Goal: Information Seeking & Learning: Learn about a topic

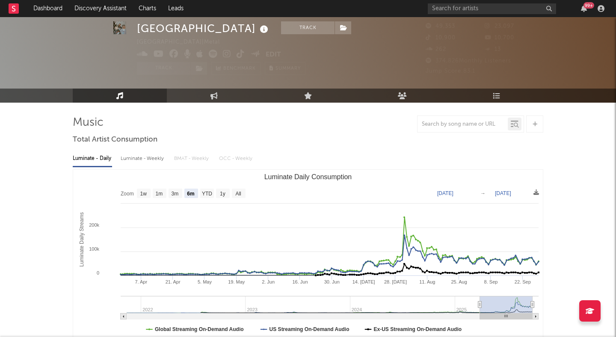
select select "6m"
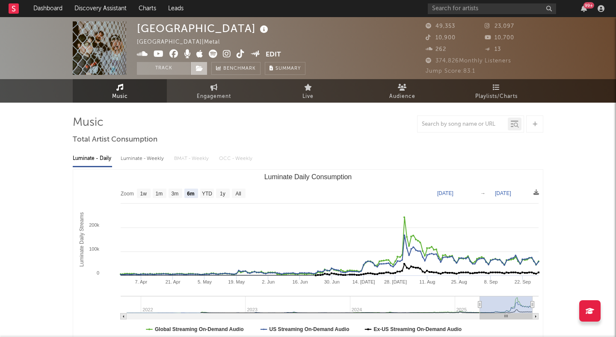
drag, startPoint x: 170, startPoint y: 66, endPoint x: 194, endPoint y: 67, distance: 24.0
click at [170, 66] on button "Track" at bounding box center [163, 68] width 53 height 13
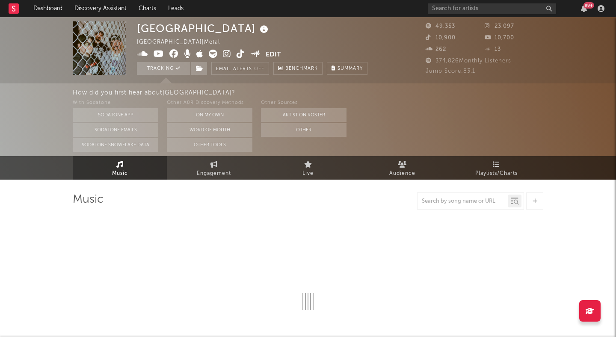
select select "6m"
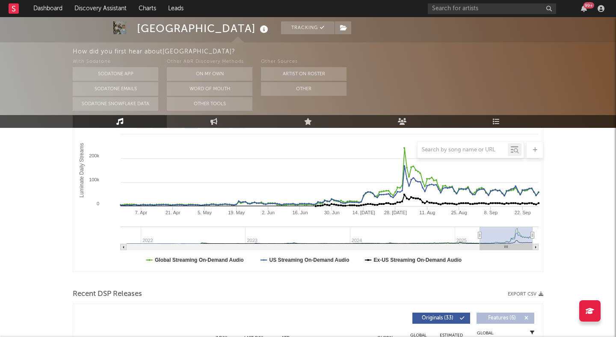
scroll to position [262, 0]
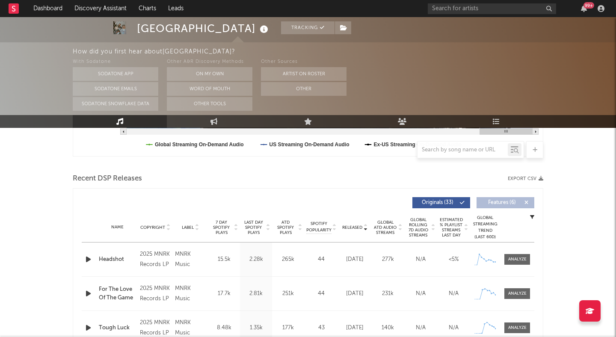
click at [87, 260] on icon "button" at bounding box center [88, 259] width 9 height 11
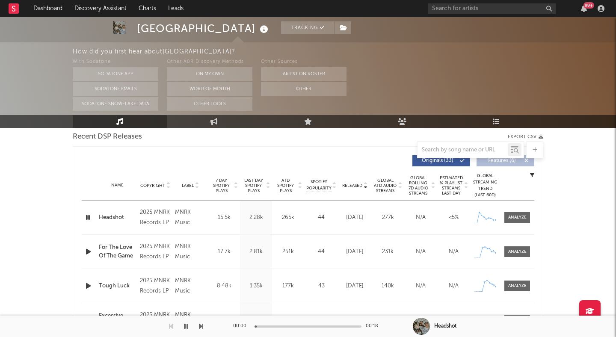
scroll to position [305, 0]
click at [86, 214] on icon "button" at bounding box center [88, 216] width 8 height 11
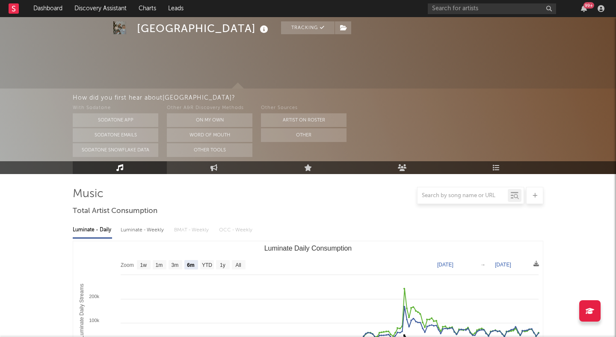
scroll to position [0, 0]
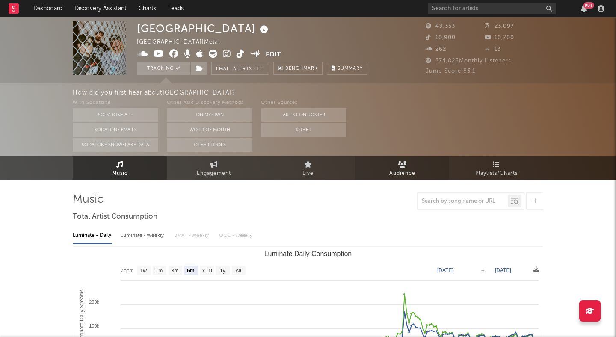
click at [391, 158] on link "Audience" at bounding box center [402, 168] width 94 height 24
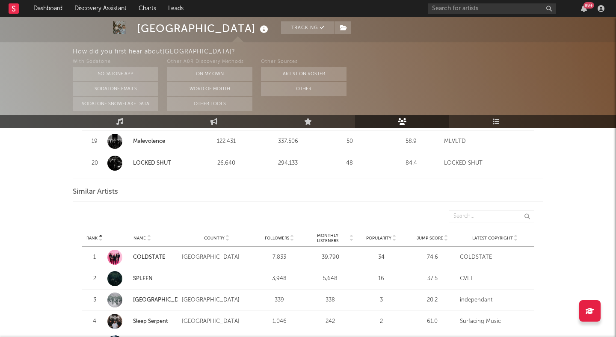
scroll to position [754, 0]
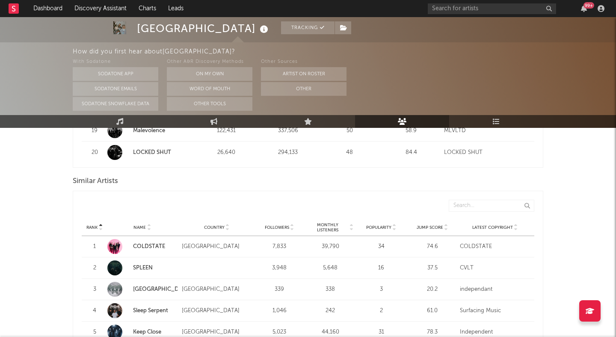
click at [443, 228] on div at bounding box center [445, 227] width 5 height 6
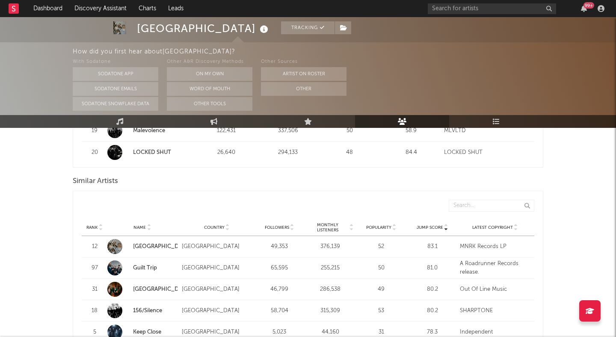
click at [145, 287] on link "[GEOGRAPHIC_DATA]" at bounding box center [162, 290] width 58 height 6
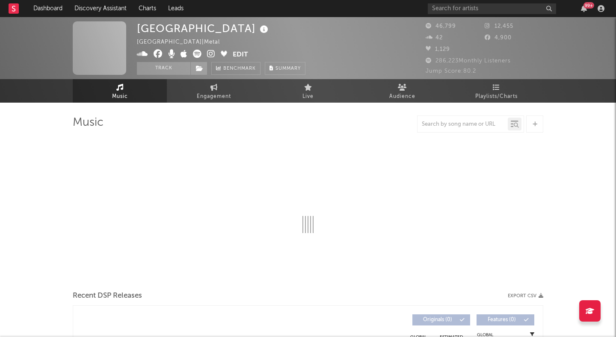
select select "6m"
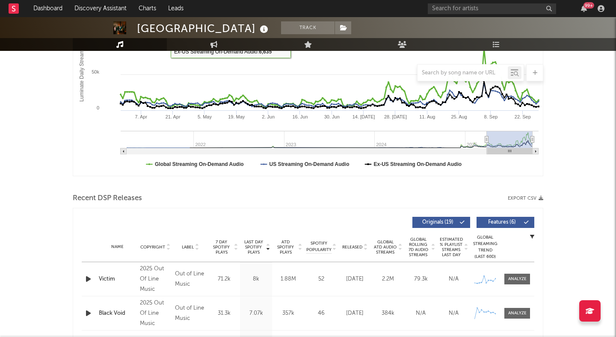
scroll to position [194, 0]
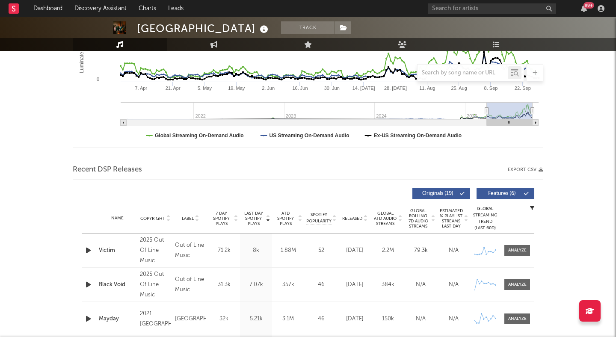
click at [86, 254] on icon "button" at bounding box center [88, 250] width 9 height 11
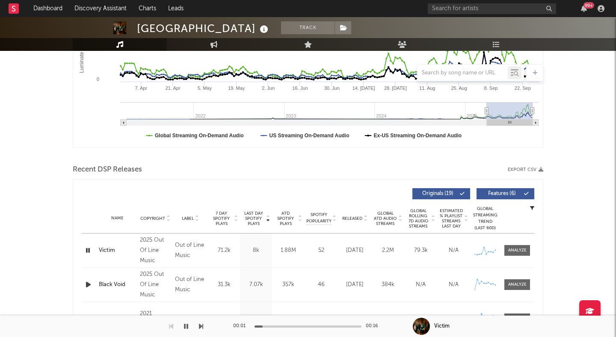
click at [89, 285] on icon "button" at bounding box center [88, 284] width 9 height 11
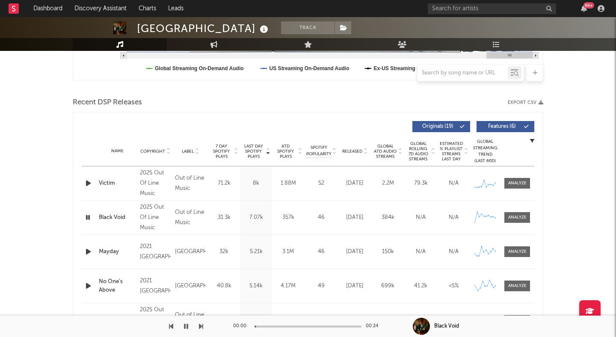
scroll to position [273, 0]
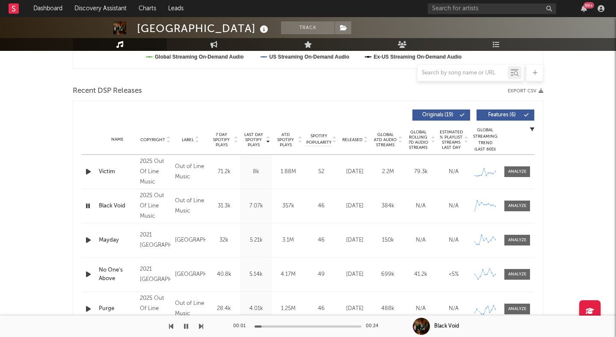
click at [89, 239] on icon "button" at bounding box center [88, 240] width 9 height 11
click at [88, 275] on icon "button" at bounding box center [88, 274] width 9 height 11
click at [185, 325] on icon "button" at bounding box center [186, 326] width 4 height 7
click at [363, 142] on div at bounding box center [364, 140] width 5 height 6
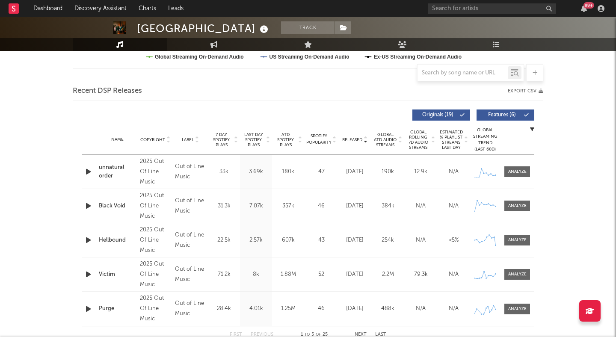
click at [493, 117] on span "Features ( 6 )" at bounding box center [501, 115] width 39 height 5
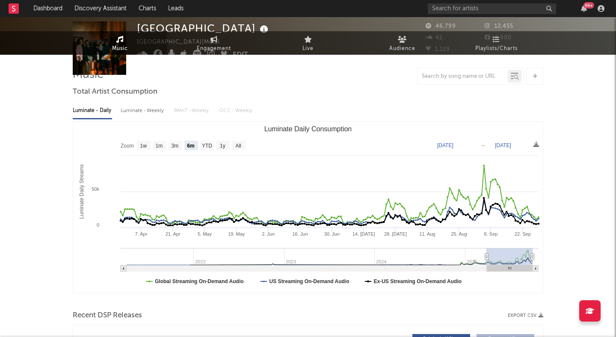
scroll to position [0, 0]
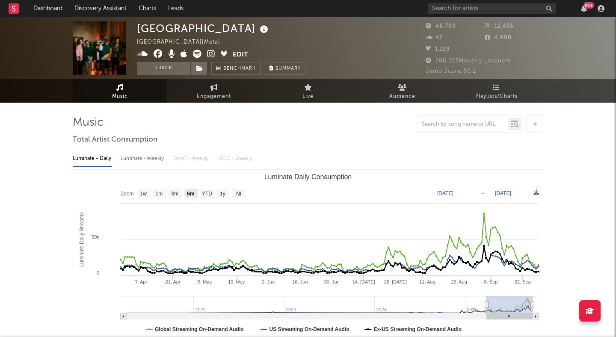
click at [210, 56] on icon at bounding box center [211, 54] width 8 height 9
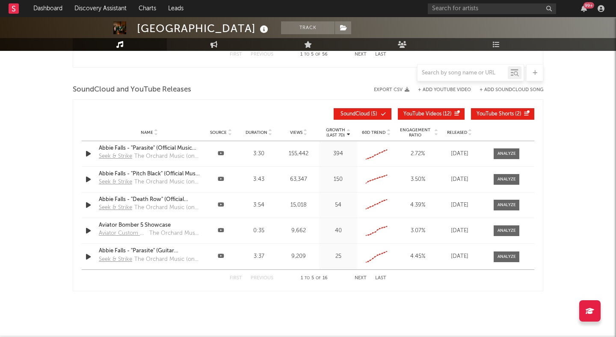
scroll to position [766, 0]
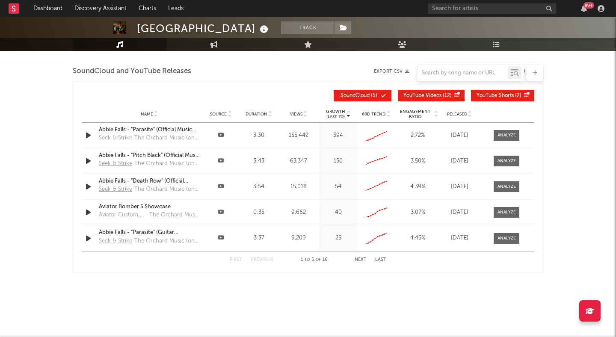
click at [505, 134] on div at bounding box center [507, 135] width 18 height 6
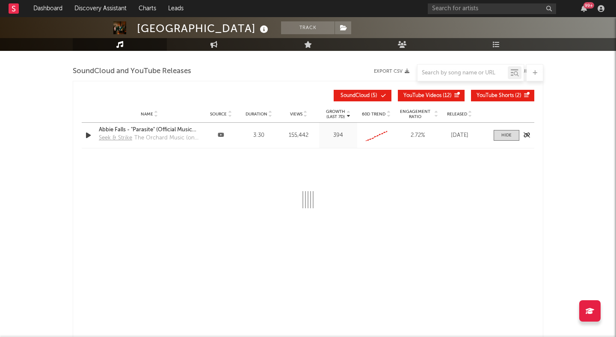
select select "6m"
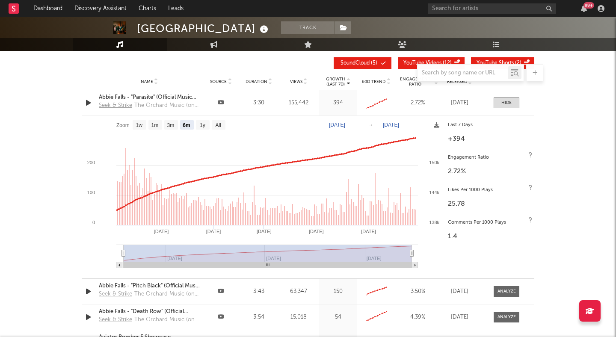
scroll to position [819, 0]
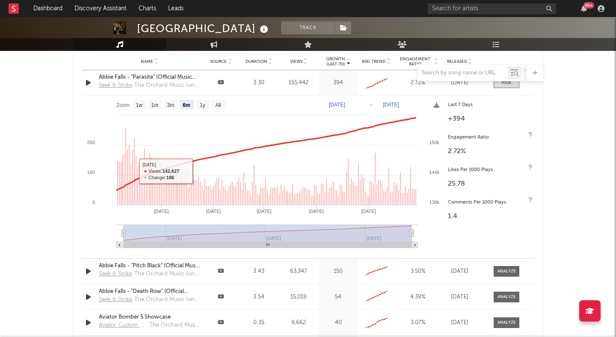
click at [511, 269] on div at bounding box center [507, 271] width 18 height 6
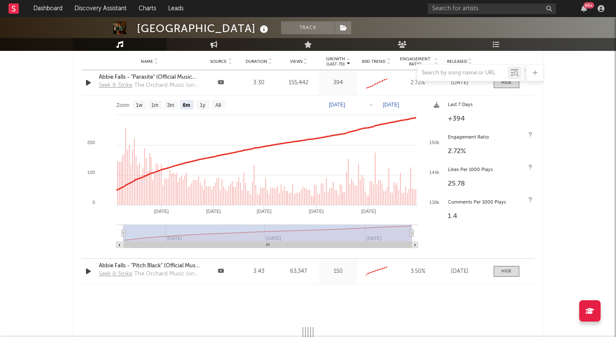
select select "6m"
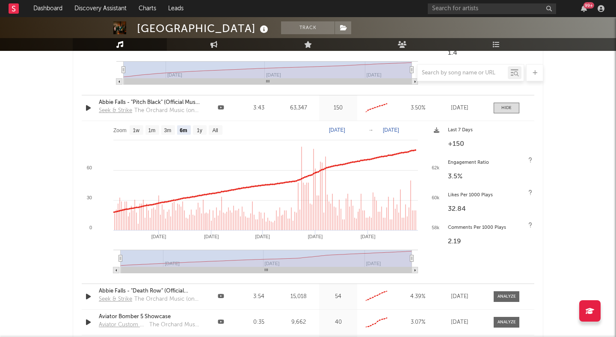
scroll to position [1092, 0]
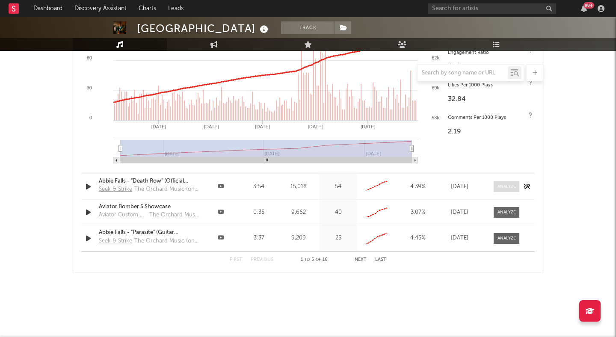
click at [511, 185] on div at bounding box center [507, 187] width 18 height 6
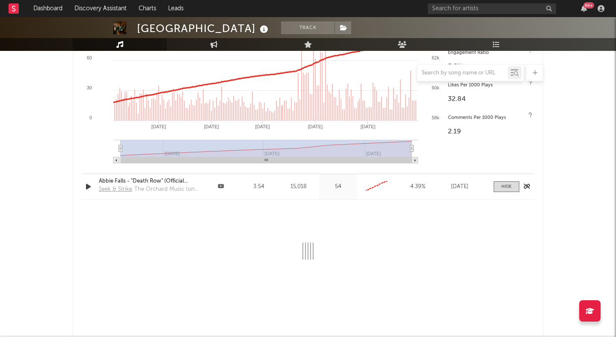
select select "6m"
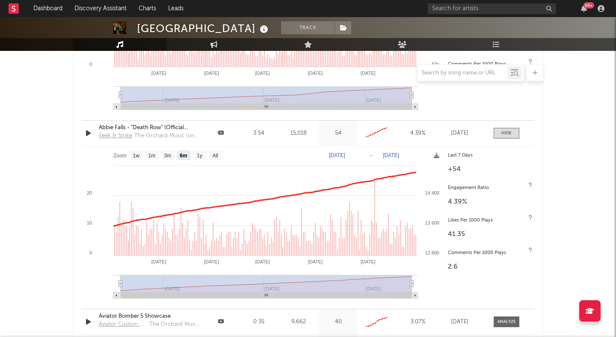
scroll to position [1153, 0]
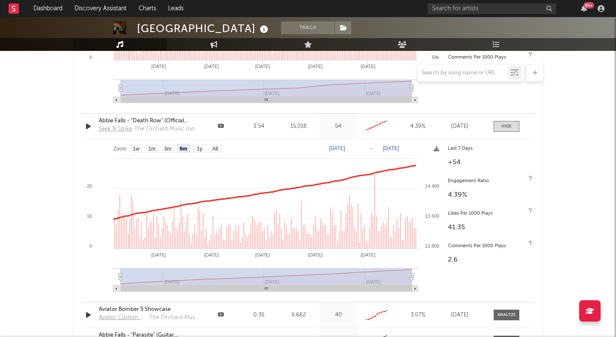
click at [201, 1] on nav "Dashboard Discovery Assistant Charts Leads 99 +" at bounding box center [308, 8] width 616 height 17
click at [209, 6] on nav "Dashboard Discovery Assistant Charts Leads 99 +" at bounding box center [308, 8] width 616 height 17
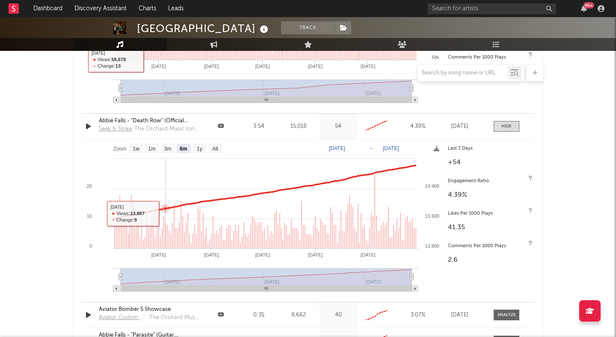
scroll to position [1255, 0]
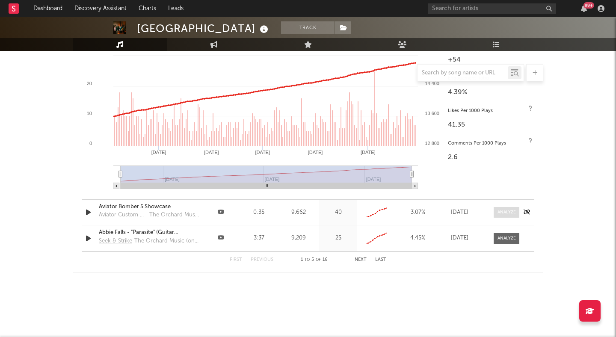
click at [500, 213] on div at bounding box center [507, 212] width 18 height 6
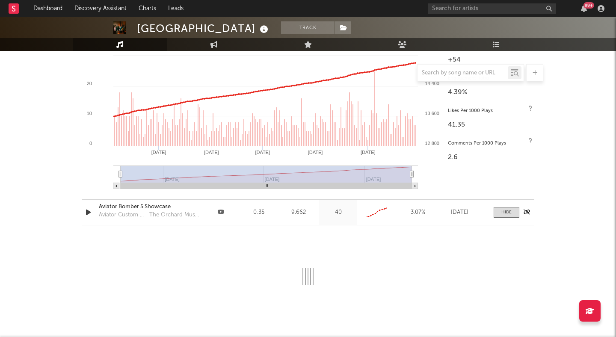
select select "6m"
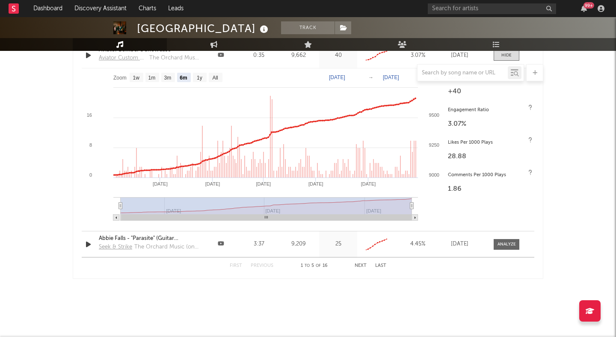
scroll to position [1413, 0]
click at [480, 273] on div "First Previous 1 to 5 of 16 Next Last" at bounding box center [308, 265] width 453 height 17
click at [359, 264] on button "Next" at bounding box center [361, 265] width 12 height 5
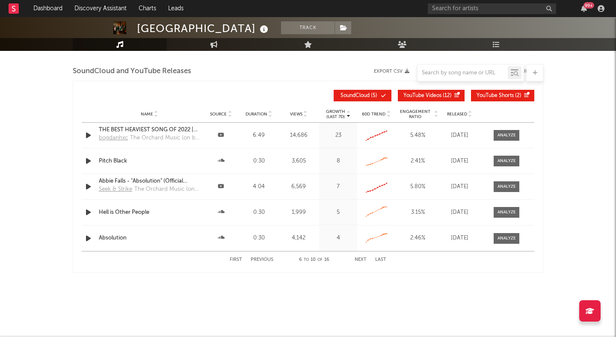
scroll to position [766, 0]
click at [440, 8] on input "text" at bounding box center [492, 8] width 128 height 11
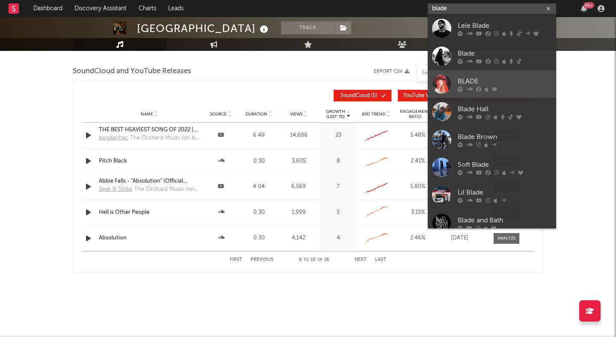
type input "bladee"
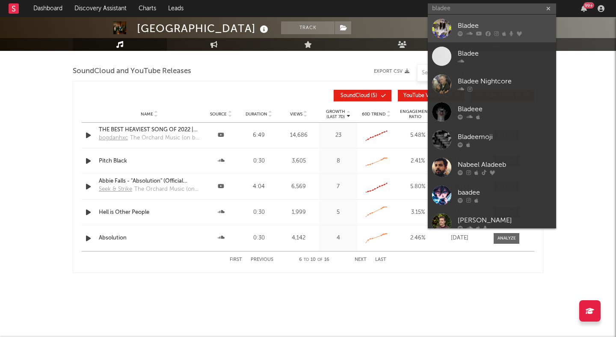
click at [469, 29] on div "Bladee" at bounding box center [505, 26] width 94 height 10
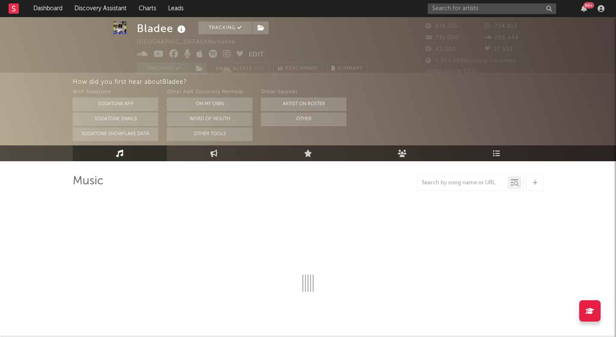
select select "6m"
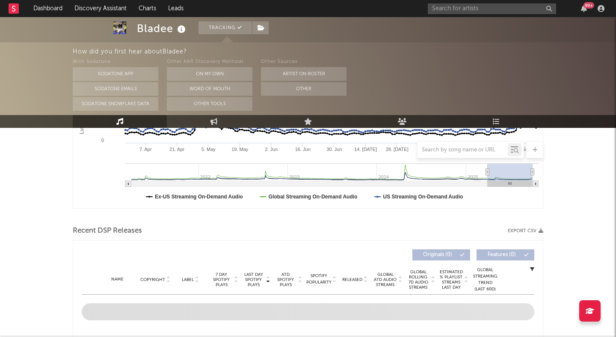
scroll to position [279, 0]
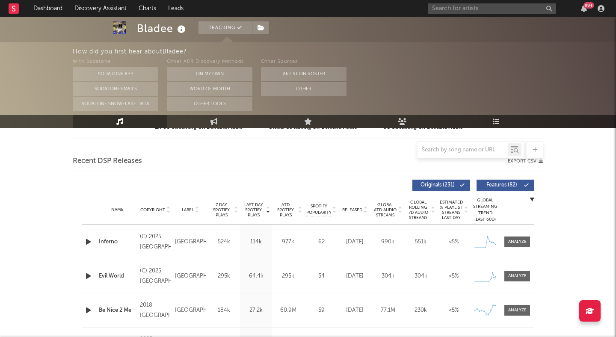
click at [518, 187] on span "Features ( 82 )" at bounding box center [501, 185] width 39 height 5
click at [488, 9] on input "text" at bounding box center [492, 8] width 128 height 11
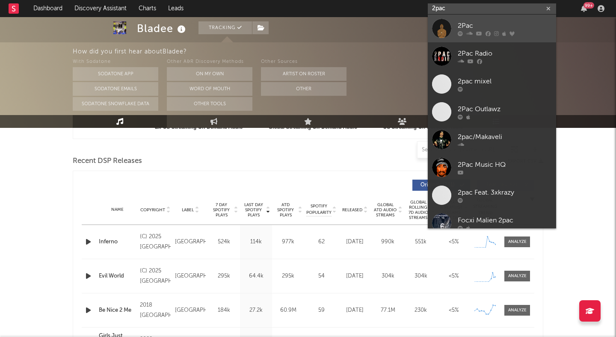
type input "2pac"
click at [478, 25] on div "2Pac" at bounding box center [505, 26] width 94 height 10
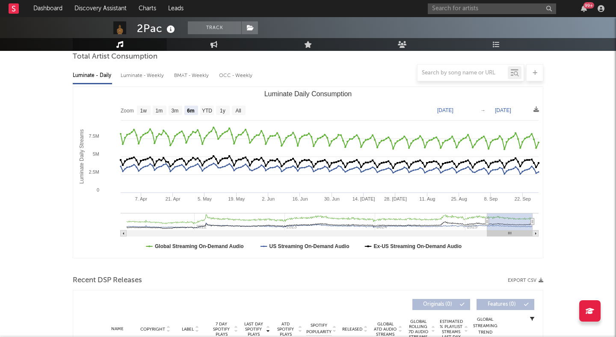
scroll to position [97, 0]
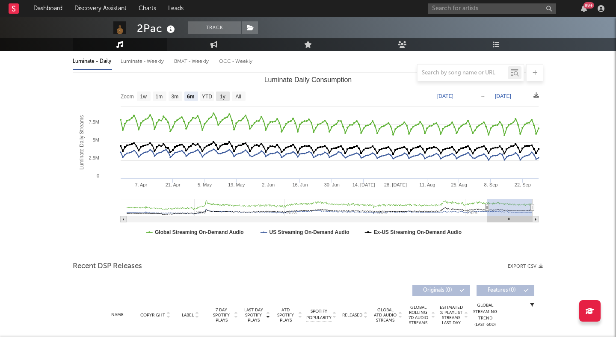
click at [223, 98] on text "1y" at bounding box center [223, 97] width 6 height 6
select select "1y"
type input "2024-09-29"
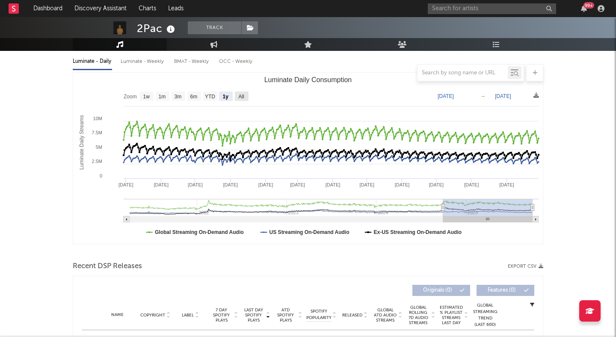
click at [236, 96] on rect "Luminate Daily Consumption" at bounding box center [242, 96] width 14 height 9
select select "All"
type input "2021-03-31"
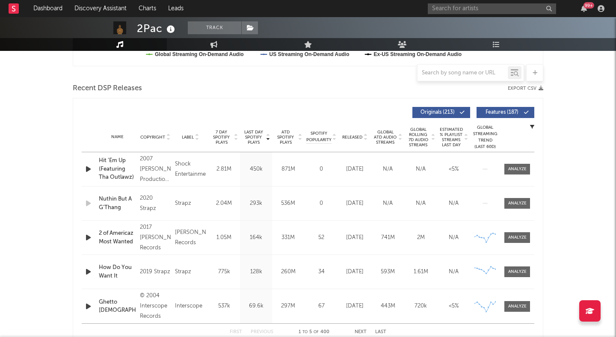
scroll to position [277, 0]
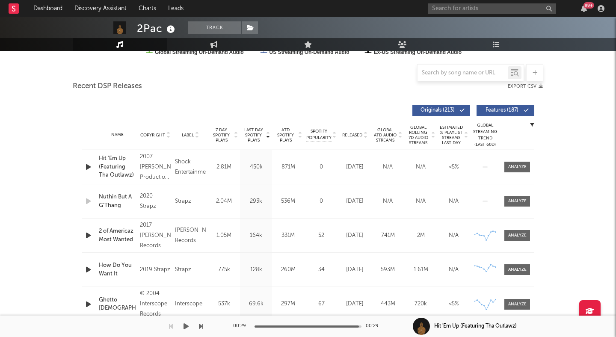
drag, startPoint x: 359, startPoint y: 326, endPoint x: 354, endPoint y: 326, distance: 5.2
click at [354, 326] on div at bounding box center [308, 327] width 107 height 2
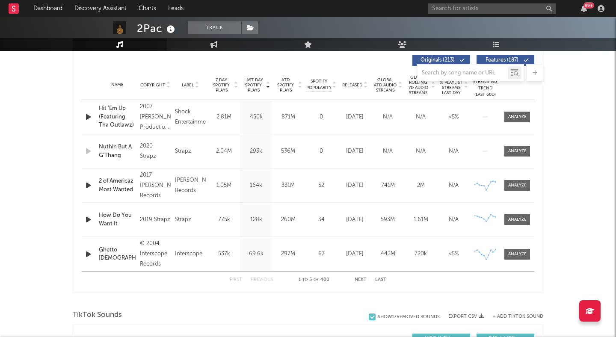
scroll to position [339, 0]
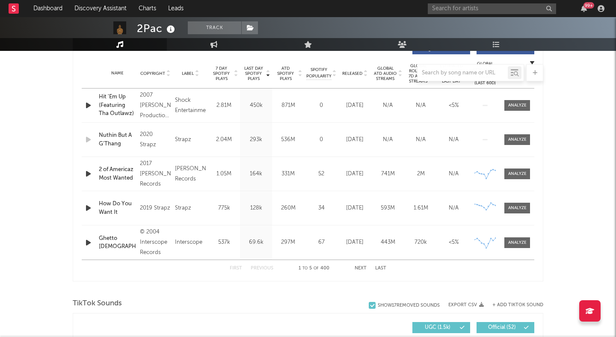
click at [361, 268] on button "Next" at bounding box center [361, 268] width 12 height 5
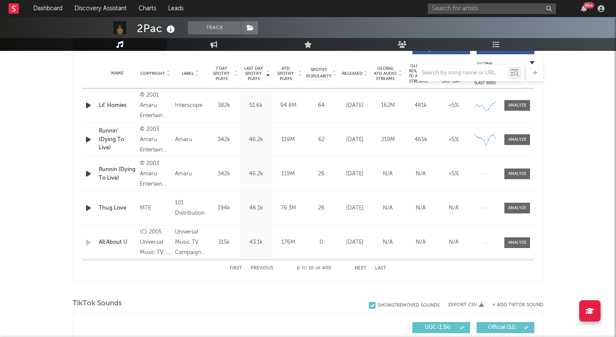
click at [361, 268] on button "Next" at bounding box center [361, 268] width 12 height 5
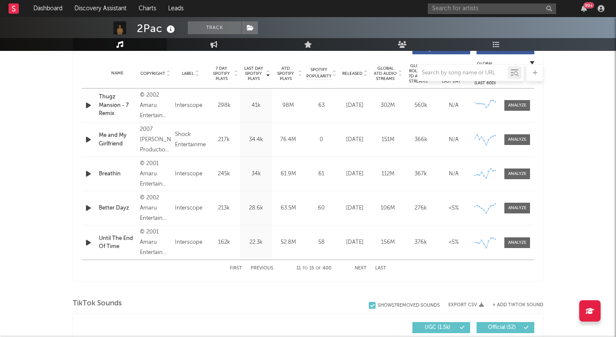
click at [361, 268] on button "Next" at bounding box center [361, 268] width 12 height 5
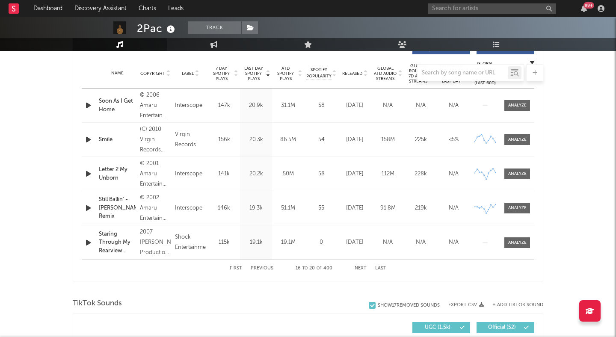
click at [361, 268] on button "Next" at bounding box center [361, 268] width 12 height 5
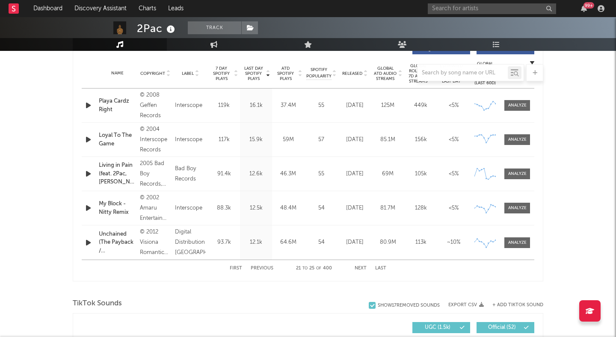
click at [361, 268] on button "Next" at bounding box center [361, 268] width 12 height 5
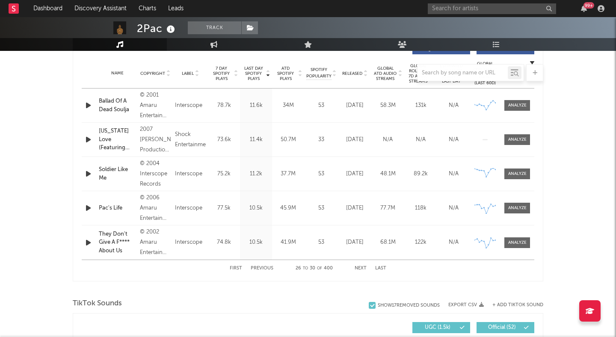
click at [361, 268] on button "Next" at bounding box center [361, 268] width 12 height 5
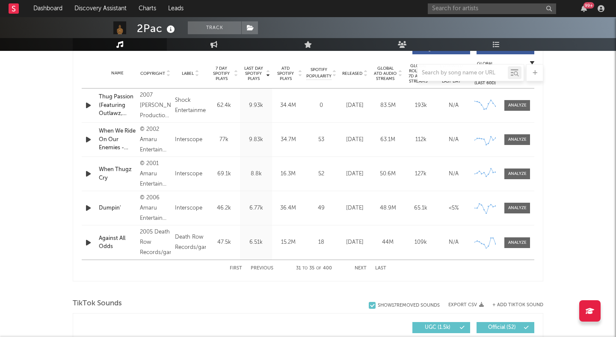
click at [361, 268] on button "Next" at bounding box center [361, 268] width 12 height 5
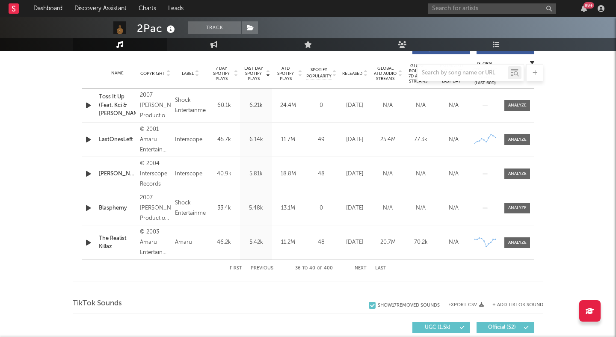
click at [361, 268] on button "Next" at bounding box center [361, 268] width 12 height 5
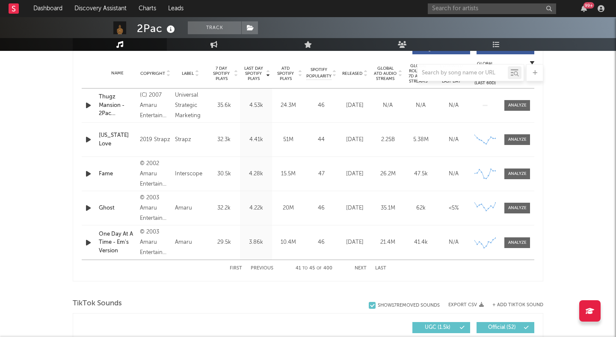
click at [361, 268] on button "Next" at bounding box center [361, 268] width 12 height 5
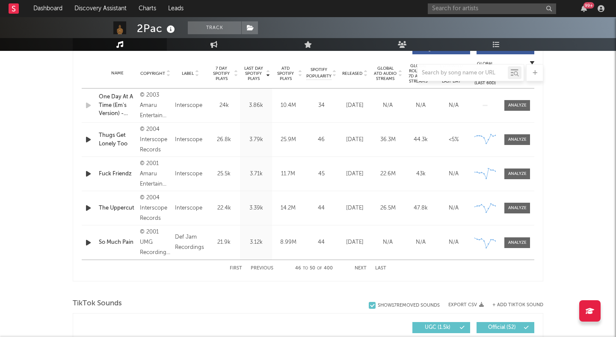
click at [361, 268] on button "Next" at bounding box center [361, 268] width 12 height 5
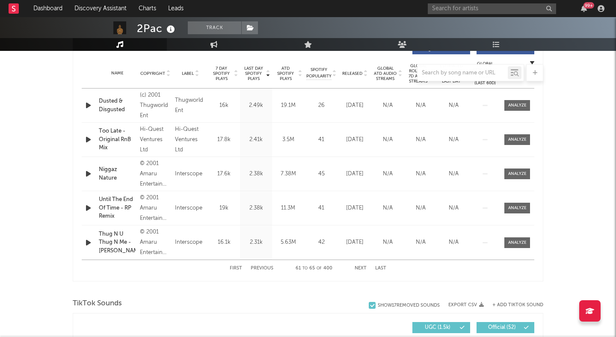
click at [361, 268] on button "Next" at bounding box center [361, 268] width 12 height 5
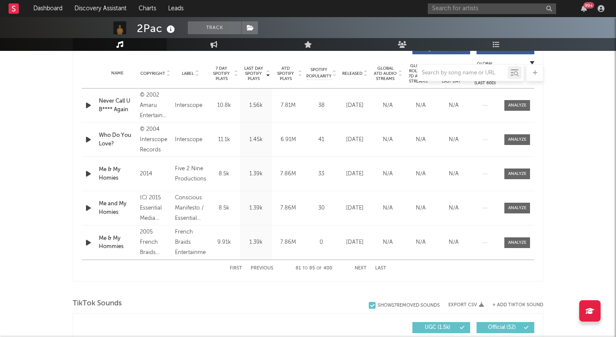
click at [361, 268] on button "Next" at bounding box center [361, 268] width 12 height 5
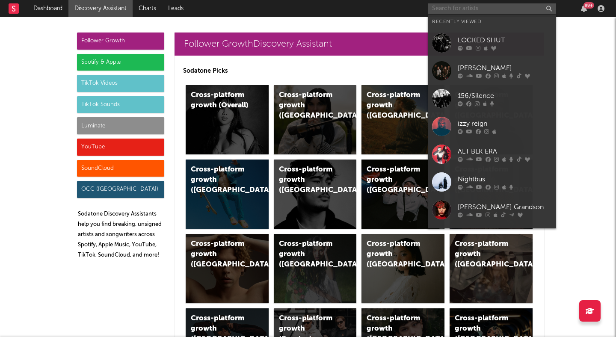
click at [460, 7] on input "text" at bounding box center [492, 8] width 128 height 11
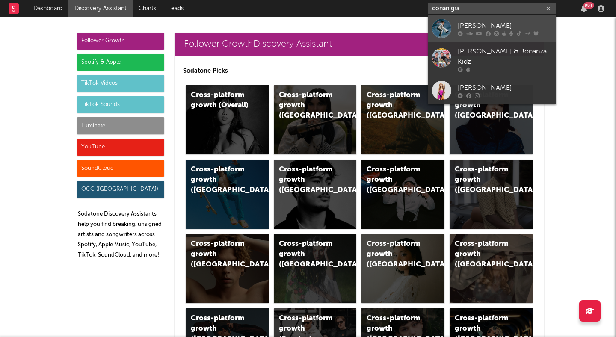
type input "conan gra"
click at [512, 18] on link "[PERSON_NAME]" at bounding box center [492, 29] width 128 height 28
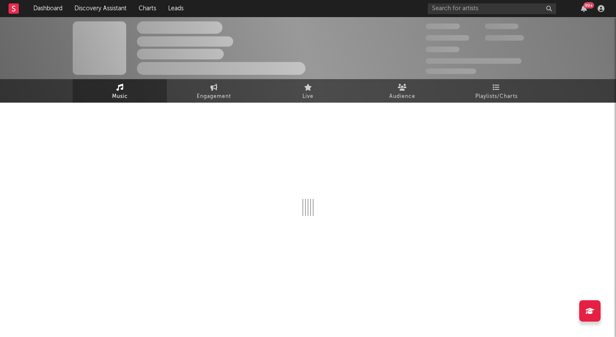
select select "6m"
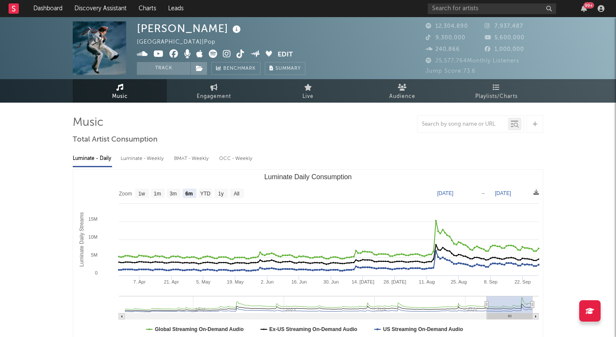
select select "6m"
click at [213, 55] on icon at bounding box center [213, 54] width 9 height 9
click at [117, 8] on link "Discovery Assistant" at bounding box center [100, 8] width 64 height 17
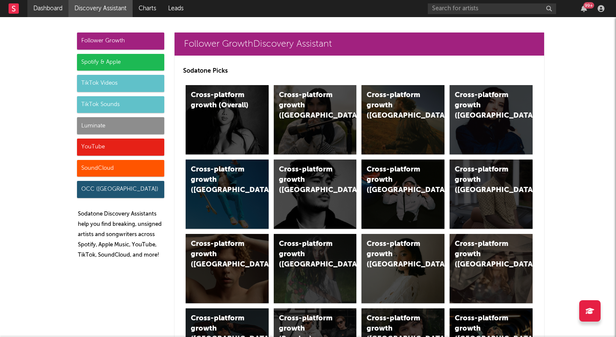
click at [37, 9] on link "Dashboard" at bounding box center [47, 8] width 41 height 17
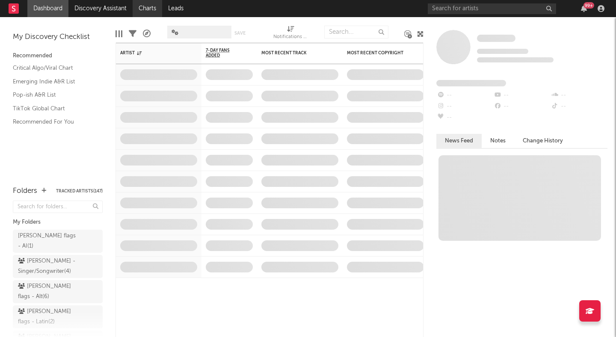
click at [150, 12] on link "Charts" at bounding box center [148, 8] width 30 height 17
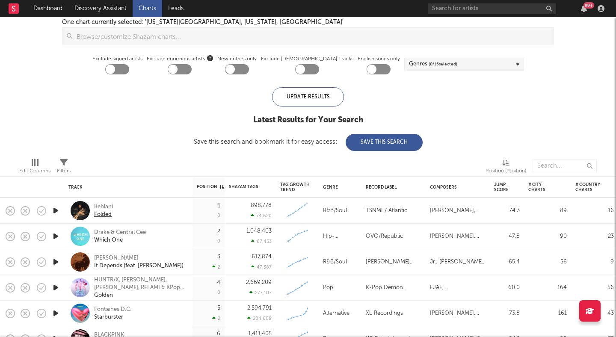
click at [103, 205] on div "Kehlani" at bounding box center [103, 207] width 19 height 8
click at [42, 65] on div "iTunes Top 100 Soundcloud Playlists Shazam Warner Chappell QQ BMAT Blocklist ( …" at bounding box center [308, 20] width 616 height 261
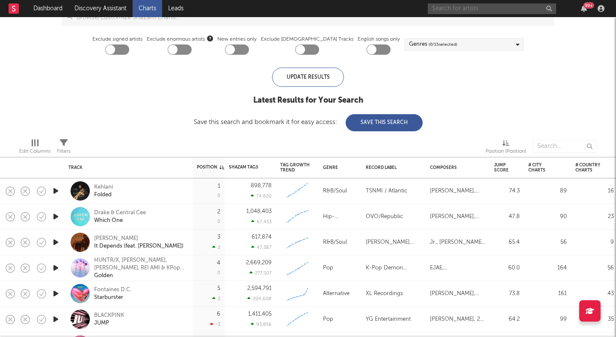
click at [467, 4] on input "text" at bounding box center [492, 8] width 128 height 11
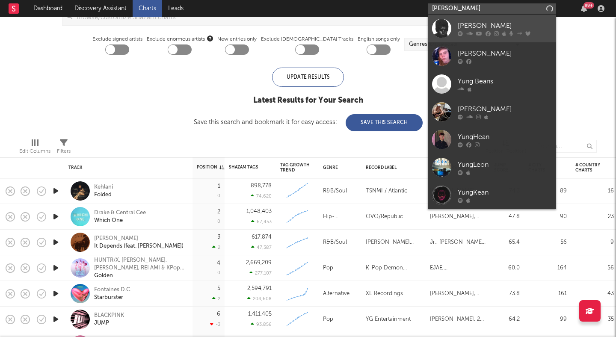
type input "yung lea"
click at [473, 27] on div "Yung Lean" at bounding box center [505, 26] width 94 height 10
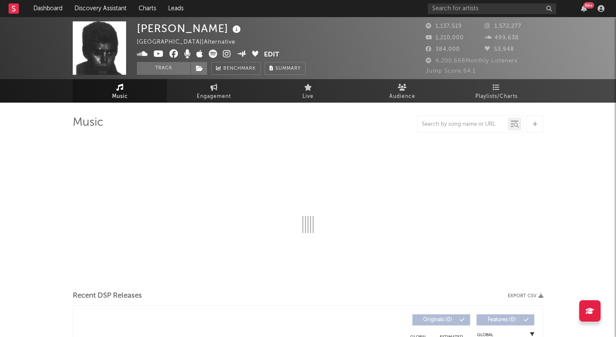
select select "6m"
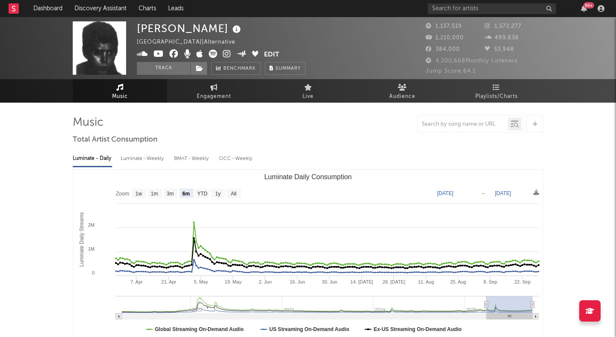
select select "6m"
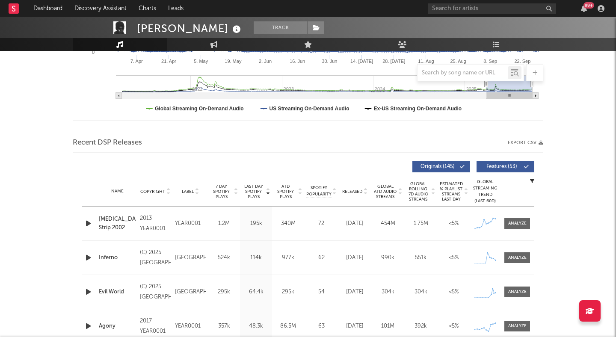
scroll to position [294, 0]
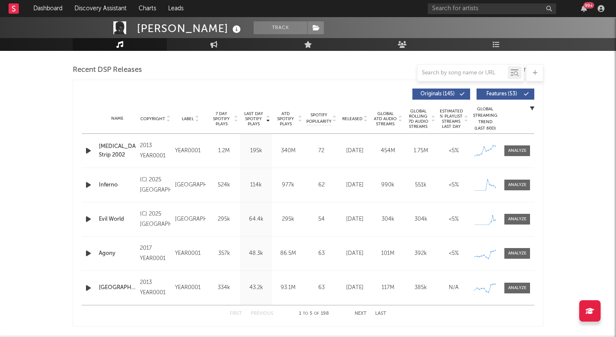
click at [365, 119] on icon at bounding box center [365, 120] width 4 height 3
click at [359, 313] on button "Next" at bounding box center [361, 314] width 12 height 5
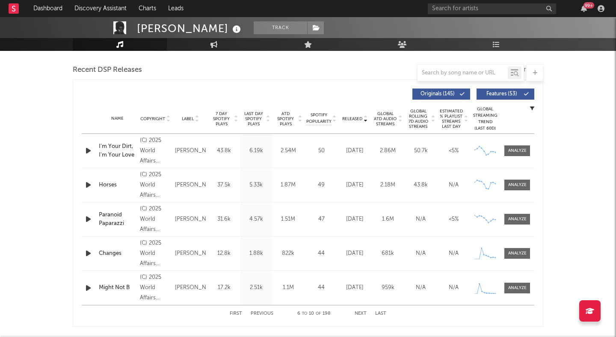
click at [359, 313] on button "Next" at bounding box center [361, 314] width 12 height 5
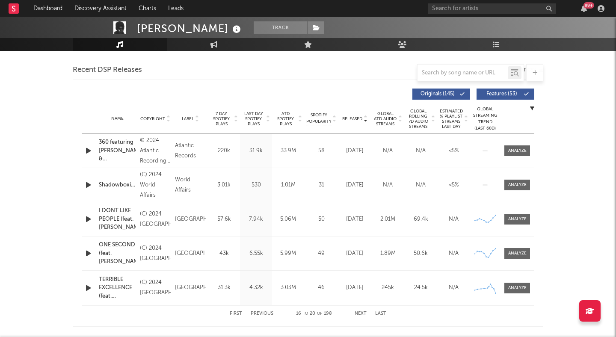
click at [359, 313] on button "Next" at bounding box center [361, 314] width 12 height 5
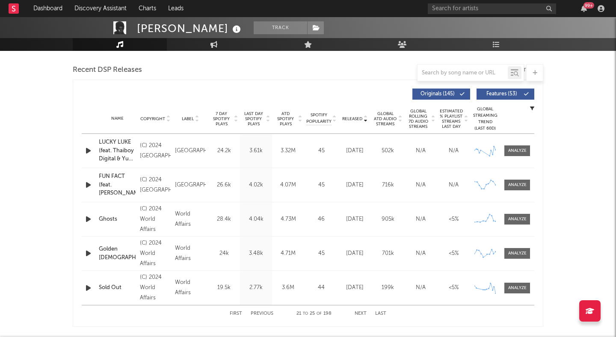
click at [359, 313] on button "Next" at bounding box center [361, 314] width 12 height 5
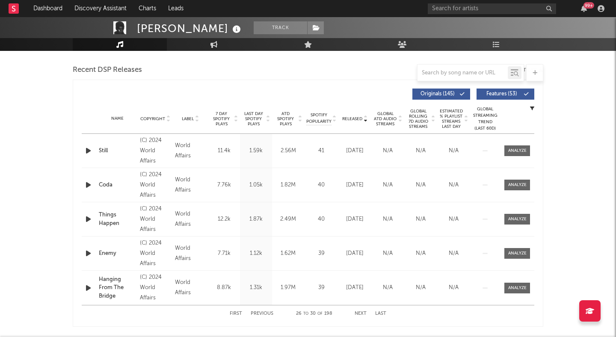
click at [359, 313] on button "Next" at bounding box center [361, 314] width 12 height 5
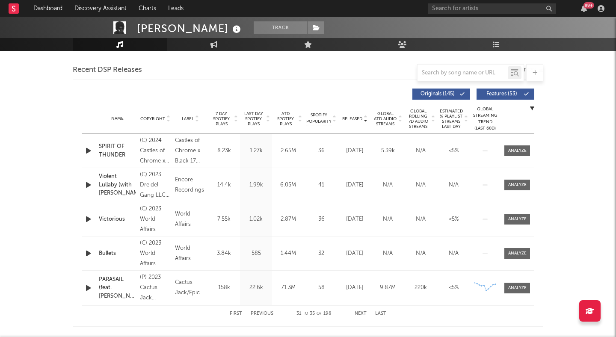
click at [359, 312] on button "Next" at bounding box center [361, 314] width 12 height 5
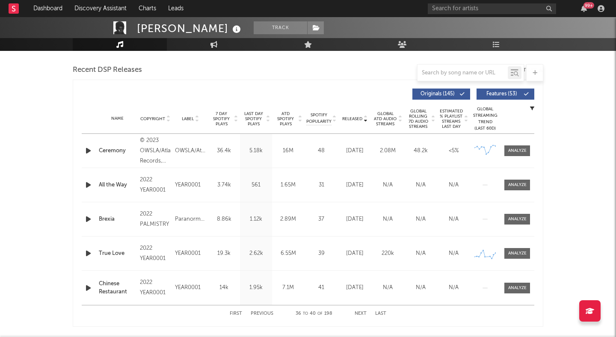
click at [359, 312] on button "Next" at bounding box center [361, 314] width 12 height 5
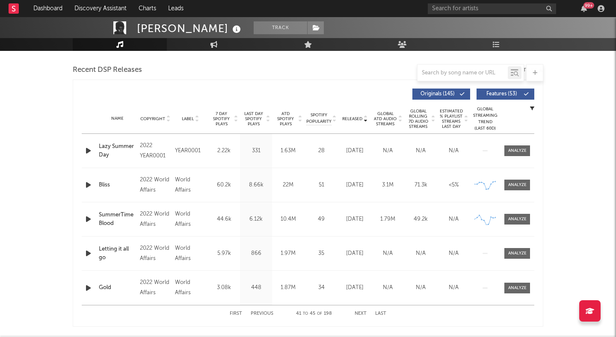
click at [359, 312] on button "Next" at bounding box center [361, 314] width 12 height 5
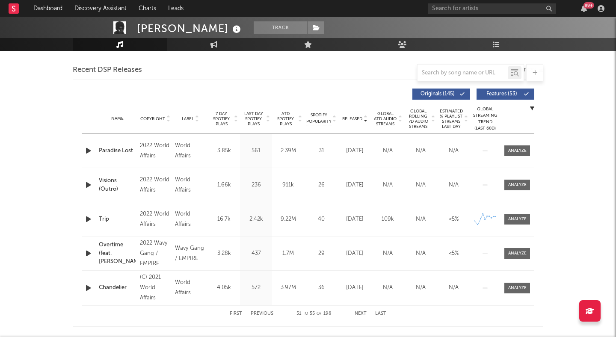
click at [359, 312] on button "Next" at bounding box center [361, 314] width 12 height 5
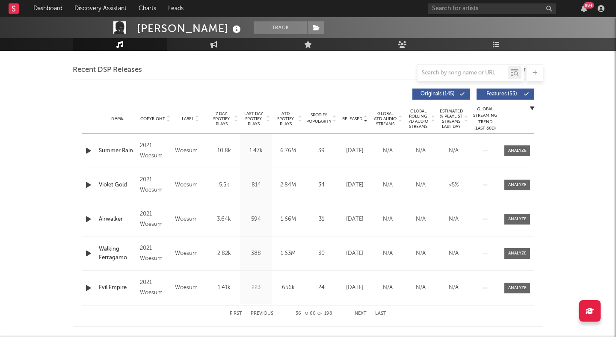
click at [359, 312] on button "Next" at bounding box center [361, 314] width 12 height 5
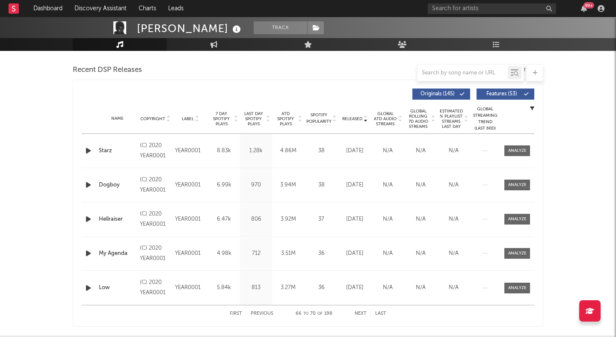
click at [359, 312] on button "Next" at bounding box center [361, 314] width 12 height 5
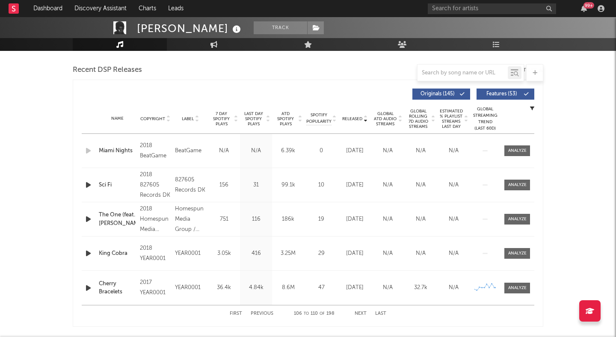
click at [359, 312] on button "Next" at bounding box center [361, 314] width 12 height 5
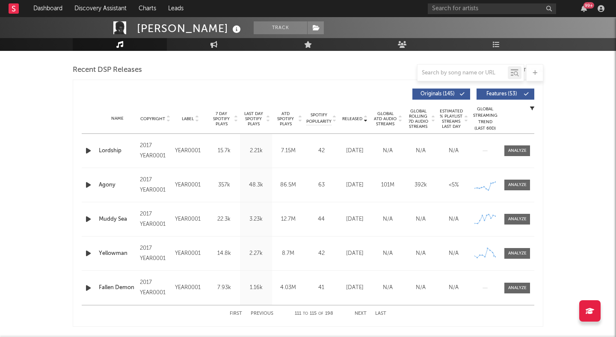
click at [359, 312] on button "Next" at bounding box center [361, 314] width 12 height 5
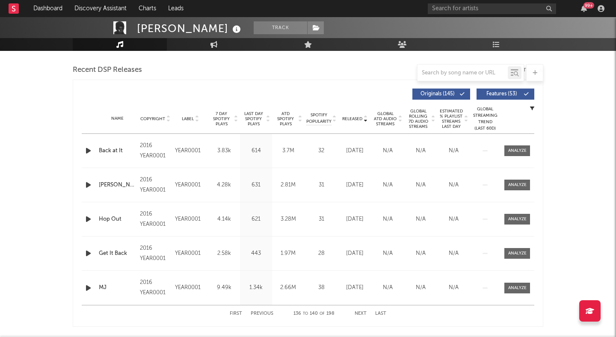
click at [359, 312] on button "Next" at bounding box center [361, 314] width 12 height 5
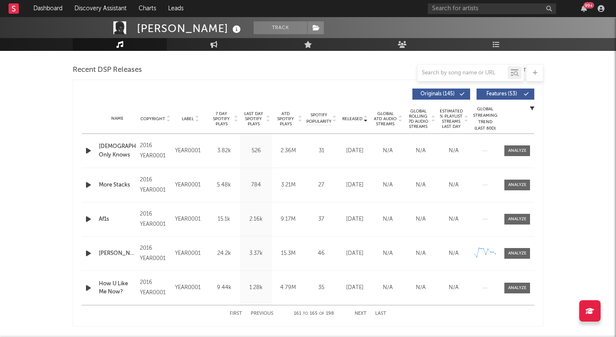
click at [359, 312] on button "Next" at bounding box center [361, 314] width 12 height 5
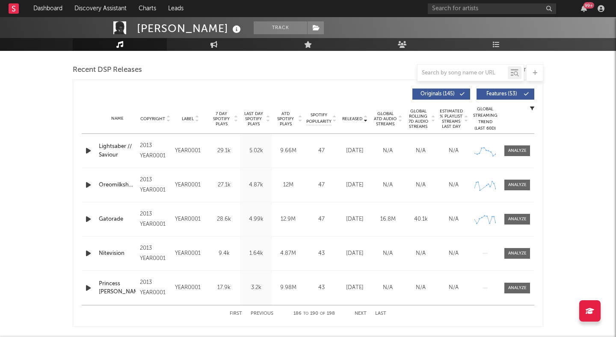
click at [359, 312] on button "Next" at bounding box center [361, 314] width 12 height 5
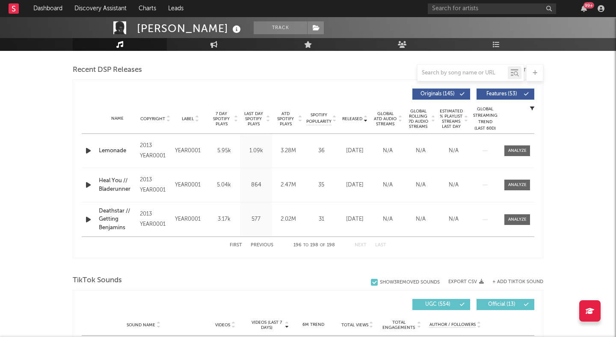
click at [255, 244] on button "Previous" at bounding box center [262, 245] width 23 height 5
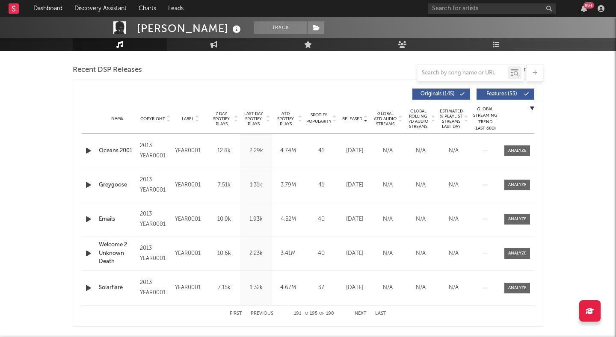
click at [268, 314] on button "Previous" at bounding box center [262, 314] width 23 height 5
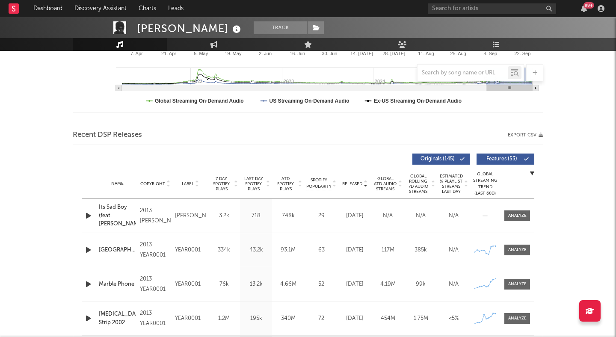
scroll to position [0, 0]
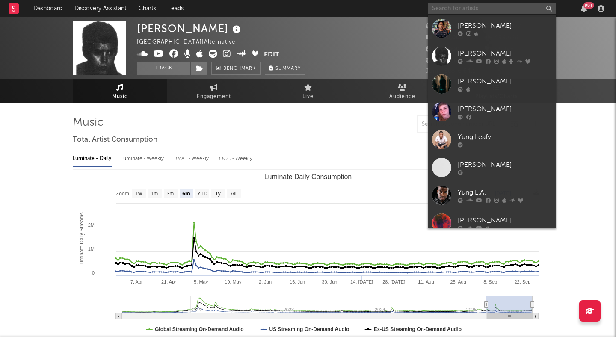
click at [448, 9] on input "text" at bounding box center [492, 8] width 128 height 11
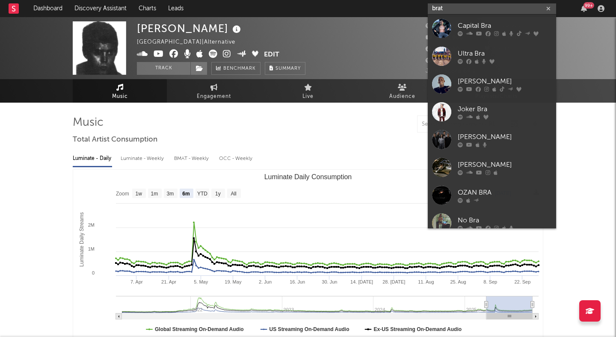
type input "brat"
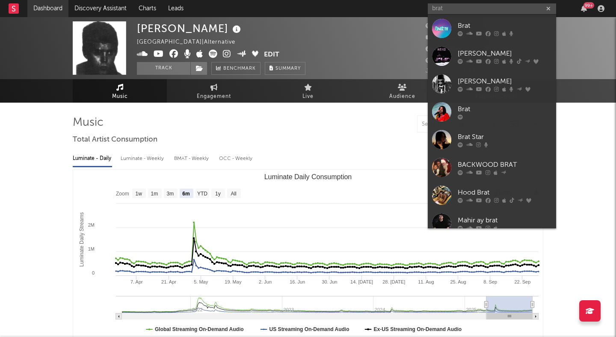
click at [53, 10] on link "Dashboard" at bounding box center [47, 8] width 41 height 17
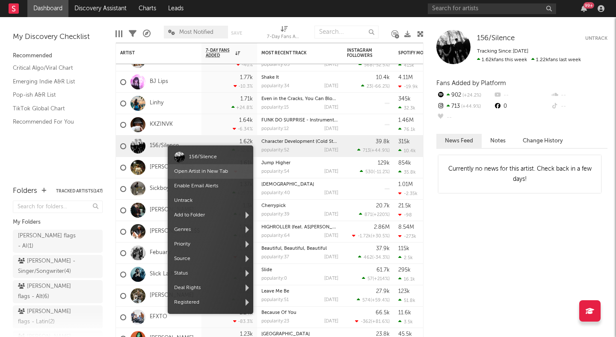
click at [197, 174] on link "Open Artist in New Tab" at bounding box center [201, 171] width 54 height 5
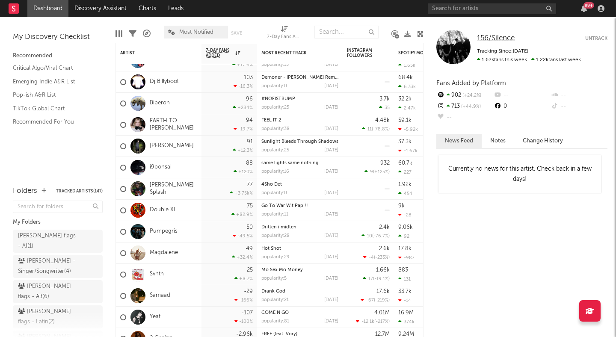
click at [496, 37] on span "156/Silence" at bounding box center [496, 38] width 38 height 7
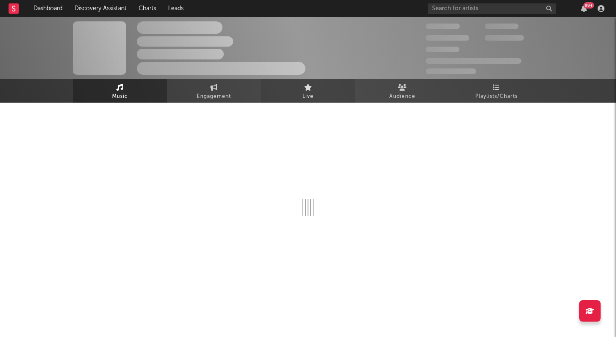
select select "6m"
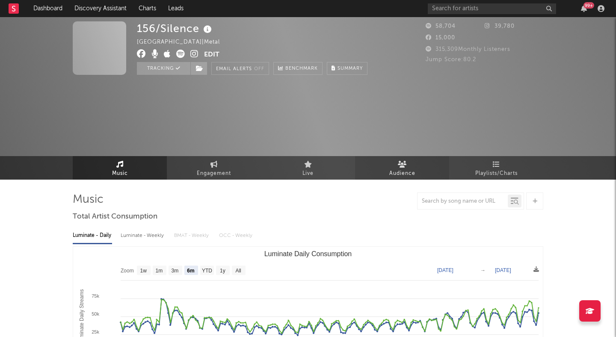
click at [403, 93] on div "156/Silence United States | Metal Edit Tracking Email Alerts Off Benchmark Summ…" at bounding box center [308, 98] width 616 height 163
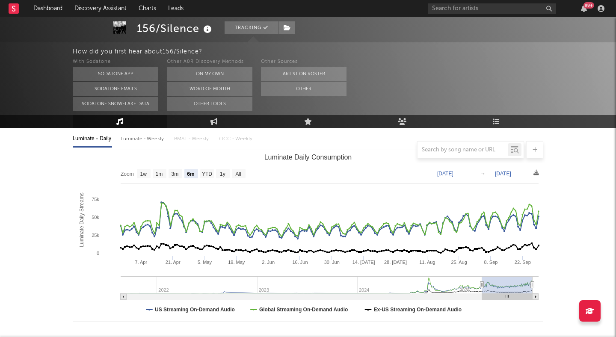
scroll to position [146, 0]
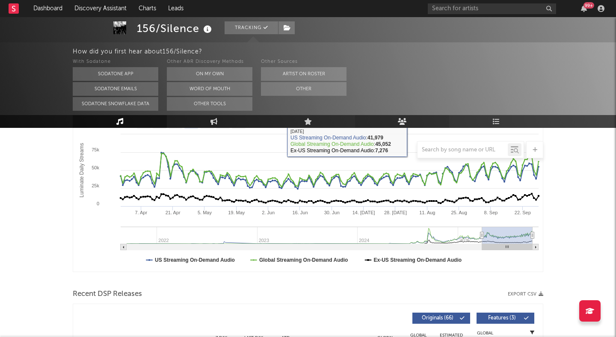
click at [409, 125] on link "Audience" at bounding box center [402, 121] width 94 height 13
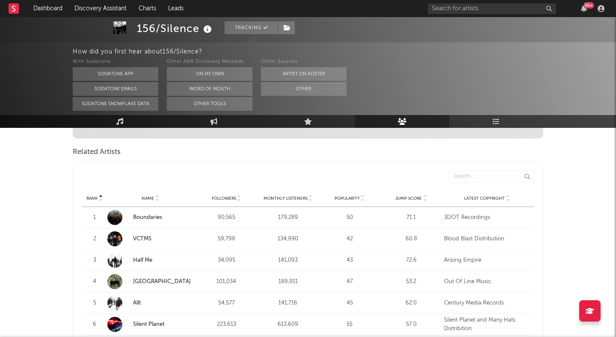
scroll to position [310, 0]
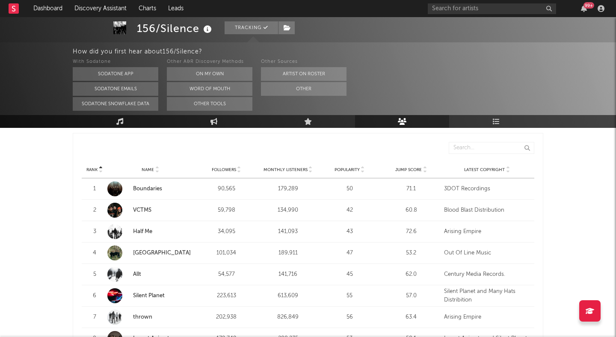
click at [425, 172] on icon at bounding box center [425, 171] width 4 height 3
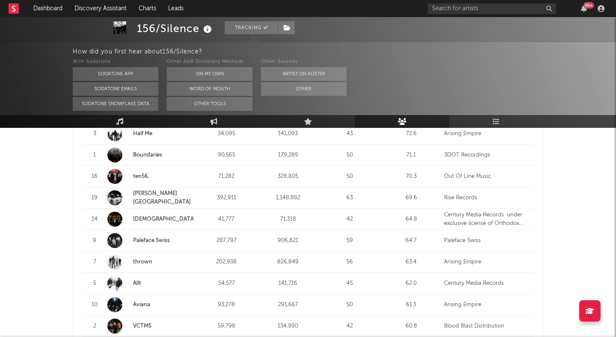
scroll to position [363, 0]
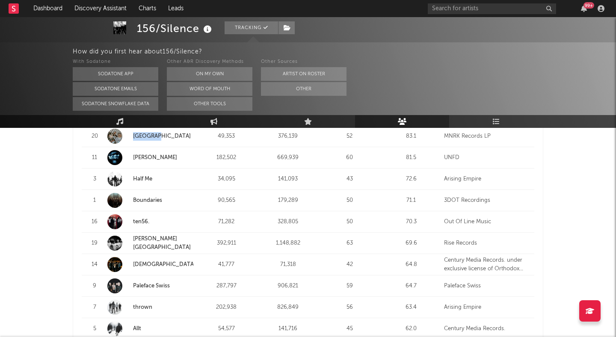
click at [137, 159] on link "[PERSON_NAME]" at bounding box center [155, 158] width 44 height 6
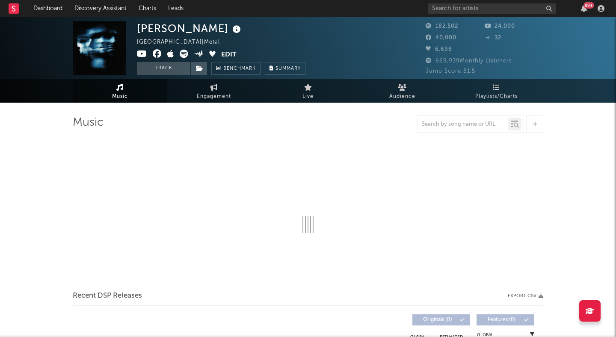
select select "6m"
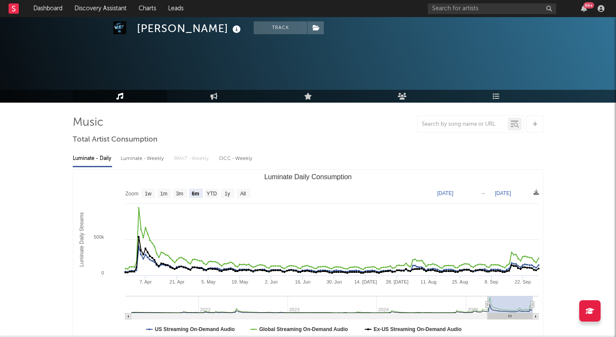
scroll to position [37, 0]
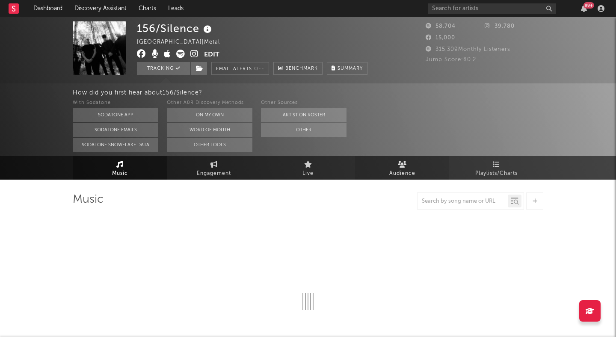
click at [385, 169] on link "Audience" at bounding box center [402, 168] width 94 height 24
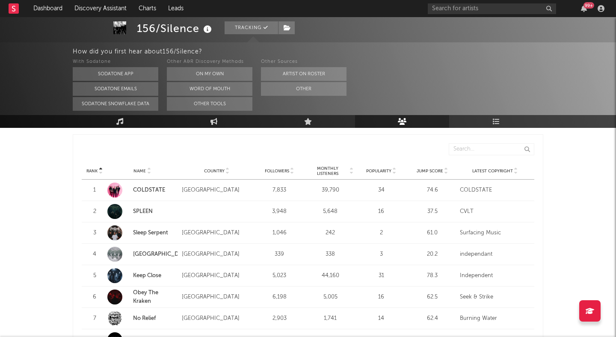
scroll to position [809, 0]
click at [446, 172] on icon at bounding box center [446, 173] width 4 height 3
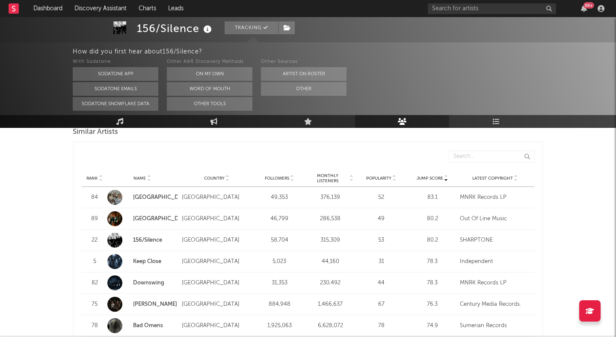
scroll to position [816, 0]
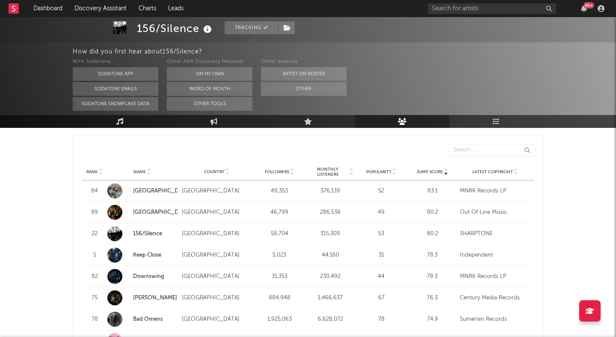
click at [145, 253] on link "Keep Close" at bounding box center [147, 255] width 28 height 6
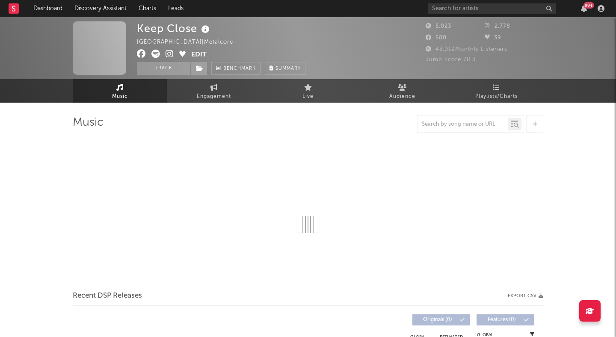
select select "6m"
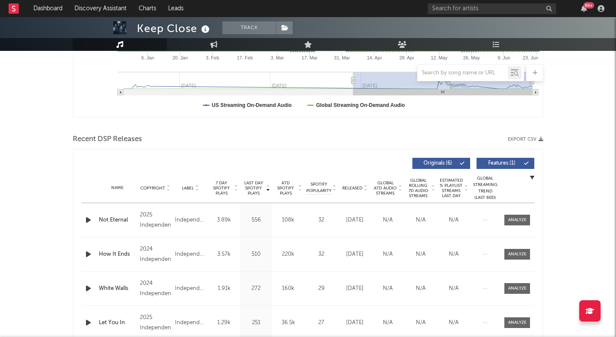
scroll to position [235, 0]
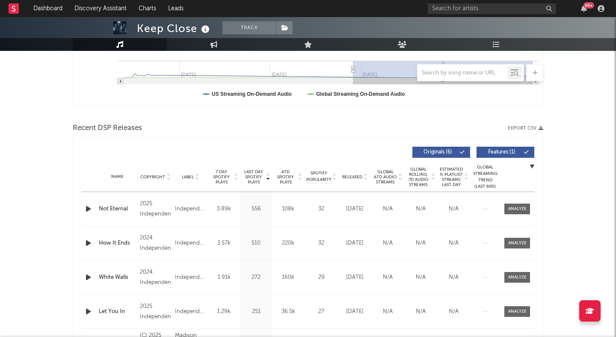
click at [493, 150] on span "Features ( 1 )" at bounding box center [501, 152] width 39 height 5
click at [364, 179] on icon at bounding box center [365, 178] width 4 height 3
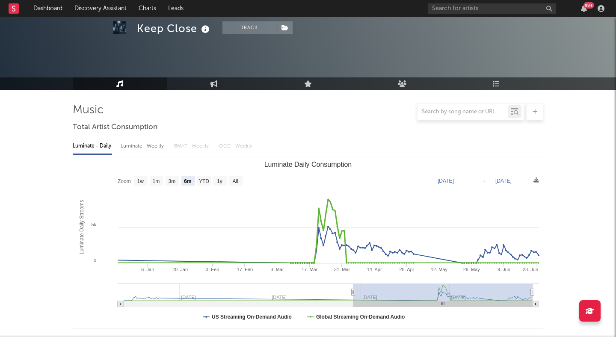
scroll to position [0, 0]
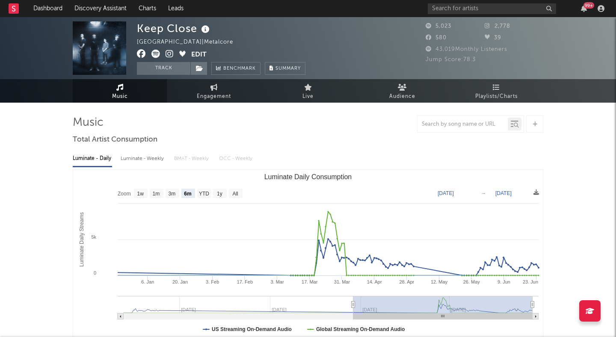
click at [168, 54] on icon at bounding box center [170, 54] width 8 height 9
click at [397, 92] on span "Audience" at bounding box center [402, 97] width 26 height 10
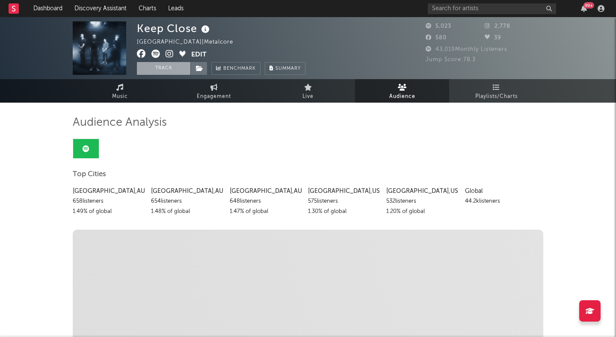
click at [178, 64] on button "Track" at bounding box center [163, 68] width 53 height 13
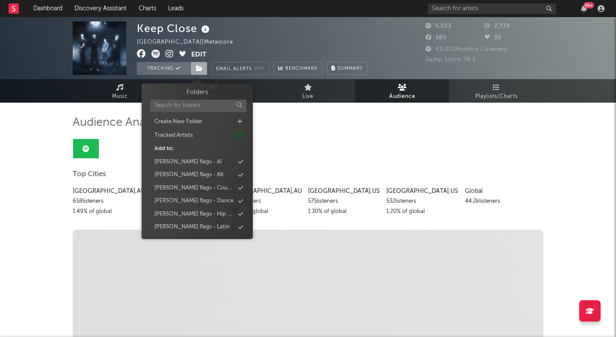
click at [202, 67] on icon at bounding box center [199, 68] width 7 height 6
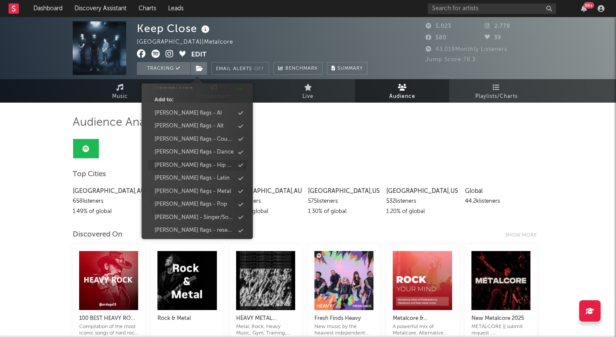
scroll to position [52, 0]
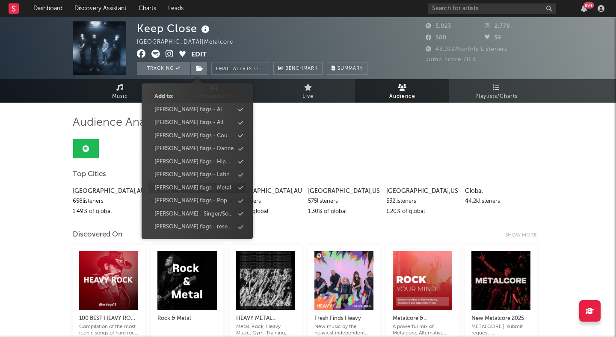
click at [208, 188] on div "peter flags - Metal" at bounding box center [197, 188] width 98 height 11
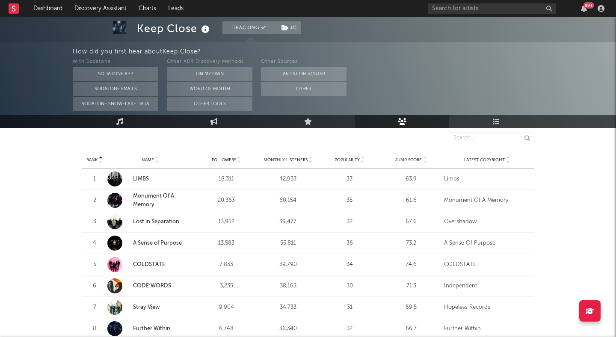
scroll to position [321, 0]
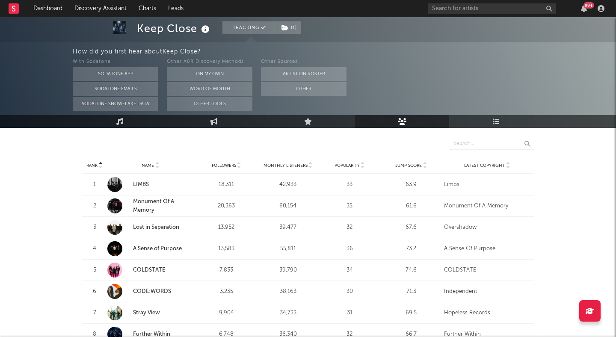
click at [424, 169] on div "Rank Name Followers Monthly Listeners Popularity Jump Score Latest Copyright" at bounding box center [308, 165] width 453 height 17
click at [424, 168] on icon at bounding box center [425, 167] width 4 height 3
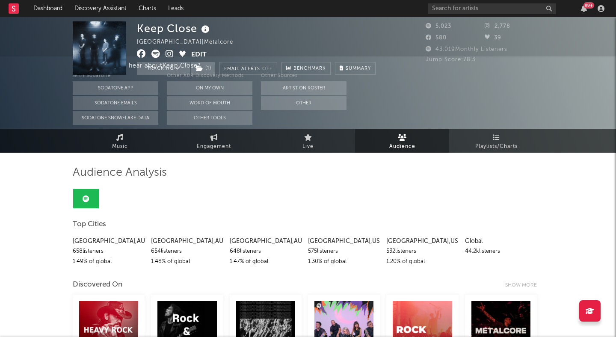
scroll to position [0, 0]
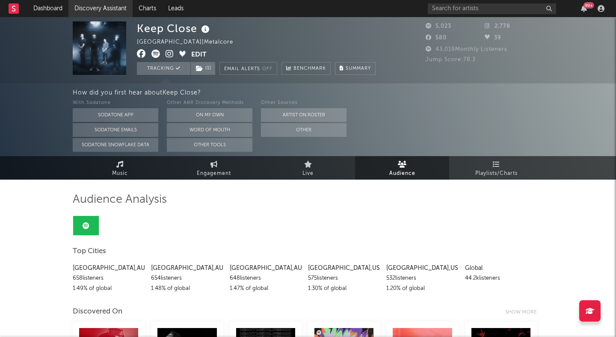
click at [97, 7] on link "Discovery Assistant" at bounding box center [100, 8] width 64 height 17
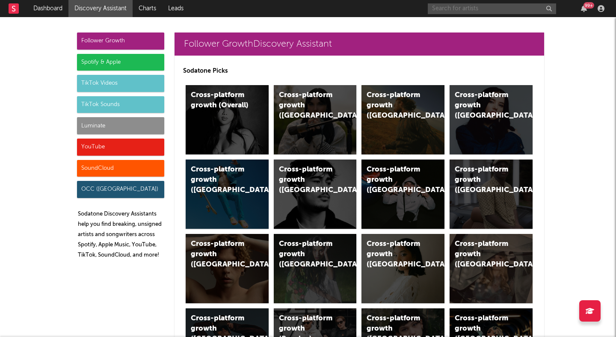
click at [453, 8] on input "text" at bounding box center [492, 8] width 128 height 11
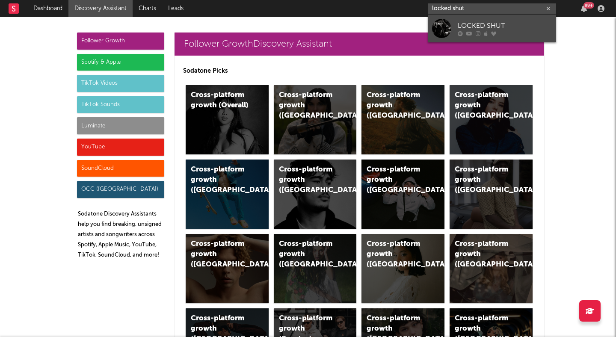
type input "locked shut"
click at [484, 34] on icon at bounding box center [486, 33] width 4 height 5
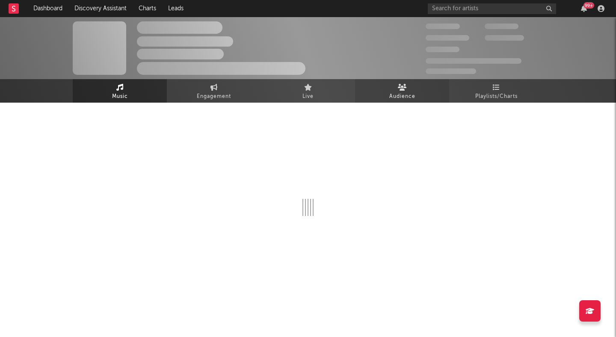
click at [398, 92] on span "Audience" at bounding box center [402, 97] width 26 height 10
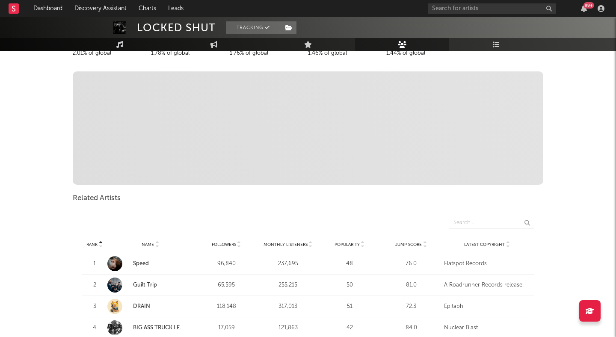
scroll to position [264, 0]
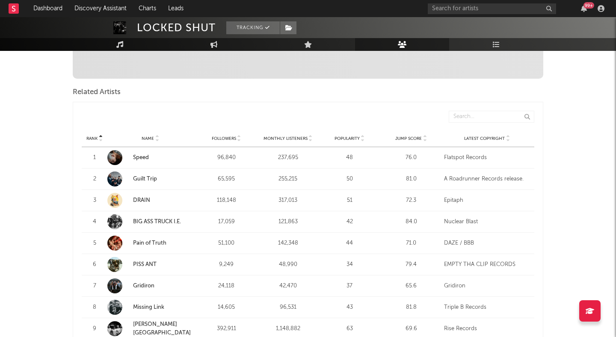
click at [425, 142] on div "Rank Name Followers Monthly Listeners Popularity Jump Score Latest Copyright" at bounding box center [308, 138] width 453 height 17
click at [422, 139] on div at bounding box center [424, 138] width 5 height 6
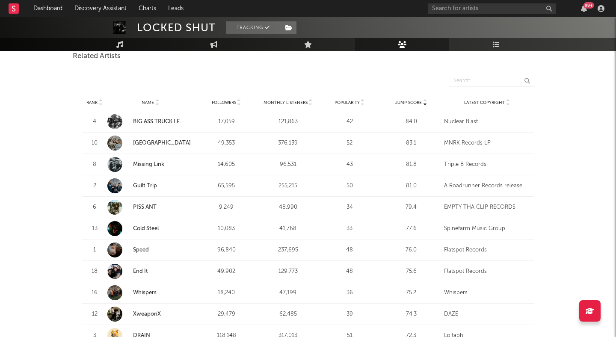
scroll to position [308, 0]
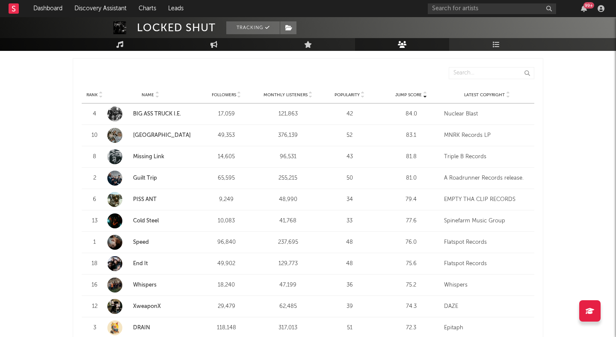
click at [150, 197] on link "PISS ANT" at bounding box center [145, 200] width 24 height 6
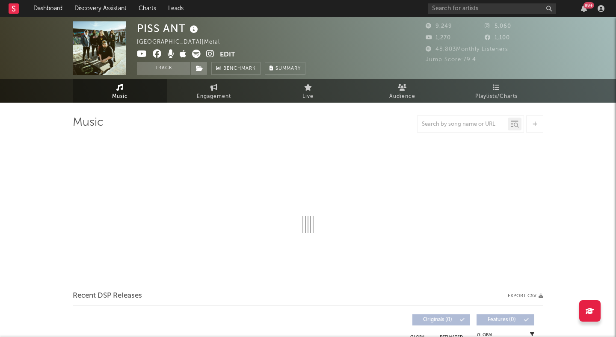
select select "1w"
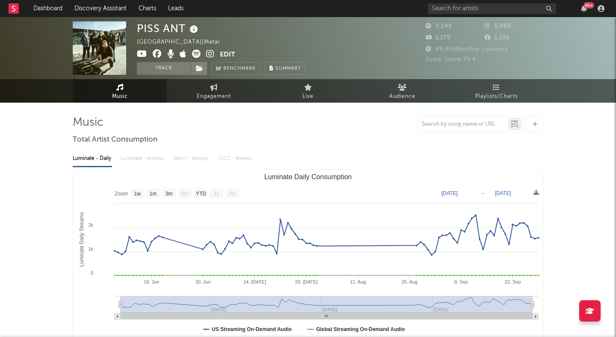
click at [205, 54] on span at bounding box center [178, 55] width 83 height 11
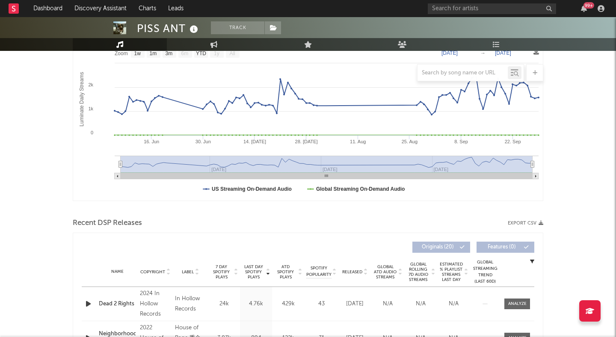
scroll to position [225, 0]
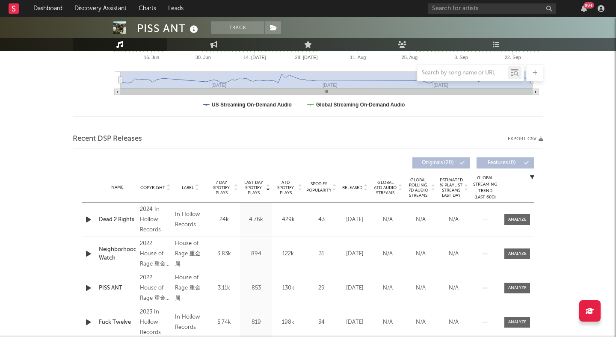
click at [365, 189] on icon at bounding box center [365, 189] width 4 height 3
click at [88, 216] on icon "button" at bounding box center [88, 219] width 9 height 11
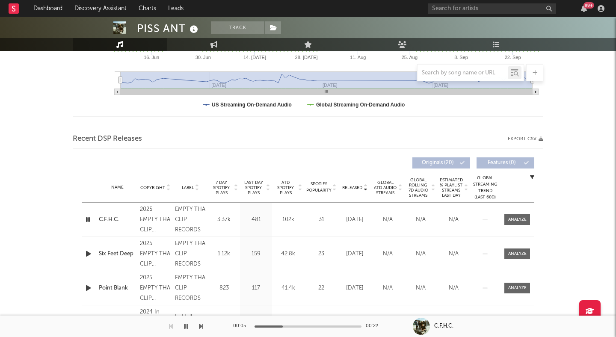
click at [89, 255] on icon "button" at bounding box center [88, 254] width 9 height 11
click at [294, 326] on div at bounding box center [308, 327] width 107 height 2
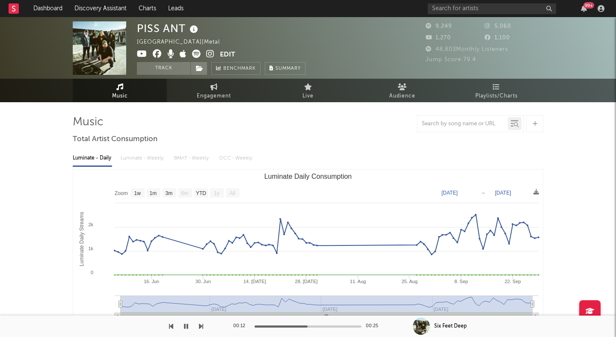
scroll to position [0, 0]
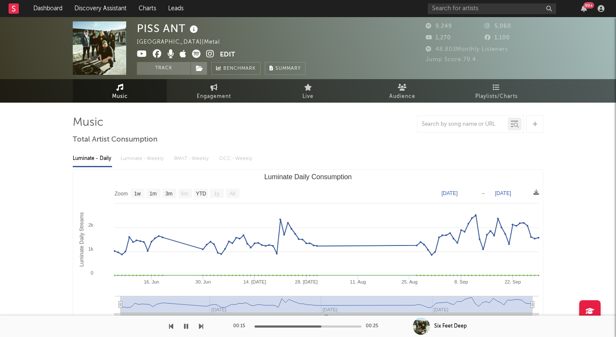
click at [211, 50] on icon at bounding box center [210, 54] width 8 height 9
click at [158, 74] on button "Track" at bounding box center [163, 68] width 53 height 13
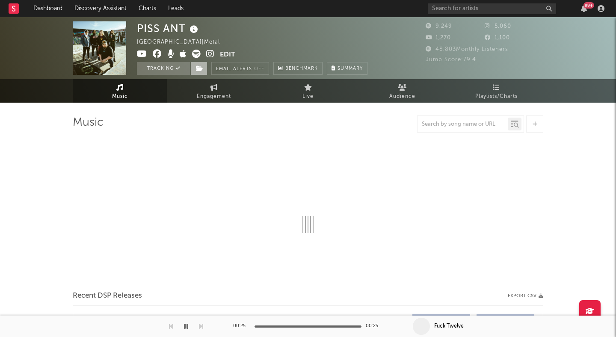
click at [194, 68] on span at bounding box center [198, 68] width 17 height 13
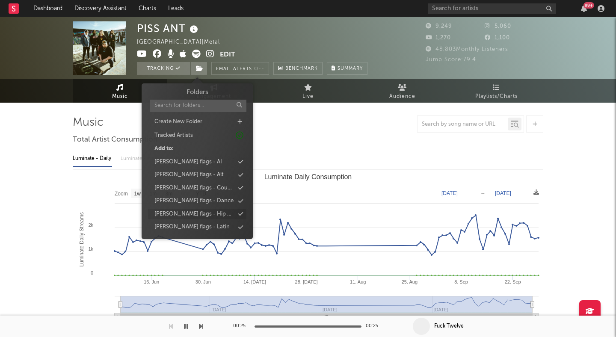
scroll to position [52, 0]
click at [195, 188] on div "peter flags - Metal" at bounding box center [192, 188] width 77 height 9
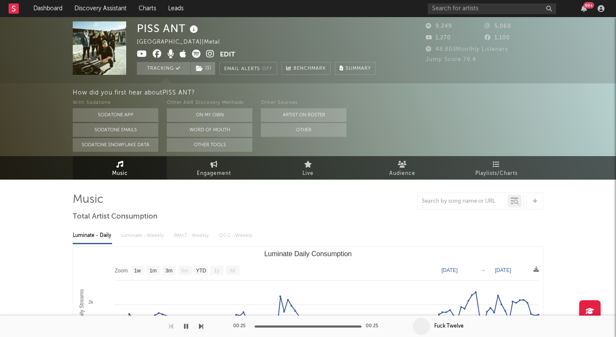
click at [294, 131] on button "Other" at bounding box center [304, 130] width 86 height 14
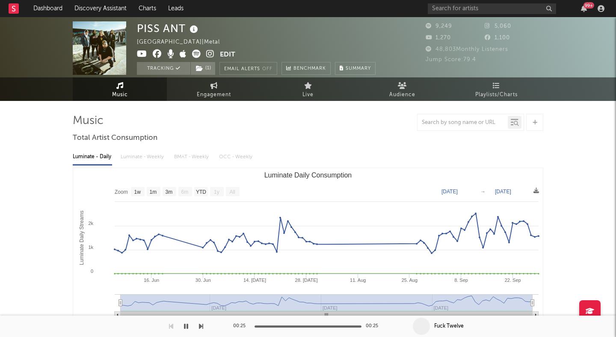
scroll to position [0, 0]
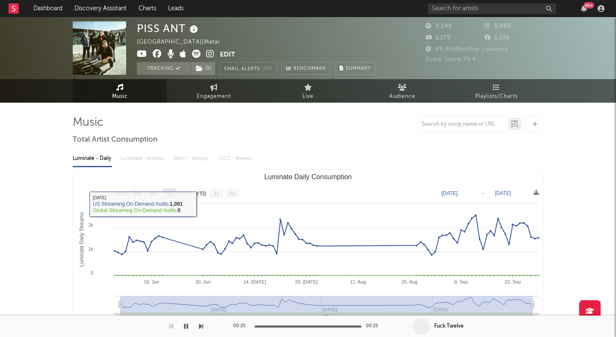
click at [171, 193] on text "3m" at bounding box center [169, 194] width 7 height 6
select select "3m"
type input "2025-06-29"
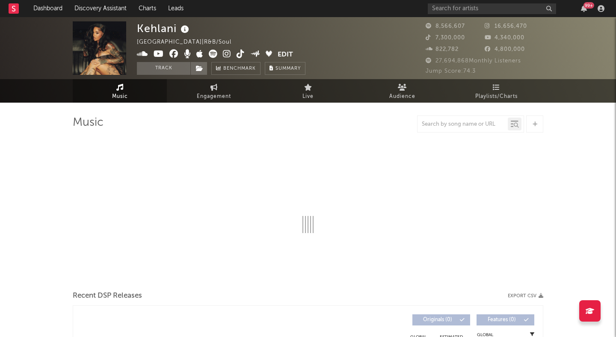
select select "6m"
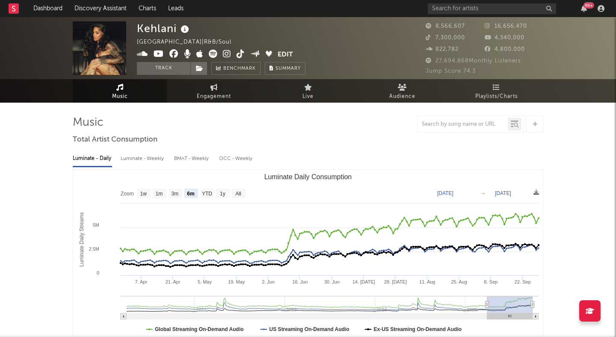
click at [228, 54] on icon at bounding box center [227, 54] width 8 height 9
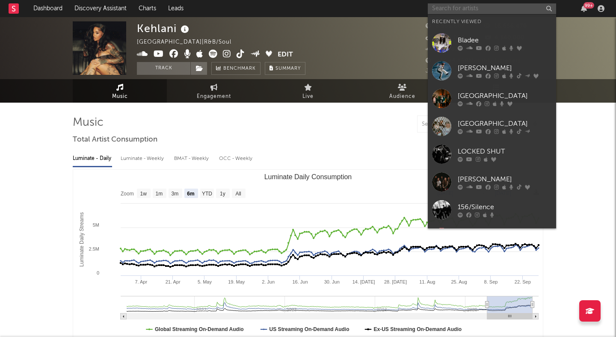
click at [472, 11] on input "text" at bounding box center [492, 8] width 128 height 11
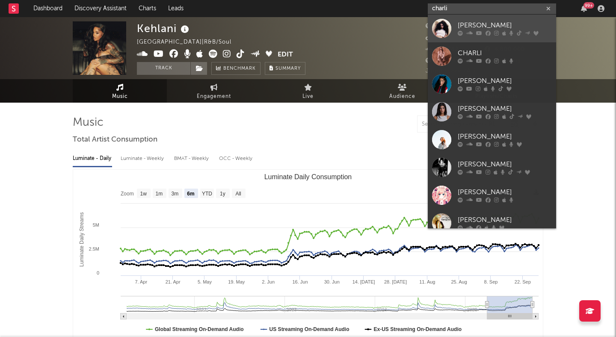
type input "charli"
click at [496, 21] on div "Charli xcx" at bounding box center [505, 26] width 94 height 10
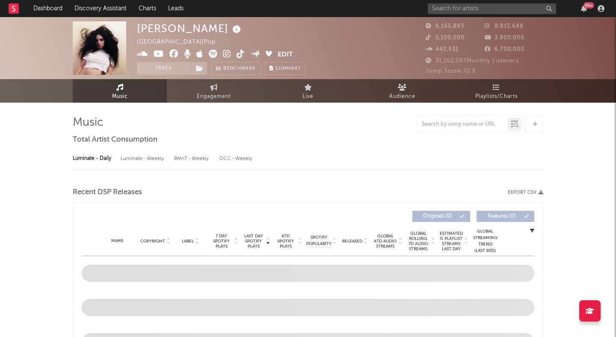
select select "6m"
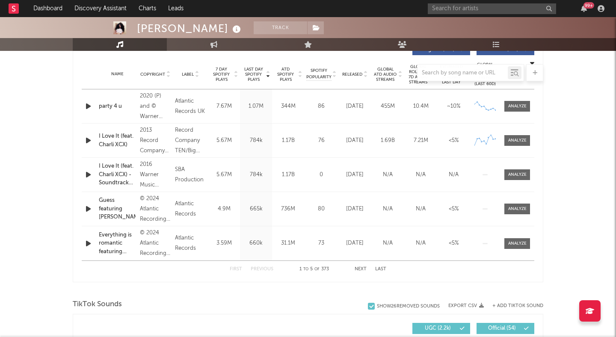
scroll to position [342, 0]
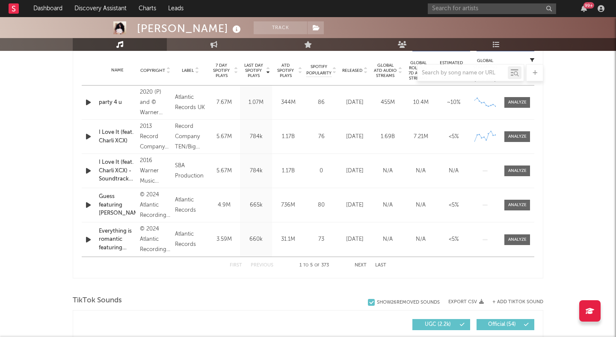
click at [365, 264] on button "Next" at bounding box center [361, 265] width 12 height 5
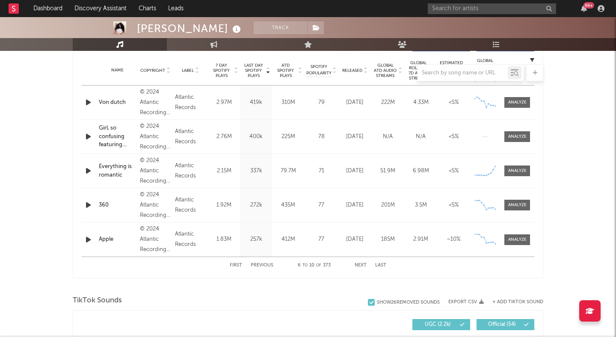
click at [378, 263] on button "Last" at bounding box center [380, 265] width 11 height 5
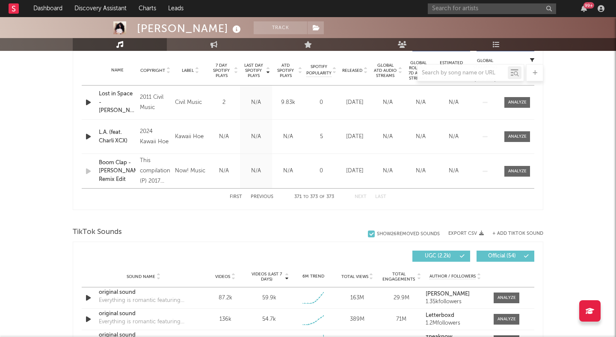
click at [365, 71] on div at bounding box center [308, 72] width 471 height 17
click at [365, 72] on div at bounding box center [308, 72] width 471 height 17
click at [366, 74] on div at bounding box center [308, 72] width 471 height 17
click at [257, 197] on button "Previous" at bounding box center [262, 197] width 23 height 5
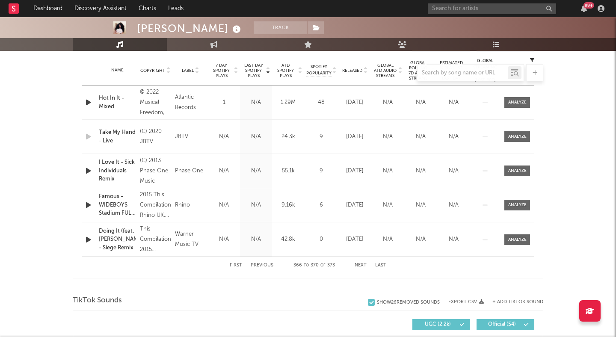
click at [239, 197] on div "Name Famous - WIDEBOYS Stadium FULL CLUB Copyright 2015 This Compilation Rhino …" at bounding box center [308, 205] width 453 height 34
click at [237, 264] on button "First" at bounding box center [236, 265] width 12 height 5
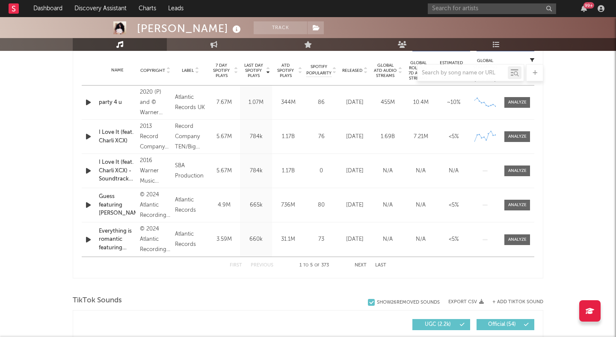
click at [365, 71] on div at bounding box center [308, 72] width 471 height 17
click at [364, 71] on div at bounding box center [308, 72] width 471 height 17
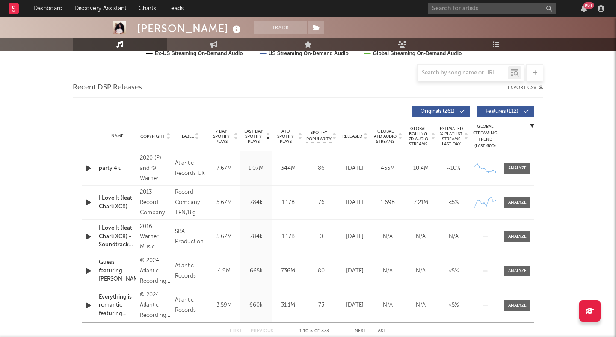
scroll to position [257, 0]
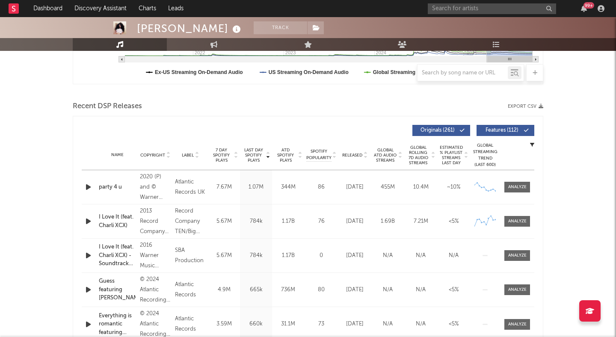
click at [358, 154] on span "Released" at bounding box center [352, 155] width 20 height 5
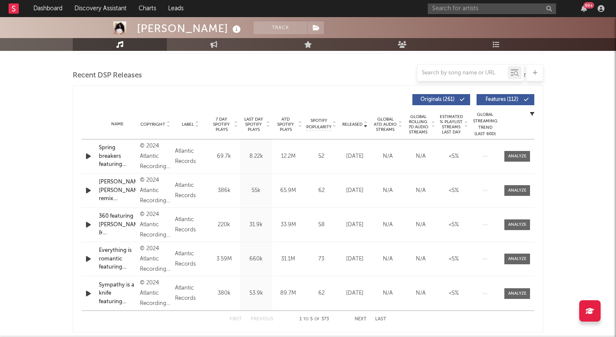
scroll to position [289, 0]
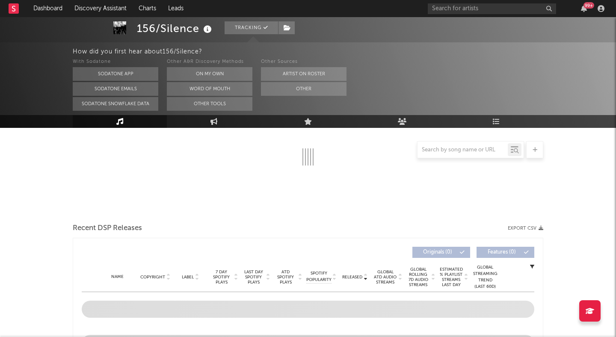
scroll to position [231, 0]
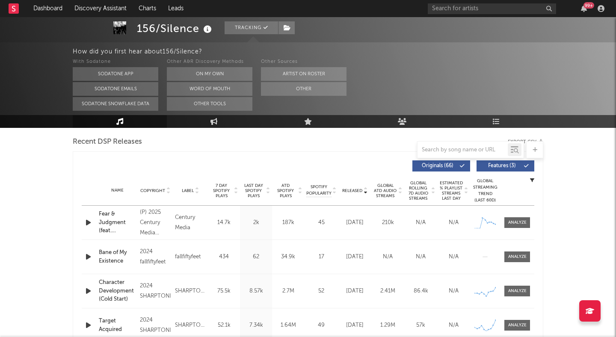
select select "6m"
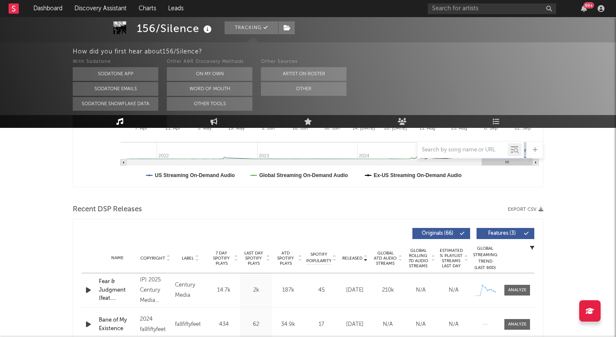
scroll to position [299, 0]
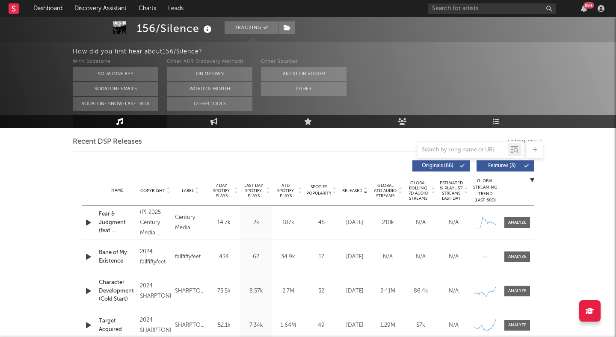
click at [491, 165] on span "Features ( 3 )" at bounding box center [501, 165] width 39 height 5
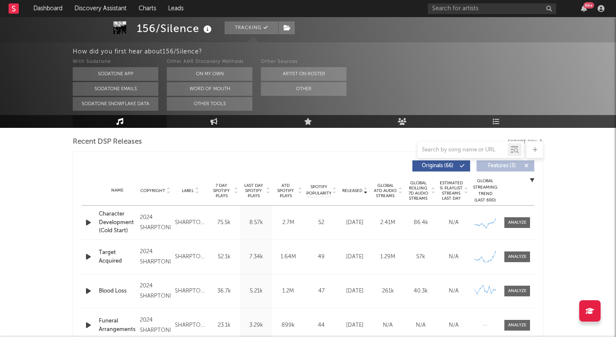
click at [194, 193] on div at bounding box center [196, 190] width 5 height 6
click at [366, 191] on icon at bounding box center [365, 192] width 4 height 3
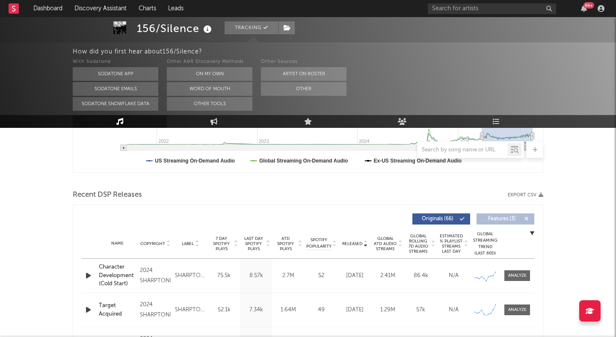
scroll to position [0, 0]
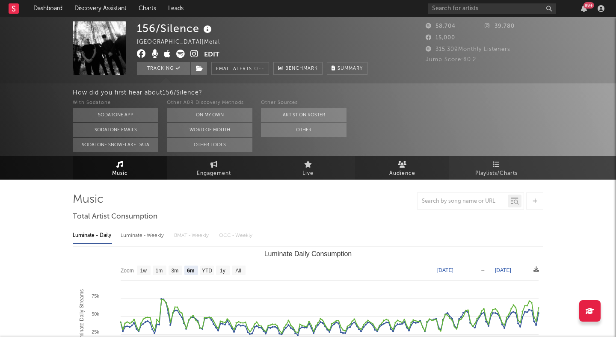
click at [393, 167] on link "Audience" at bounding box center [402, 168] width 94 height 24
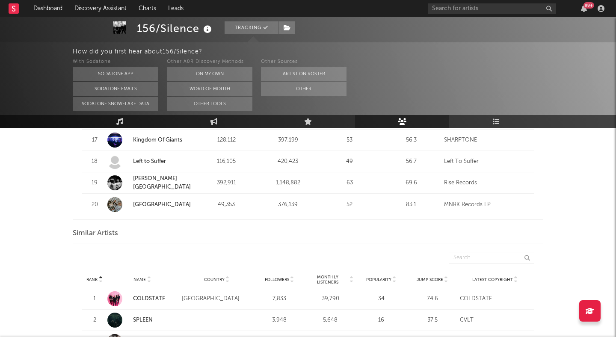
scroll to position [748, 0]
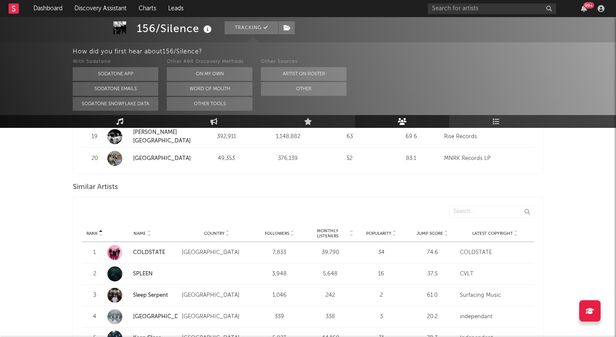
click at [444, 235] on div at bounding box center [445, 233] width 5 height 6
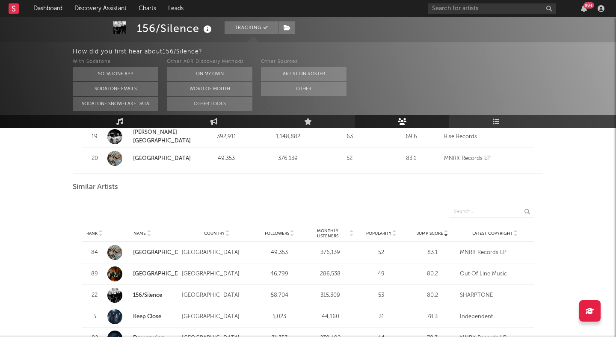
click at [142, 273] on link "[GEOGRAPHIC_DATA]" at bounding box center [162, 274] width 58 height 6
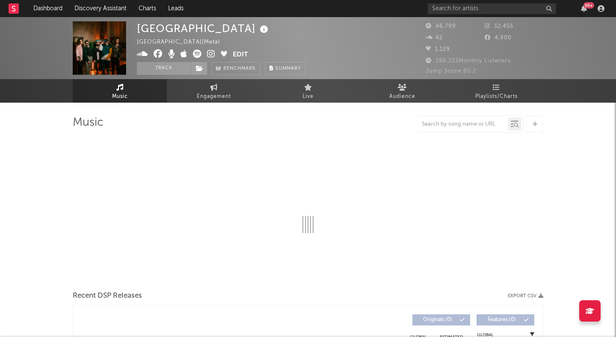
select select "6m"
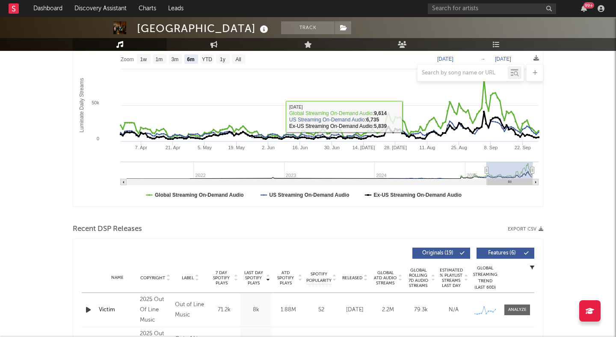
scroll to position [135, 0]
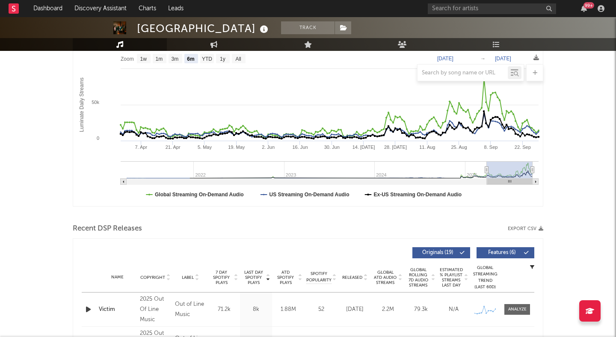
click at [365, 279] on icon at bounding box center [365, 279] width 4 height 3
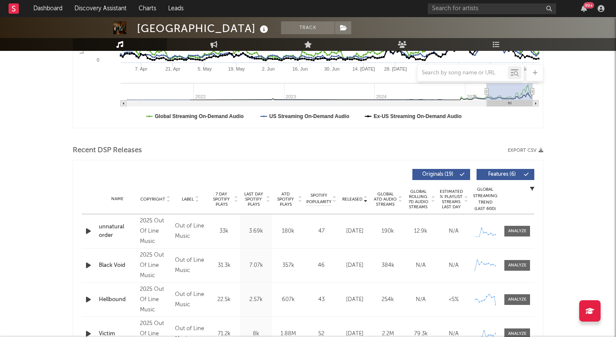
scroll to position [0, 0]
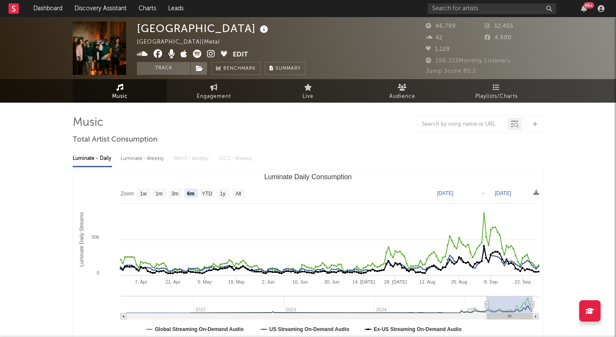
click at [198, 55] on icon at bounding box center [197, 54] width 9 height 9
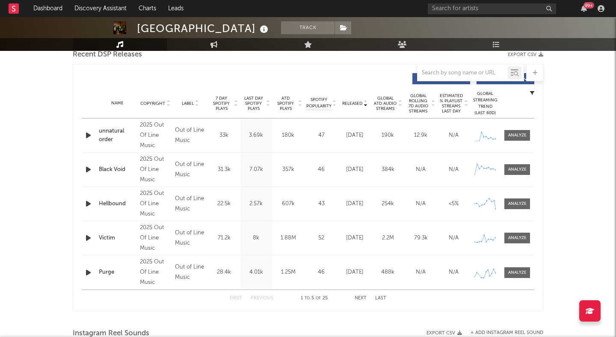
scroll to position [309, 0]
click at [58, 57] on div "Abbie Falls Track Czech Republic | Metal Edit Track Benchmark Summary 46,799 12…" at bounding box center [308, 251] width 616 height 1086
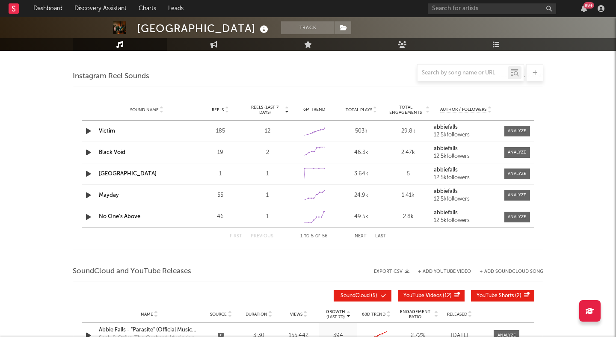
scroll to position [570, 0]
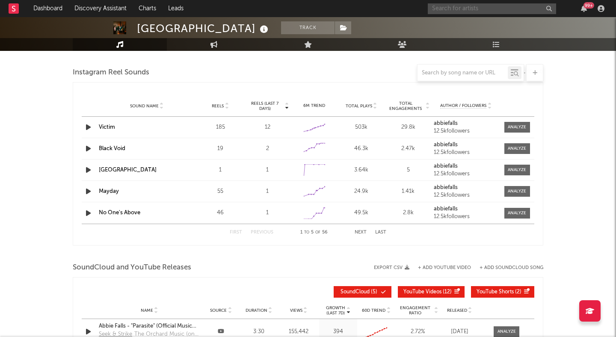
click at [507, 5] on input "text" at bounding box center [492, 8] width 128 height 11
type input "hot and fredd"
click at [61, 10] on link "Dashboard" at bounding box center [47, 8] width 41 height 17
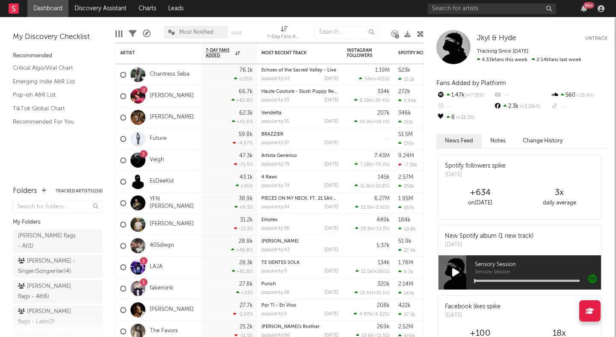
scroll to position [85, 0]
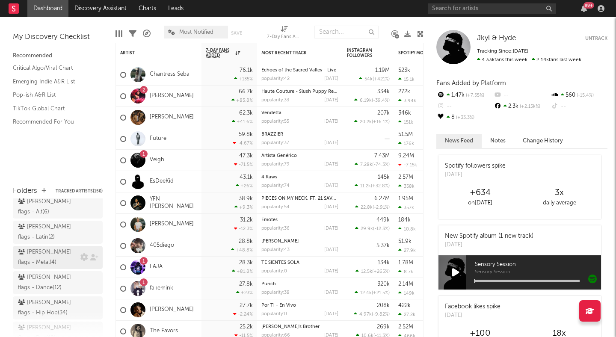
click at [69, 247] on div "peter flags - Metal ( 4 )" at bounding box center [48, 257] width 60 height 21
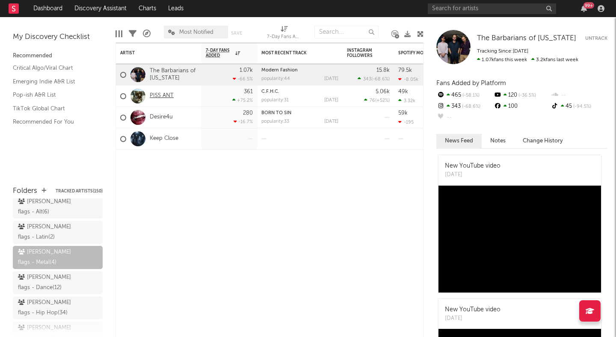
click at [160, 95] on link "PISS ANT" at bounding box center [162, 95] width 24 height 7
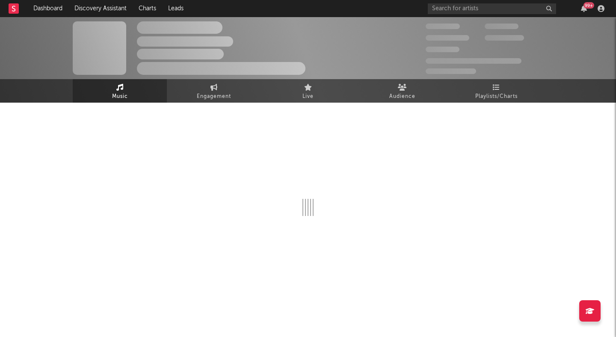
select select "1w"
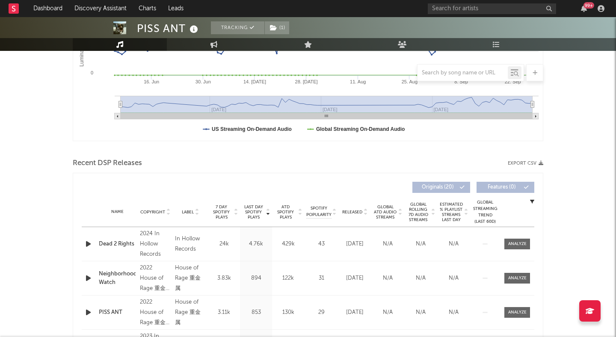
scroll to position [214, 0]
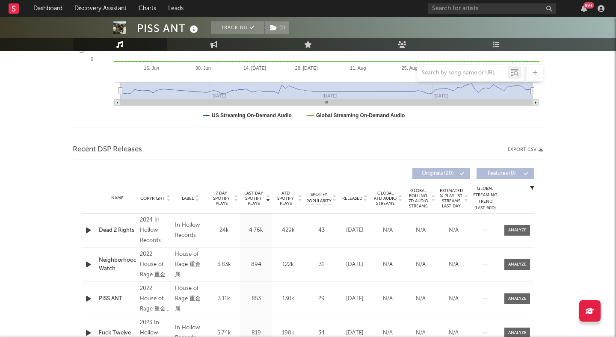
click at [365, 201] on icon at bounding box center [365, 200] width 4 height 3
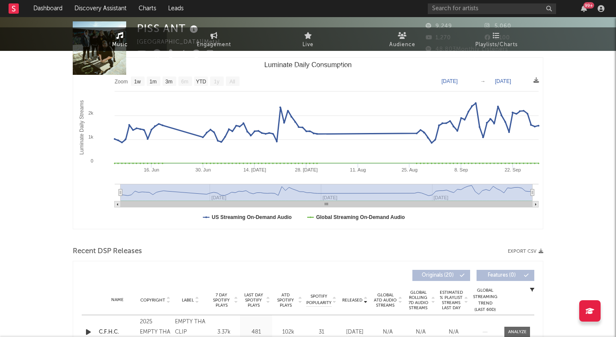
scroll to position [0, 0]
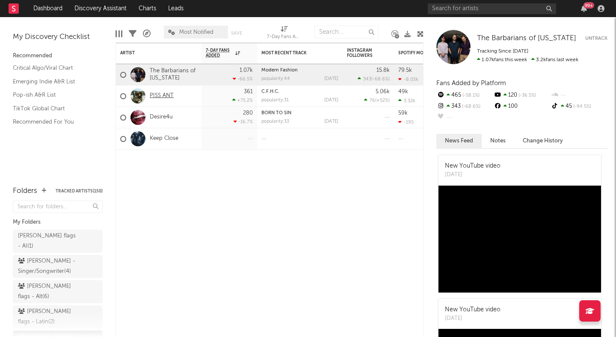
click at [158, 94] on link "PISS ANT" at bounding box center [162, 95] width 24 height 7
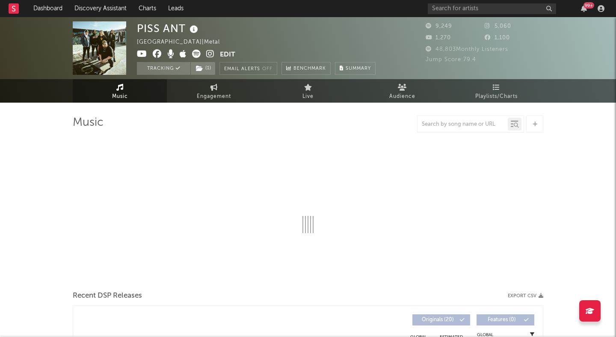
select select "1w"
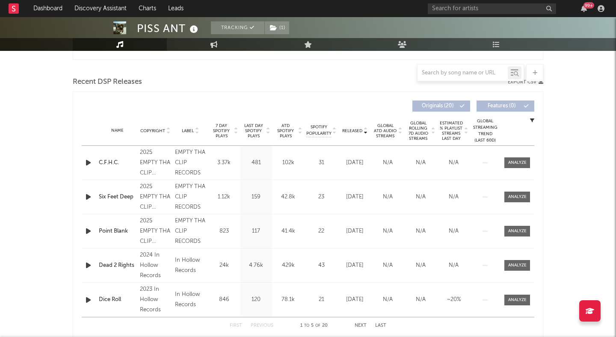
scroll to position [365, 0]
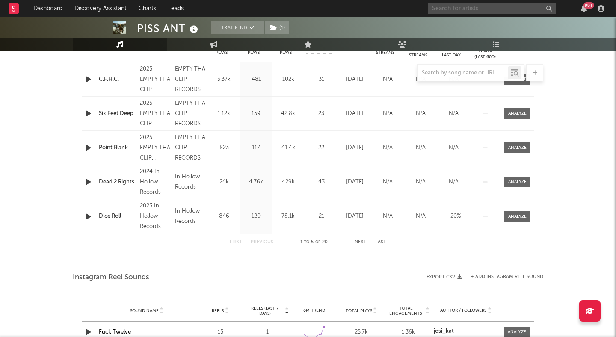
click at [465, 12] on input "text" at bounding box center [492, 8] width 128 height 11
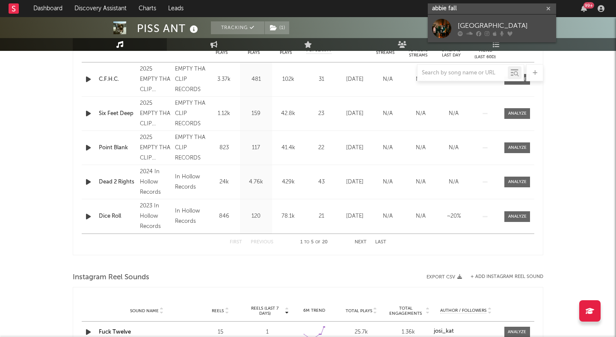
type input "abbie fall"
click at [487, 22] on div "[GEOGRAPHIC_DATA]" at bounding box center [505, 26] width 94 height 10
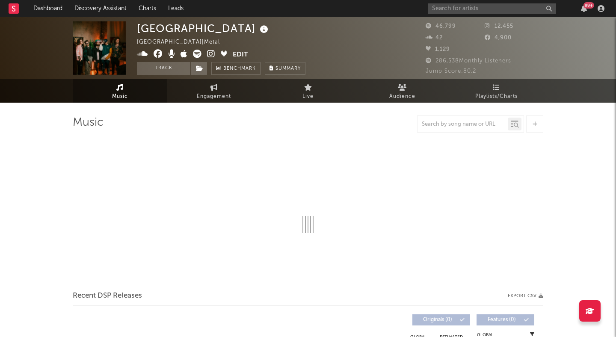
select select "6m"
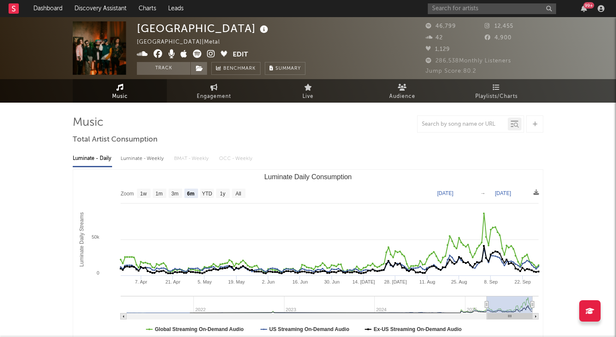
click at [152, 75] on div "Abbie Falls Czech Republic | Metal Edit Track Benchmark Summary 46,799 12,455 4…" at bounding box center [308, 48] width 616 height 62
click at [156, 72] on button "Track" at bounding box center [163, 68] width 53 height 13
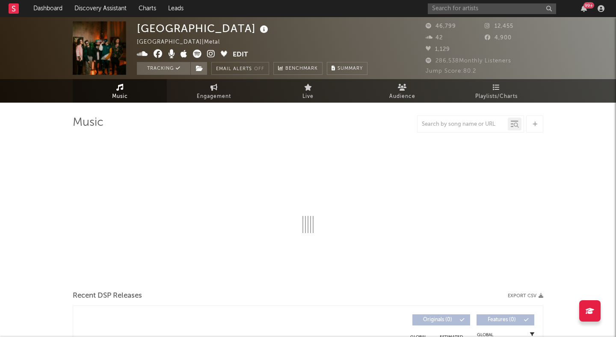
select select "6m"
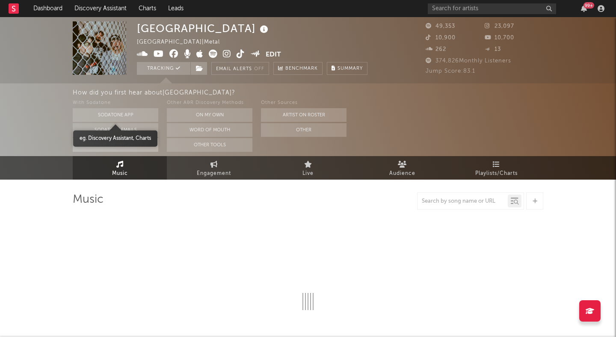
select select "6m"
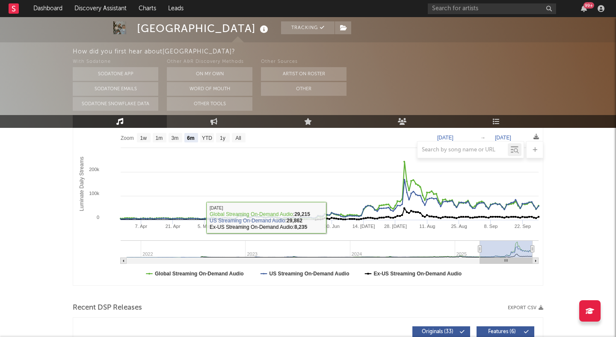
scroll to position [256, 0]
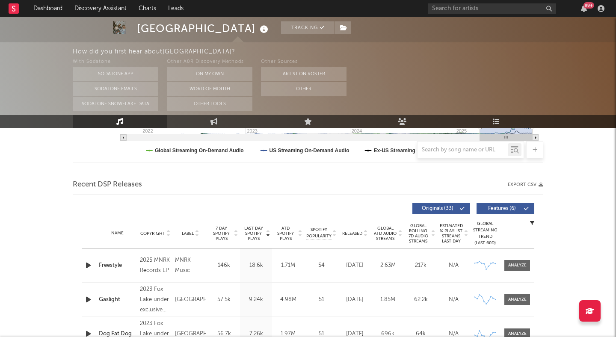
click at [366, 235] on icon at bounding box center [365, 235] width 4 height 3
click at [492, 211] on span "Features ( 6 )" at bounding box center [501, 208] width 39 height 5
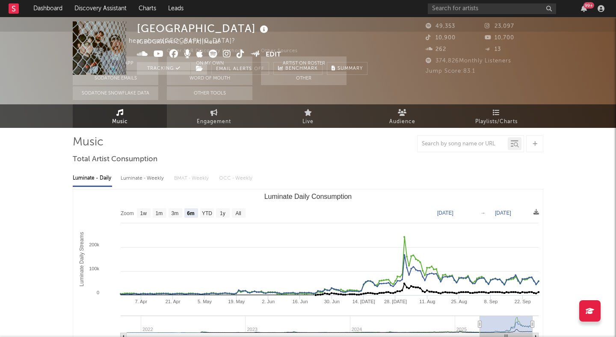
scroll to position [0, 0]
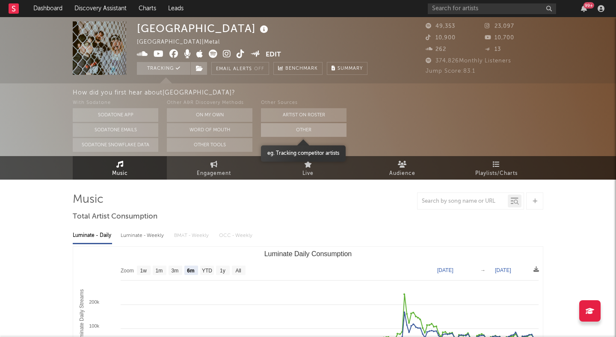
click at [288, 131] on button "Other" at bounding box center [304, 130] width 86 height 14
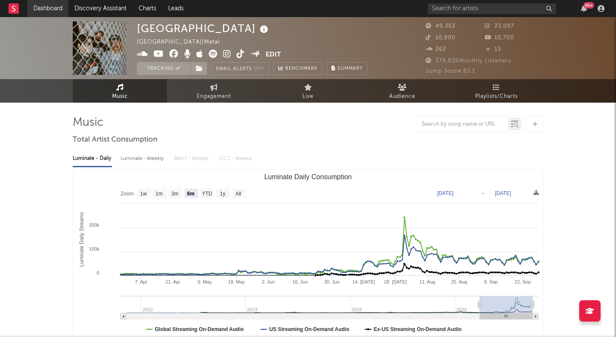
click at [59, 12] on link "Dashboard" at bounding box center [47, 8] width 41 height 17
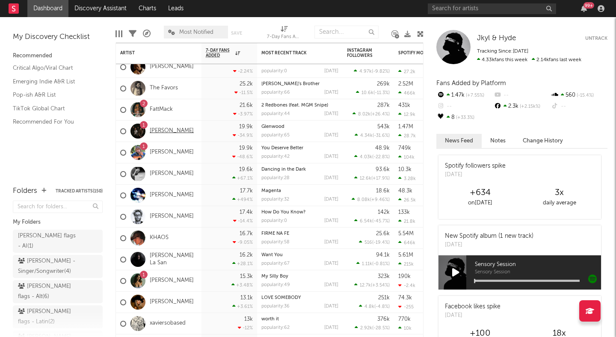
click at [166, 132] on link "[PERSON_NAME]" at bounding box center [172, 131] width 44 height 7
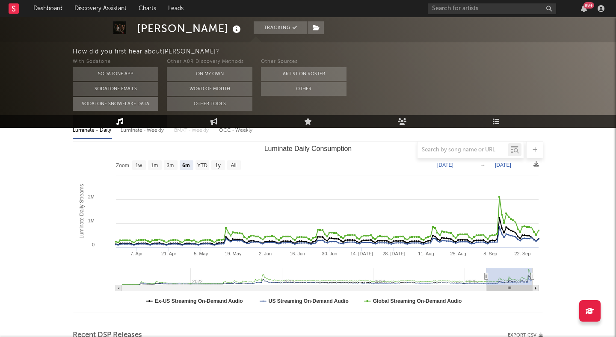
select select "6m"
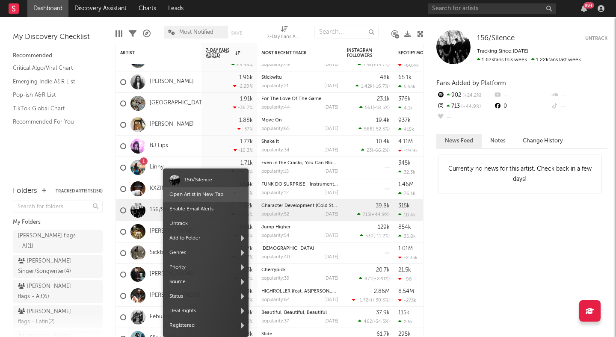
click at [188, 194] on link "Open Artist in New Tab" at bounding box center [196, 194] width 54 height 5
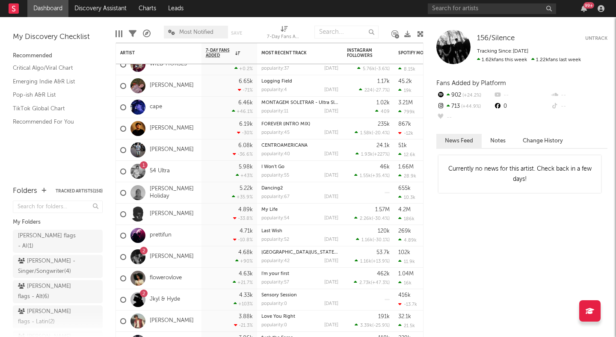
click at [419, 34] on icon at bounding box center [420, 34] width 6 height 6
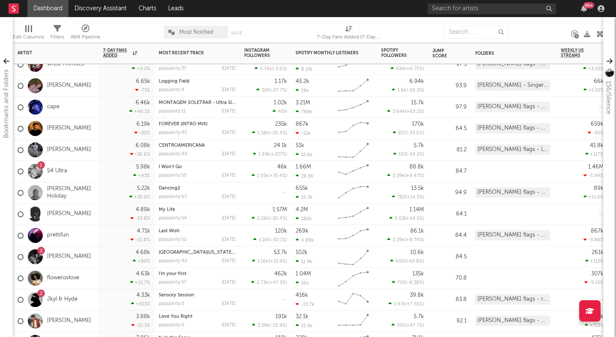
click at [329, 89] on div "45.2k 19k" at bounding box center [315, 85] width 39 height 21
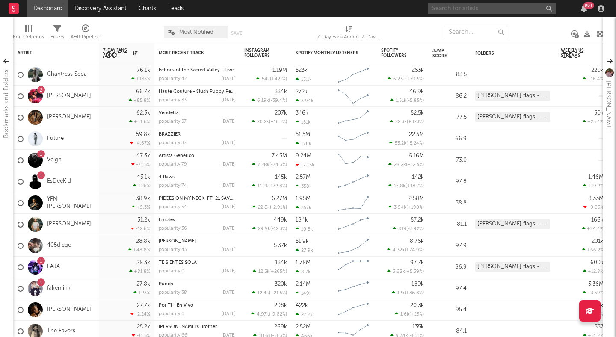
click at [468, 13] on input "text" at bounding box center [492, 8] width 128 height 11
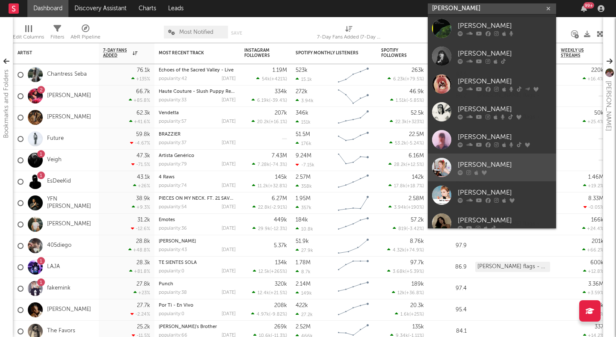
type input "audrey"
click at [499, 162] on div "Audrey Hobert" at bounding box center [505, 165] width 94 height 10
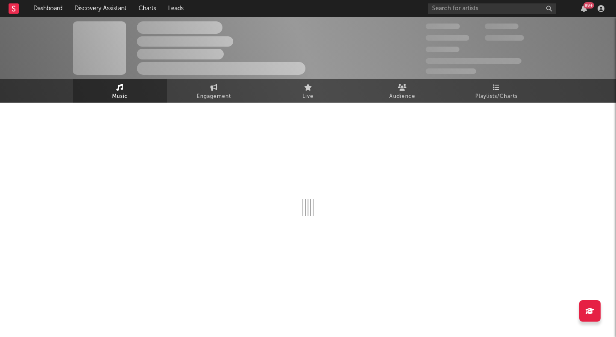
select select "1w"
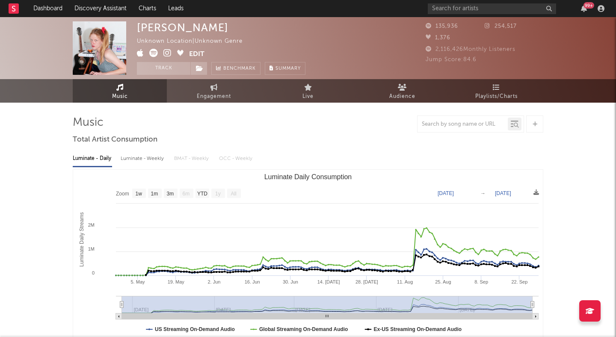
click at [167, 53] on icon at bounding box center [167, 53] width 8 height 9
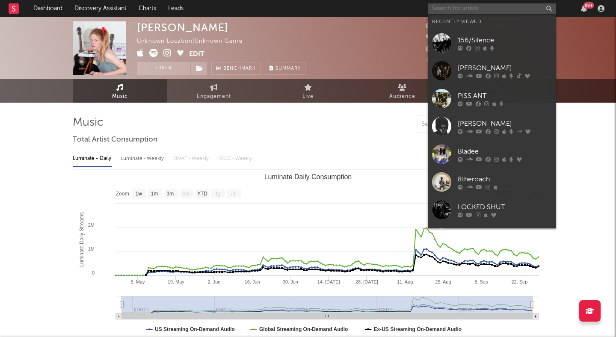
click at [443, 8] on input "text" at bounding box center [492, 8] width 128 height 11
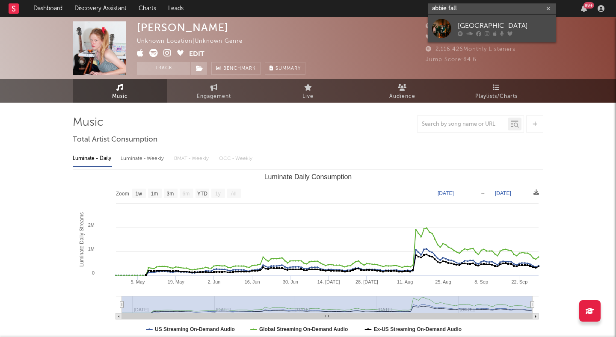
type input "abbie fall"
click at [473, 21] on div "[GEOGRAPHIC_DATA]" at bounding box center [505, 26] width 94 height 10
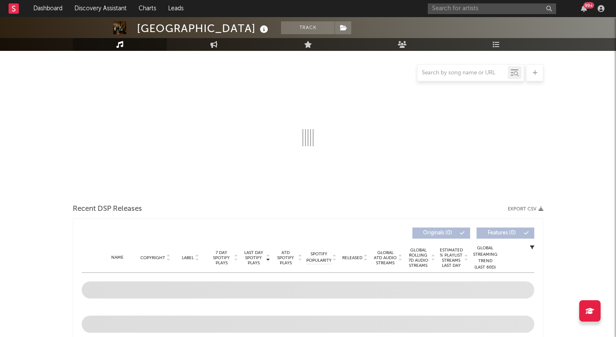
select select "6m"
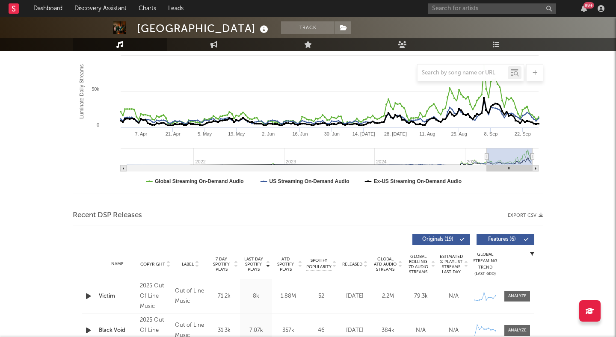
scroll to position [193, 0]
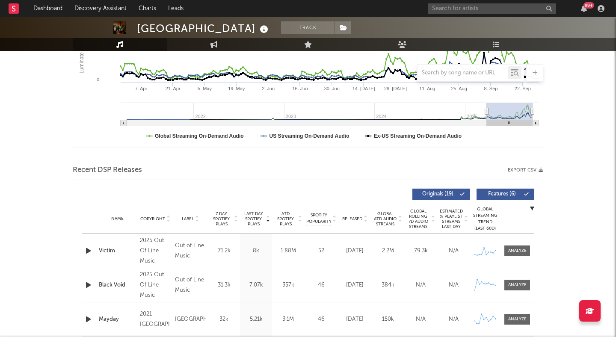
click at [358, 218] on span "Released" at bounding box center [352, 219] width 20 height 5
click at [494, 193] on span "Features ( 6 )" at bounding box center [501, 194] width 39 height 5
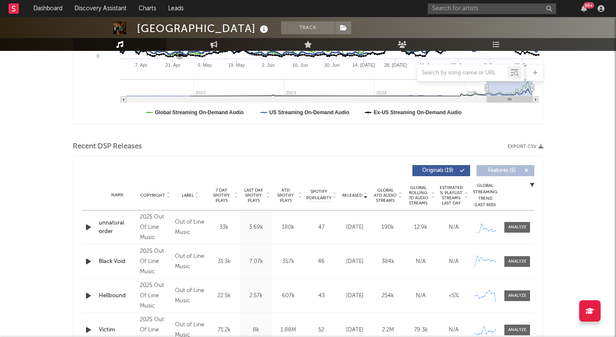
scroll to position [229, 0]
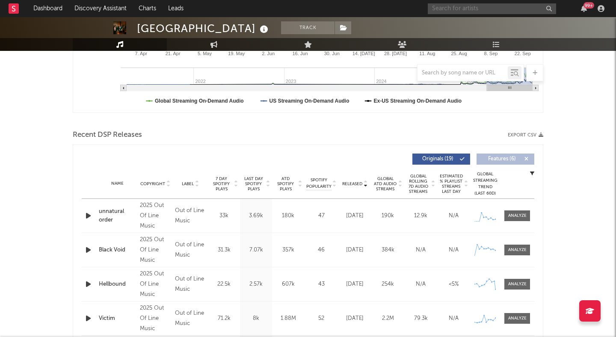
click at [473, 8] on input "text" at bounding box center [492, 8] width 128 height 11
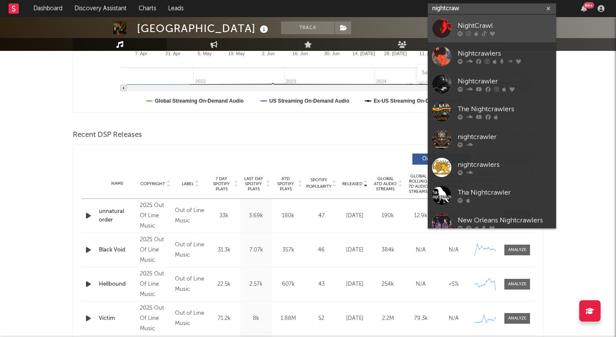
type input "nightcraw"
click at [489, 22] on div "NightCrawl" at bounding box center [505, 26] width 94 height 10
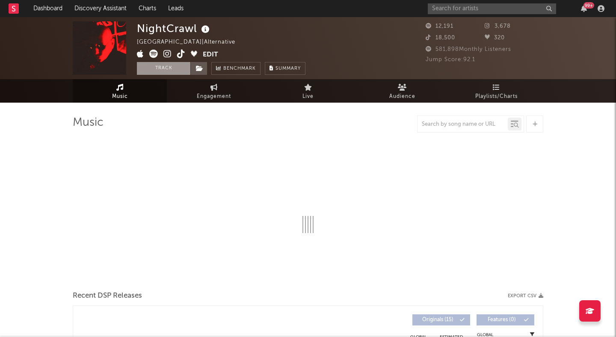
select select "1w"
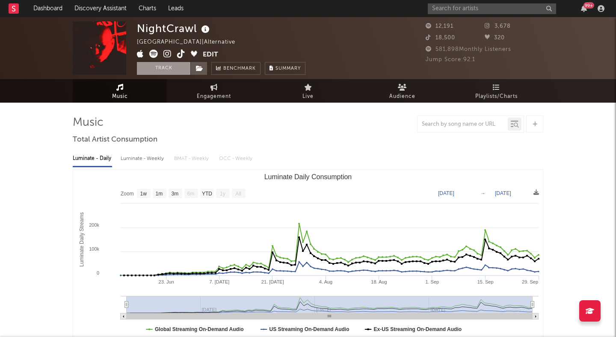
click at [157, 67] on button "Track" at bounding box center [163, 68] width 53 height 13
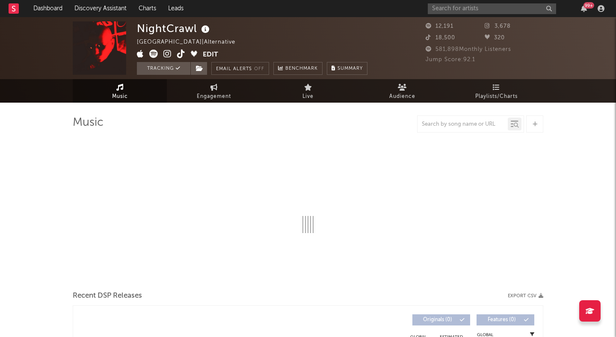
select select "1w"
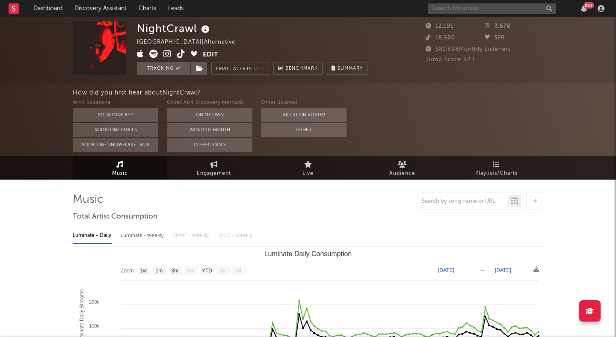
click at [438, 8] on input "text" at bounding box center [492, 8] width 128 height 11
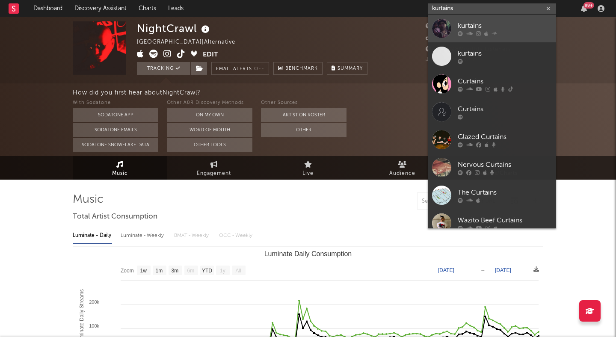
type input "kurtains"
click at [464, 24] on div "kurtains" at bounding box center [505, 26] width 94 height 10
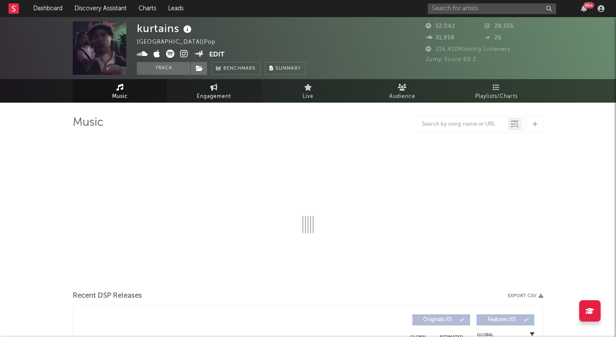
select select "6m"
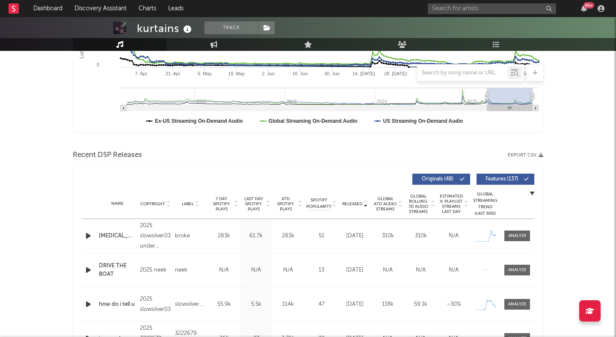
scroll to position [209, 0]
click at [90, 234] on icon "button" at bounding box center [88, 235] width 9 height 11
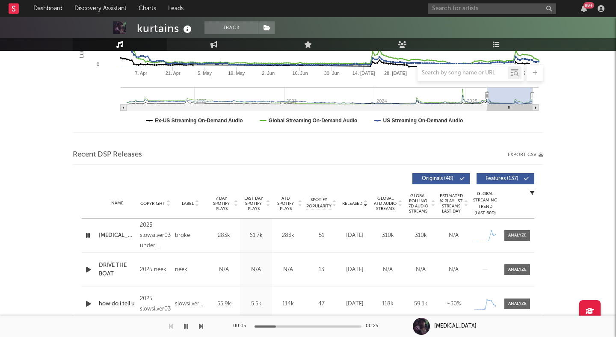
click at [502, 175] on button "Features ( 137 )" at bounding box center [506, 178] width 58 height 11
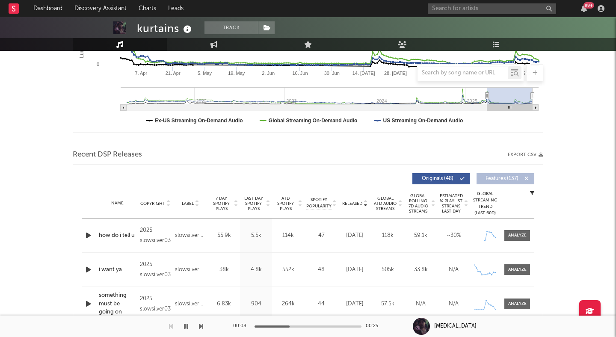
click at [87, 236] on icon "button" at bounding box center [88, 235] width 9 height 11
click at [295, 324] on div "00:02 00:17" at bounding box center [308, 326] width 150 height 21
click at [303, 326] on div at bounding box center [308, 327] width 107 height 2
click at [88, 268] on icon "button" at bounding box center [88, 269] width 9 height 11
click at [303, 326] on div at bounding box center [308, 327] width 107 height 2
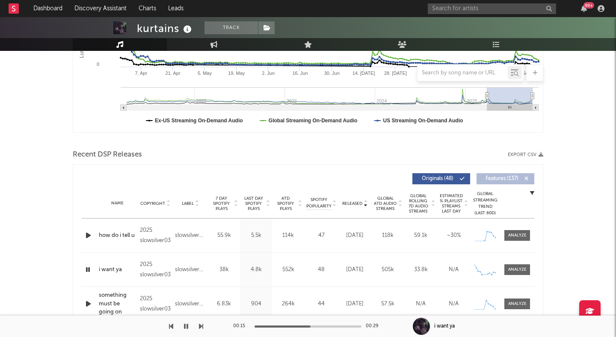
click at [186, 323] on icon "button" at bounding box center [186, 326] width 4 height 7
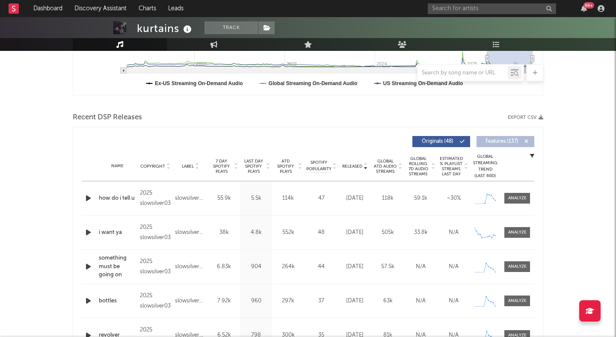
scroll to position [255, 0]
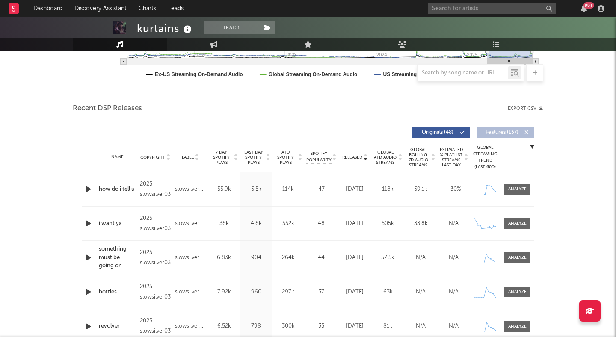
click at [86, 258] on icon "button" at bounding box center [88, 257] width 9 height 11
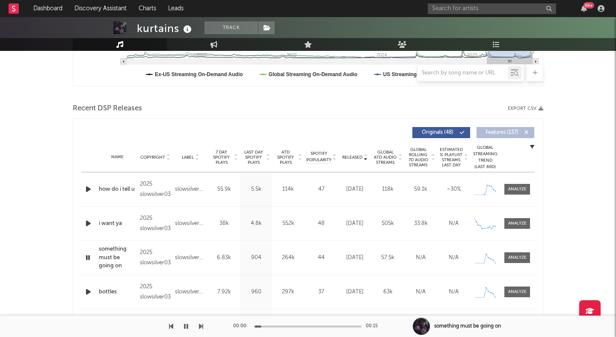
click at [87, 258] on icon "button" at bounding box center [88, 257] width 8 height 11
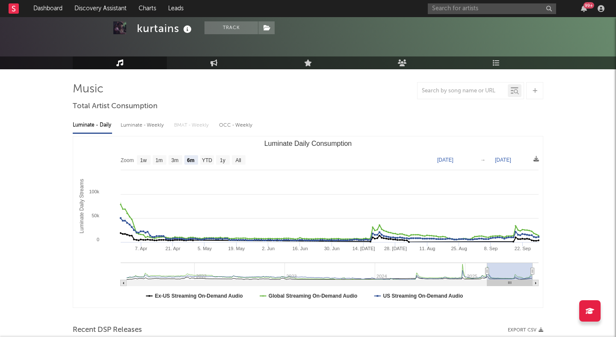
scroll to position [0, 0]
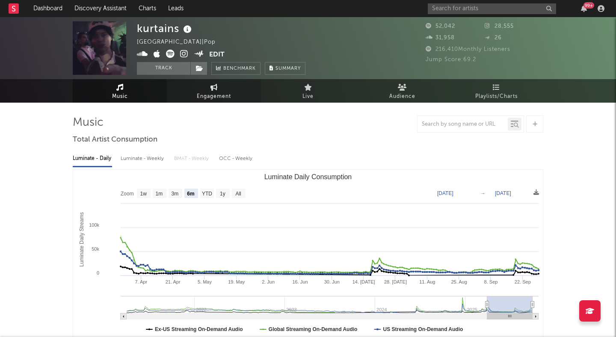
click at [219, 89] on link "Engagement" at bounding box center [214, 91] width 94 height 24
select select "1w"
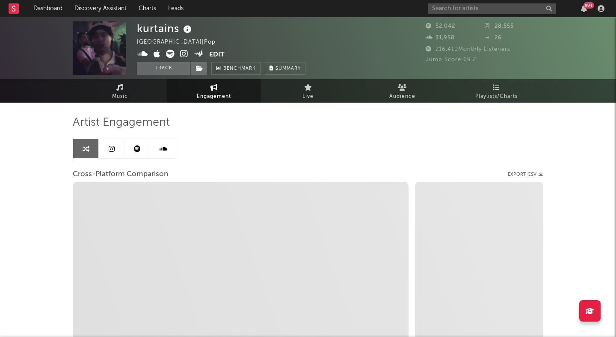
select select "1m"
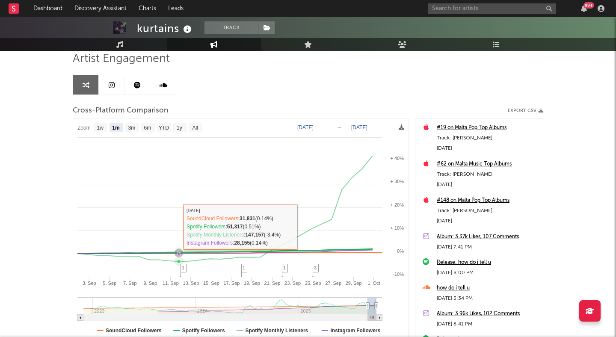
scroll to position [129, 0]
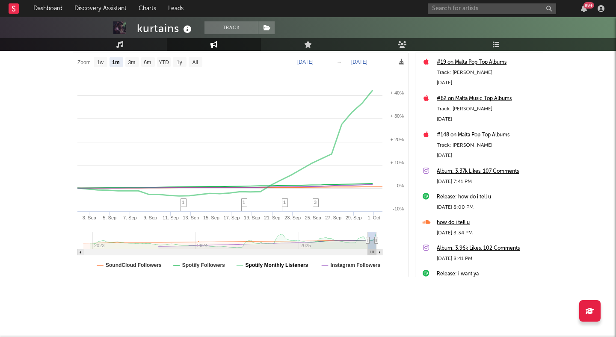
click at [252, 264] on text "Spotify Monthly Listeners" at bounding box center [277, 265] width 63 height 6
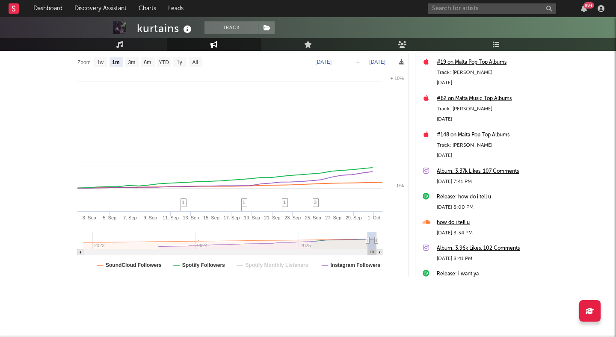
select select "1m"
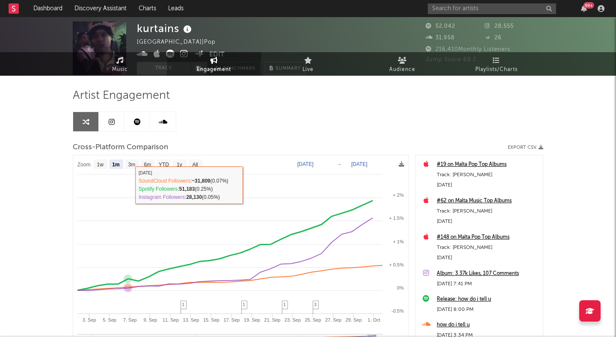
scroll to position [0, 0]
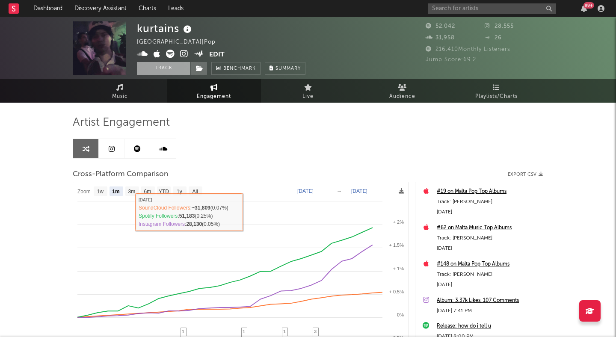
click at [163, 70] on button "Track" at bounding box center [163, 68] width 53 height 13
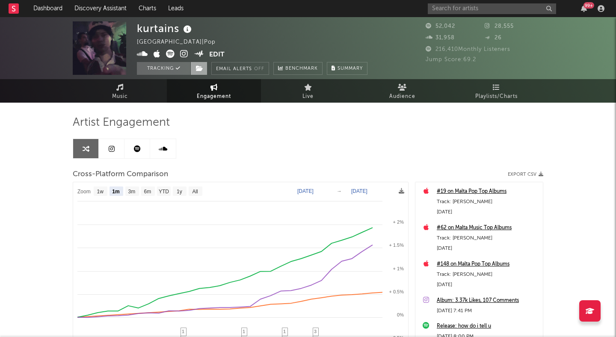
select select "1w"
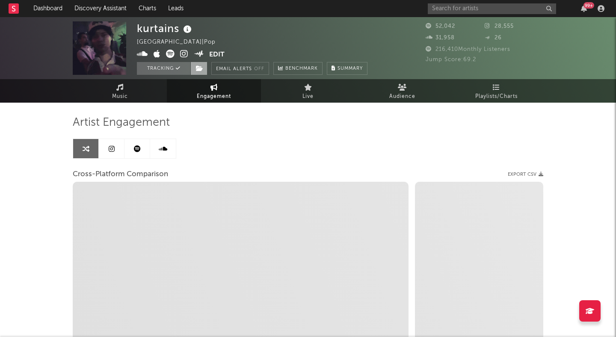
click at [199, 72] on span at bounding box center [198, 68] width 17 height 13
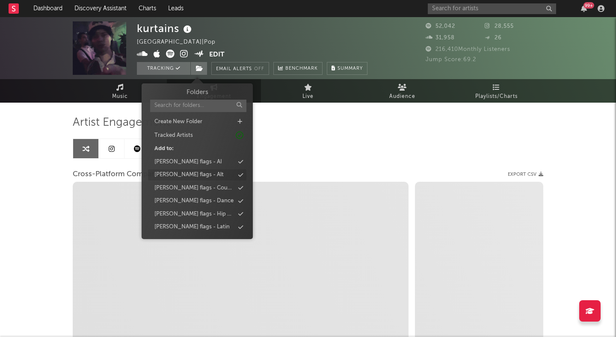
click at [203, 173] on div "peter flags - Alt" at bounding box center [197, 174] width 98 height 11
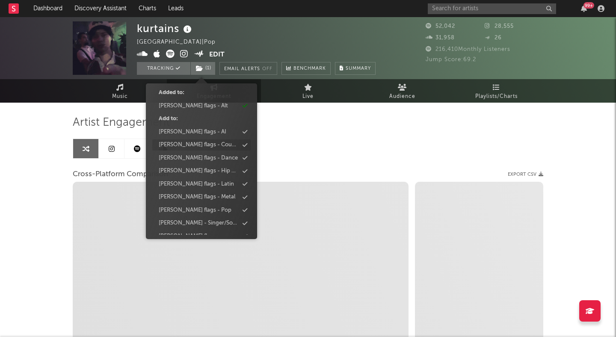
scroll to position [61, 0]
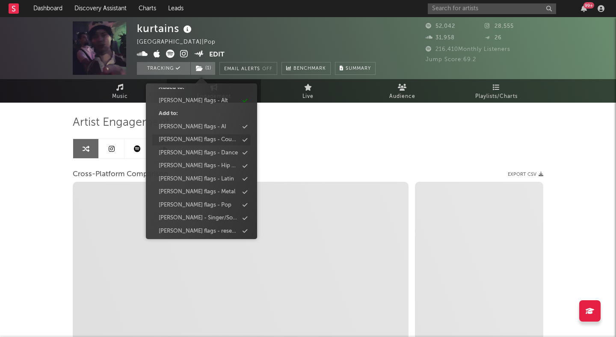
select select "1m"
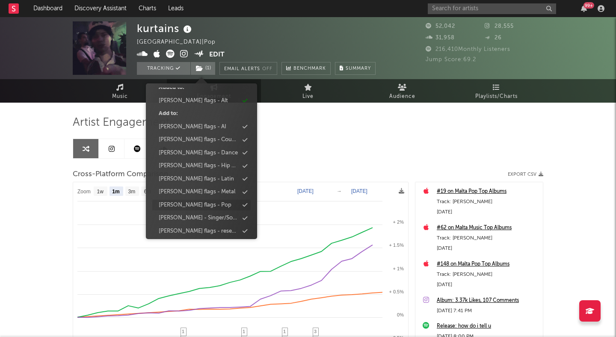
click at [208, 203] on div "peter flags - Pop" at bounding box center [201, 205] width 98 height 11
click at [50, 164] on div "kurtains United Kingdom | Pop Edit Tracking ( 2 ) Email Alerts Off Benchmark Su…" at bounding box center [308, 241] width 616 height 449
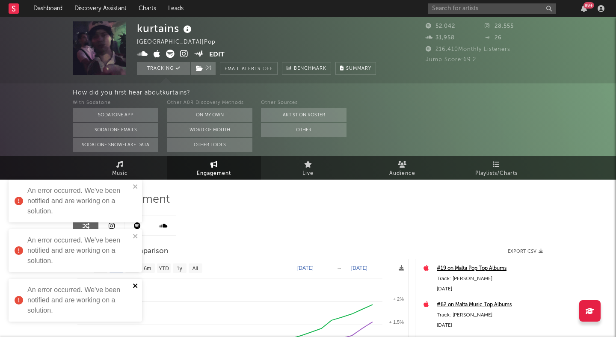
click at [135, 285] on icon "close" at bounding box center [136, 285] width 6 height 7
click at [134, 283] on icon "close" at bounding box center [136, 285] width 6 height 7
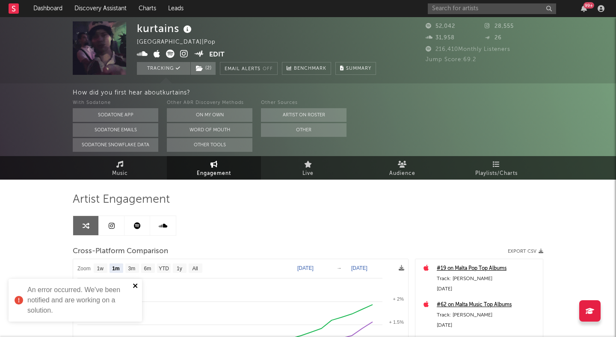
click at [134, 285] on icon "close" at bounding box center [135, 286] width 4 height 4
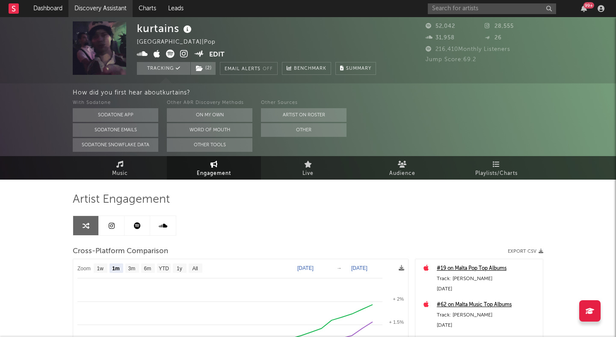
click at [94, 7] on link "Discovery Assistant" at bounding box center [100, 8] width 64 height 17
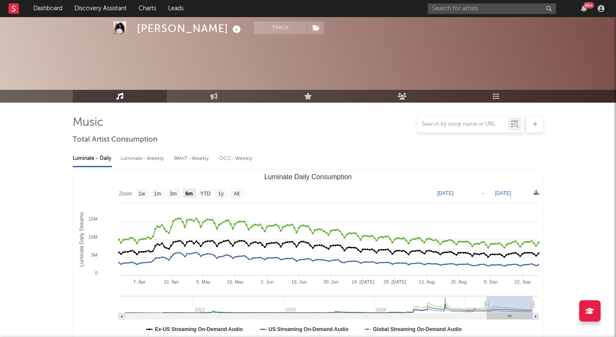
select select "6m"
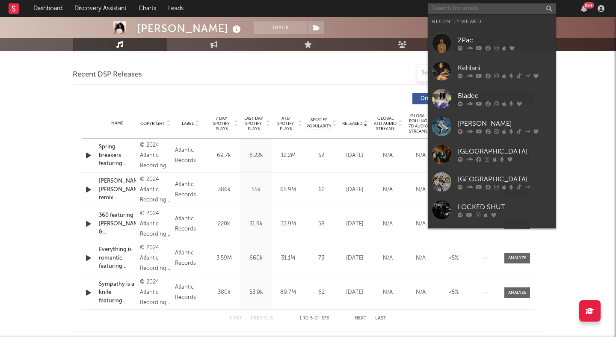
click at [470, 9] on input "text" at bounding box center [492, 8] width 128 height 11
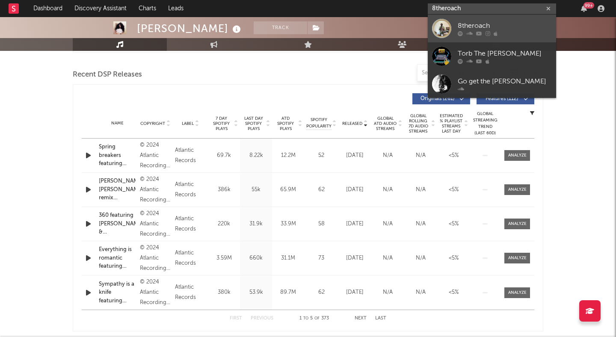
type input "8theroach"
click at [519, 24] on div "8theroach" at bounding box center [505, 26] width 94 height 10
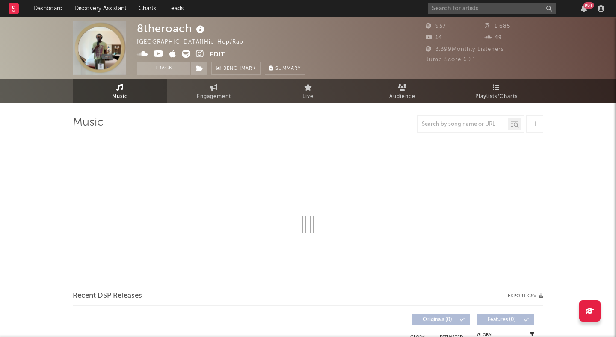
select select "6m"
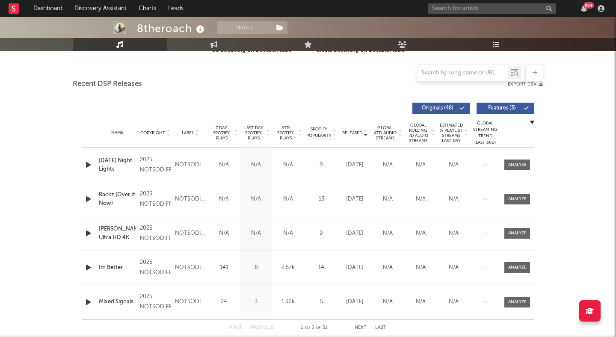
scroll to position [301, 0]
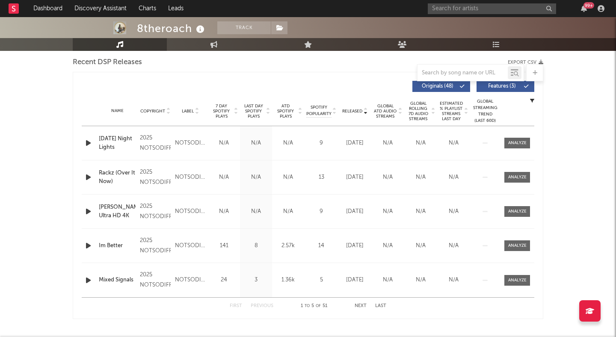
click at [511, 85] on span "Features ( 3 )" at bounding box center [501, 86] width 39 height 5
click at [88, 142] on icon "button" at bounding box center [88, 143] width 9 height 11
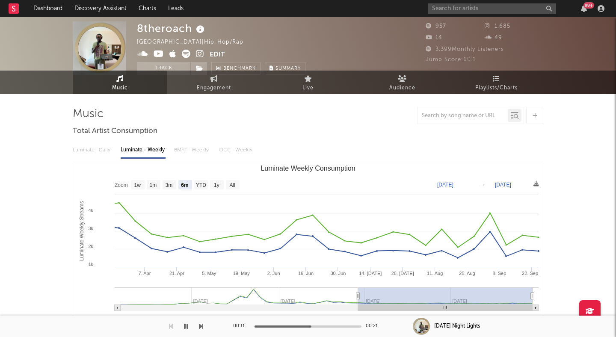
scroll to position [0, 0]
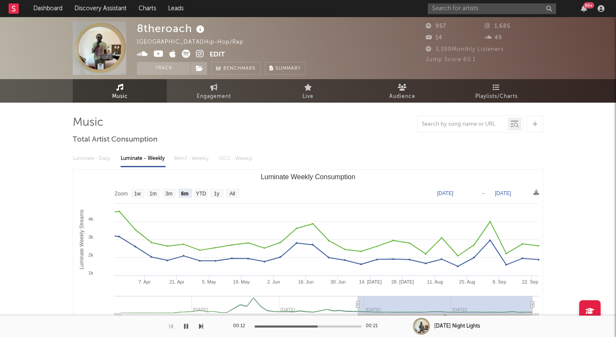
click at [198, 54] on icon at bounding box center [200, 54] width 8 height 9
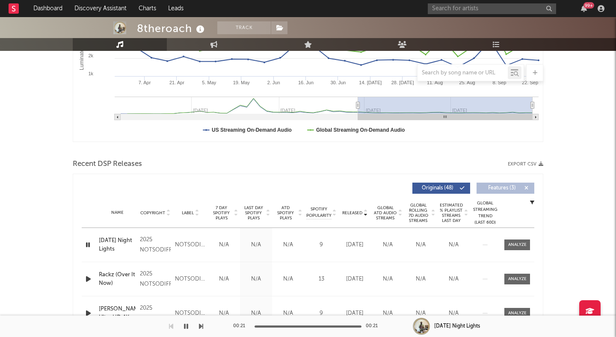
scroll to position [209, 0]
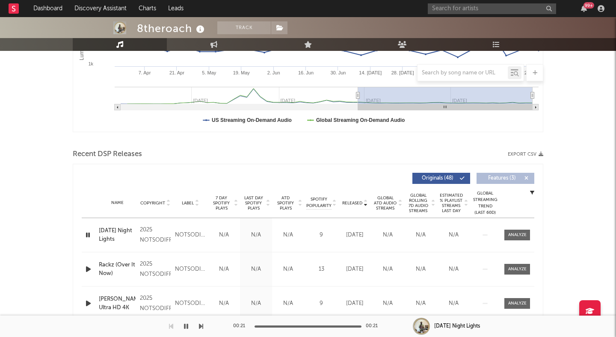
click at [89, 270] on icon "button" at bounding box center [88, 269] width 9 height 11
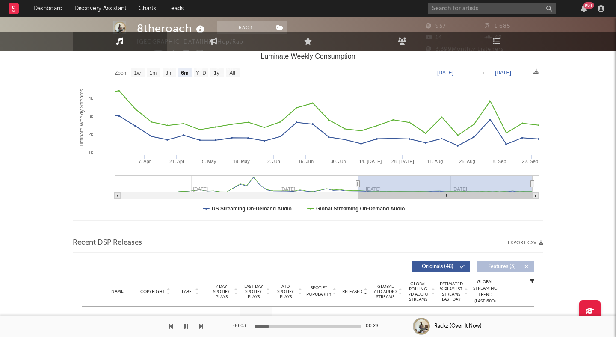
scroll to position [0, 0]
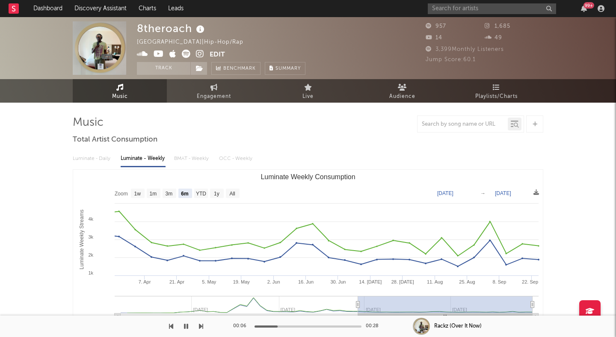
click at [161, 53] on icon at bounding box center [159, 54] width 10 height 9
click at [185, 54] on icon at bounding box center [186, 54] width 9 height 9
click at [84, 7] on link "Discovery Assistant" at bounding box center [100, 8] width 64 height 17
click at [216, 193] on text "1y" at bounding box center [217, 194] width 6 height 6
select select "1y"
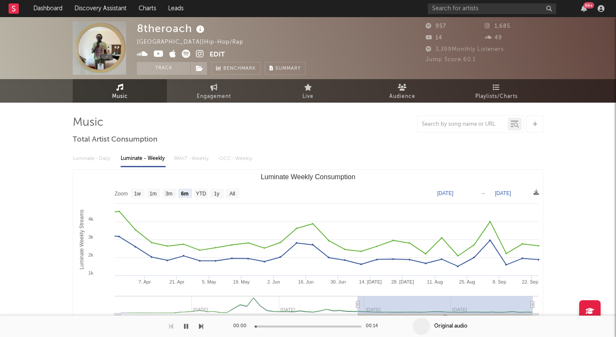
type input "[DATE]"
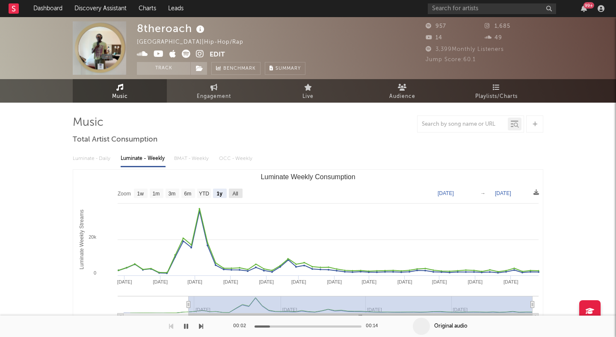
click at [234, 193] on text "All" at bounding box center [235, 194] width 6 height 6
select select "All"
type input "[DATE]"
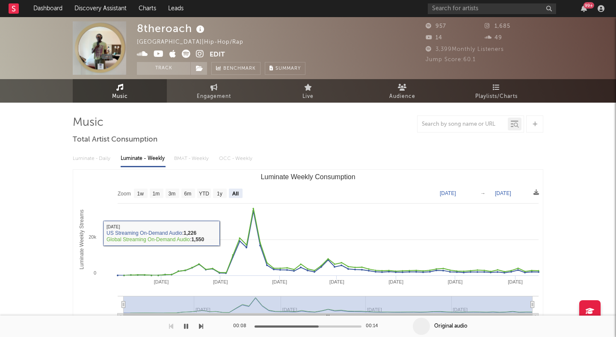
click at [88, 162] on div "Luminate - Daily Luminate - Weekly BMAT - Weekly OCC - Weekly" at bounding box center [308, 158] width 471 height 15
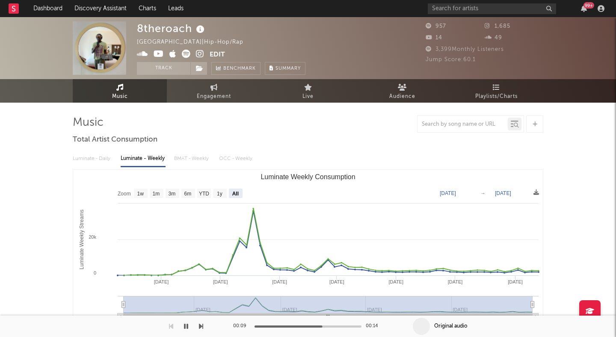
click at [86, 155] on div "Luminate - Daily Luminate - Weekly BMAT - Weekly OCC - Weekly" at bounding box center [308, 158] width 471 height 15
click at [97, 158] on div "Luminate - Daily Luminate - Weekly BMAT - Weekly OCC - Weekly" at bounding box center [308, 158] width 471 height 15
click at [436, 7] on input "text" at bounding box center [492, 8] width 128 height 11
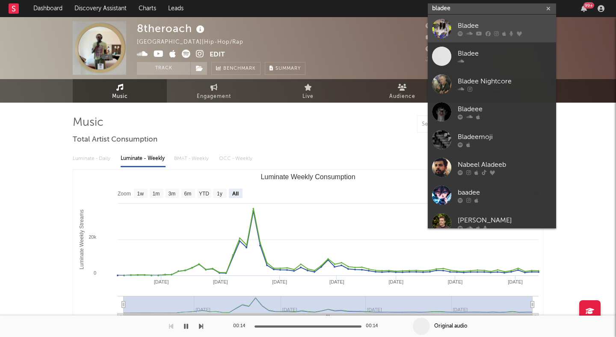
type input "bladee"
click at [464, 25] on div "Bladee" at bounding box center [505, 26] width 94 height 10
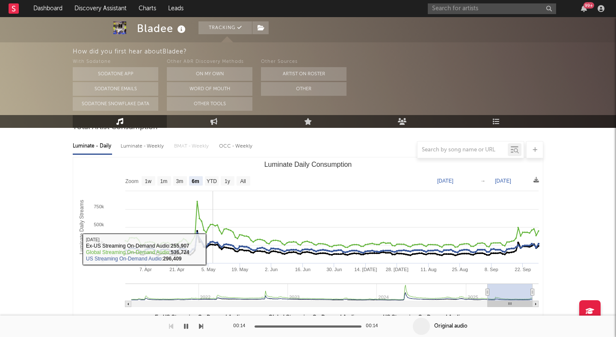
scroll to position [84, 0]
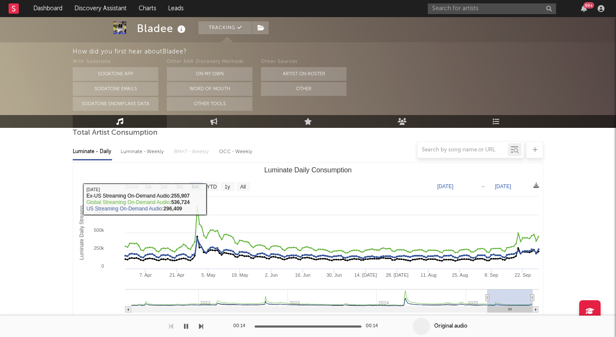
click at [141, 147] on div at bounding box center [308, 149] width 471 height 17
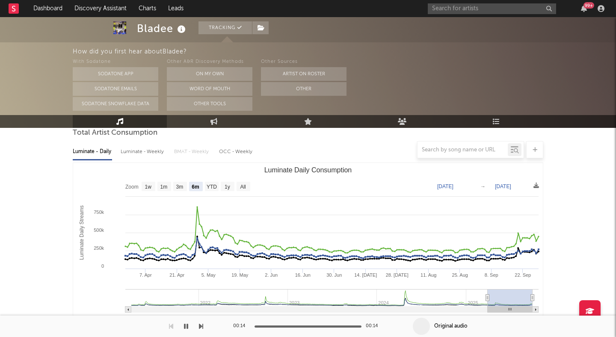
click at [145, 151] on div at bounding box center [308, 149] width 471 height 17
click at [148, 151] on div at bounding box center [308, 149] width 471 height 17
click at [148, 152] on div at bounding box center [308, 149] width 471 height 17
click at [230, 186] on text "1y" at bounding box center [228, 187] width 6 height 6
select select "1y"
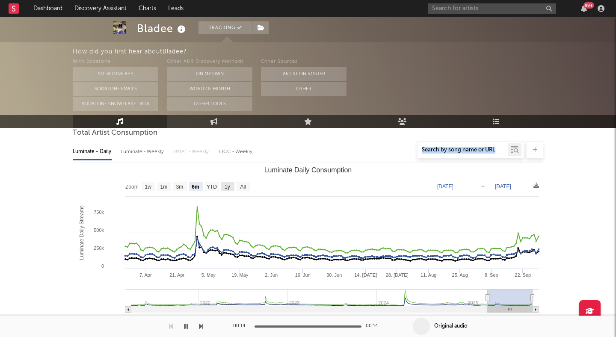
type input "[DATE]"
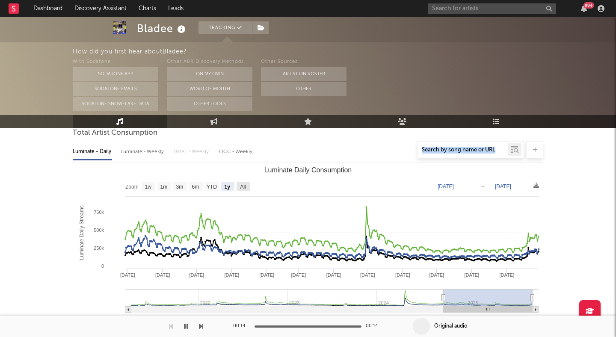
click at [238, 186] on rect "Luminate Daily Consumption" at bounding box center [244, 186] width 14 height 9
select select "All"
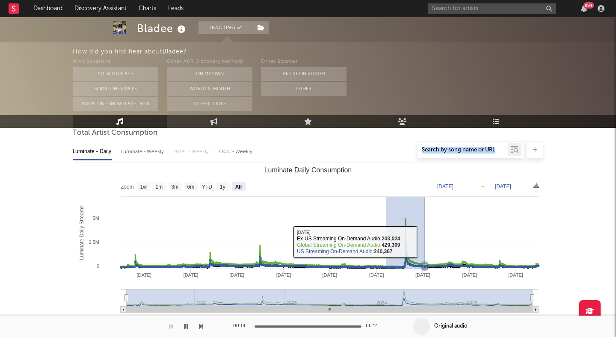
drag, startPoint x: 386, startPoint y: 242, endPoint x: 425, endPoint y: 242, distance: 38.5
click at [425, 242] on rect "Luminate Daily Consumption" at bounding box center [308, 248] width 470 height 171
type input "[DATE]"
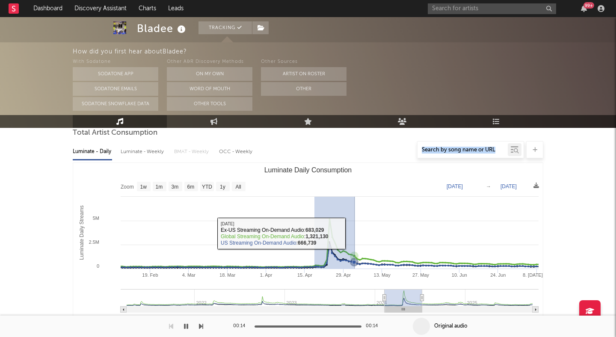
drag, startPoint x: 315, startPoint y: 232, endPoint x: 356, endPoint y: 233, distance: 41.1
click at [356, 233] on rect "Luminate Daily Consumption" at bounding box center [308, 248] width 470 height 171
type input "[DATE]"
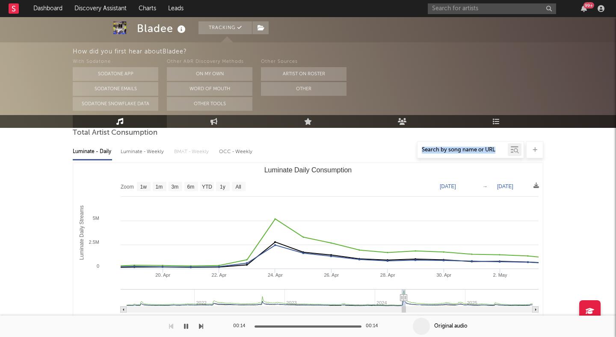
click at [237, 185] on text "All" at bounding box center [238, 187] width 6 height 6
select select "All"
type input "[DATE]"
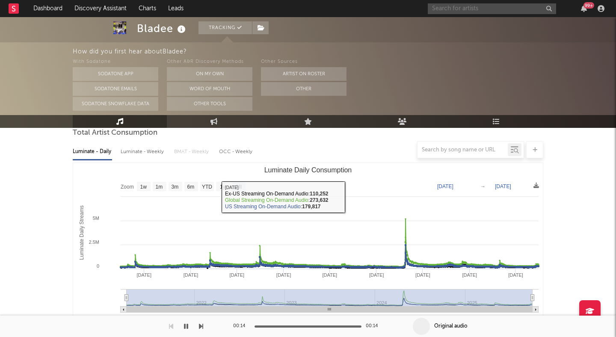
click at [463, 6] on input "text" at bounding box center [492, 8] width 128 height 11
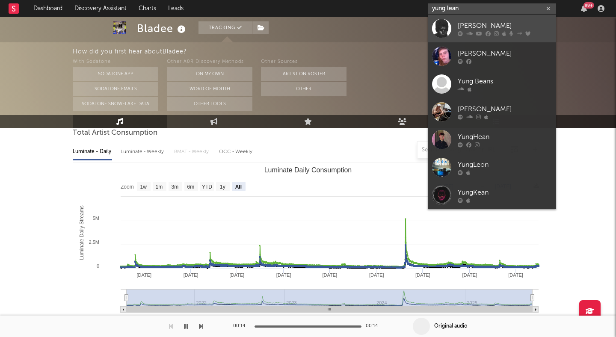
type input "yung lean"
click at [458, 24] on div "Yung Lean" at bounding box center [505, 26] width 94 height 10
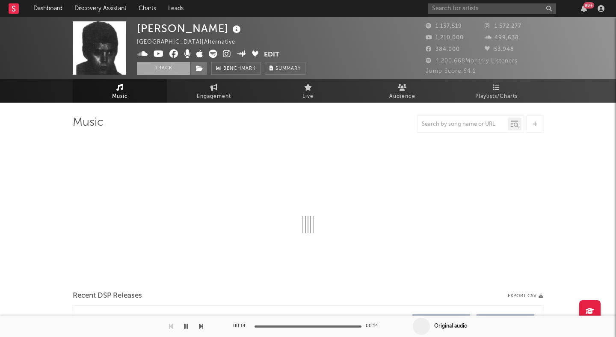
select select "6m"
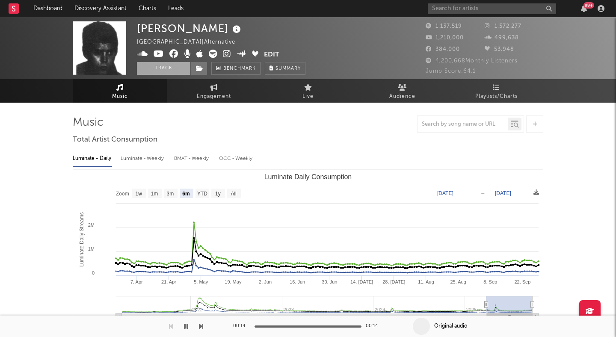
click at [173, 70] on button "Track" at bounding box center [163, 68] width 53 height 13
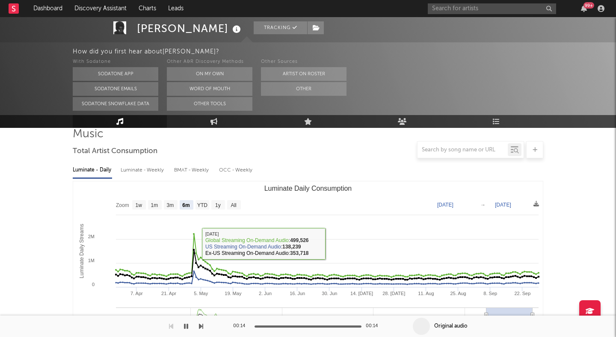
scroll to position [65, 0]
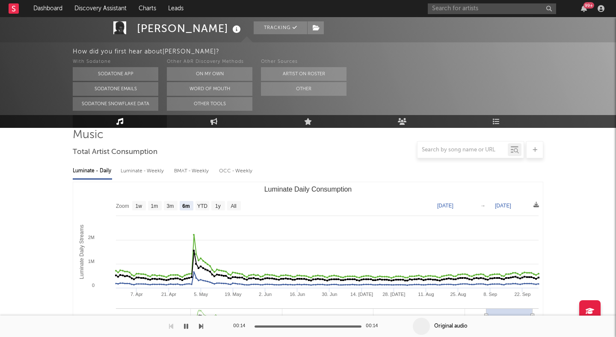
click at [232, 208] on text "All" at bounding box center [234, 206] width 6 height 6
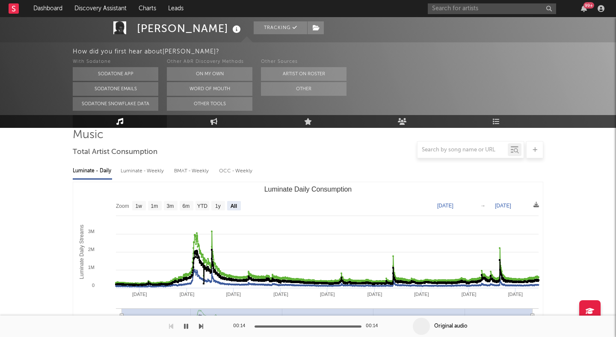
select select "All"
type input "[DATE]"
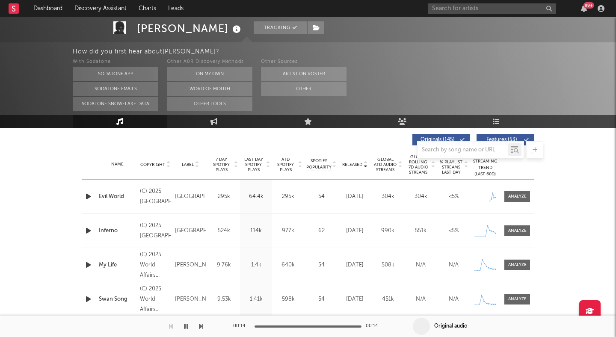
scroll to position [324, 0]
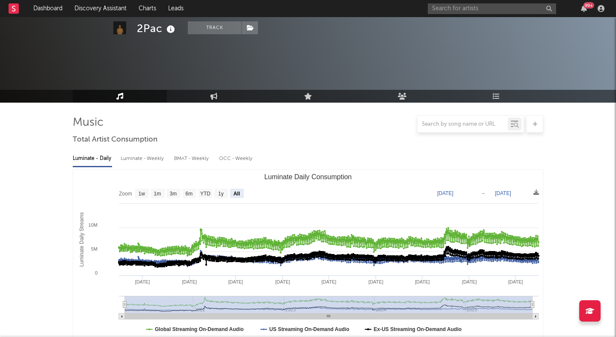
select select "All"
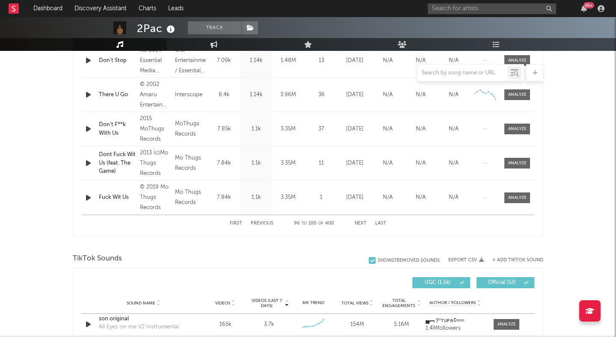
scroll to position [387, 0]
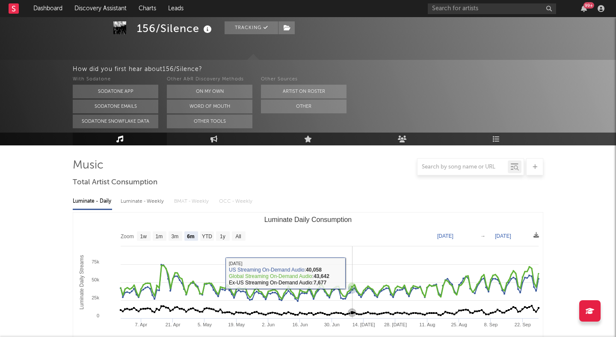
scroll to position [33, 0]
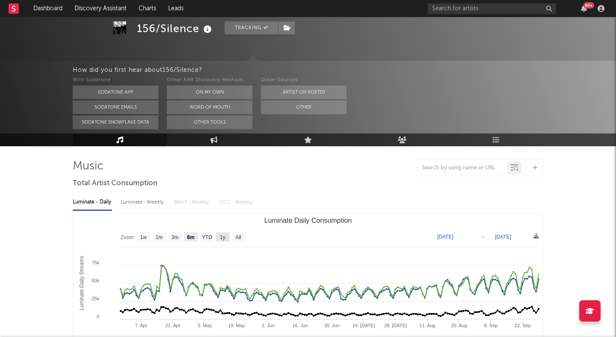
click at [219, 239] on rect "Luminate Daily Consumption" at bounding box center [223, 236] width 14 height 9
select select "1y"
type input "[DATE]"
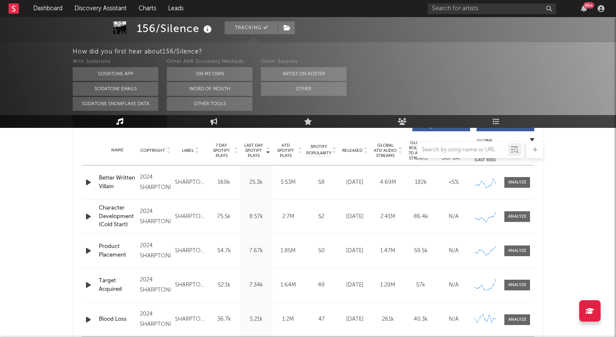
scroll to position [340, 0]
click at [364, 151] on div at bounding box center [308, 149] width 471 height 17
click at [364, 149] on div at bounding box center [308, 149] width 471 height 17
click at [354, 148] on div at bounding box center [308, 149] width 471 height 17
click at [346, 147] on div at bounding box center [308, 149] width 471 height 17
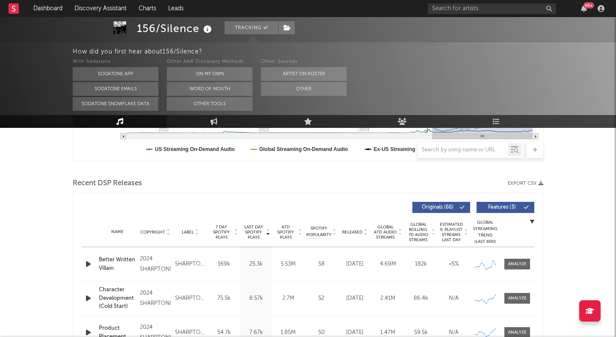
scroll to position [255, 0]
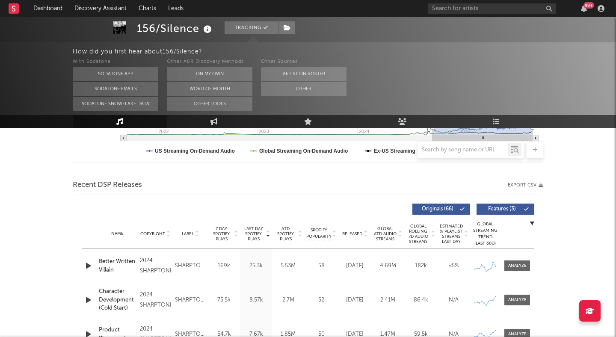
click at [489, 205] on button "Features ( 3 )" at bounding box center [506, 209] width 58 height 11
click at [353, 232] on span "Released" at bounding box center [352, 234] width 20 height 5
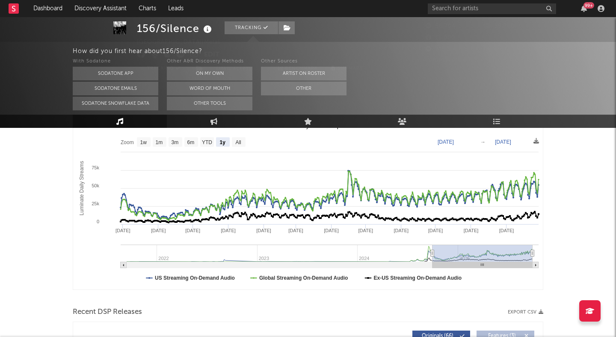
scroll to position [0, 0]
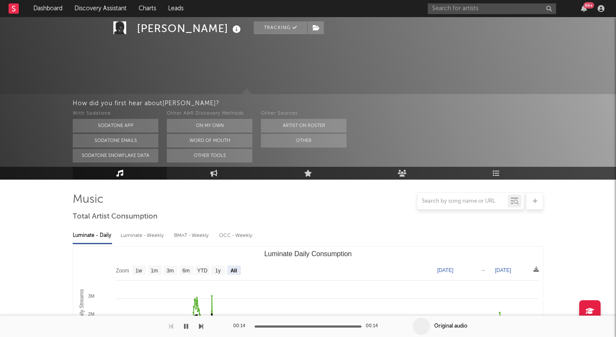
select select "All"
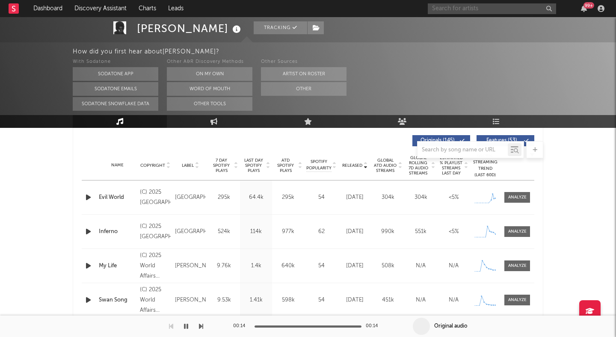
click at [450, 4] on input "text" at bounding box center [492, 8] width 128 height 11
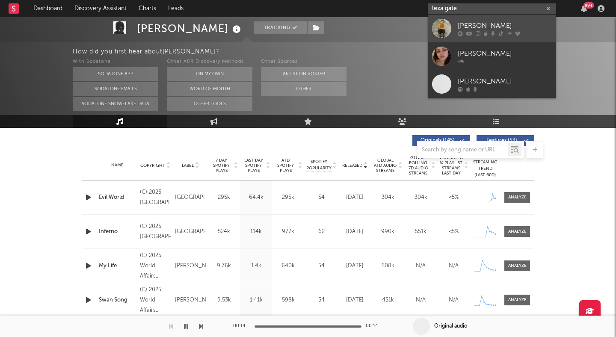
type input "lexa gate"
click at [513, 24] on div "Lexa Gates" at bounding box center [505, 26] width 94 height 10
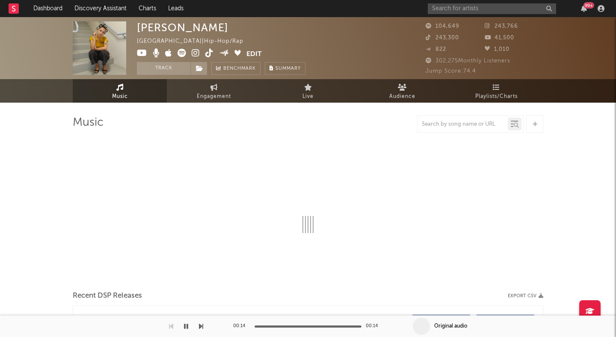
select select "6m"
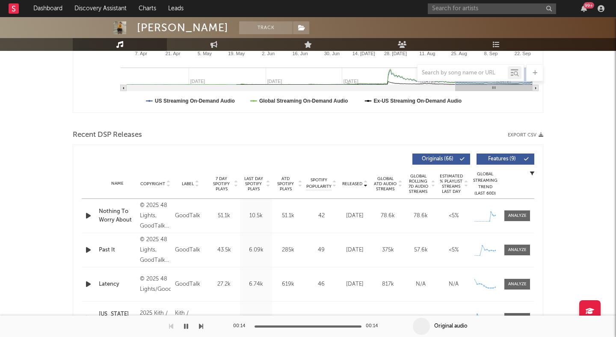
scroll to position [236, 0]
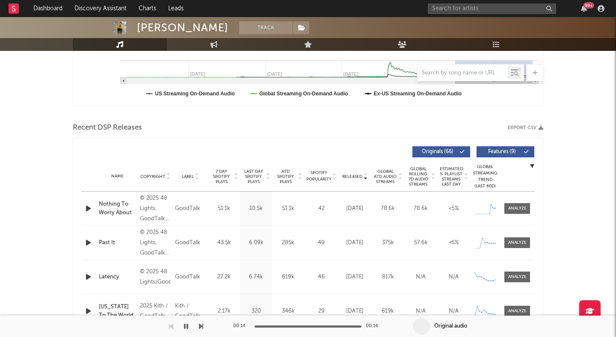
click at [489, 152] on span "Features ( 9 )" at bounding box center [501, 151] width 39 height 5
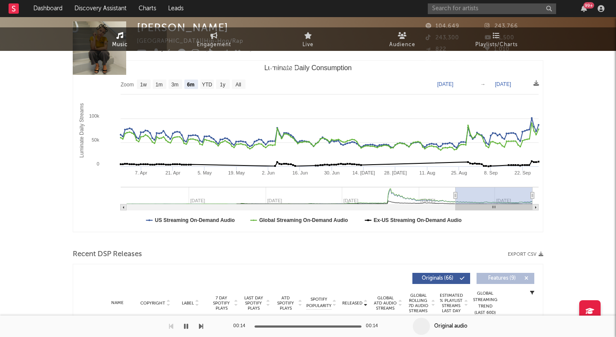
scroll to position [0, 0]
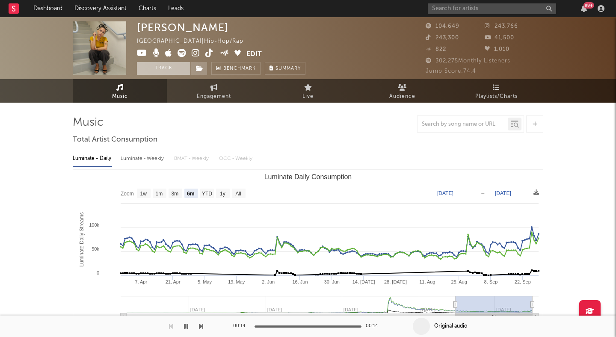
click at [188, 67] on button "Track" at bounding box center [163, 68] width 53 height 13
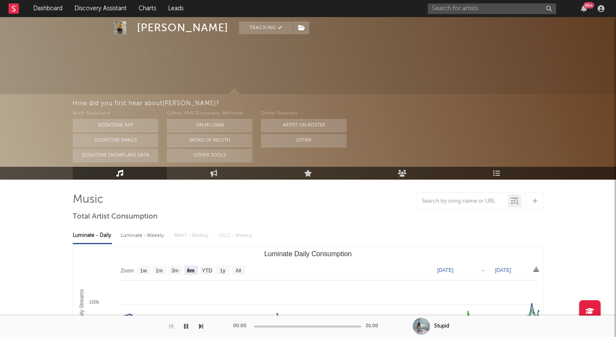
scroll to position [25, 0]
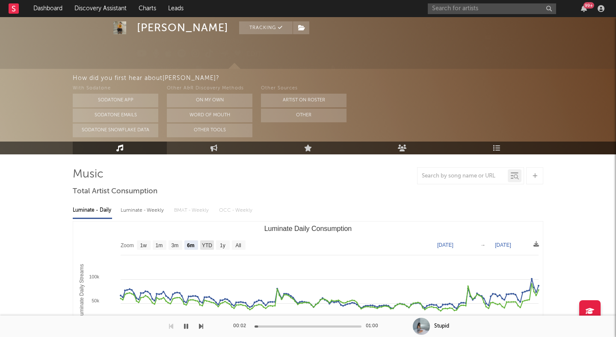
click at [204, 244] on text "YTD" at bounding box center [207, 246] width 10 height 6
select select "YTD"
type input "[DATE]"
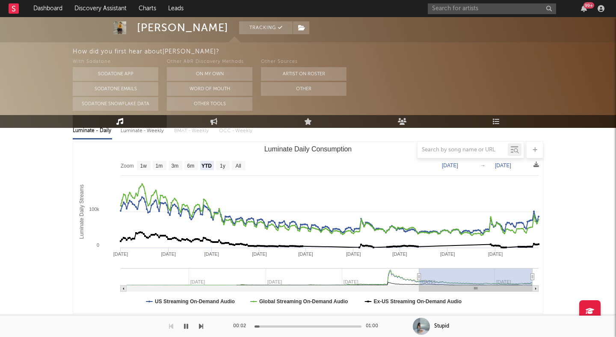
scroll to position [120, 0]
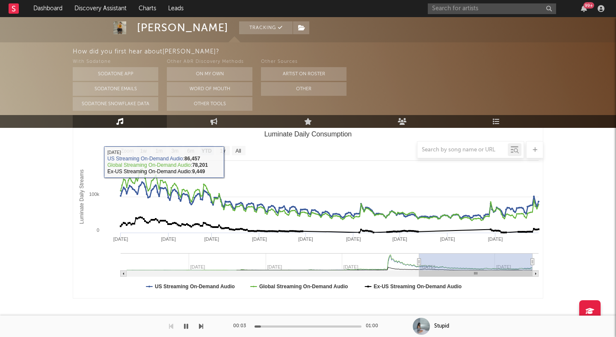
click at [222, 151] on div at bounding box center [308, 149] width 471 height 17
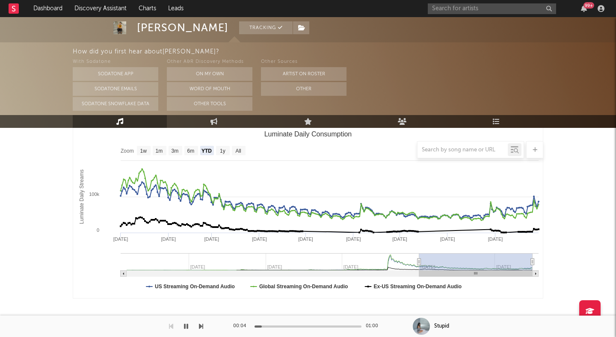
click at [238, 151] on div at bounding box center [308, 149] width 471 height 17
click at [237, 146] on div at bounding box center [308, 149] width 471 height 17
click at [224, 148] on div at bounding box center [308, 149] width 471 height 17
click at [188, 149] on div at bounding box center [308, 149] width 471 height 17
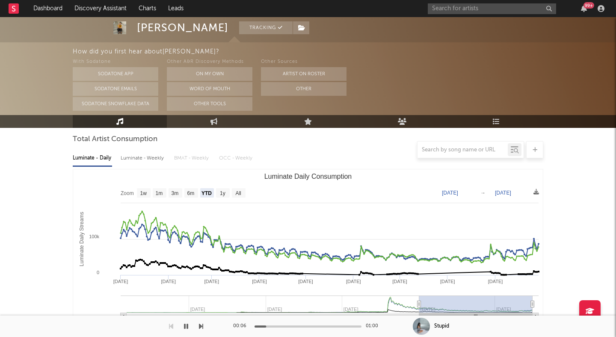
scroll to position [77, 0]
click at [145, 154] on div at bounding box center [308, 149] width 471 height 17
click at [147, 160] on div "Luminate - Weekly" at bounding box center [143, 159] width 45 height 15
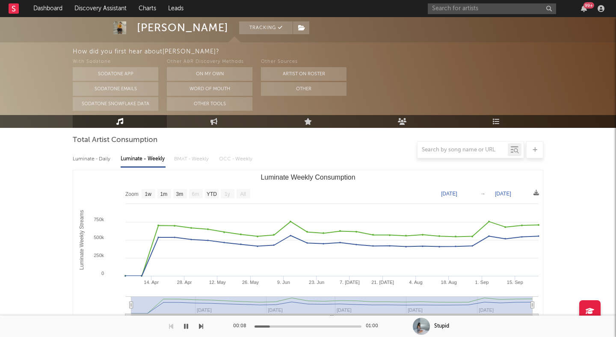
click at [211, 193] on text "YTD" at bounding box center [212, 194] width 10 height 6
click at [213, 190] on rect "Luminate Weekly Consumption" at bounding box center [212, 193] width 14 height 9
select select "YTD"
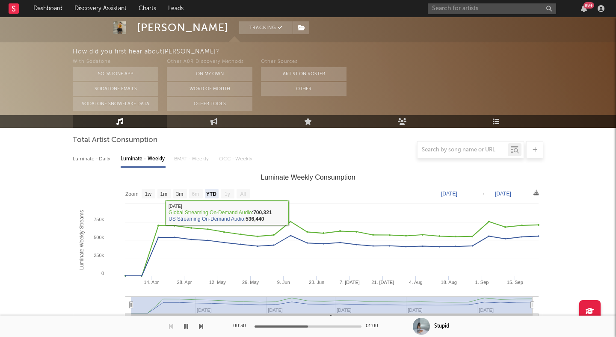
click at [93, 155] on div at bounding box center [308, 149] width 471 height 17
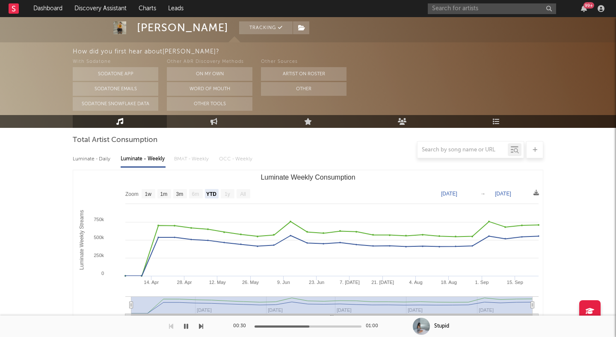
click at [94, 156] on div at bounding box center [308, 149] width 471 height 17
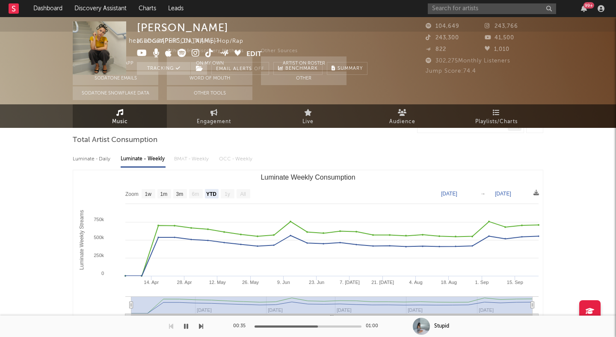
scroll to position [0, 0]
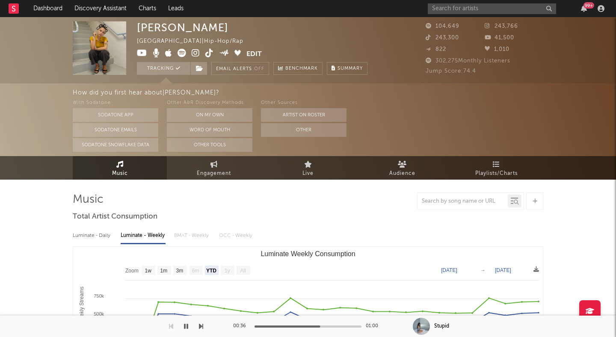
click at [192, 52] on icon at bounding box center [196, 53] width 8 height 9
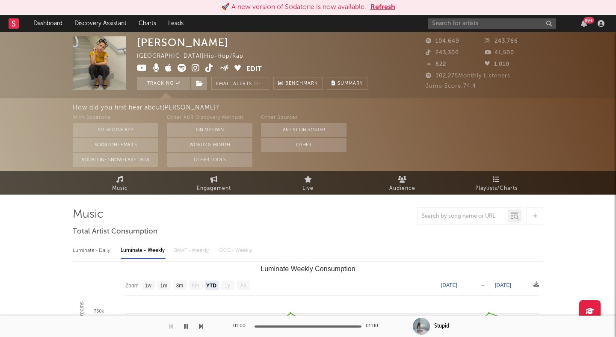
click at [377, 6] on button "Refresh" at bounding box center [383, 7] width 25 height 10
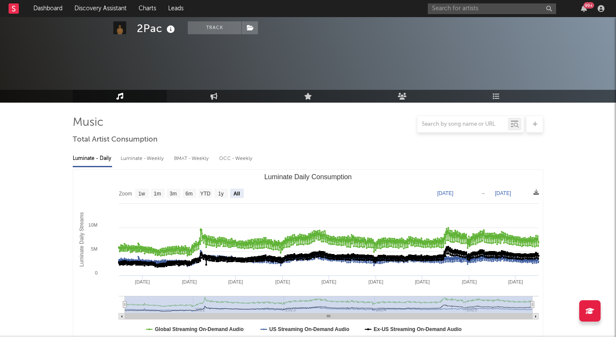
select select "All"
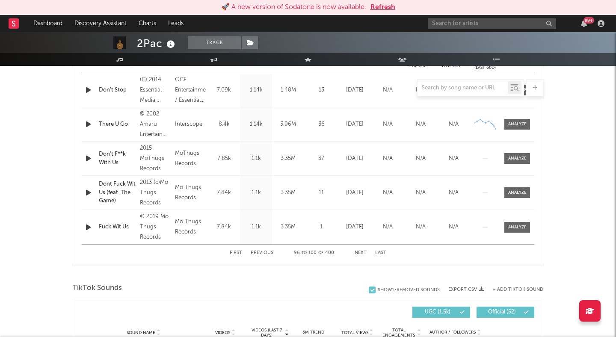
scroll to position [373, 0]
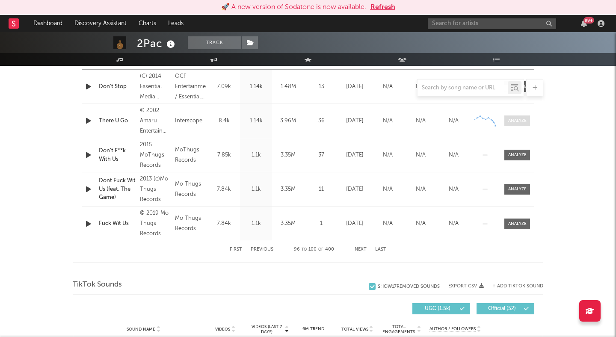
click at [513, 120] on div at bounding box center [517, 121] width 18 height 6
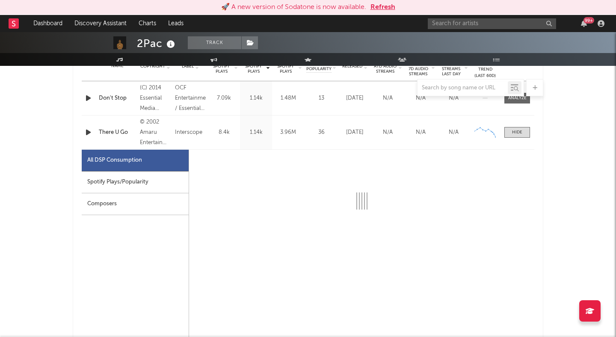
scroll to position [362, 0]
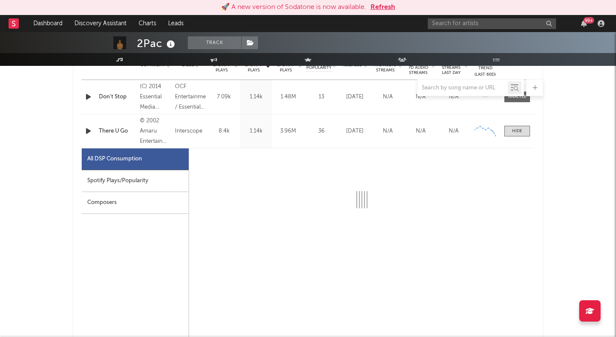
select select "6m"
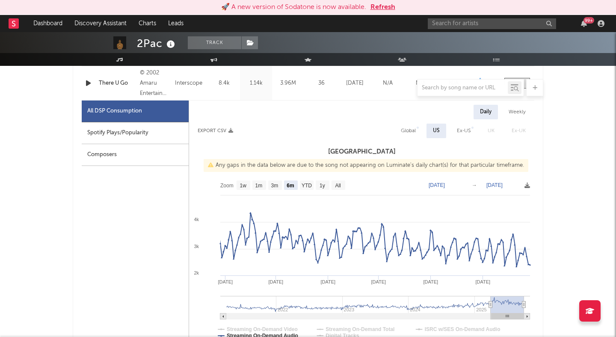
scroll to position [411, 0]
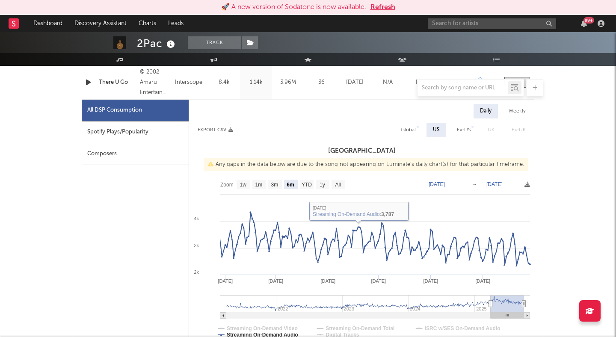
click at [380, 7] on button "Refresh" at bounding box center [383, 7] width 25 height 10
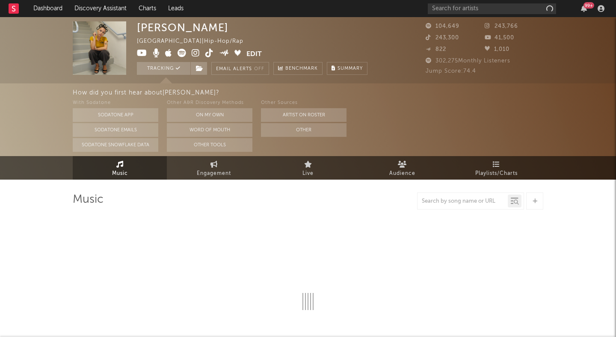
select select "6m"
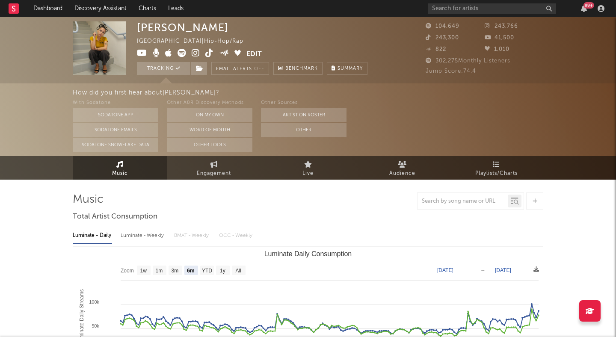
click at [235, 21] on div "[PERSON_NAME] [GEOGRAPHIC_DATA] | Hip-Hop/Rap Edit Tracking Email Alerts Off Be…" at bounding box center [252, 47] width 231 height 53
click at [311, 131] on button "Other" at bounding box center [304, 130] width 86 height 14
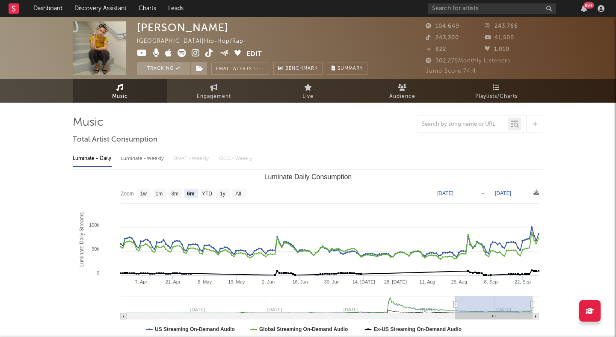
drag, startPoint x: 261, startPoint y: 159, endPoint x: 95, endPoint y: 153, distance: 166.6
click at [96, 153] on div "Luminate - Daily Luminate - Weekly BMAT - Weekly OCC - Weekly" at bounding box center [308, 158] width 471 height 15
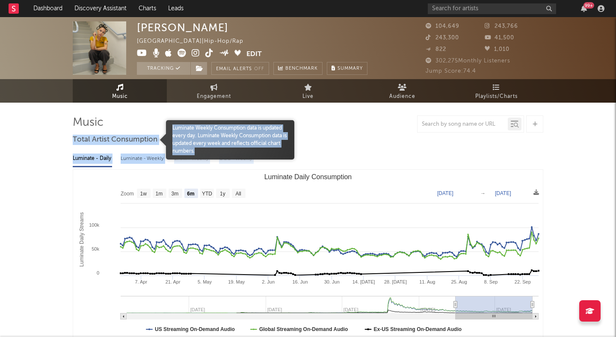
drag, startPoint x: 55, startPoint y: 134, endPoint x: 232, endPoint y: 153, distance: 177.8
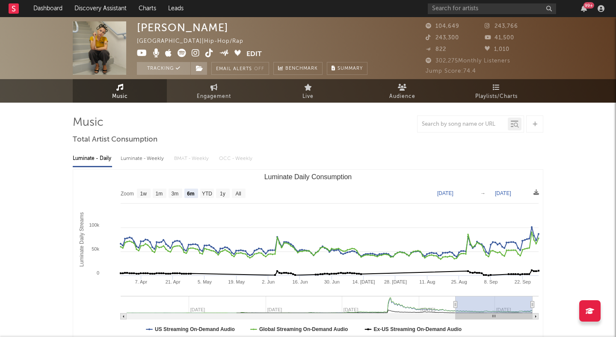
drag, startPoint x: 130, startPoint y: 125, endPoint x: 63, endPoint y: 123, distance: 67.2
drag, startPoint x: 64, startPoint y: 121, endPoint x: 107, endPoint y: 119, distance: 42.4
drag, startPoint x: 105, startPoint y: 122, endPoint x: 66, endPoint y: 122, distance: 39.4
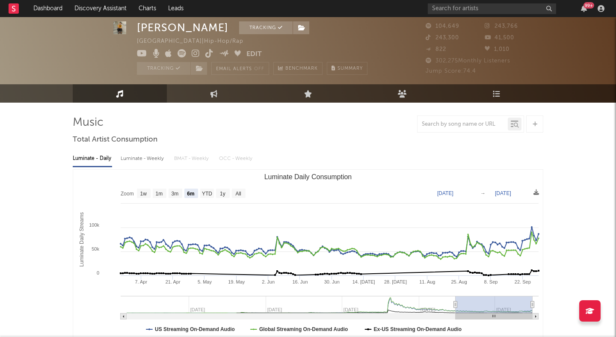
scroll to position [47, 0]
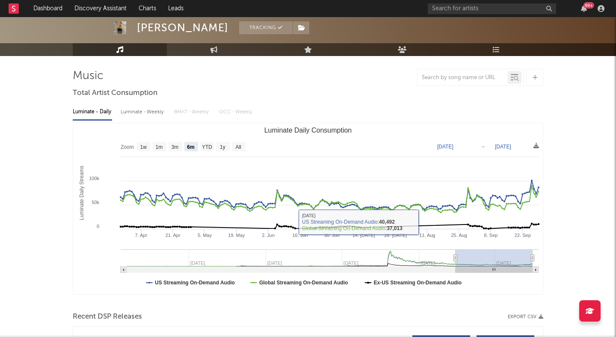
type input "[DATE]"
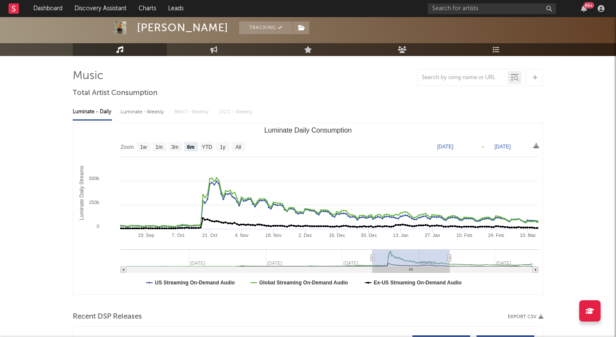
drag, startPoint x: 411, startPoint y: 259, endPoint x: 316, endPoint y: 257, distance: 95.0
click at [316, 257] on rect "Luminate Daily Consumption" at bounding box center [250, 257] width 246 height 17
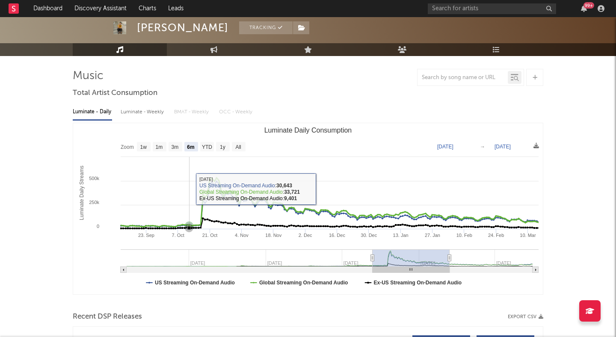
drag, startPoint x: 189, startPoint y: 186, endPoint x: 245, endPoint y: 185, distance: 56.5
click at [245, 186] on rect "Luminate Daily Consumption" at bounding box center [308, 208] width 470 height 171
type input "[DATE]"
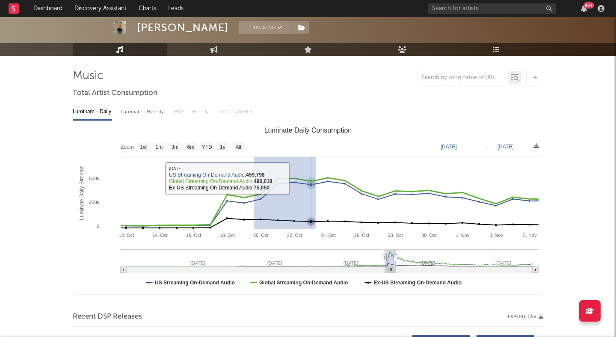
drag, startPoint x: 254, startPoint y: 178, endPoint x: 316, endPoint y: 178, distance: 62.0
click at [316, 178] on icon "Created with Highcharts 10.3.3 Luminate Daily Streams Luminate Daily Consumptio…" at bounding box center [308, 208] width 470 height 171
type input "[DATE]"
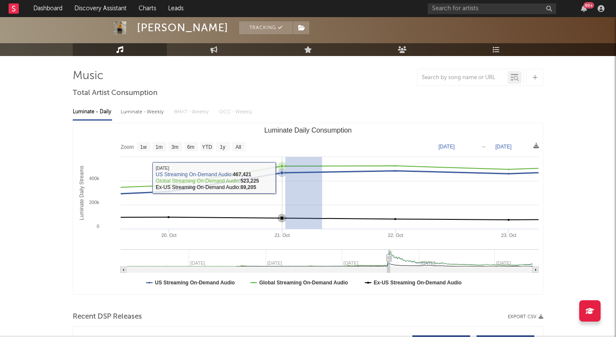
drag, startPoint x: 285, startPoint y: 183, endPoint x: 322, endPoint y: 185, distance: 36.9
click at [323, 185] on rect "Luminate Daily Consumption" at bounding box center [308, 208] width 470 height 171
type input "[DATE]"
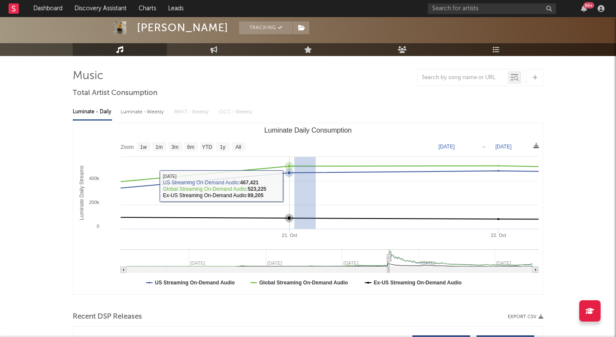
drag, startPoint x: 294, startPoint y: 188, endPoint x: 316, endPoint y: 188, distance: 21.4
click at [316, 188] on rect "Luminate Daily Consumption" at bounding box center [308, 208] width 470 height 171
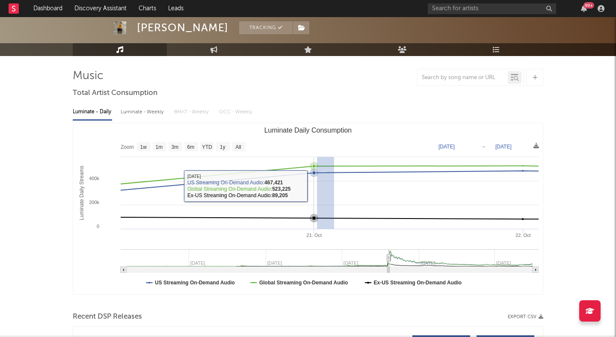
drag, startPoint x: 317, startPoint y: 188, endPoint x: 336, endPoint y: 187, distance: 18.9
click at [336, 187] on rect "Luminate Daily Consumption" at bounding box center [308, 208] width 470 height 171
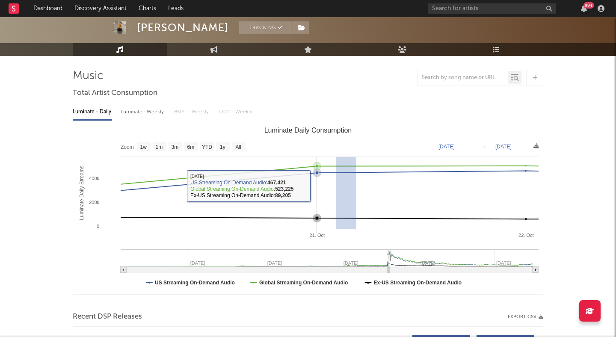
drag, startPoint x: 336, startPoint y: 187, endPoint x: 356, endPoint y: 187, distance: 20.5
click at [356, 187] on rect "Luminate Daily Consumption" at bounding box center [308, 208] width 470 height 171
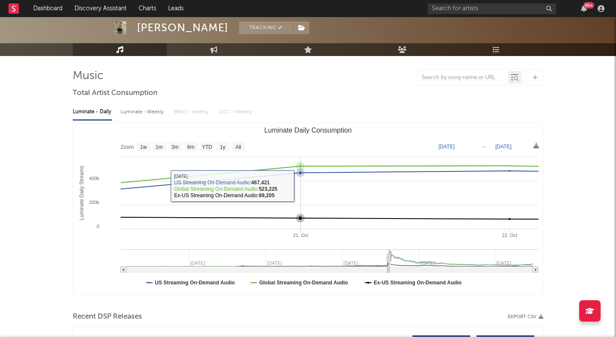
drag, startPoint x: 285, startPoint y: 190, endPoint x: 318, endPoint y: 190, distance: 32.5
click at [318, 190] on rect "Luminate Daily Consumption" at bounding box center [308, 208] width 470 height 171
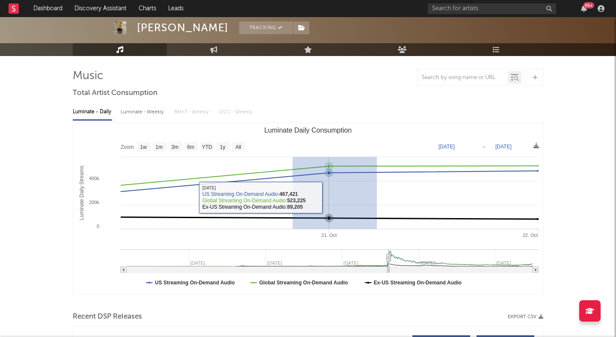
drag, startPoint x: 377, startPoint y: 199, endPoint x: 288, endPoint y: 199, distance: 89.0
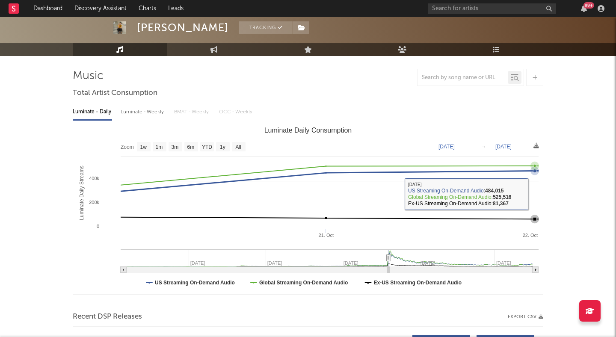
type input "2024-10-19"
type input "2024-10-21"
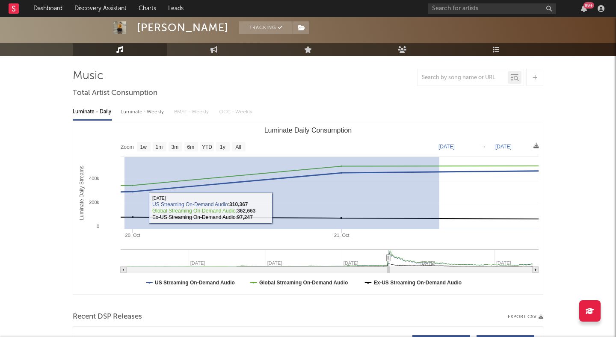
drag, startPoint x: 439, startPoint y: 192, endPoint x: 0, endPoint y: 218, distance: 440.3
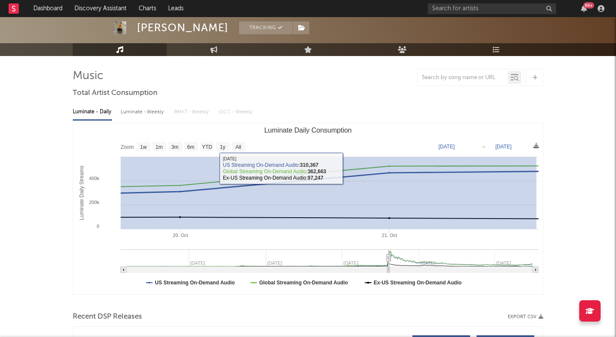
drag, startPoint x: 537, startPoint y: 195, endPoint x: 0, endPoint y: 139, distance: 539.6
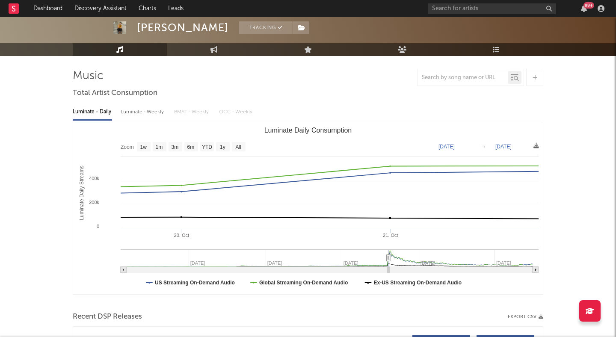
type input "2024-09-04"
type input "2024-09-06"
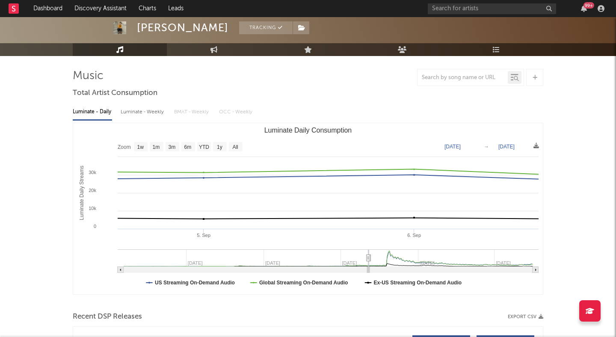
drag, startPoint x: 370, startPoint y: 259, endPoint x: 390, endPoint y: 258, distance: 20.1
click at [391, 258] on g "Luminate Daily Consumption" at bounding box center [328, 261] width 421 height 24
type input "2024-09-06"
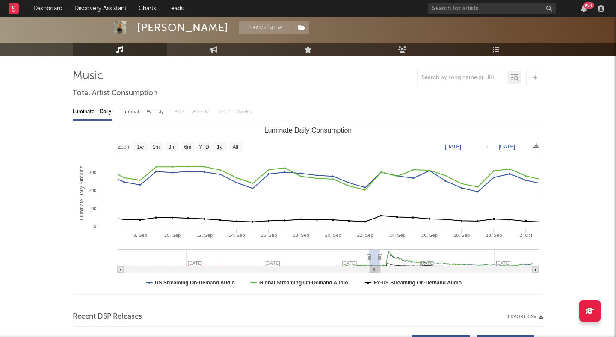
type input "2024-10-03"
select select "1m"
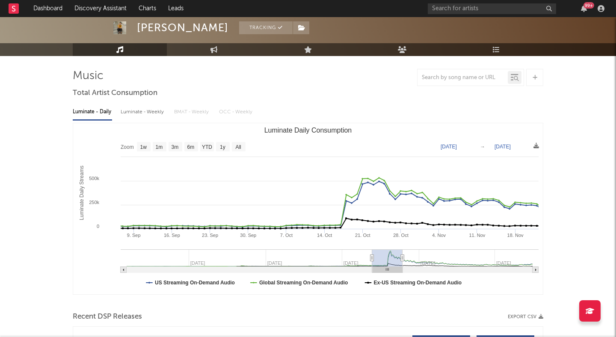
type input "2024-11-28"
select select "3m"
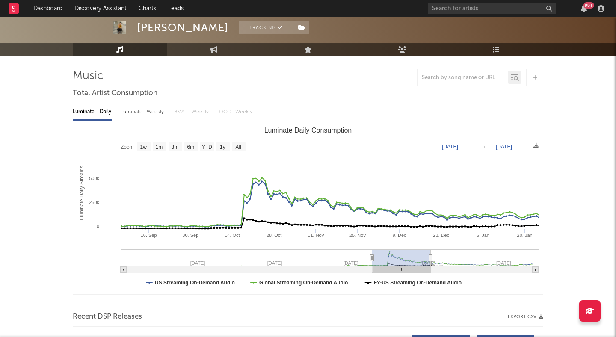
type input "2025-02-13"
select select "6m"
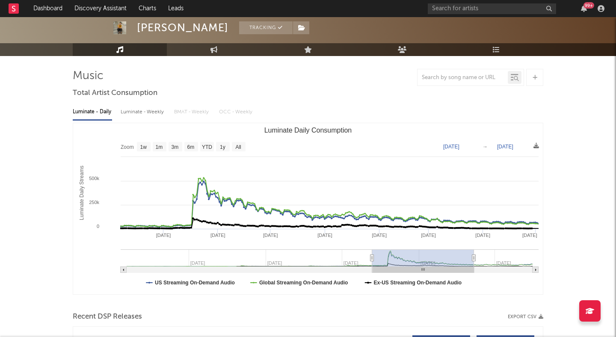
drag, startPoint x: 369, startPoint y: 258, endPoint x: 476, endPoint y: 252, distance: 106.7
click at [475, 252] on g "Luminate Daily Consumption" at bounding box center [330, 261] width 418 height 24
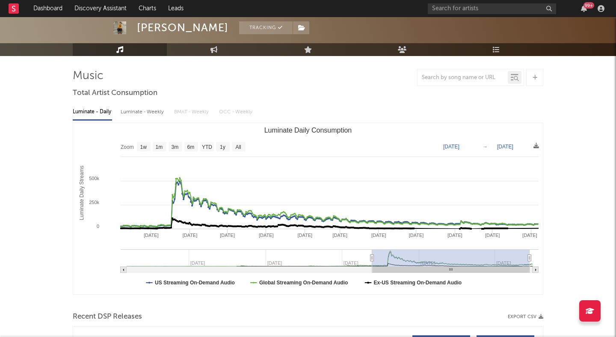
type input "[DATE]"
drag, startPoint x: 475, startPoint y: 256, endPoint x: 574, endPoint y: 253, distance: 98.9
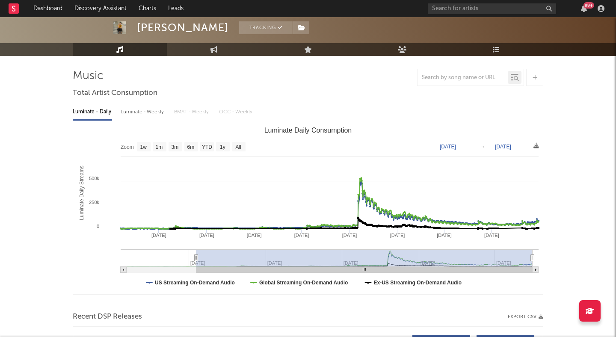
type input "2023-06-29"
select select "All"
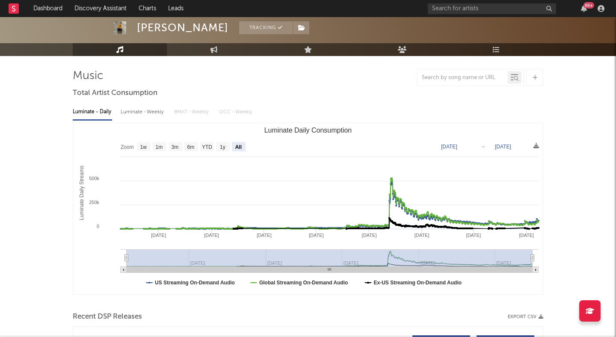
drag, startPoint x: 371, startPoint y: 257, endPoint x: 104, endPoint y: 234, distance: 268.4
click at [89, 252] on icon "Created with Highcharts 10.3.3 Luminate Daily Streams Luminate Daily Consumptio…" at bounding box center [308, 208] width 470 height 171
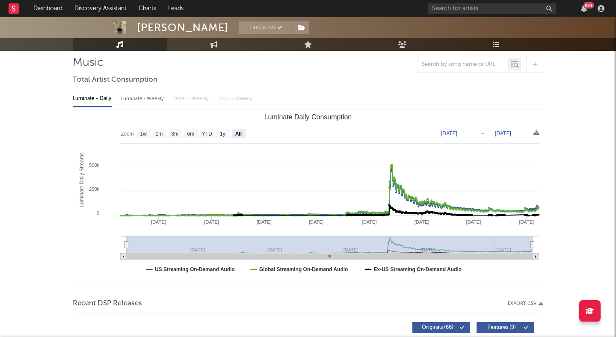
scroll to position [64, 0]
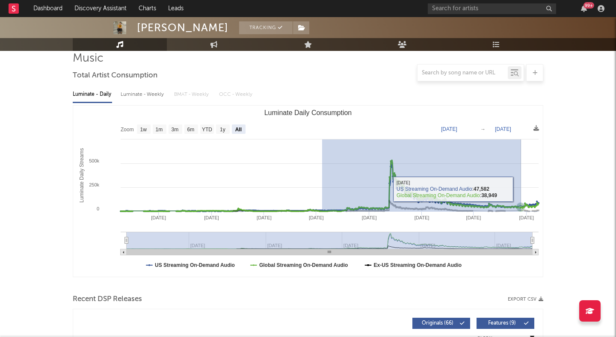
drag, startPoint x: 322, startPoint y: 181, endPoint x: 521, endPoint y: 189, distance: 199.1
click at [521, 189] on rect "Luminate Daily Consumption" at bounding box center [308, 191] width 470 height 171
type input "2024-05-14"
type input "2025-08-19"
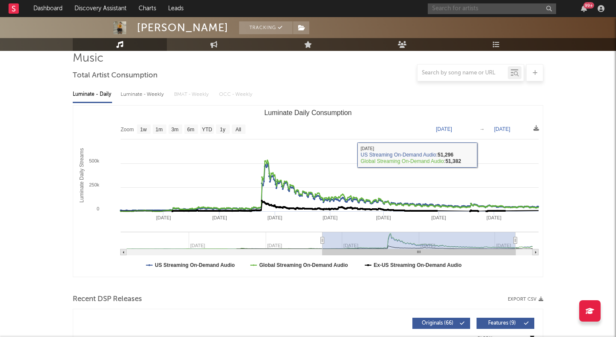
click at [458, 9] on input "text" at bounding box center [492, 8] width 128 height 11
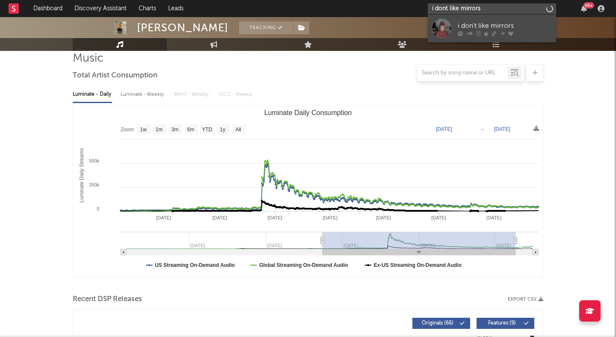
type input "i dont like mirrors"
click at [509, 27] on div "i don't like mirrors" at bounding box center [505, 26] width 94 height 10
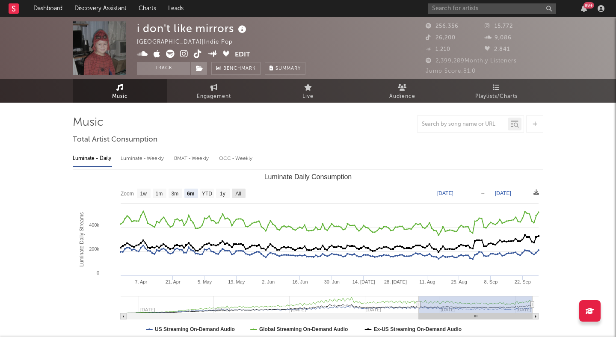
click at [237, 192] on text "All" at bounding box center [238, 194] width 6 height 6
select select "All"
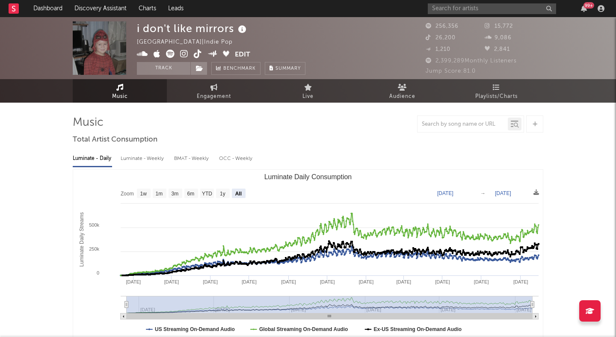
click at [184, 53] on icon at bounding box center [184, 54] width 8 height 9
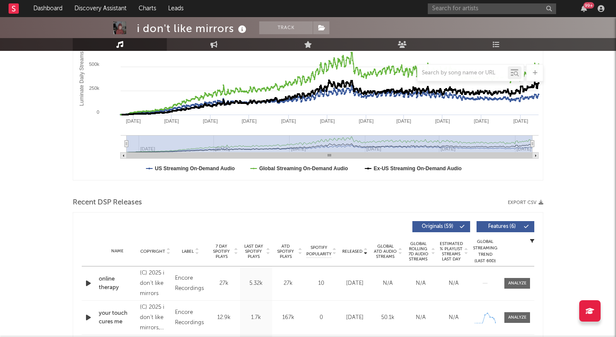
scroll to position [162, 0]
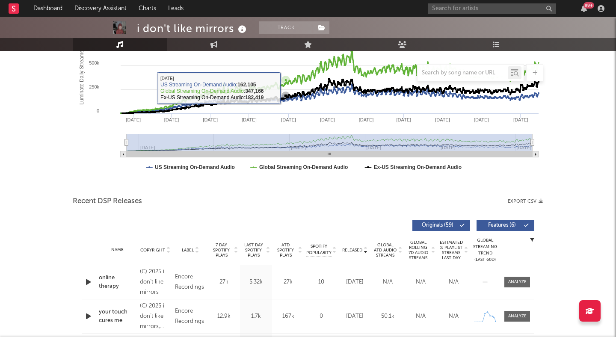
drag, startPoint x: 286, startPoint y: 88, endPoint x: 386, endPoint y: 88, distance: 99.3
click at [386, 88] on g "Luminate Daily Consumption" at bounding box center [330, 100] width 420 height 101
type input "2024-08-28"
type input "2025-01-31"
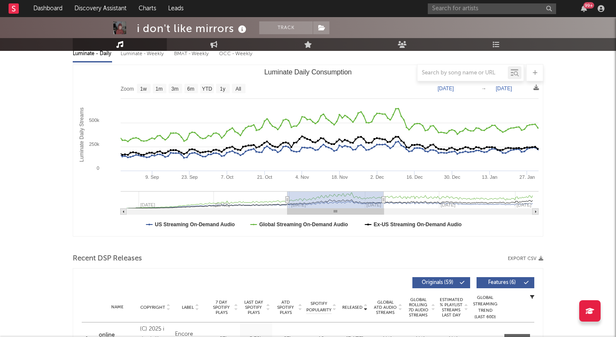
scroll to position [106, 0]
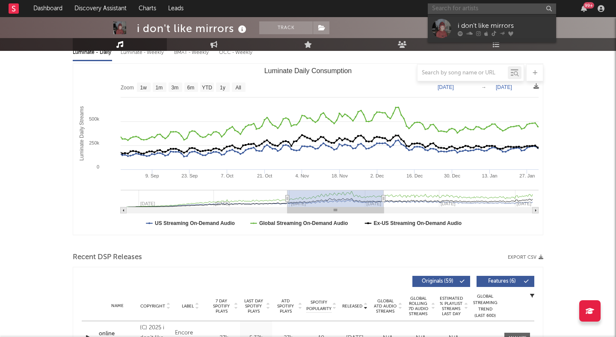
click at [442, 7] on input "text" at bounding box center [492, 8] width 128 height 11
type input "sean ferg"
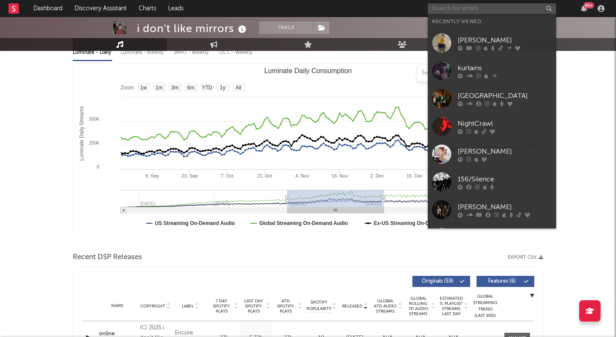
click at [442, 7] on input "text" at bounding box center [492, 8] width 128 height 11
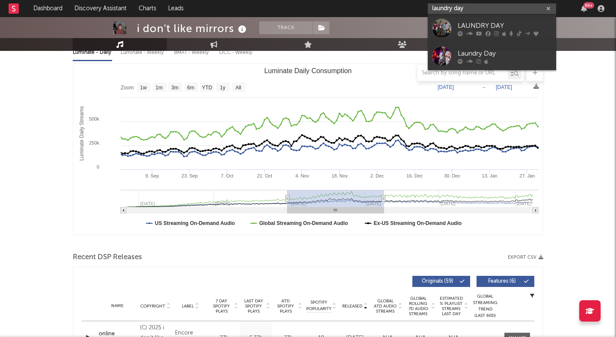
type input "laundry day"
click at [447, 24] on div at bounding box center [441, 28] width 19 height 19
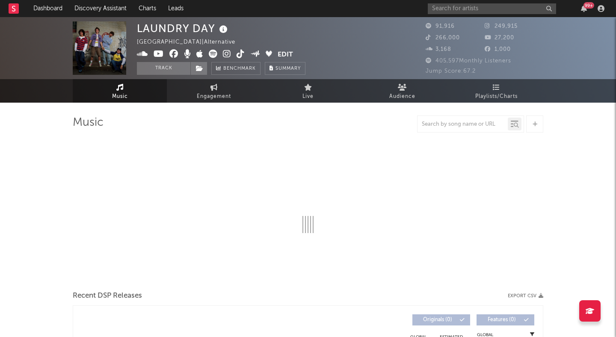
select select "6m"
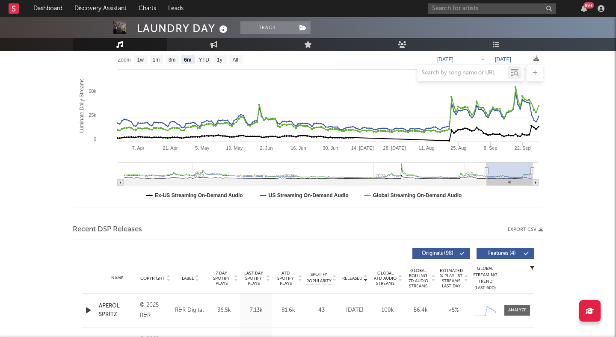
scroll to position [200, 0]
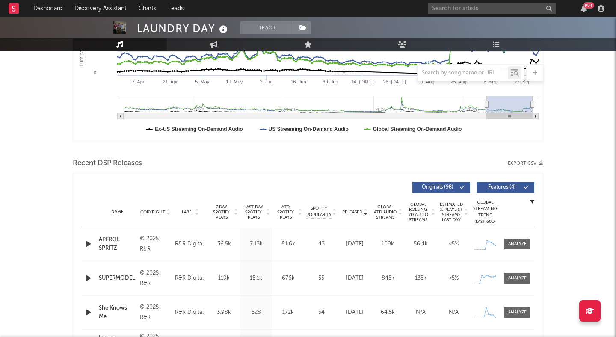
click at [496, 189] on span "Features ( 4 )" at bounding box center [501, 187] width 39 height 5
click at [86, 243] on icon "button" at bounding box center [88, 244] width 9 height 11
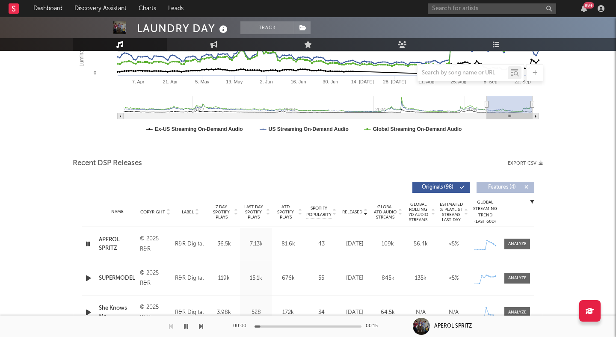
click at [283, 326] on div at bounding box center [308, 327] width 107 height 2
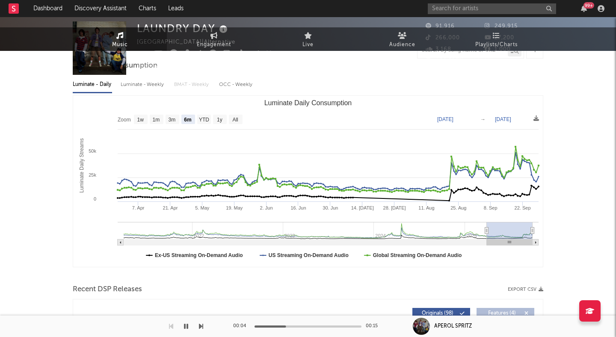
scroll to position [0, 0]
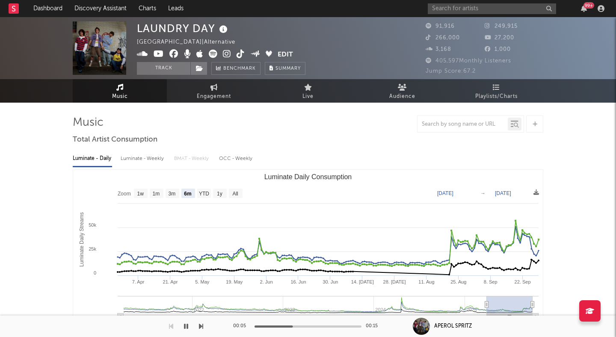
click at [225, 54] on icon at bounding box center [227, 54] width 8 height 9
click at [407, 97] on span "Audience" at bounding box center [402, 97] width 26 height 10
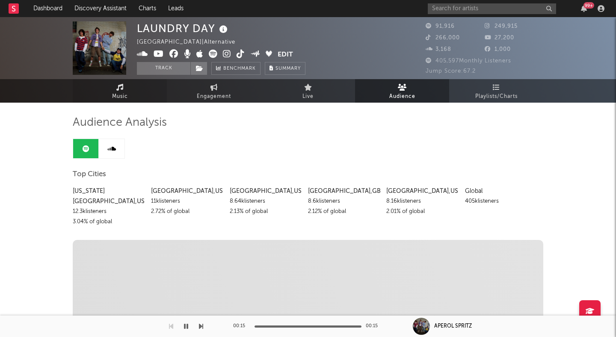
click at [128, 97] on link "Music" at bounding box center [120, 91] width 94 height 24
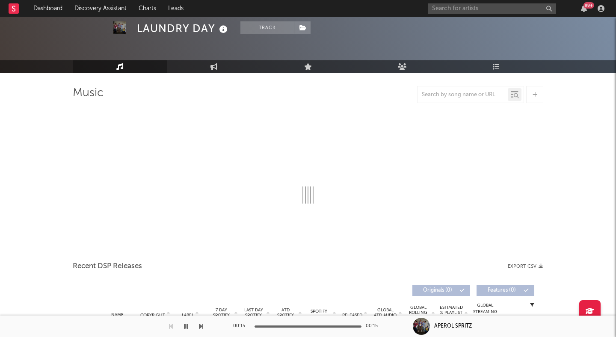
scroll to position [56, 0]
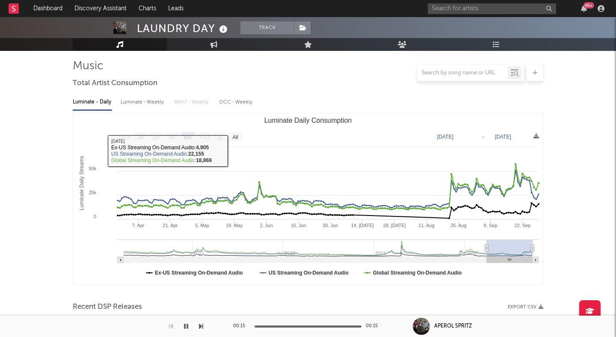
click at [213, 137] on rect "Luminate Daily Consumption" at bounding box center [308, 198] width 470 height 171
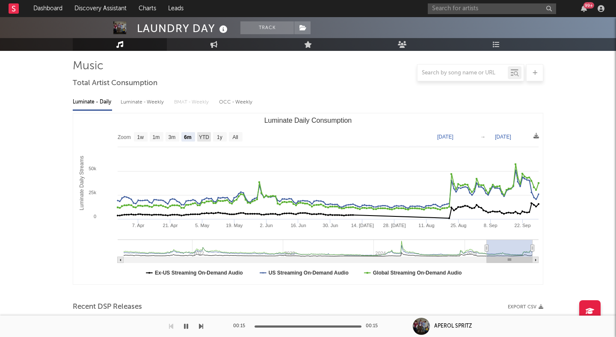
click at [209, 136] on text "YTD" at bounding box center [204, 137] width 10 height 6
select select "YTD"
type input "2025-01-01"
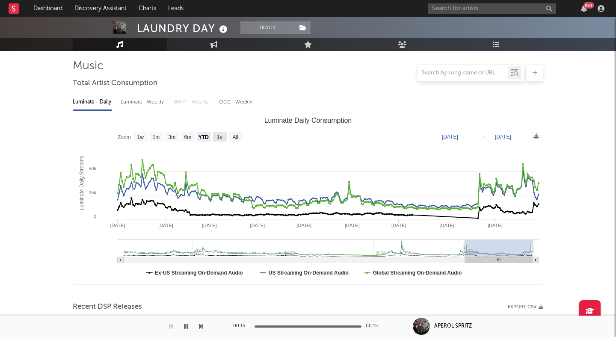
click at [217, 136] on g "1y" at bounding box center [220, 136] width 14 height 9
select select "1y"
type input "2024-09-29"
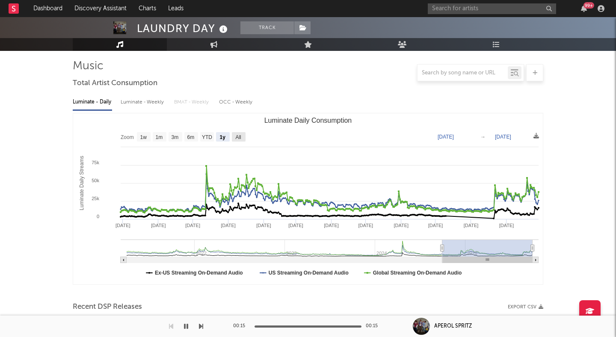
click at [234, 134] on rect "Luminate Daily Consumption" at bounding box center [239, 136] width 14 height 9
select select "All"
type input "2021-03-31"
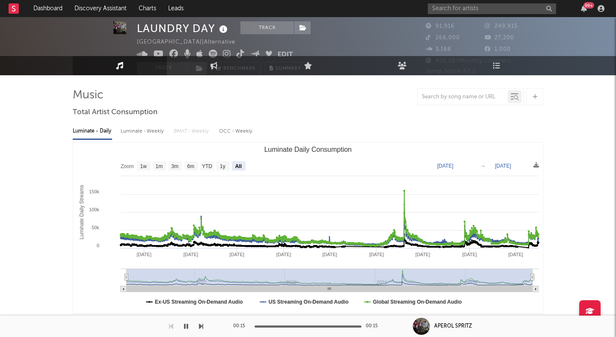
scroll to position [0, 0]
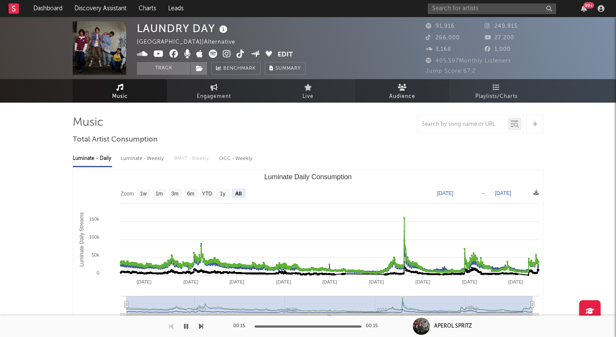
click at [383, 89] on link "Audience" at bounding box center [402, 91] width 94 height 24
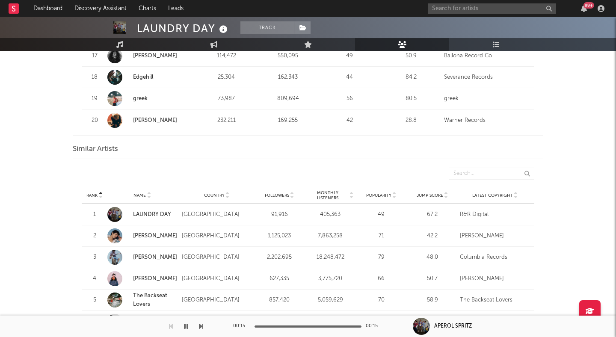
scroll to position [729, 0]
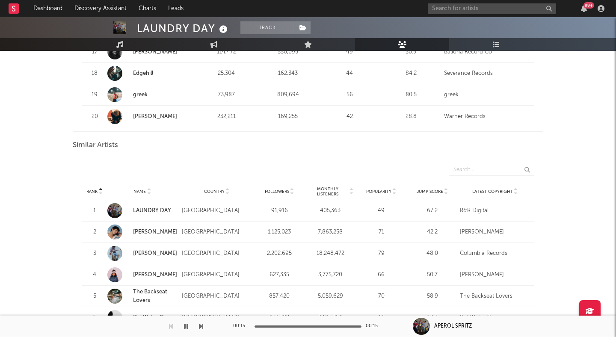
click at [445, 192] on icon at bounding box center [446, 193] width 4 height 3
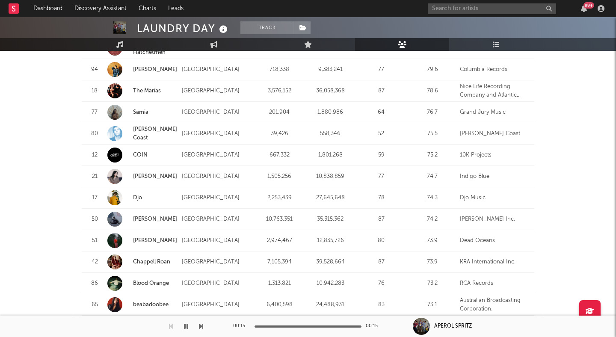
scroll to position [910, 0]
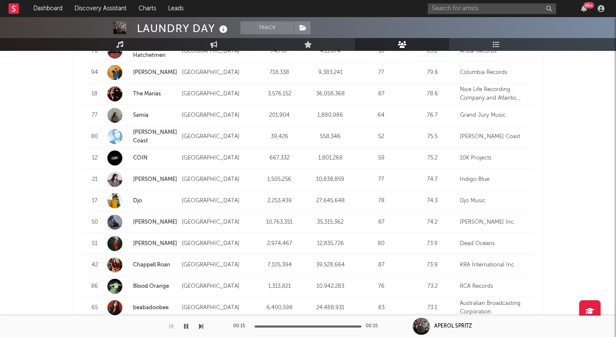
click at [147, 130] on link "Bennett Coast" at bounding box center [155, 137] width 44 height 14
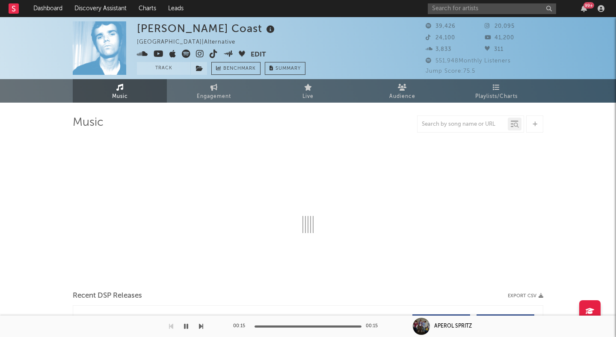
select select "6m"
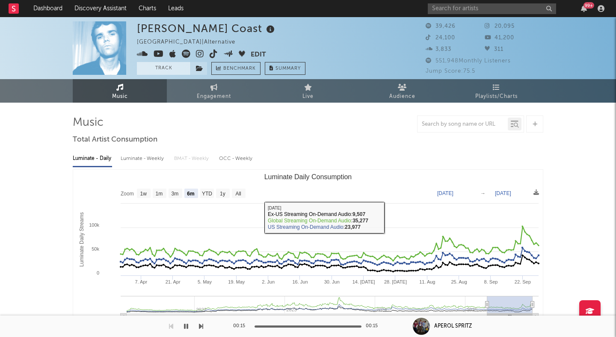
click at [162, 65] on button "Track" at bounding box center [163, 68] width 53 height 13
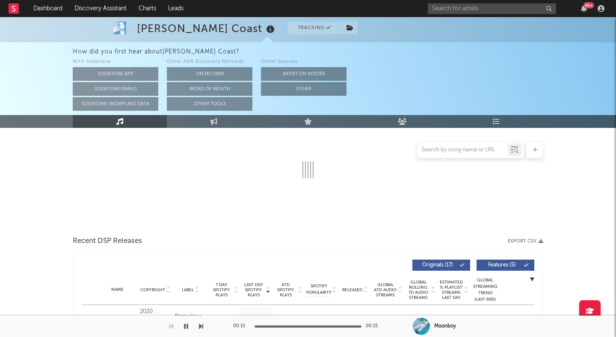
select select "6m"
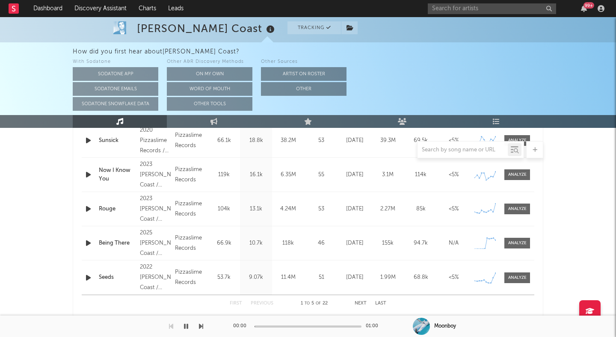
scroll to position [401, 0]
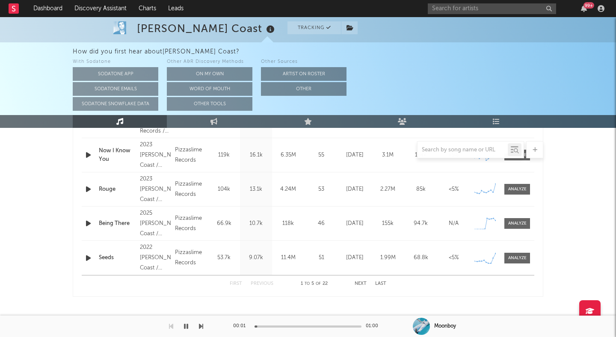
click at [187, 325] on icon "button" at bounding box center [186, 326] width 4 height 7
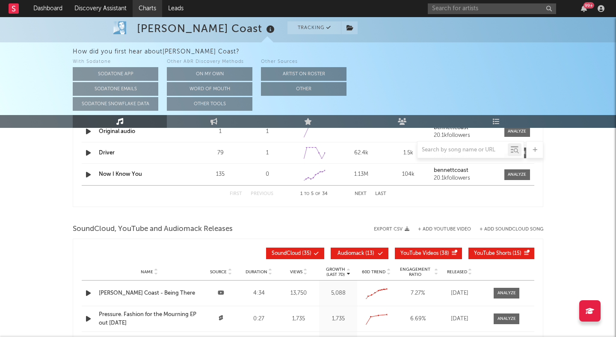
scroll to position [843, 0]
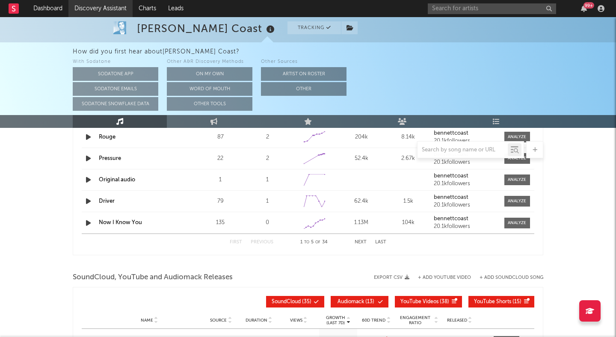
click at [95, 8] on link "Discovery Assistant" at bounding box center [100, 8] width 64 height 17
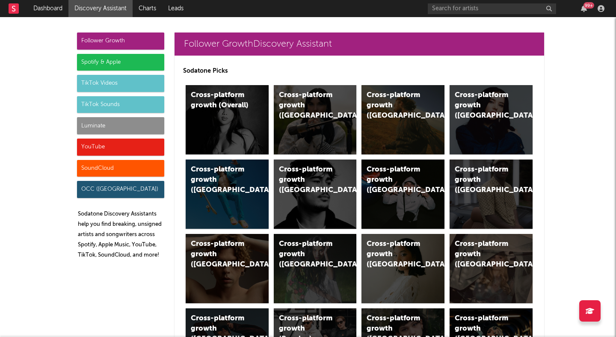
click at [129, 68] on div "Spotify & Apple" at bounding box center [120, 62] width 87 height 17
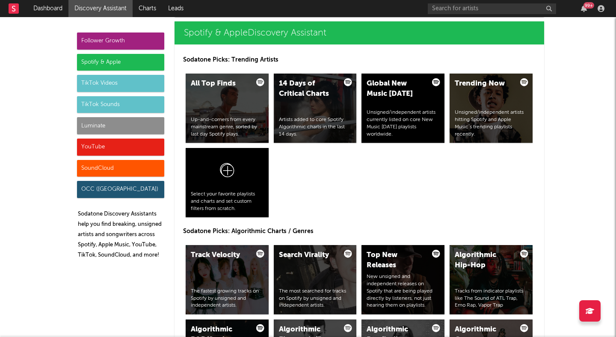
scroll to position [862, 0]
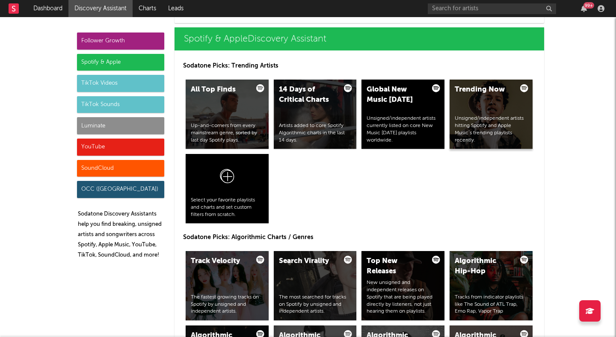
click at [469, 105] on div "Trending Now Unsigned/independent artists hitting Spotify and Apple Music’s tre…" at bounding box center [491, 114] width 83 height 69
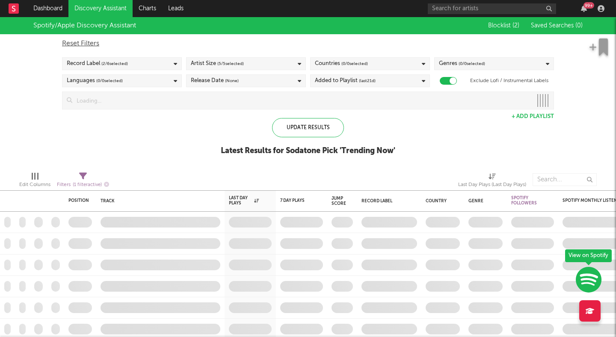
checkbox input "true"
click at [284, 100] on input at bounding box center [302, 100] width 460 height 17
click at [404, 81] on div "Added to Playlist (last 21 d)" at bounding box center [370, 80] width 120 height 13
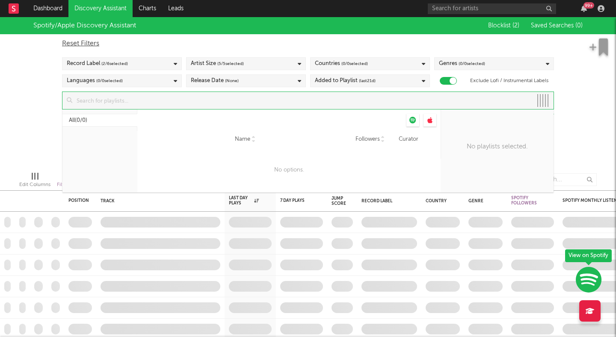
click at [246, 106] on input at bounding box center [302, 100] width 460 height 17
paste input "https://open.spotify.com/playlist/37i9dQZF1DXe5W6diBL5N4?si=kkDCXLIuSiyH6rjK272…"
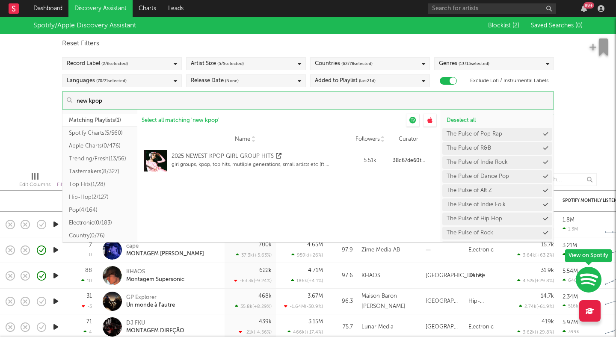
drag, startPoint x: 204, startPoint y: 98, endPoint x: 38, endPoint y: 97, distance: 166.0
click at [39, 97] on div "Spotify/Apple Discovery Assistant Blocklist ( 2 ) Saved Searches ( 0 ) Reset Fi…" at bounding box center [308, 91] width 616 height 148
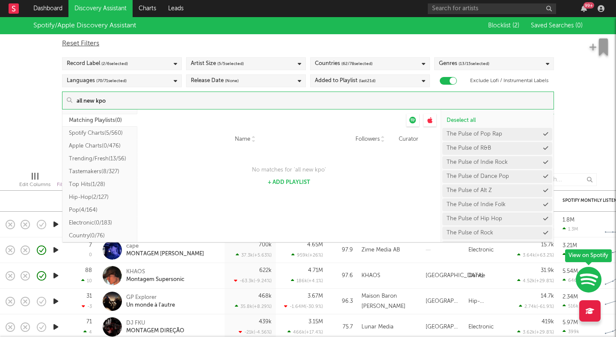
type input "all new kpop"
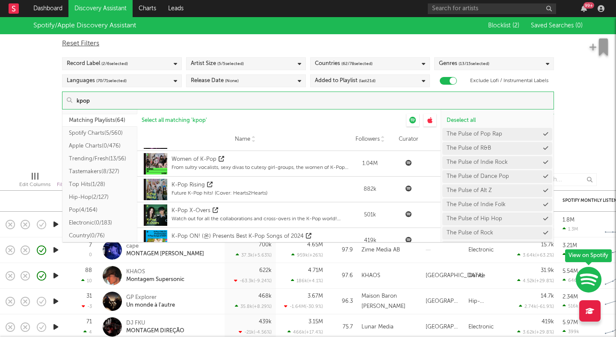
scroll to position [49, 0]
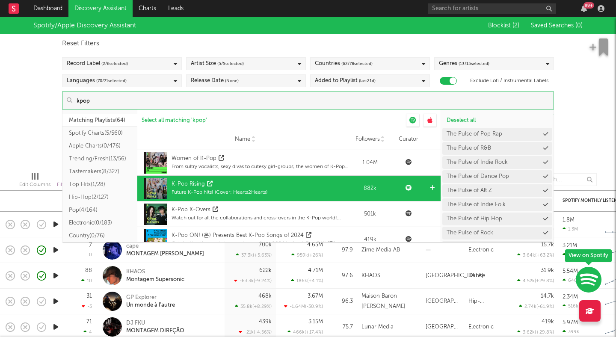
type input "kpop"
click at [282, 186] on div "K-Pop Rising Future K-Pop hits! (Cover: Hearts2Hearts)" at bounding box center [245, 189] width 207 height 26
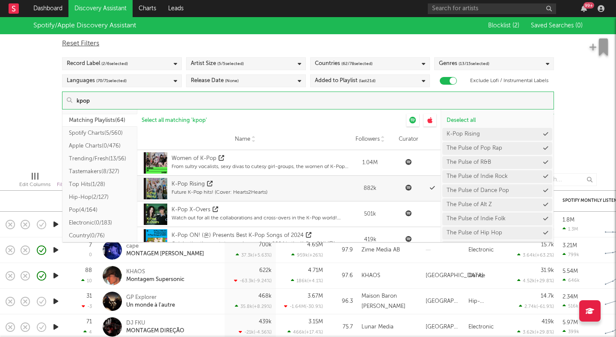
click at [17, 104] on div "Spotify/Apple Discovery Assistant Blocklist ( 2 ) Saved Searches ( 0 ) Reset Fi…" at bounding box center [308, 91] width 616 height 148
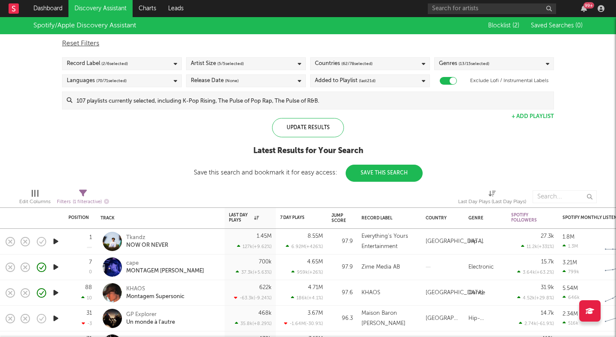
click at [78, 193] on span "Filters ( 1 filter active)" at bounding box center [83, 199] width 52 height 18
select select "max"
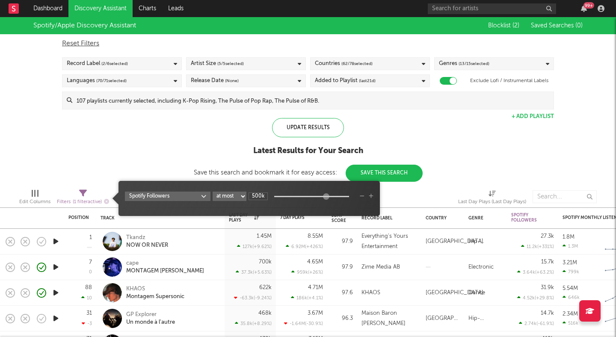
click at [256, 196] on input "500k" at bounding box center [258, 197] width 19 height 8
type input "200k"
click at [199, 163] on div "Spotify/Apple Discovery Assistant Blocklist ( 2 ) Saved Searches ( 0 ) Reset Fi…" at bounding box center [308, 99] width 616 height 165
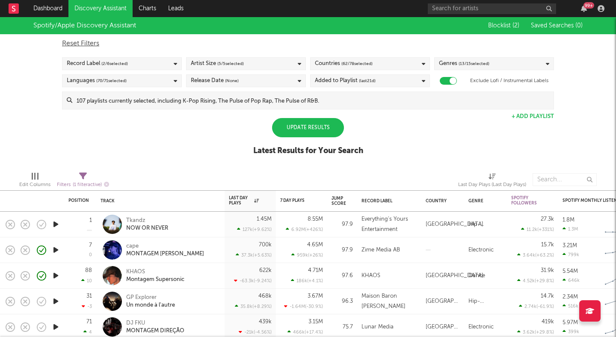
select select "max"
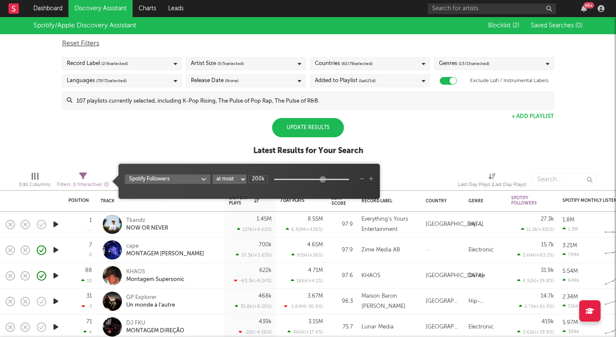
click at [87, 179] on span "Filters ( 1 filter active)" at bounding box center [83, 182] width 52 height 18
click at [292, 128] on div "Update Results" at bounding box center [308, 127] width 72 height 19
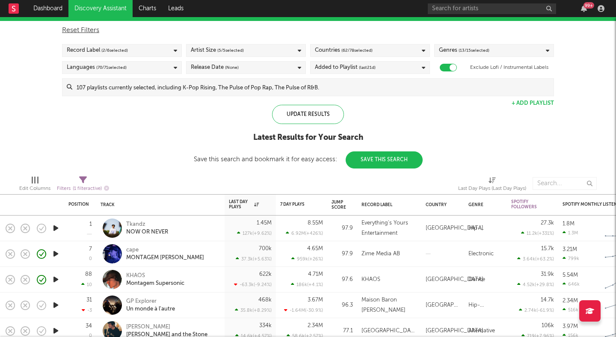
click at [326, 89] on input at bounding box center [312, 87] width 481 height 17
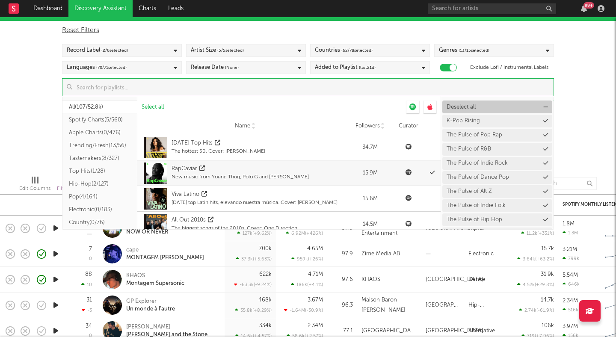
click at [469, 108] on span "Deselect all" at bounding box center [461, 107] width 29 height 6
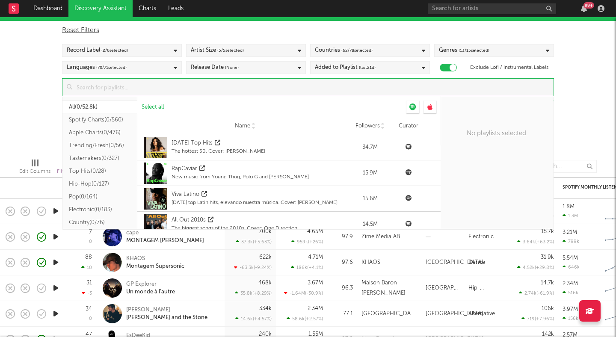
click at [217, 90] on input at bounding box center [312, 87] width 481 height 17
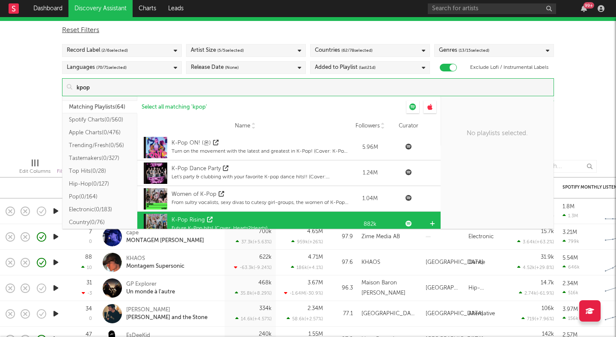
type input "kpop"
click at [244, 226] on div "Future K-Pop hits! (Cover: Hearts2Hearts)" at bounding box center [220, 229] width 96 height 8
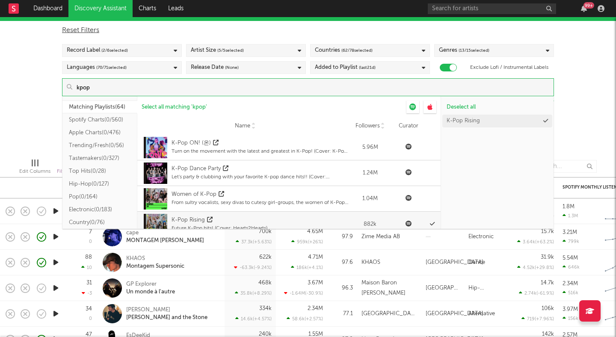
click at [595, 110] on div "Spotify/Apple Discovery Assistant Blocklist ( 2 ) Saved Searches ( 0 ) Reset Fi…" at bounding box center [308, 78] width 616 height 148
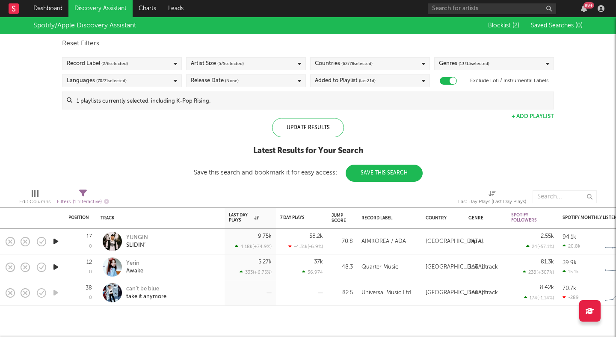
click at [83, 200] on span "( 1 filter active)" at bounding box center [87, 202] width 29 height 5
select select "max"
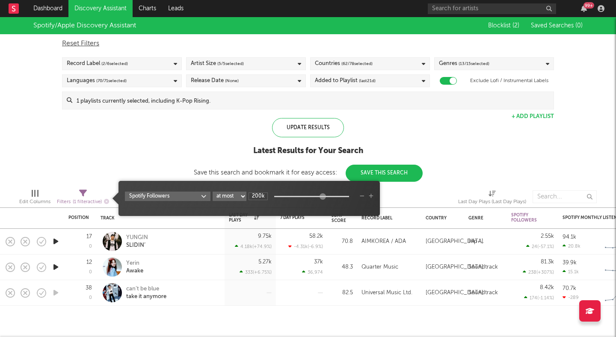
click at [258, 199] on input "200k" at bounding box center [258, 197] width 19 height 8
type input "423k"
click at [326, 197] on div at bounding box center [325, 196] width 6 height 6
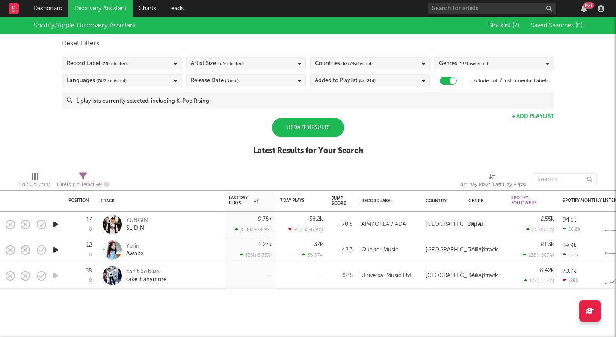
click at [205, 139] on div "Spotify/Apple Discovery Assistant Blocklist ( 2 ) Saved Searches ( 0 ) Reset Fi…" at bounding box center [308, 91] width 616 height 148
click at [306, 127] on div "Update Results" at bounding box center [308, 127] width 72 height 19
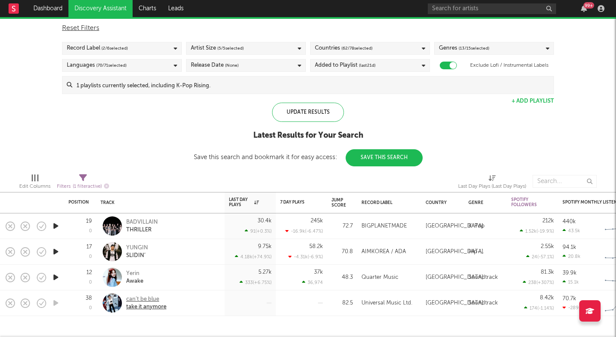
click at [147, 299] on div "can’t be blue" at bounding box center [146, 300] width 40 height 8
click at [128, 272] on div "Yerin" at bounding box center [134, 274] width 17 height 8
select select "max"
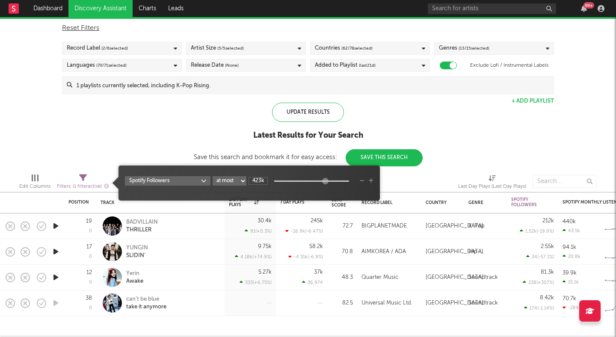
click at [87, 178] on icon at bounding box center [83, 178] width 8 height 8
type input "1.12M"
click at [330, 181] on div at bounding box center [329, 181] width 6 height 6
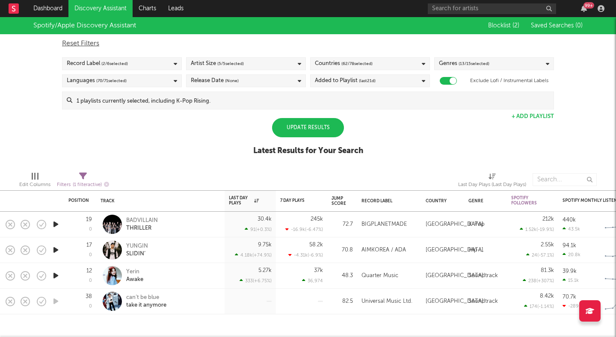
click at [441, 163] on div "Spotify/Apple Discovery Assistant Blocklist ( 2 ) Saved Searches ( 0 ) Reset Fi…" at bounding box center [308, 91] width 616 height 148
click at [308, 127] on div "Update Results" at bounding box center [308, 127] width 72 height 19
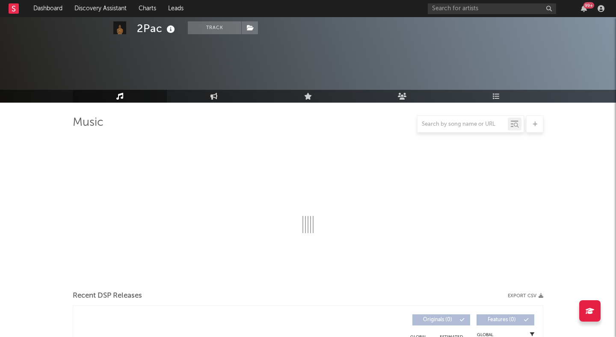
scroll to position [329, 0]
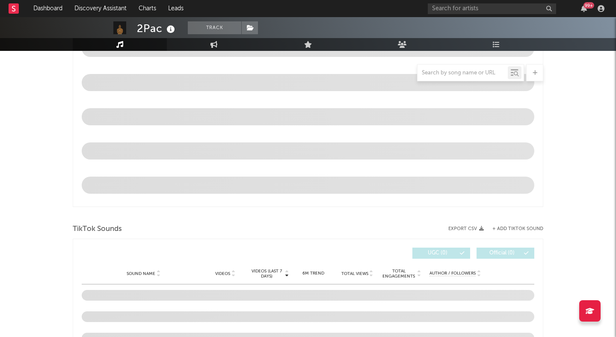
select select "6m"
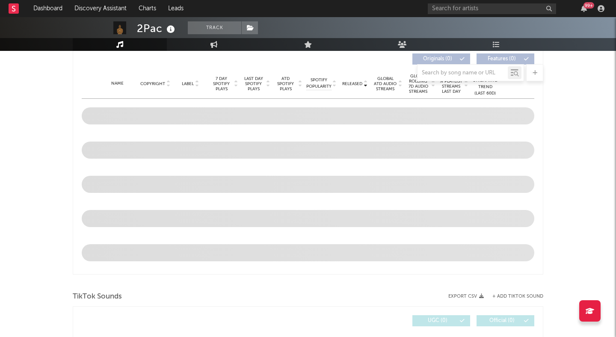
scroll to position [396, 0]
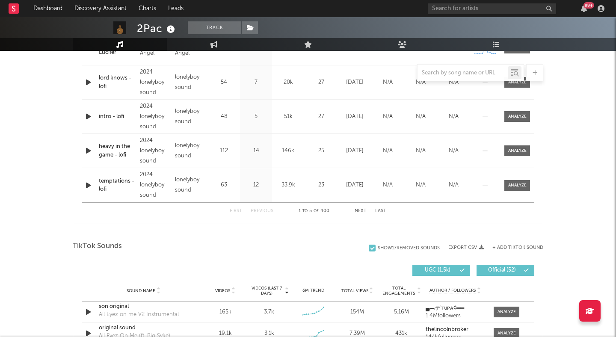
click at [591, 87] on div "2Pac Track [GEOGRAPHIC_DATA] | Hip-Hop/Rap Edit Track Benchmark Summary 22,360,…" at bounding box center [308, 267] width 616 height 1293
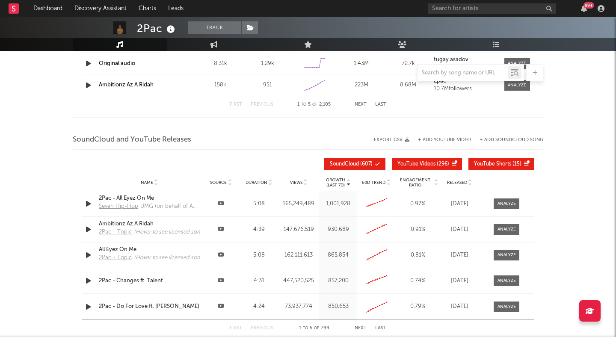
scroll to position [905, 0]
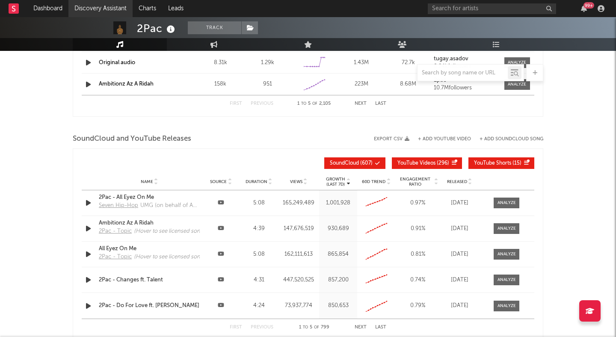
click at [107, 11] on link "Discovery Assistant" at bounding box center [100, 8] width 64 height 17
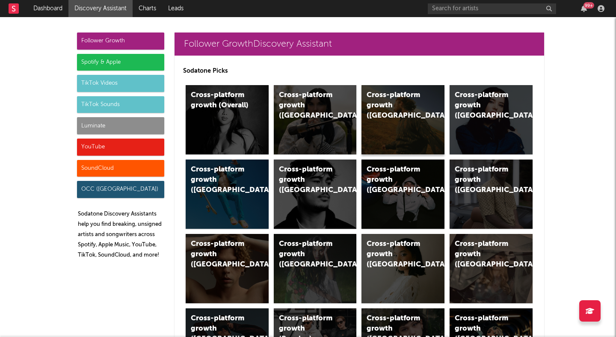
click at [393, 123] on div "Cross-platform growth ([GEOGRAPHIC_DATA])" at bounding box center [403, 119] width 83 height 69
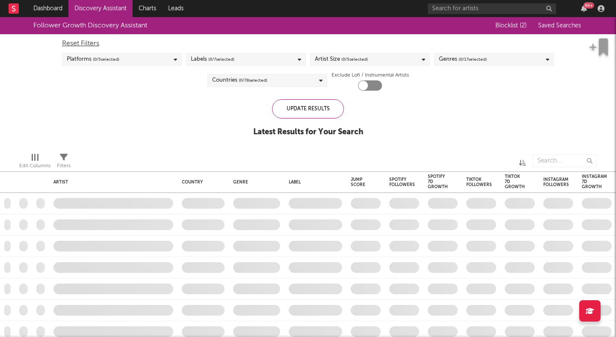
checkbox input "true"
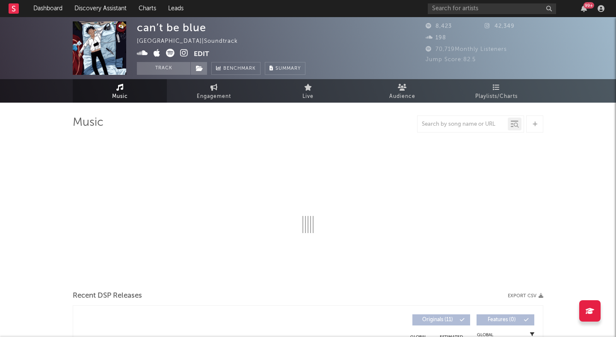
select select "6m"
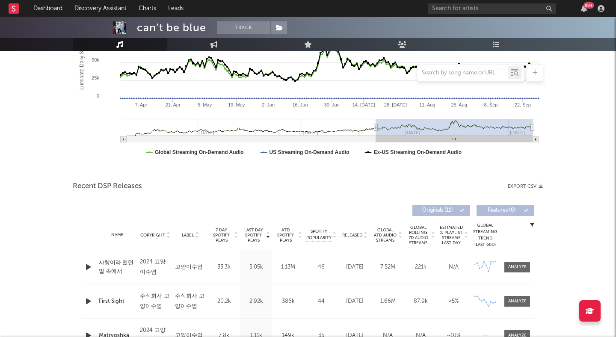
scroll to position [177, 0]
click at [88, 267] on icon "button" at bounding box center [88, 267] width 9 height 11
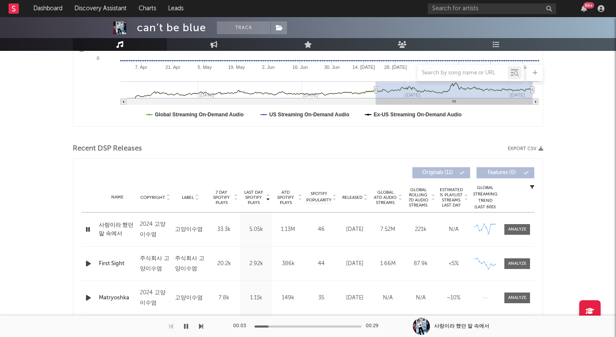
scroll to position [217, 0]
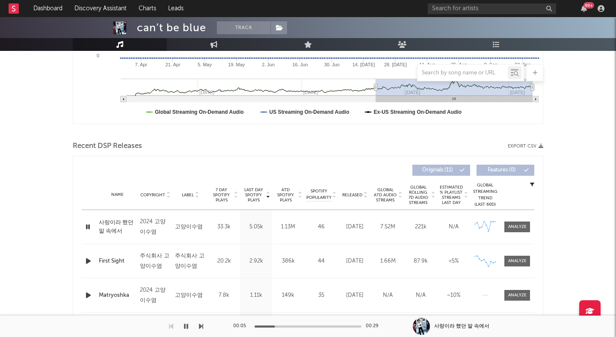
click at [184, 325] on icon "button" at bounding box center [186, 326] width 4 height 7
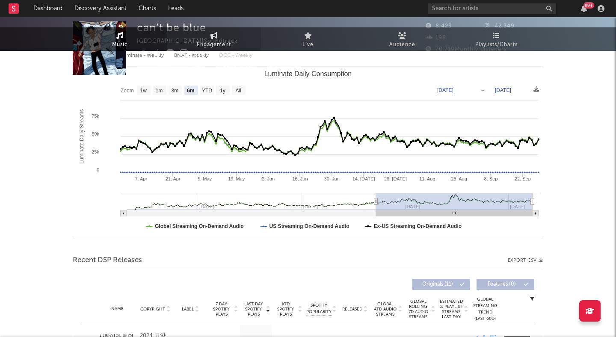
scroll to position [0, 0]
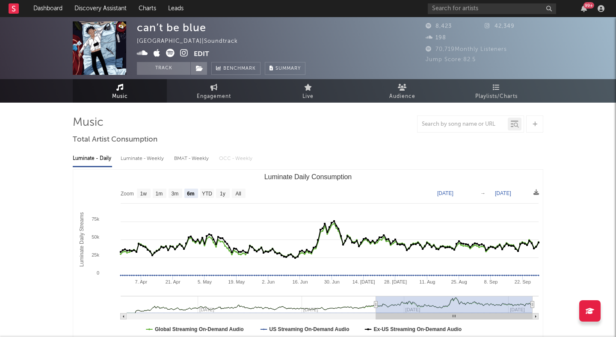
click at [186, 50] on icon at bounding box center [184, 53] width 8 height 9
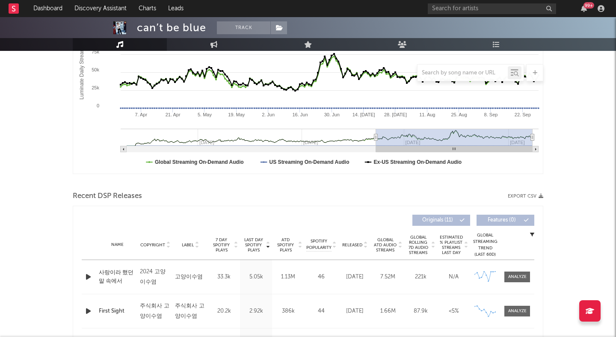
scroll to position [178, 0]
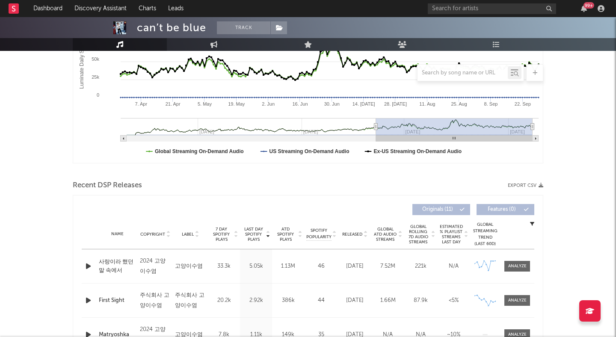
click at [187, 267] on div "고양이수염" at bounding box center [190, 266] width 31 height 10
click at [363, 234] on icon at bounding box center [365, 235] width 4 height 3
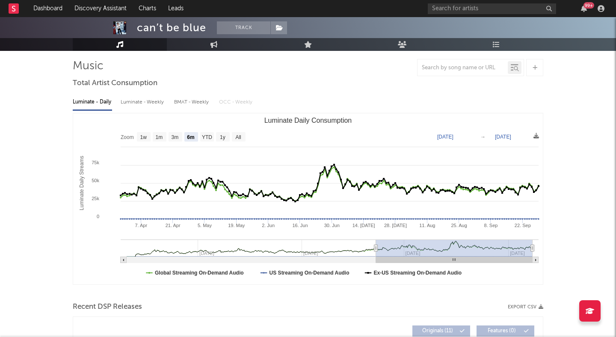
scroll to position [0, 0]
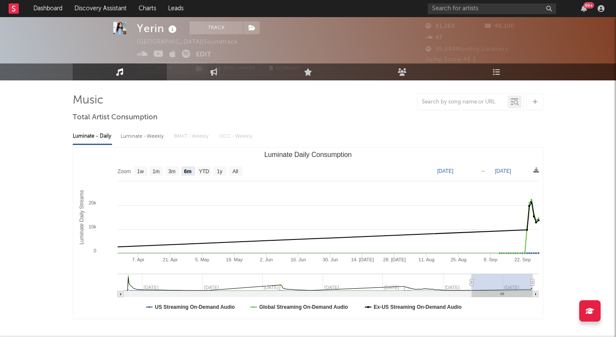
scroll to position [16, 0]
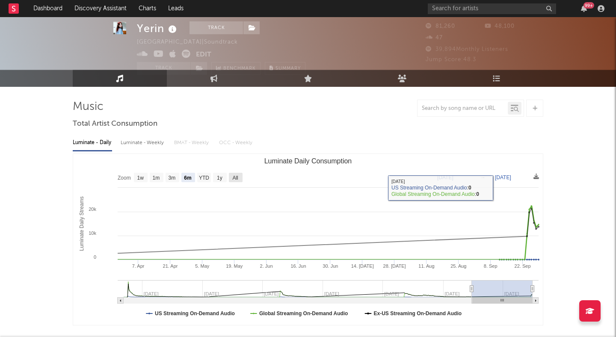
click at [237, 175] on text "All" at bounding box center [235, 178] width 6 height 6
select select "All"
type input "[DATE]"
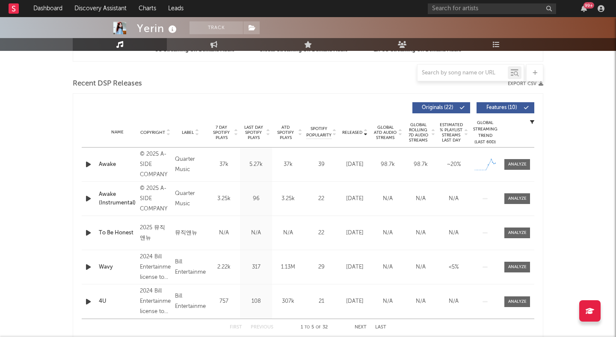
scroll to position [0, 0]
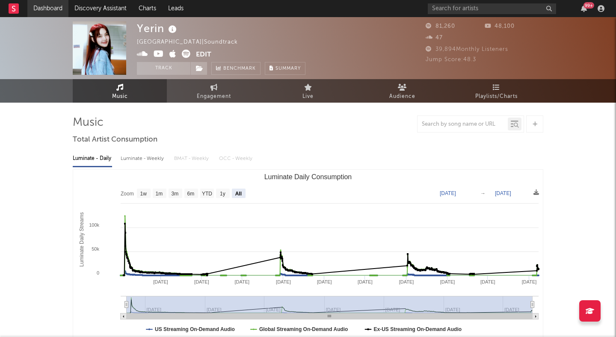
click at [52, 8] on link "Dashboard" at bounding box center [47, 8] width 41 height 17
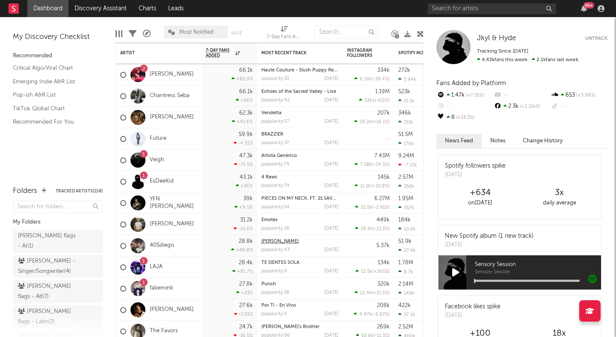
click at [270, 242] on link "[PERSON_NAME]" at bounding box center [279, 241] width 37 height 5
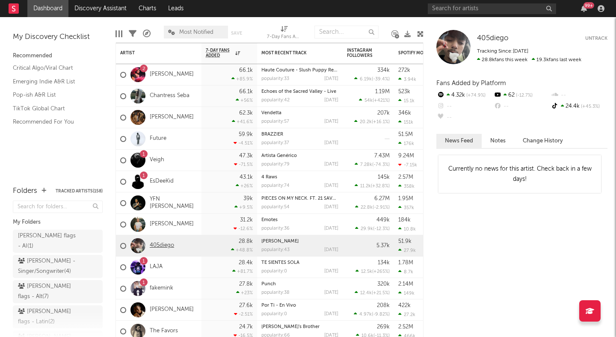
click at [157, 244] on link "405diego" at bounding box center [162, 245] width 24 height 7
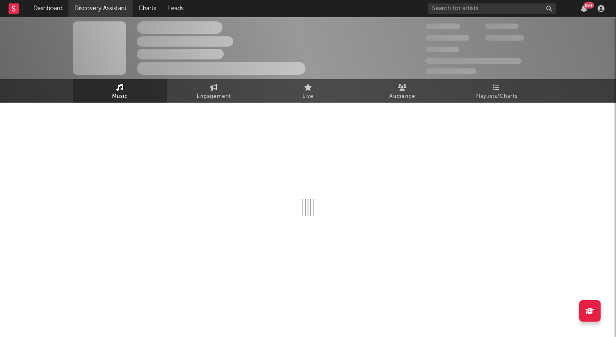
select select "1w"
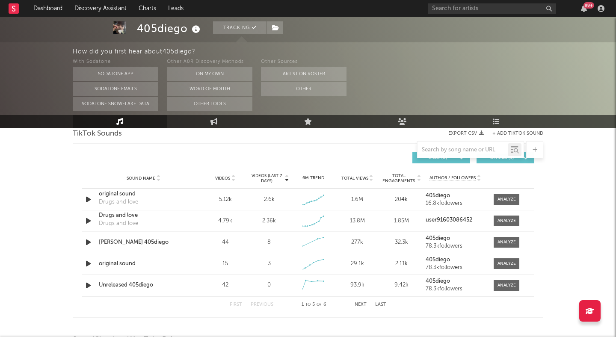
scroll to position [588, 0]
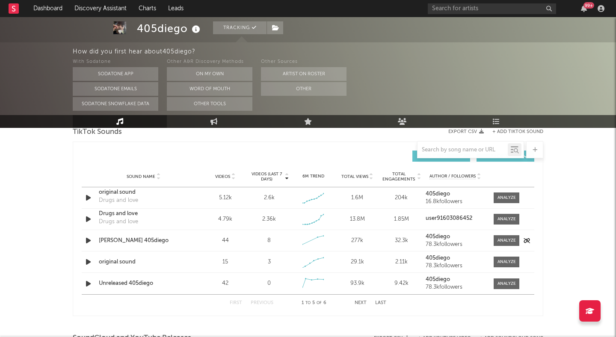
click at [137, 239] on div "Michael Jordan 405diego" at bounding box center [143, 241] width 89 height 9
click at [79, 3] on link "Discovery Assistant" at bounding box center [100, 8] width 64 height 17
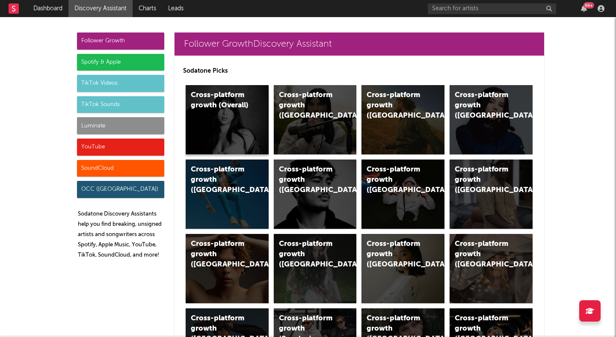
click at [223, 104] on div "Cross-platform growth (Overall)" at bounding box center [220, 100] width 58 height 21
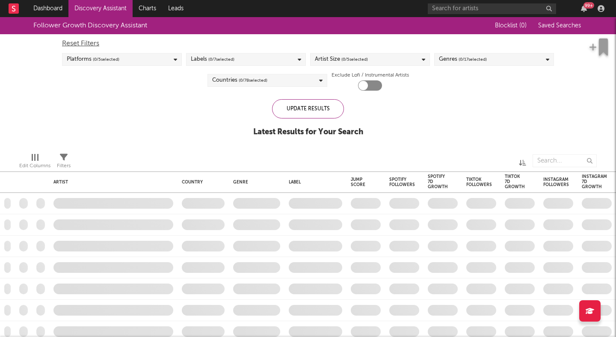
checkbox input "true"
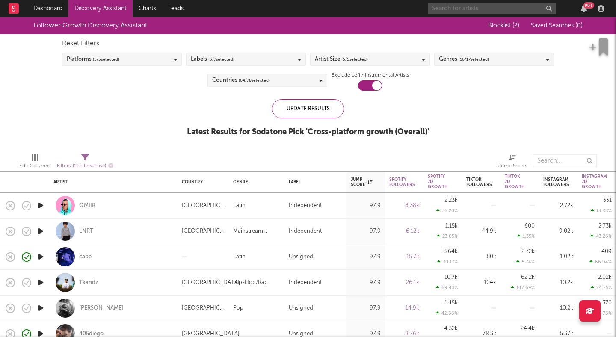
click at [483, 9] on input "text" at bounding box center [492, 8] width 128 height 11
type input "dance"
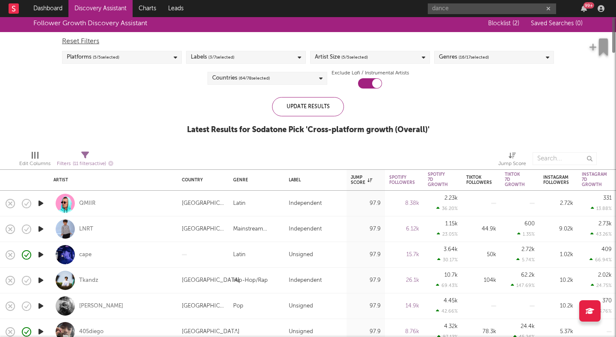
click at [466, 53] on span "( 16 / 17 selected)" at bounding box center [474, 57] width 30 height 10
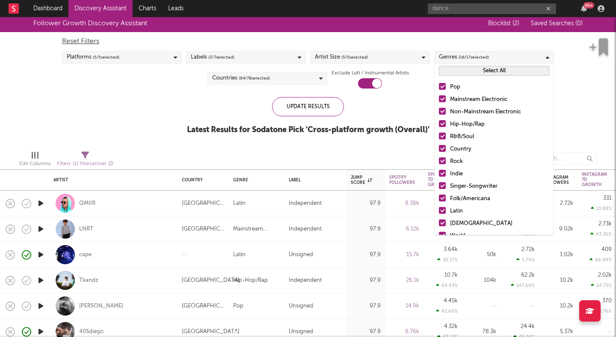
click at [462, 71] on button "Select All" at bounding box center [494, 71] width 110 height 10
click at [461, 70] on button "Deselect All" at bounding box center [494, 71] width 110 height 10
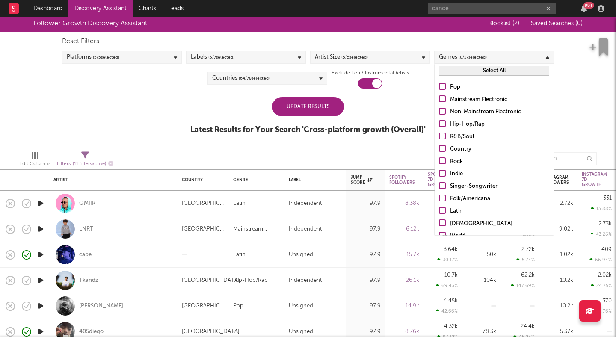
click at [440, 101] on div at bounding box center [442, 98] width 7 height 7
click at [439, 101] on input "Mainstream Electronic" at bounding box center [439, 100] width 0 height 10
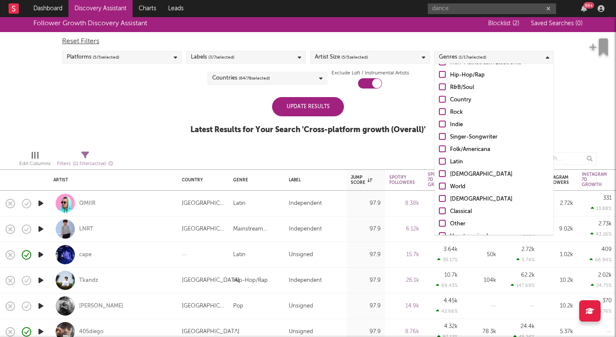
scroll to position [60, 0]
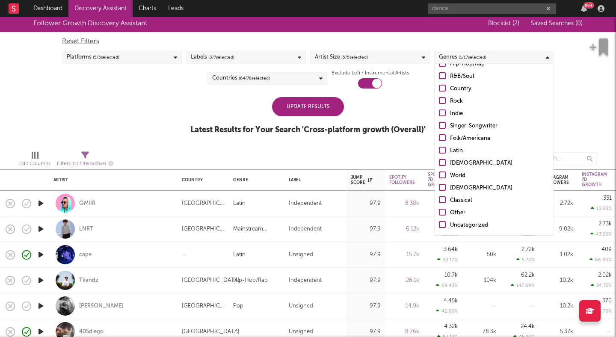
click at [414, 151] on div at bounding box center [402, 158] width 180 height 21
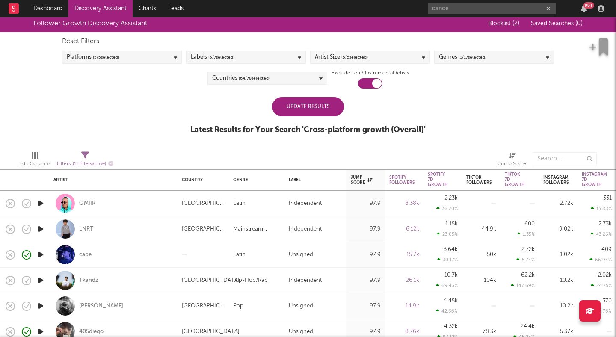
click at [312, 103] on div "Update Results" at bounding box center [308, 106] width 72 height 19
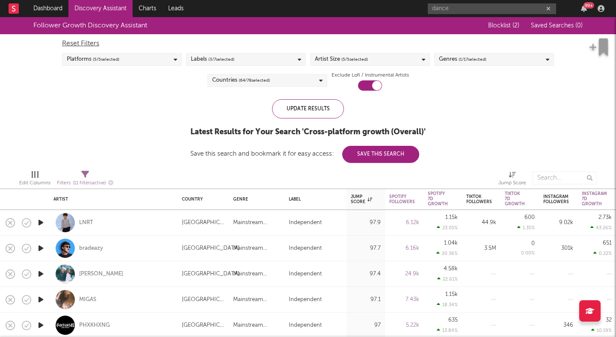
click at [261, 60] on div "Labels ( 3 / 7 selected)" at bounding box center [246, 59] width 120 height 13
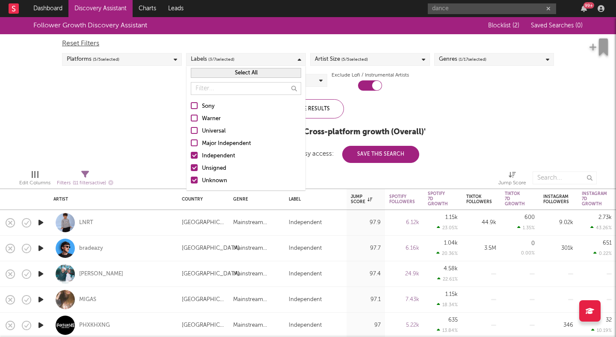
click at [195, 154] on div at bounding box center [194, 155] width 7 height 7
click at [191, 154] on input "Independent" at bounding box center [191, 156] width 0 height 10
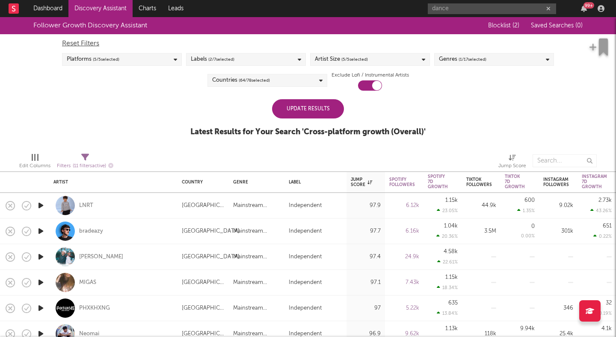
click at [153, 135] on div "Follower Growth Discovery Assistant Blocklist ( 2 ) Saved Searches ( 0 ) Reset …" at bounding box center [308, 81] width 616 height 129
click at [294, 113] on div "Update Results" at bounding box center [308, 108] width 72 height 19
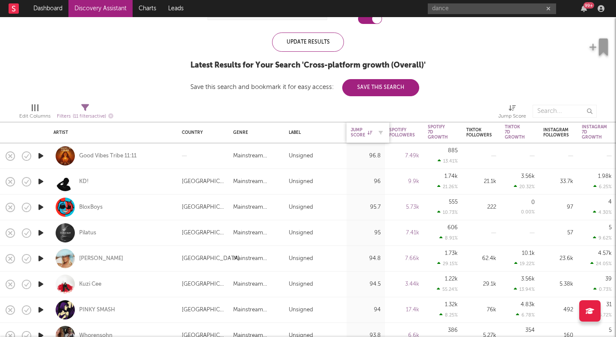
click at [368, 131] on icon at bounding box center [370, 133] width 5 height 4
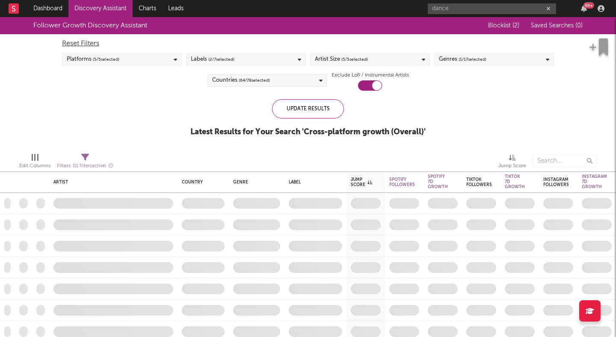
drag, startPoint x: 363, startPoint y: 180, endPoint x: 217, endPoint y: 127, distance: 154.9
click at [363, 180] on div "Jump Score" at bounding box center [361, 182] width 21 height 10
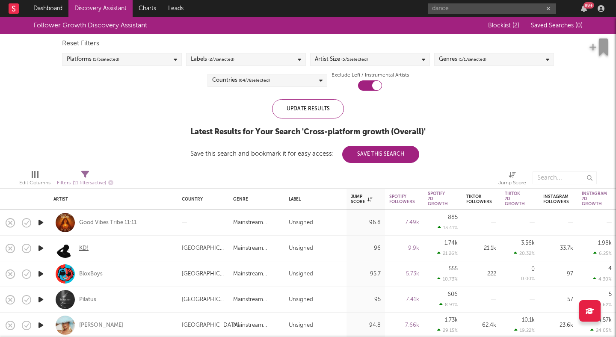
click at [82, 246] on div "KD!" at bounding box center [83, 249] width 9 height 8
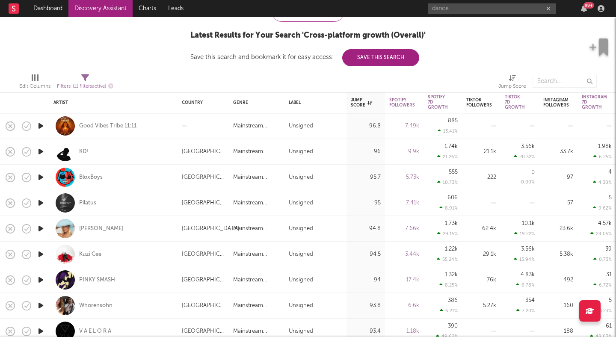
click at [43, 179] on icon "button" at bounding box center [40, 177] width 9 height 11
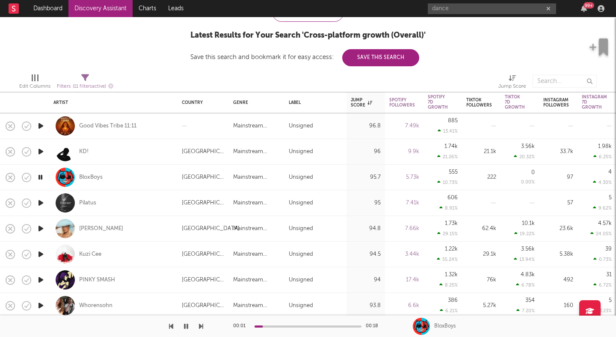
click at [42, 203] on icon "button" at bounding box center [40, 203] width 9 height 11
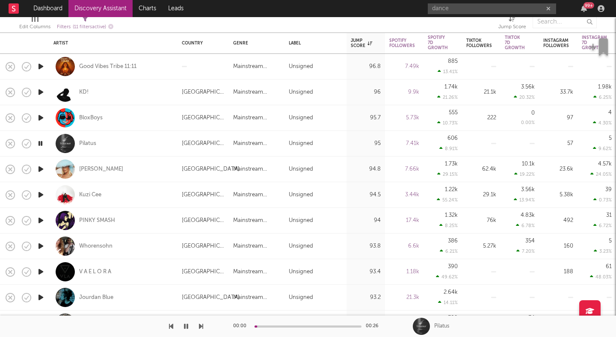
click at [43, 167] on icon "button" at bounding box center [40, 169] width 9 height 11
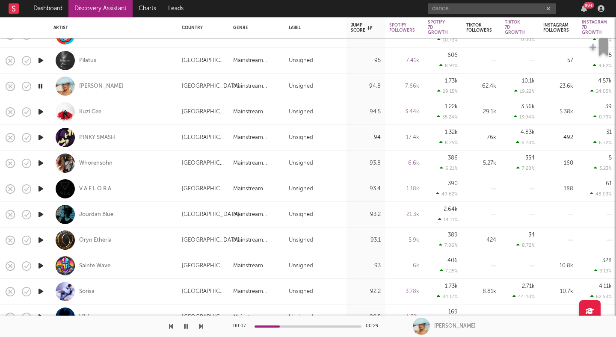
click at [42, 86] on icon "button" at bounding box center [40, 86] width 8 height 11
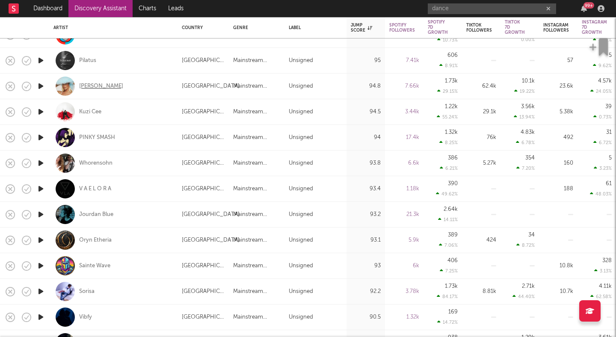
click at [82, 86] on div "SACHA" at bounding box center [101, 87] width 44 height 8
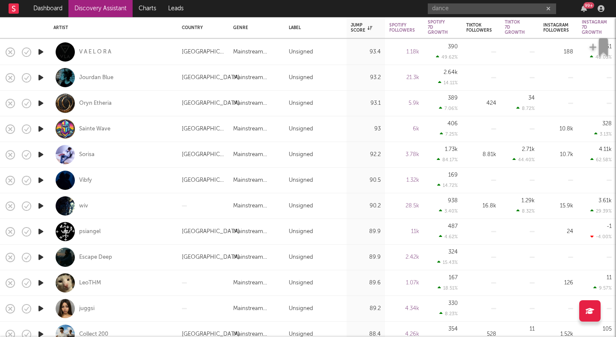
click at [39, 181] on icon "button" at bounding box center [40, 180] width 9 height 11
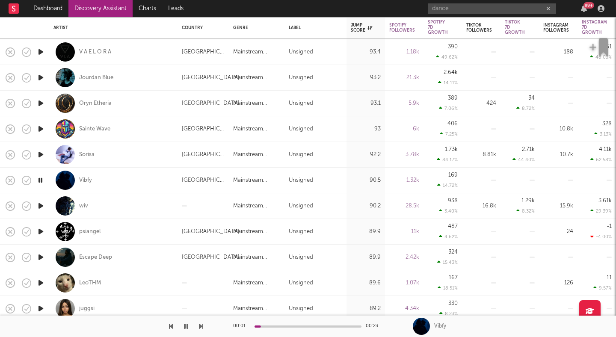
click at [294, 324] on div "00:01 00:23" at bounding box center [308, 326] width 150 height 21
click at [306, 326] on div at bounding box center [308, 327] width 107 height 2
click at [88, 179] on div "Vibfy" at bounding box center [85, 181] width 13 height 8
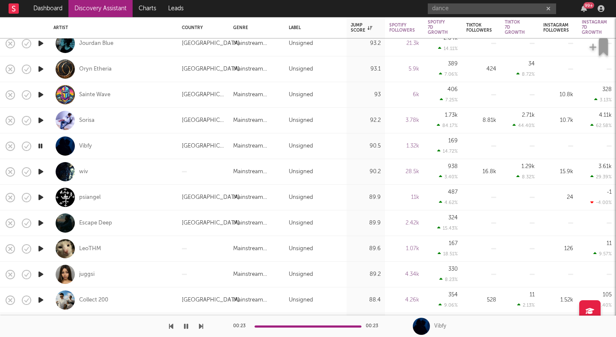
click at [41, 171] on icon "button" at bounding box center [40, 171] width 9 height 11
click at [291, 326] on div at bounding box center [308, 327] width 107 height 2
click at [186, 324] on icon "button" at bounding box center [186, 326] width 4 height 7
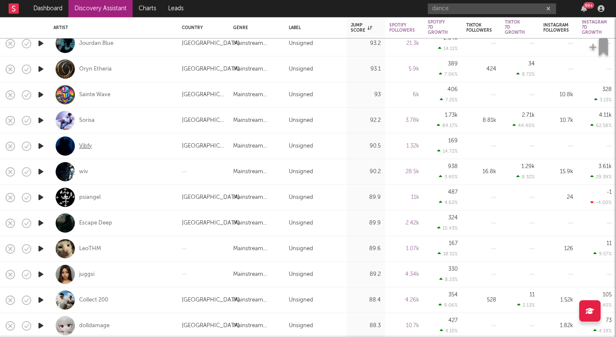
click at [86, 145] on div "Vibfy" at bounding box center [85, 146] width 13 height 8
click at [84, 171] on div "wiv" at bounding box center [83, 172] width 9 height 8
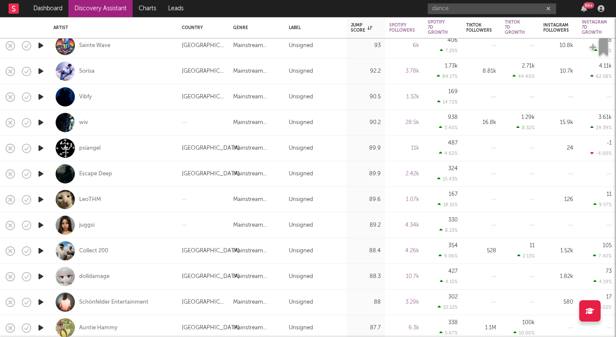
click at [42, 171] on icon "button" at bounding box center [40, 174] width 9 height 11
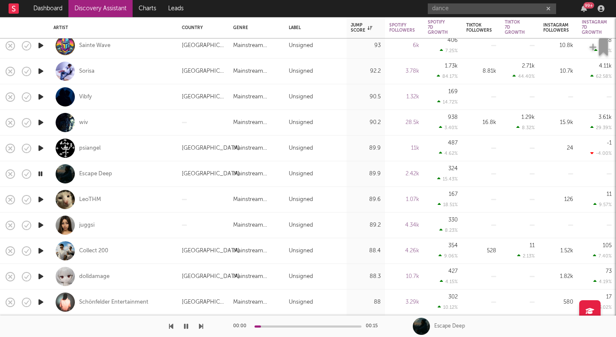
click at [41, 201] on icon "button" at bounding box center [40, 199] width 9 height 11
click at [43, 230] on icon "button" at bounding box center [40, 225] width 9 height 11
click at [284, 326] on div at bounding box center [308, 327] width 107 height 2
click at [86, 226] on div "juggsi" at bounding box center [86, 226] width 15 height 8
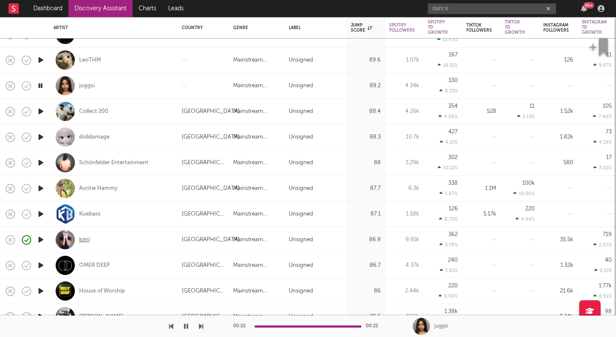
click at [83, 239] on div "kimj" at bounding box center [84, 240] width 11 height 8
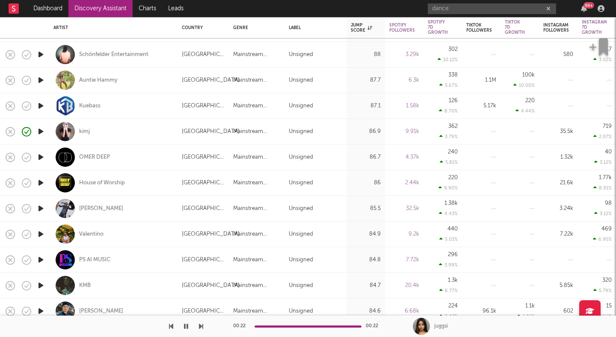
click at [42, 208] on icon "button" at bounding box center [40, 208] width 9 height 11
click at [305, 328] on div "00:02 00:14" at bounding box center [308, 326] width 150 height 21
click at [332, 326] on div at bounding box center [308, 327] width 107 height 2
click at [42, 283] on icon "button" at bounding box center [40, 285] width 9 height 11
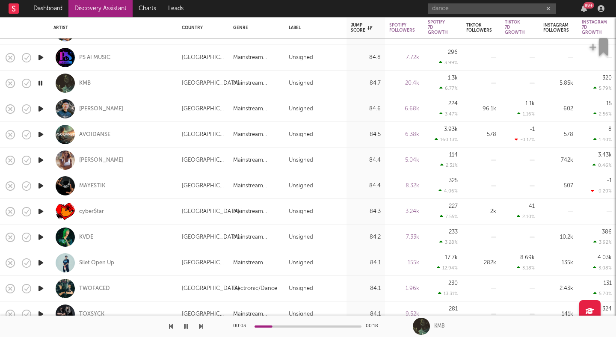
click at [39, 290] on icon "button" at bounding box center [40, 288] width 9 height 11
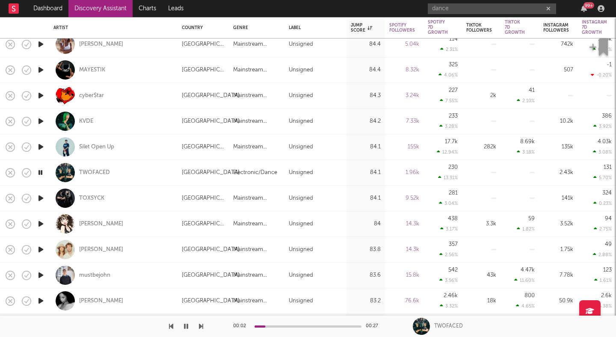
click at [186, 324] on icon "button" at bounding box center [186, 326] width 4 height 7
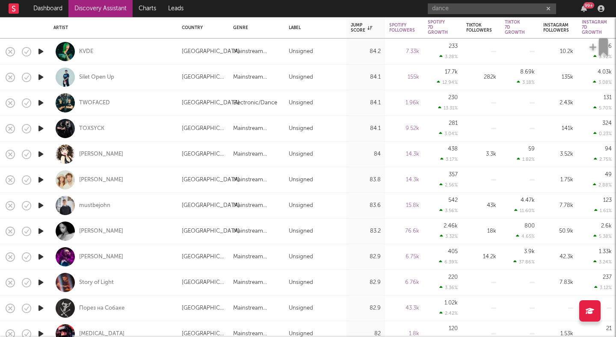
click at [40, 206] on icon "button" at bounding box center [40, 205] width 9 height 11
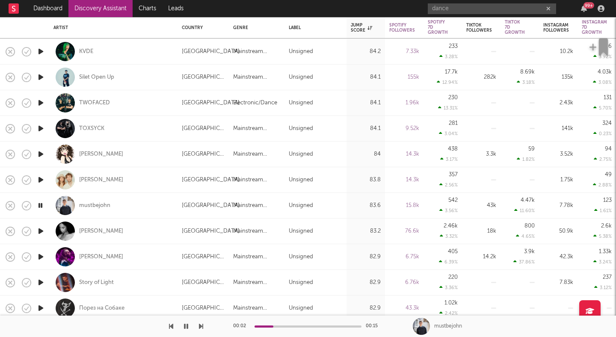
click at [42, 229] on icon "button" at bounding box center [40, 231] width 9 height 11
click at [98, 231] on div "Rochelle Jordan" at bounding box center [101, 232] width 44 height 8
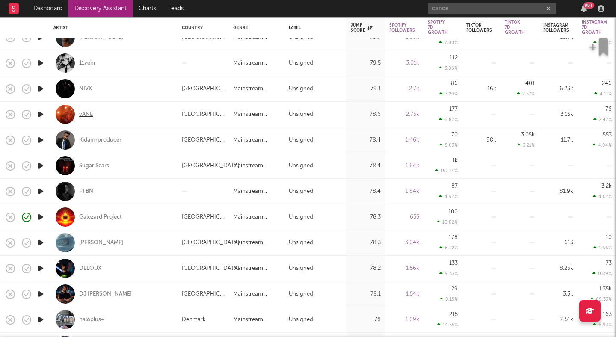
click at [89, 114] on div "vANE" at bounding box center [86, 115] width 14 height 8
click at [85, 86] on div "NIVK" at bounding box center [85, 89] width 13 height 8
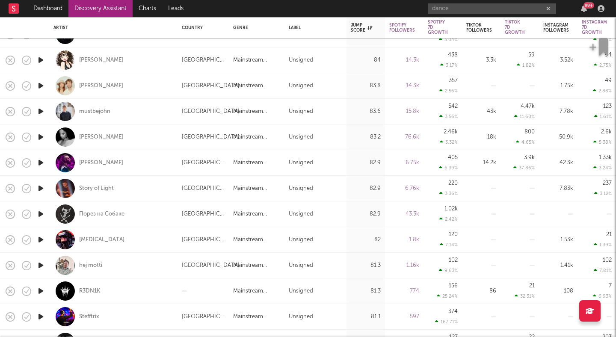
click at [45, 85] on icon "button" at bounding box center [40, 85] width 9 height 11
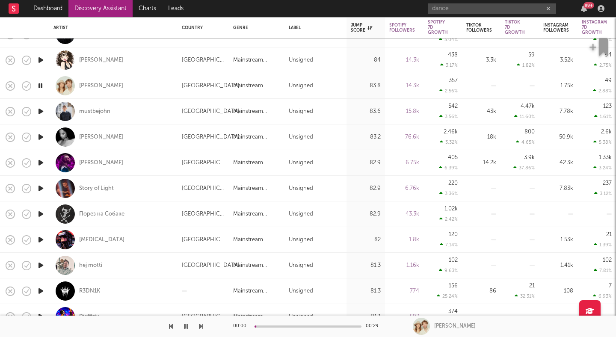
click at [45, 85] on div at bounding box center [40, 85] width 9 height 11
select select "1w"
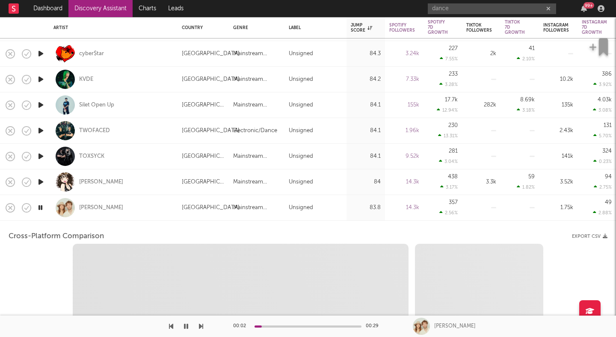
click at [41, 205] on icon "button" at bounding box center [40, 207] width 8 height 11
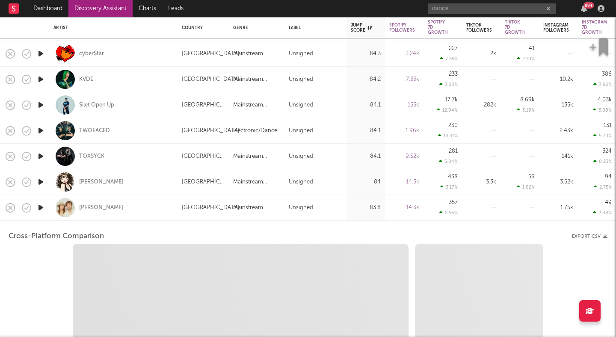
select select "6m"
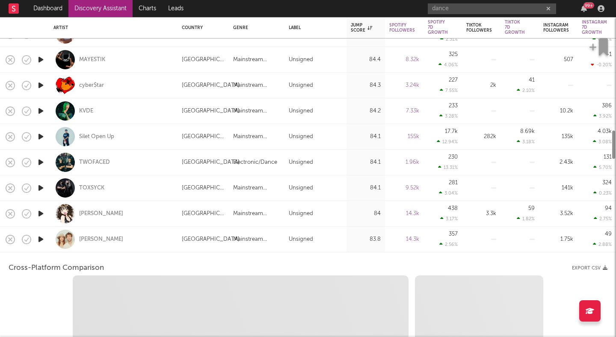
select select "1m"
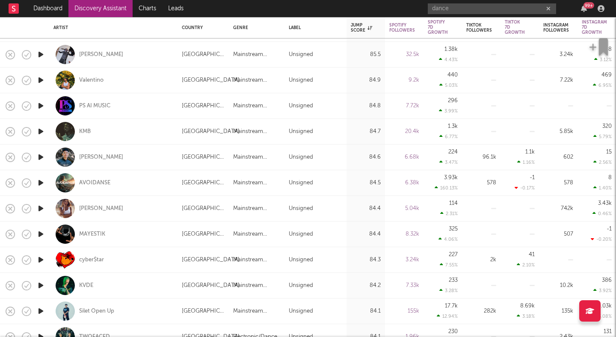
click at [45, 132] on icon "button" at bounding box center [40, 131] width 9 height 11
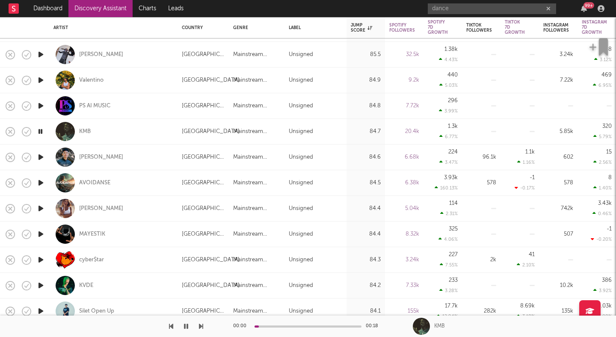
click at [44, 131] on icon "button" at bounding box center [40, 131] width 8 height 11
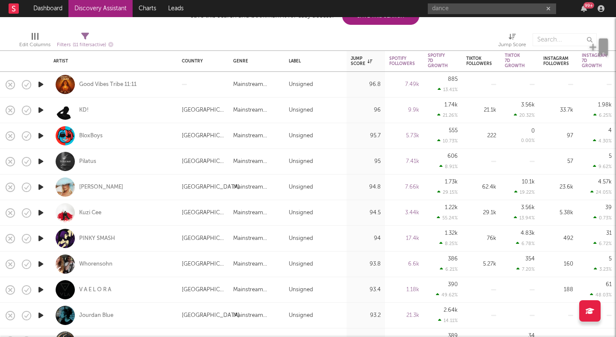
click at [40, 236] on icon "button" at bounding box center [40, 238] width 9 height 11
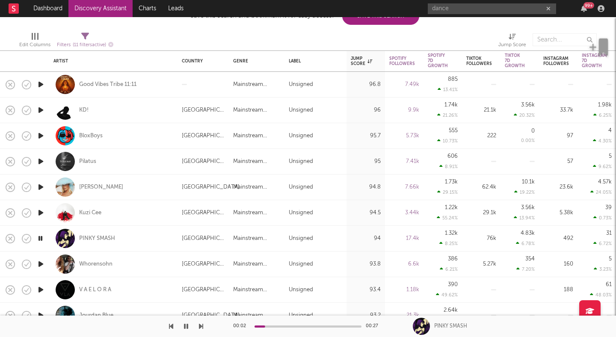
click at [39, 289] on icon "button" at bounding box center [40, 290] width 9 height 11
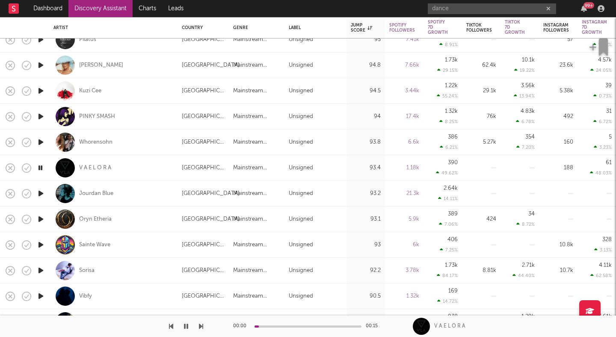
click at [42, 247] on icon "button" at bounding box center [40, 245] width 9 height 11
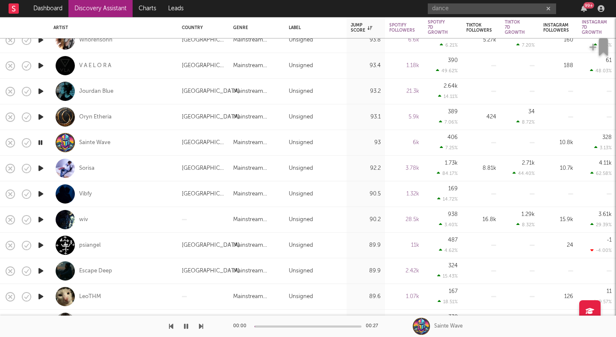
click at [41, 166] on icon "button" at bounding box center [40, 168] width 9 height 11
click at [88, 167] on div "Sorisa" at bounding box center [86, 169] width 15 height 8
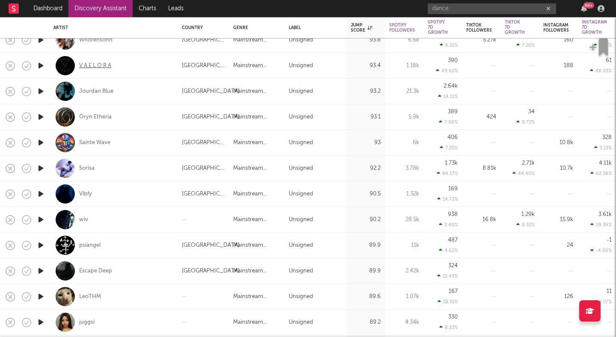
click at [93, 67] on div "V A E L O R A" at bounding box center [95, 66] width 32 height 8
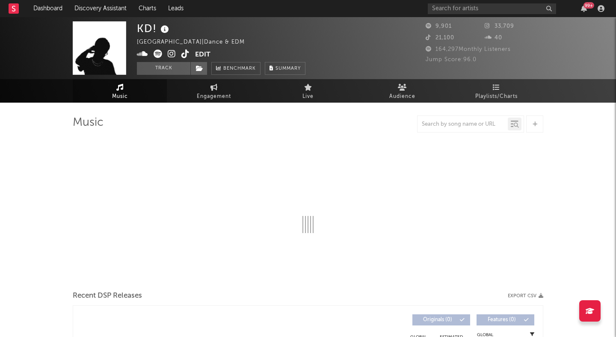
select select "1w"
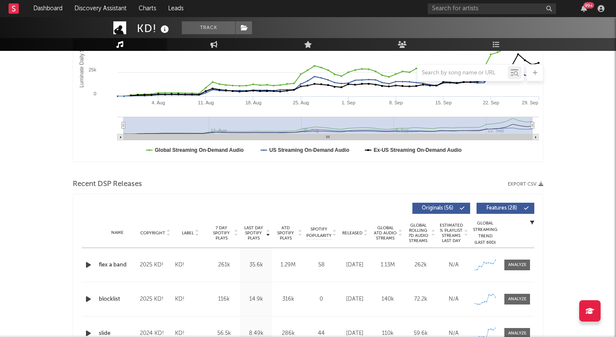
scroll to position [189, 0]
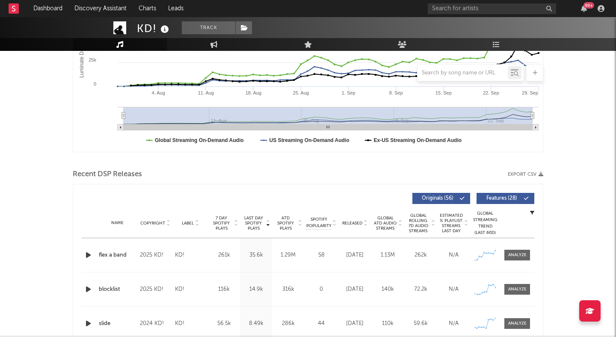
click at [91, 254] on icon "button" at bounding box center [88, 255] width 9 height 11
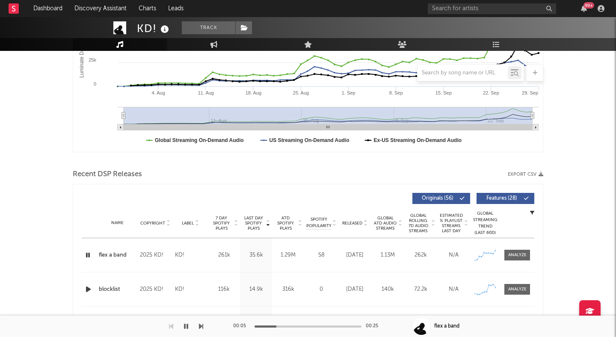
click at [90, 253] on icon "button" at bounding box center [88, 255] width 8 height 11
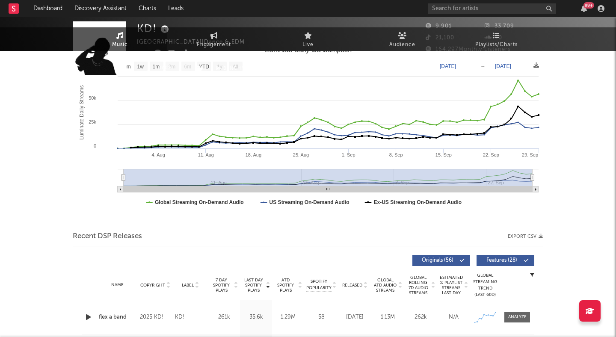
scroll to position [0, 0]
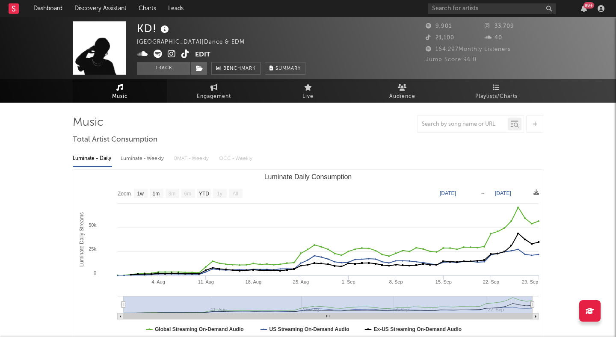
click at [174, 53] on icon at bounding box center [172, 54] width 8 height 9
click at [180, 68] on button "Track" at bounding box center [163, 68] width 53 height 13
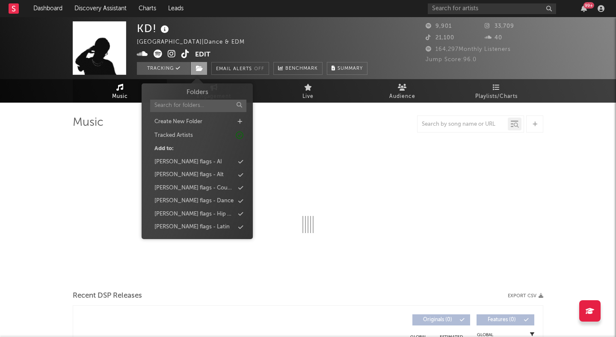
click at [202, 69] on icon at bounding box center [199, 68] width 7 height 6
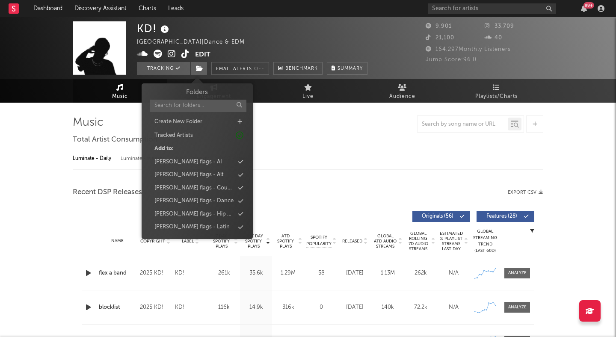
select select "1w"
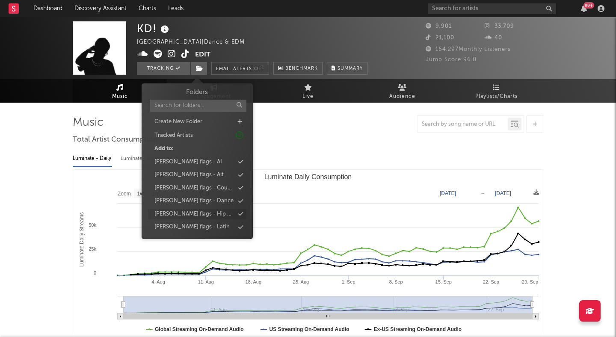
click at [199, 217] on div "[PERSON_NAME] flags - Hip Hop" at bounding box center [194, 214] width 80 height 9
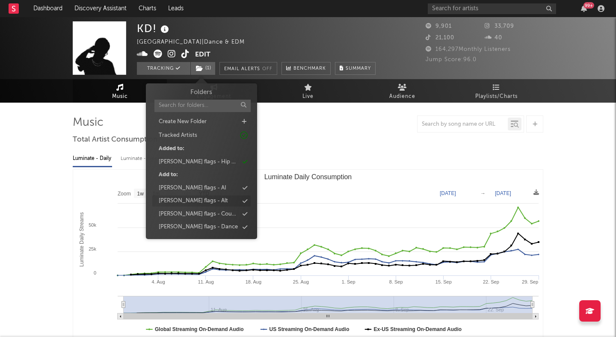
scroll to position [65, 0]
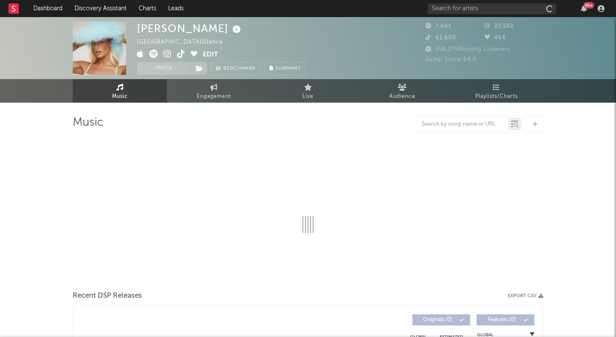
select select "1w"
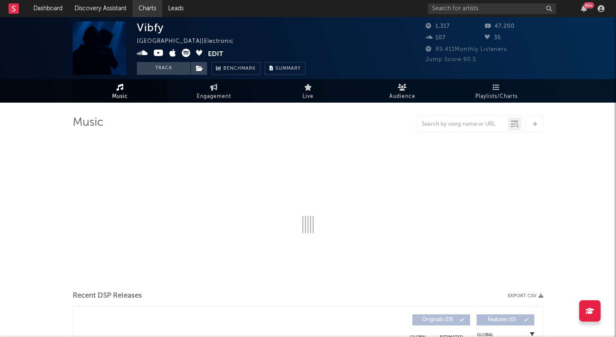
select select "1w"
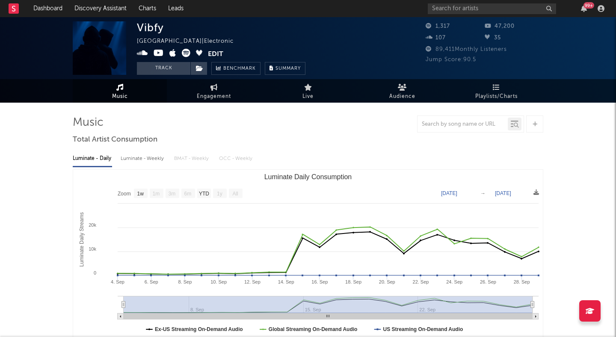
click at [187, 51] on icon at bounding box center [186, 53] width 9 height 9
click at [199, 66] on icon at bounding box center [199, 68] width 7 height 6
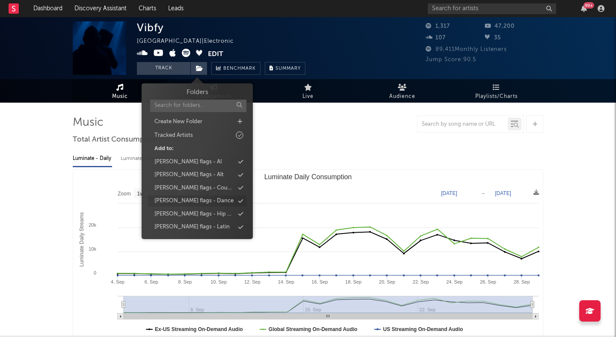
click at [202, 197] on div "[PERSON_NAME] flags - Dance" at bounding box center [193, 201] width 79 height 9
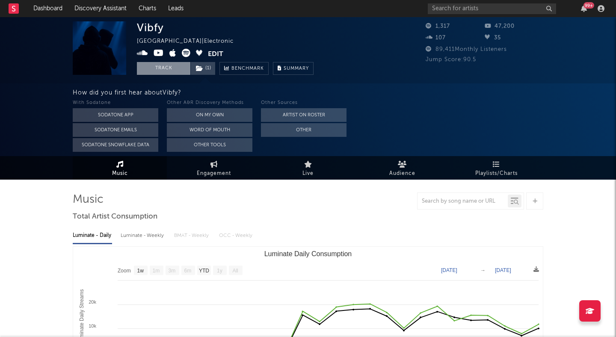
click at [175, 71] on button "Track" at bounding box center [163, 68] width 53 height 13
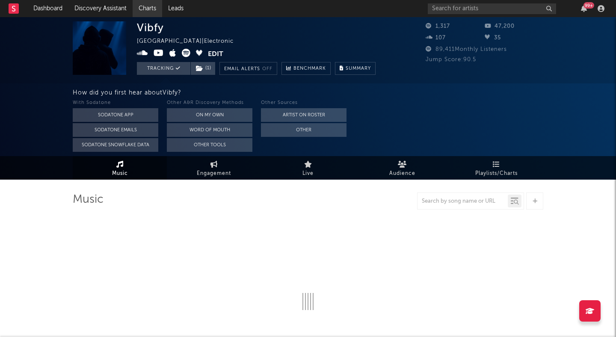
select select "1w"
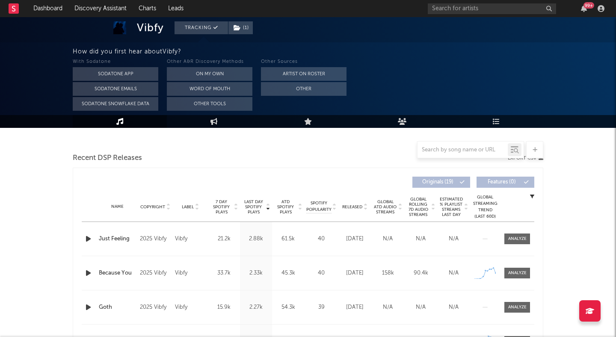
scroll to position [216, 0]
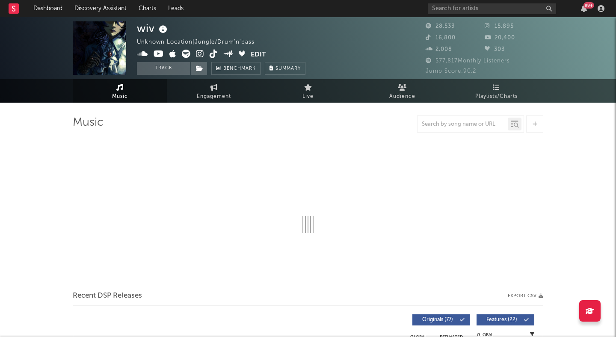
click at [197, 53] on icon at bounding box center [200, 54] width 8 height 9
select select "6m"
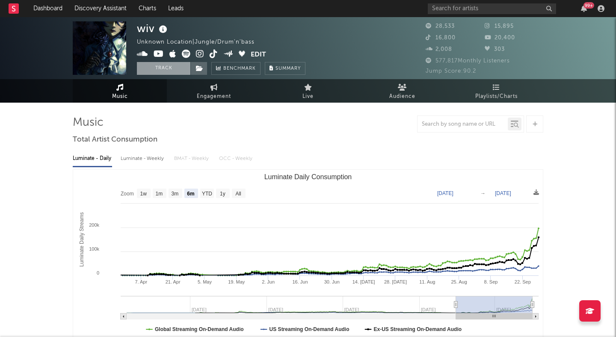
click at [180, 65] on button "Track" at bounding box center [163, 68] width 53 height 13
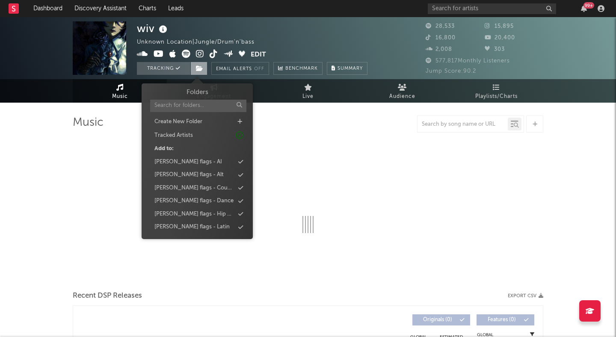
click at [201, 65] on icon at bounding box center [199, 68] width 7 height 6
select select "6m"
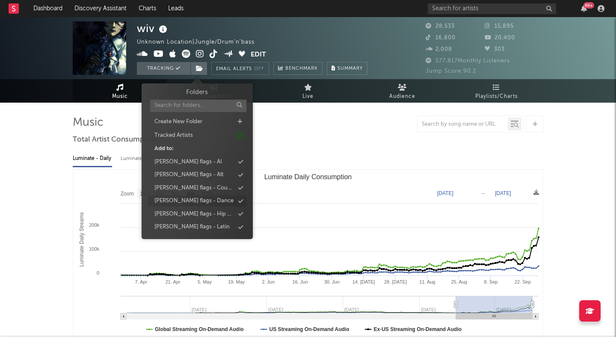
click at [198, 200] on div "[PERSON_NAME] flags - Dance" at bounding box center [193, 201] width 79 height 9
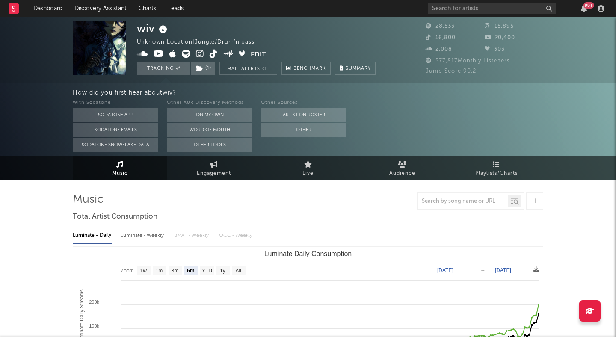
click at [216, 54] on icon at bounding box center [214, 54] width 8 height 9
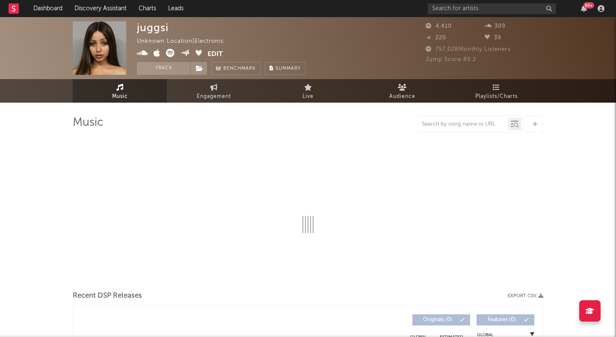
select select "1w"
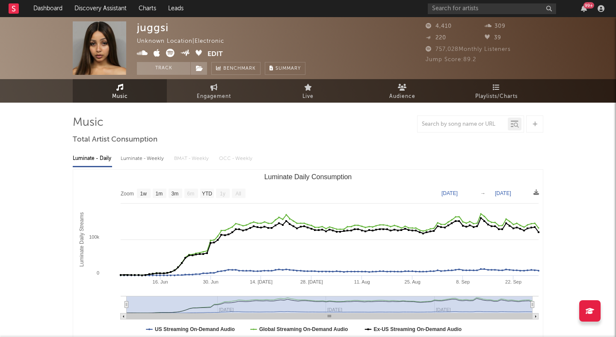
click at [166, 53] on icon at bounding box center [170, 53] width 9 height 9
click at [174, 67] on button "Track" at bounding box center [163, 68] width 53 height 13
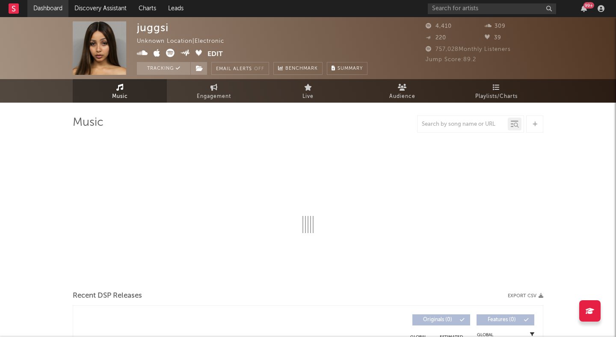
select select "1w"
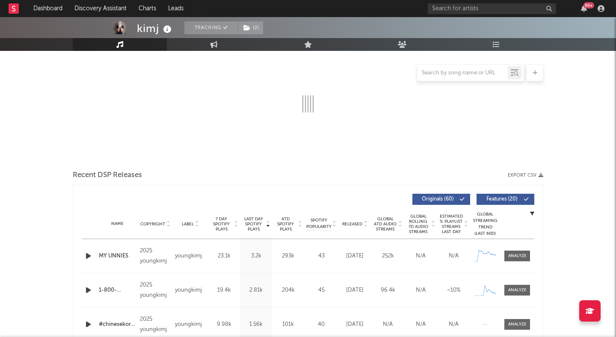
scroll to position [125, 0]
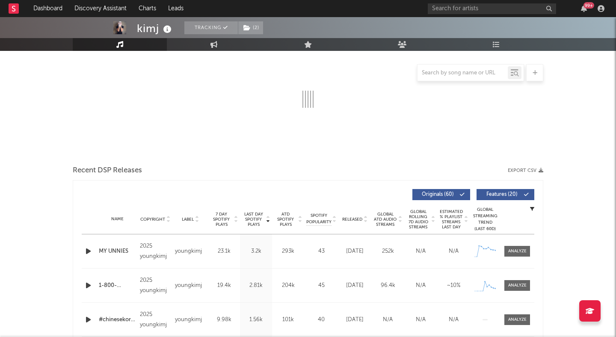
click at [499, 199] on button "Features ( 20 )" at bounding box center [506, 194] width 58 height 11
click at [363, 221] on div at bounding box center [364, 219] width 5 height 6
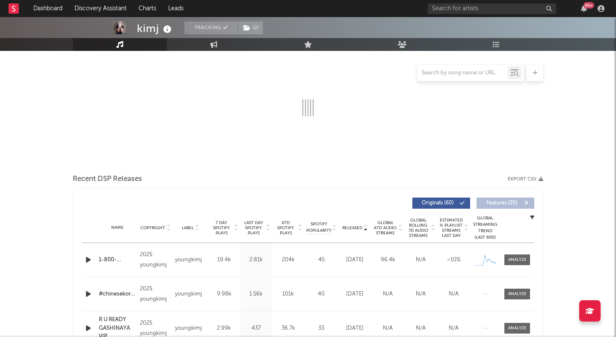
scroll to position [122, 0]
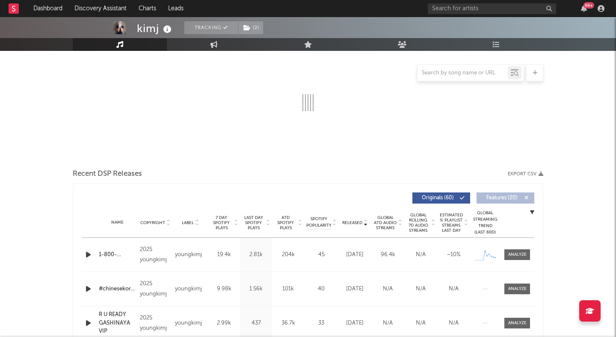
click at [89, 252] on icon "button" at bounding box center [88, 254] width 9 height 11
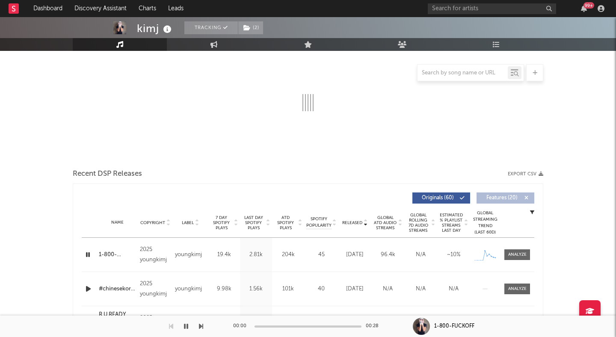
scroll to position [148, 0]
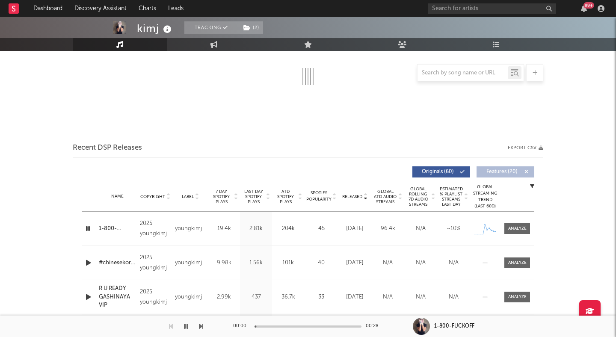
click at [88, 228] on icon "button" at bounding box center [88, 228] width 8 height 11
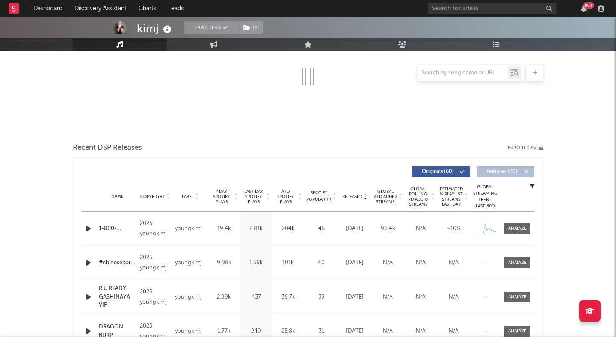
scroll to position [0, 0]
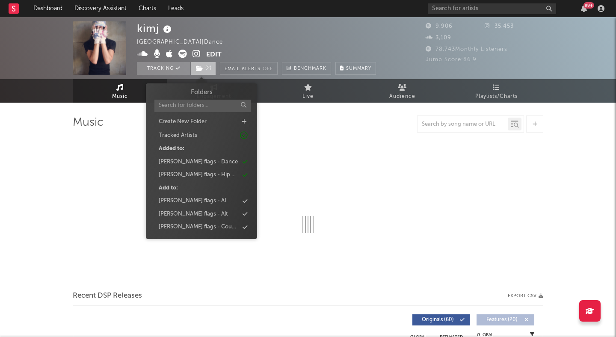
click at [205, 65] on span "( 2 )" at bounding box center [203, 68] width 26 height 13
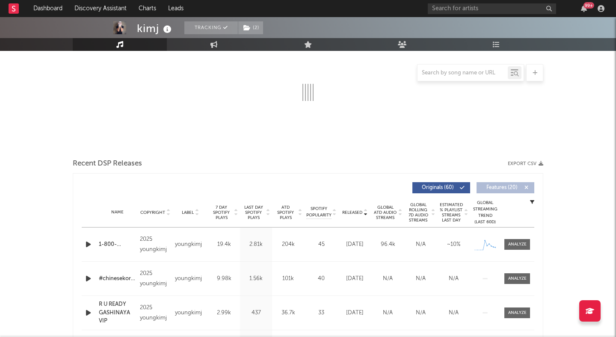
scroll to position [147, 0]
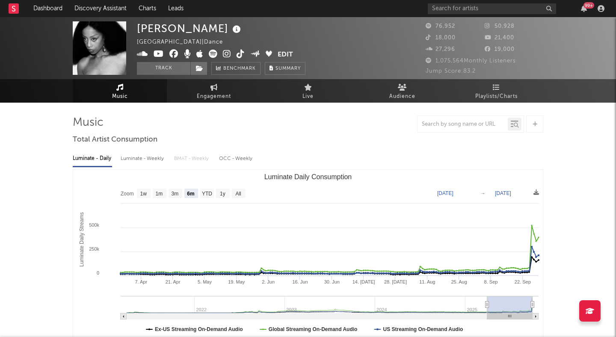
click at [226, 56] on icon at bounding box center [227, 54] width 8 height 9
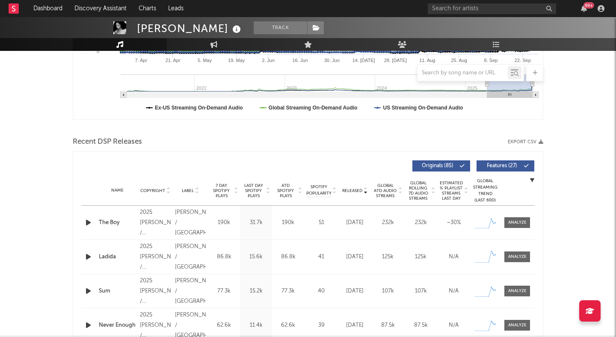
scroll to position [225, 0]
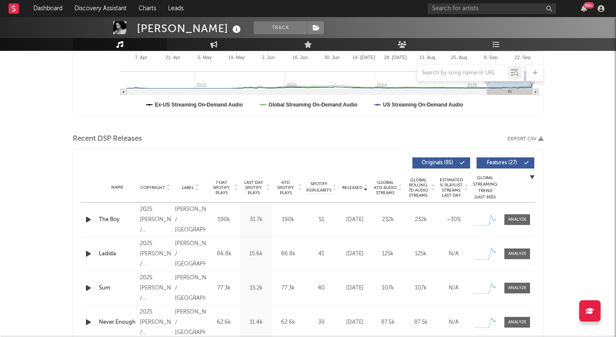
click at [88, 253] on icon "button" at bounding box center [88, 254] width 9 height 11
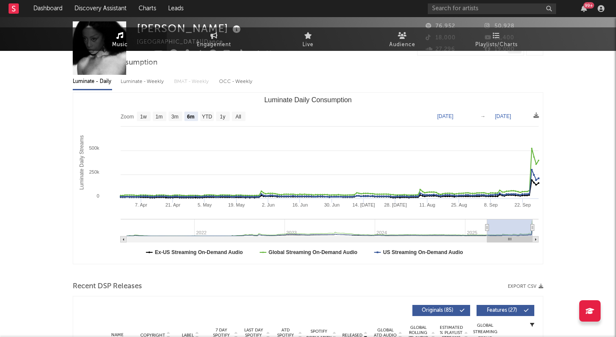
scroll to position [0, 0]
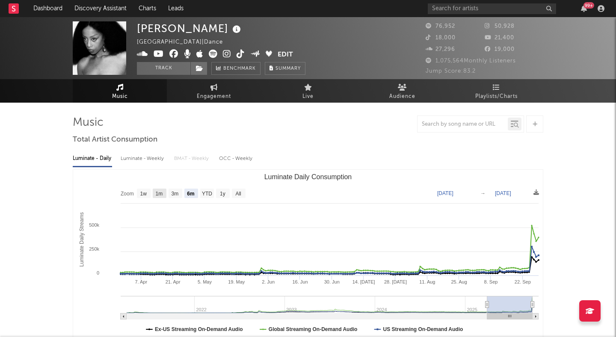
click at [157, 193] on text "1m" at bounding box center [159, 194] width 7 height 6
select select "1m"
type input "[DATE]"
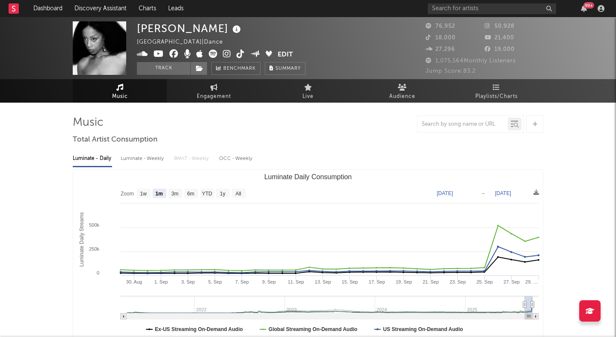
click at [224, 52] on icon at bounding box center [227, 54] width 8 height 9
click at [163, 65] on button "Track" at bounding box center [163, 68] width 53 height 13
click at [204, 69] on span at bounding box center [198, 68] width 17 height 13
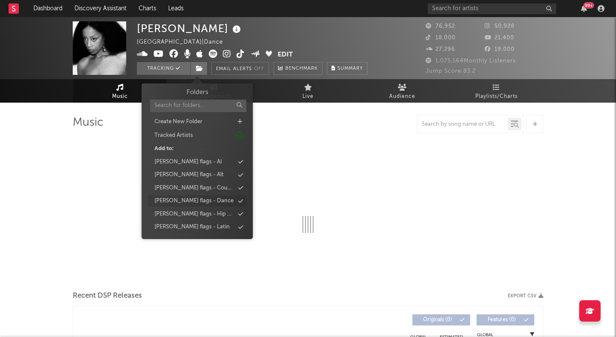
click at [196, 203] on div "[PERSON_NAME] flags - Dance" at bounding box center [193, 201] width 79 height 9
select select "6m"
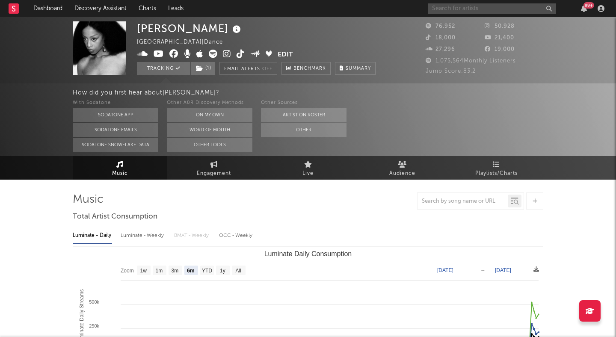
click at [458, 5] on input "text" at bounding box center [492, 8] width 128 height 11
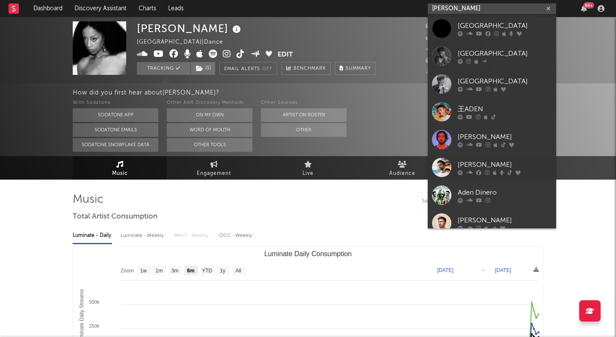
click at [444, 9] on input "[PERSON_NAME]" at bounding box center [492, 8] width 128 height 11
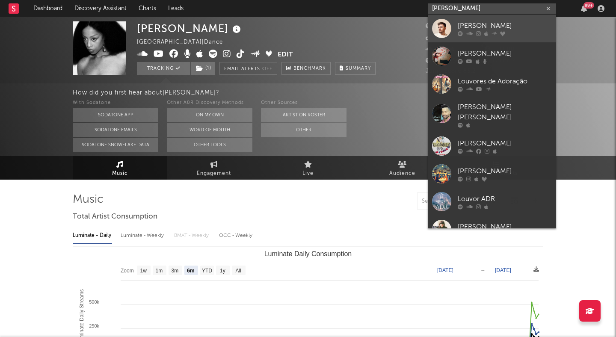
type input "[PERSON_NAME]"
click at [470, 25] on div "[PERSON_NAME]" at bounding box center [505, 26] width 94 height 10
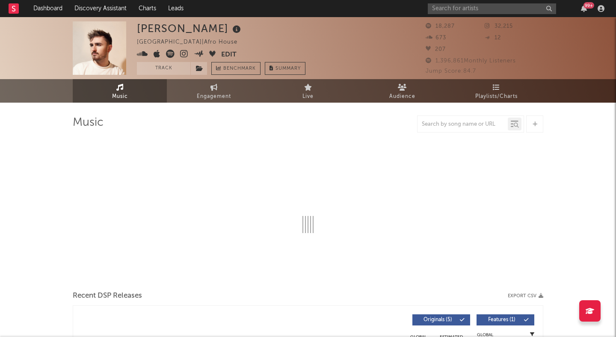
select select "1w"
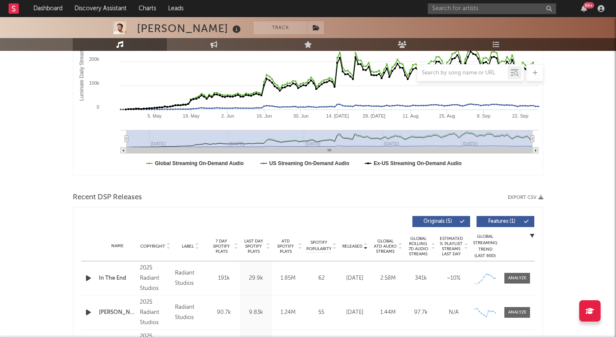
scroll to position [170, 0]
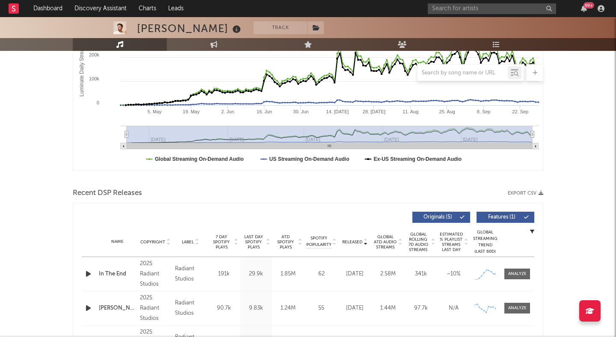
click at [499, 219] on span "Features ( 1 )" at bounding box center [501, 217] width 39 height 5
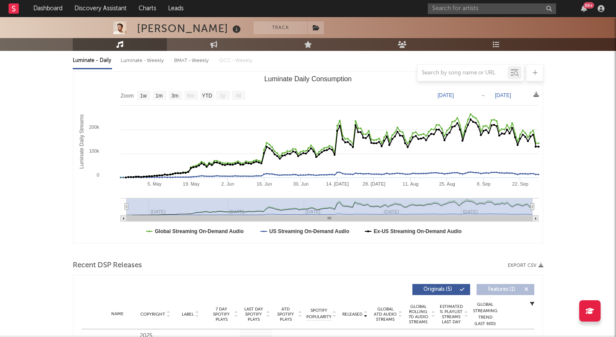
scroll to position [104, 0]
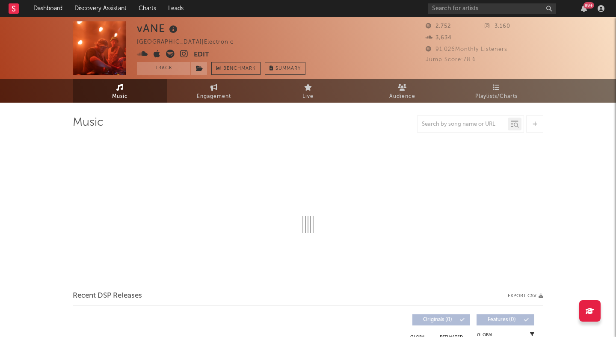
select select "1w"
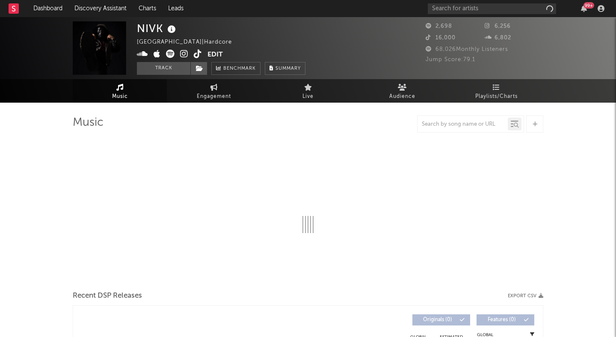
select select "1w"
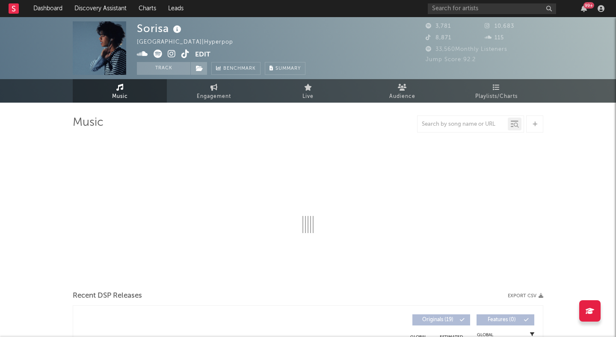
select select "1w"
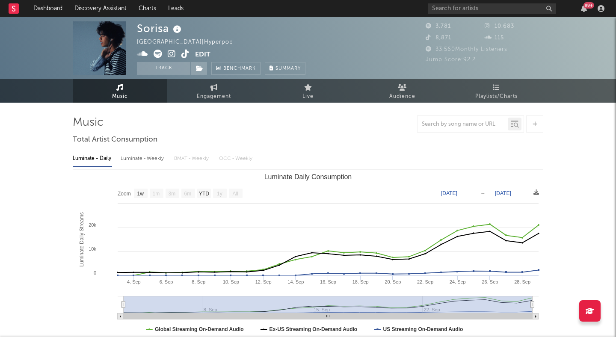
click at [174, 54] on icon at bounding box center [172, 54] width 8 height 9
click at [189, 53] on icon at bounding box center [185, 54] width 8 height 9
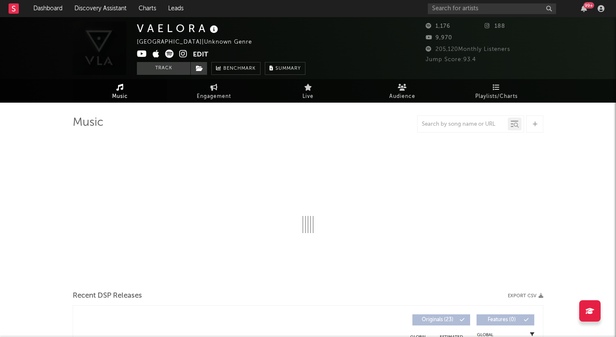
click at [181, 53] on icon at bounding box center [183, 54] width 8 height 9
click at [399, 98] on span "Audience" at bounding box center [402, 97] width 26 height 10
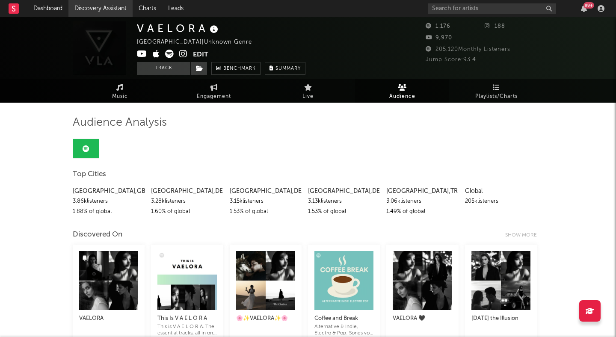
click at [113, 8] on link "Discovery Assistant" at bounding box center [100, 8] width 64 height 17
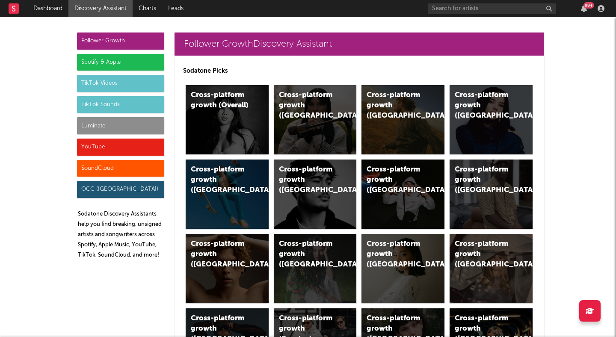
click at [133, 66] on div "Spotify & Apple" at bounding box center [120, 62] width 87 height 17
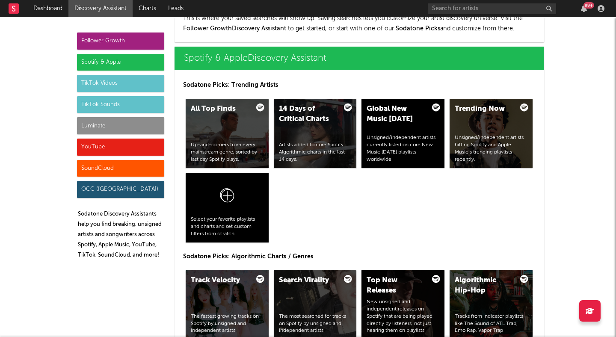
scroll to position [855, 0]
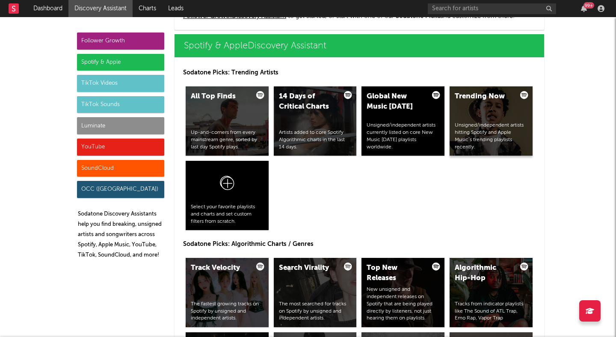
click at [468, 119] on div "Trending Now Unsigned/independent artists hitting Spotify and Apple Music’s tre…" at bounding box center [491, 120] width 83 height 69
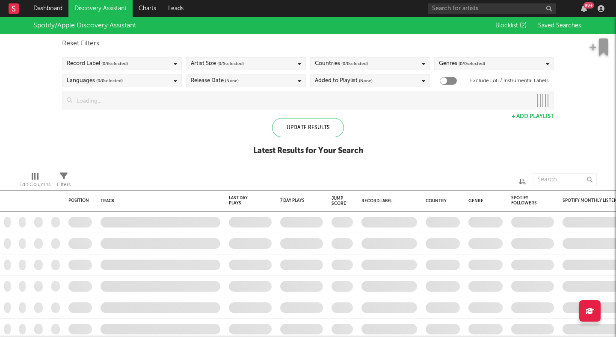
click at [377, 80] on div "Added to Playlist (None)" at bounding box center [370, 80] width 120 height 13
checkbox input "true"
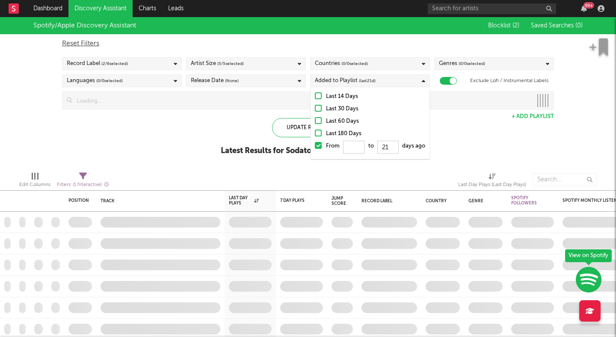
click at [267, 112] on div "Spotify/Apple Discovery Assistant Blocklist ( 2 ) Saved Searches ( 0 ) Reset Fi…" at bounding box center [308, 91] width 616 height 148
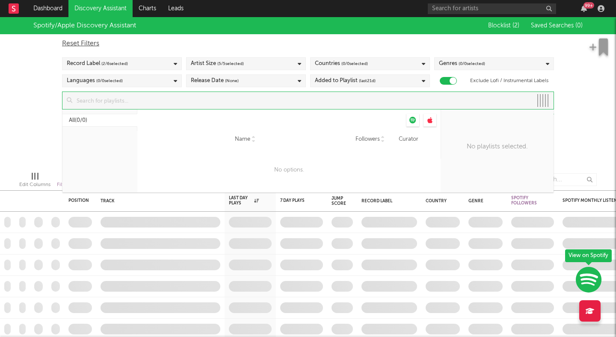
click at [248, 103] on input at bounding box center [302, 100] width 460 height 17
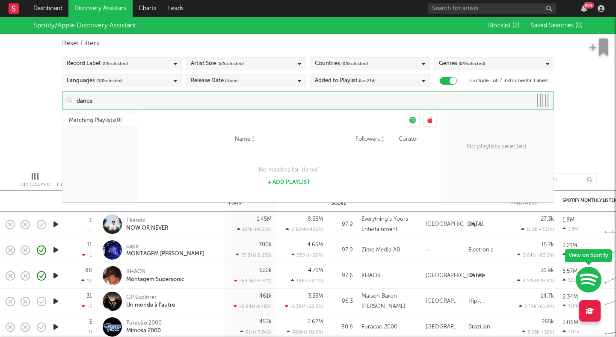
type input "dance"
type input "kpop"
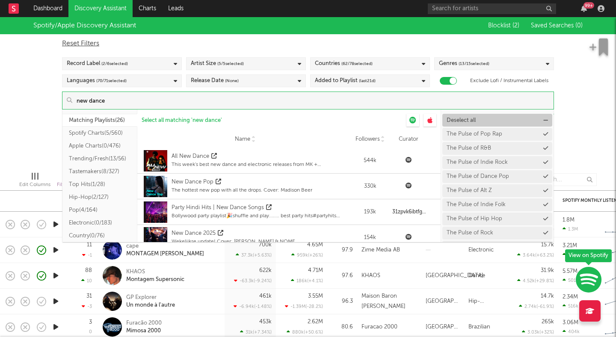
type input "new dance"
click at [466, 122] on span "Deselect all" at bounding box center [461, 121] width 29 height 6
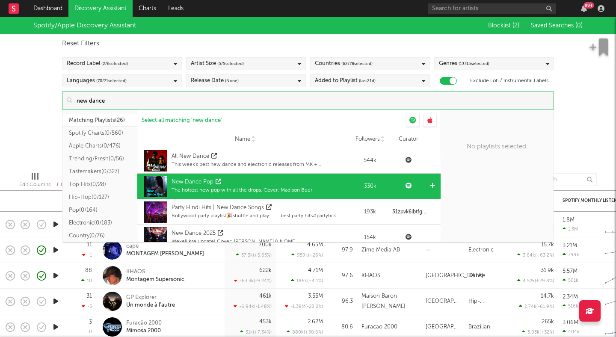
click at [258, 190] on div "The hottest new pop with all the drops. Cover: Madison Beer" at bounding box center [242, 191] width 141 height 8
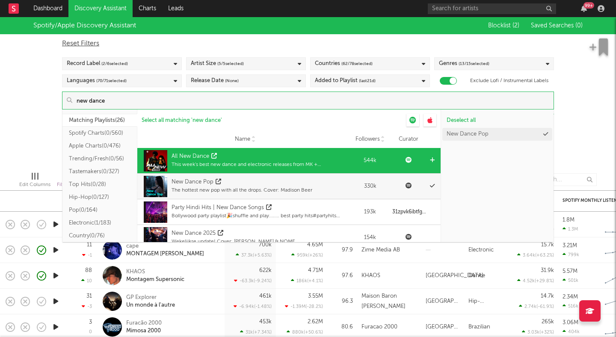
click at [247, 156] on div "All New Dance" at bounding box center [260, 156] width 177 height 9
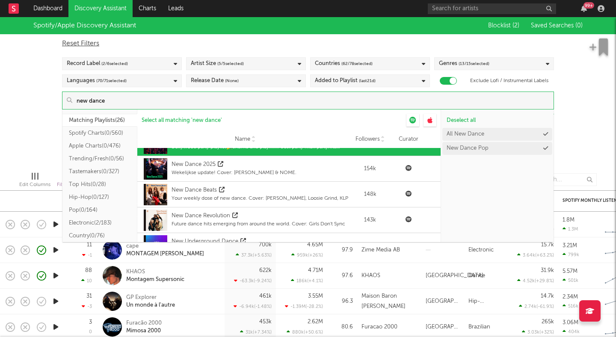
scroll to position [76, 0]
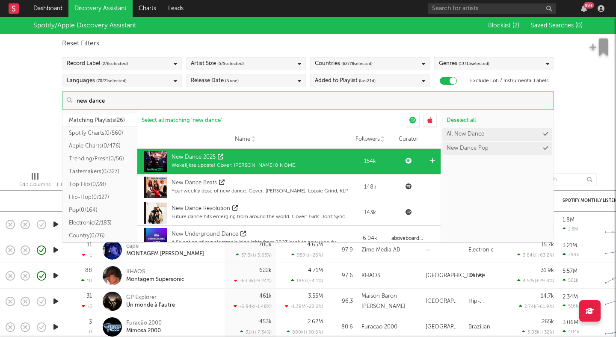
click at [304, 164] on div "New Dance 2025 Wekelijkse update! Cover: Mike Williams & NOME." at bounding box center [245, 162] width 207 height 26
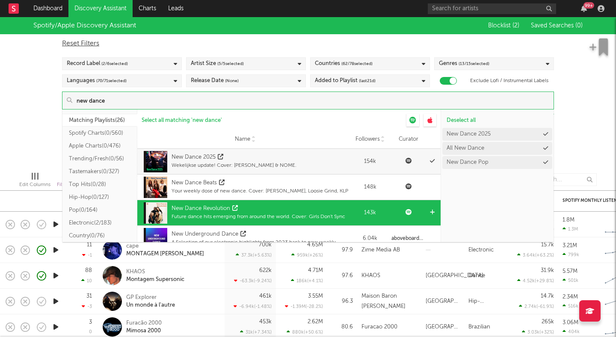
click at [282, 217] on div "Future dance hits emerging from around the world. Cover: Girls Don't Sync" at bounding box center [259, 217] width 174 height 8
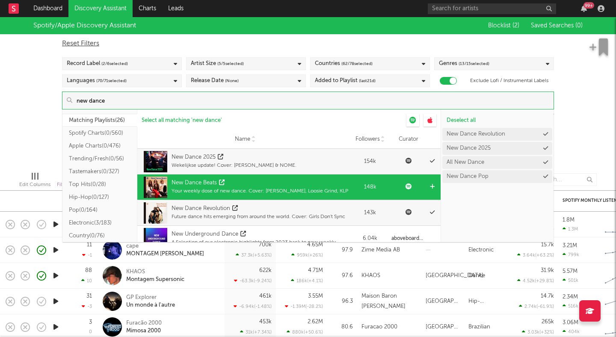
click at [263, 187] on div "Your weekly dose of new dance. Cover: Mell Hall, Loosie Grind, KLP" at bounding box center [260, 191] width 177 height 8
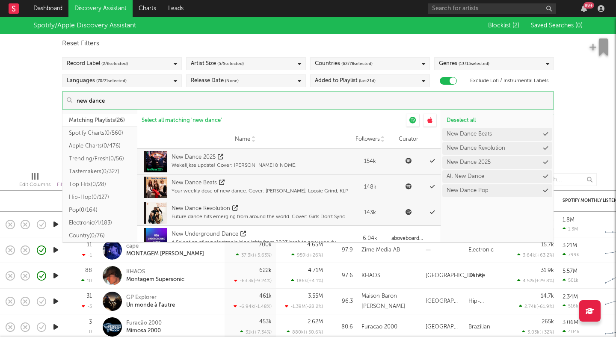
click at [4, 98] on div "Spotify/Apple Discovery Assistant Blocklist ( 2 ) Saved Searches ( 0 ) Reset Fi…" at bounding box center [308, 91] width 616 height 148
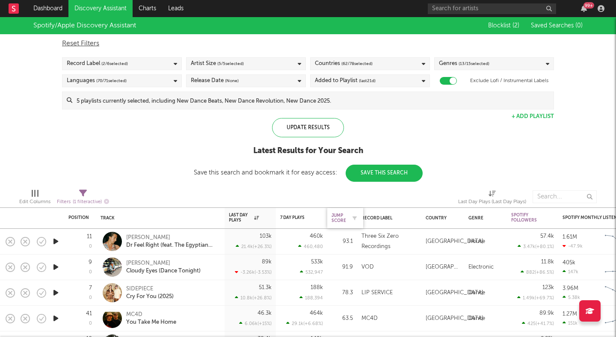
click at [337, 218] on div "Jump Score" at bounding box center [339, 218] width 15 height 10
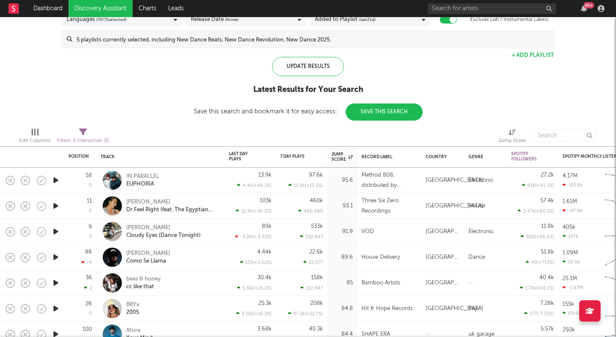
click at [57, 178] on icon "button" at bounding box center [55, 180] width 9 height 11
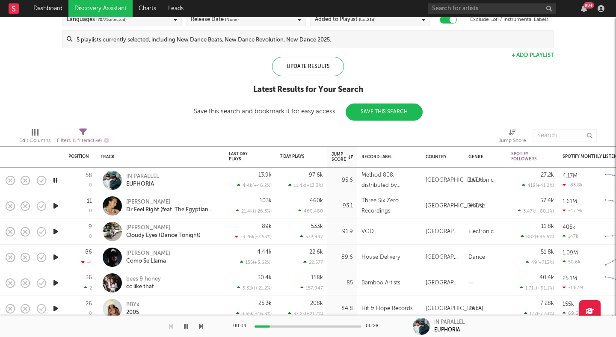
click at [57, 178] on icon "button" at bounding box center [55, 180] width 8 height 11
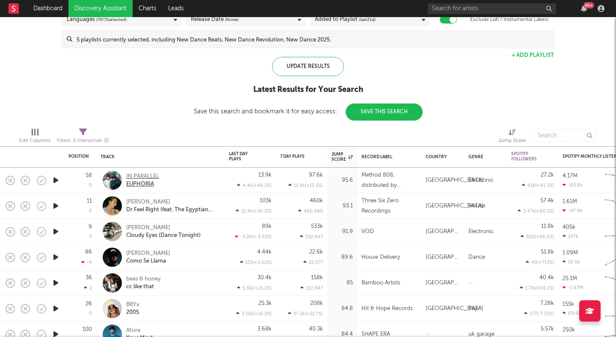
click at [139, 174] on div "IN PARALLEL" at bounding box center [142, 177] width 33 height 8
click at [58, 202] on icon "button" at bounding box center [55, 206] width 9 height 11
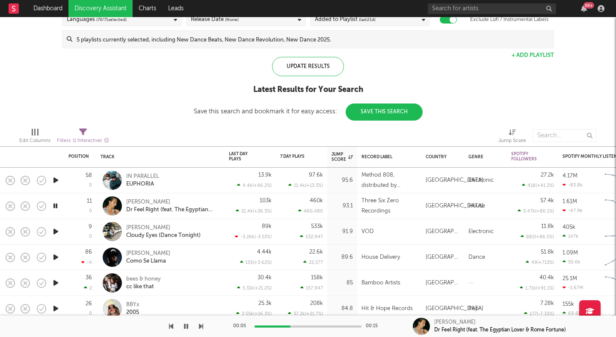
click at [57, 208] on icon "button" at bounding box center [55, 206] width 8 height 11
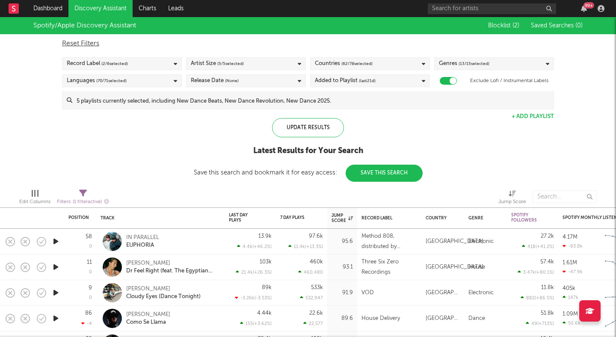
click at [148, 63] on div "Record Label ( 2 / 6 selected)" at bounding box center [122, 63] width 120 height 13
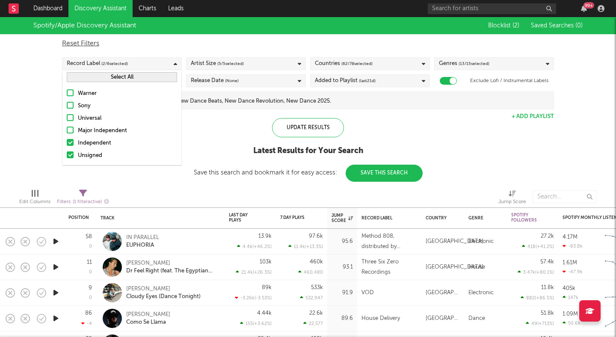
click at [70, 141] on div at bounding box center [70, 142] width 7 height 7
click at [67, 141] on input "Independent" at bounding box center [67, 143] width 0 height 10
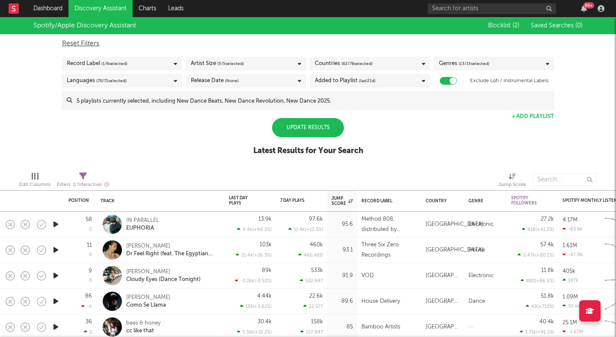
click at [44, 140] on div "Spotify/Apple Discovery Assistant Blocklist ( 2 ) Saved Searches ( 0 ) Reset Fi…" at bounding box center [308, 91] width 616 height 148
click at [304, 123] on div "Update Results" at bounding box center [308, 127] width 72 height 19
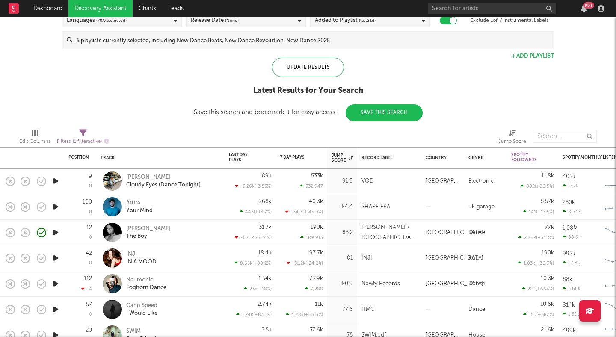
click at [53, 180] on icon "button" at bounding box center [55, 181] width 9 height 11
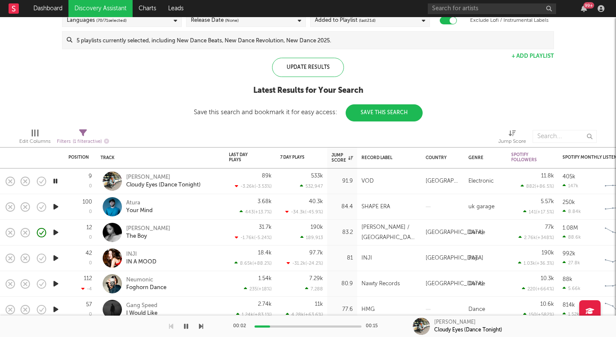
click at [54, 204] on icon "button" at bounding box center [55, 207] width 9 height 11
click at [130, 203] on div "Atura" at bounding box center [139, 203] width 27 height 8
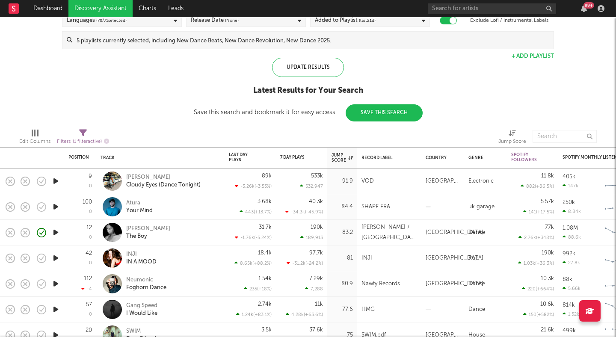
click at [56, 202] on icon "button" at bounding box center [55, 207] width 9 height 11
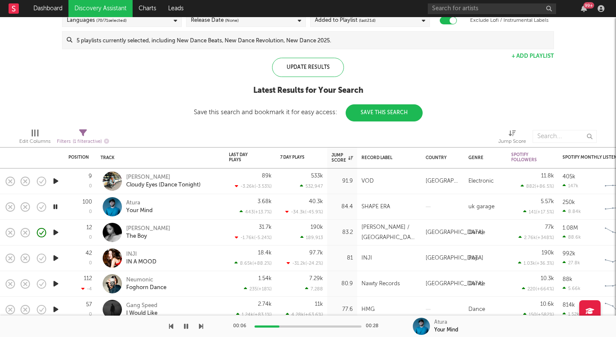
click at [56, 202] on icon "button" at bounding box center [55, 207] width 8 height 11
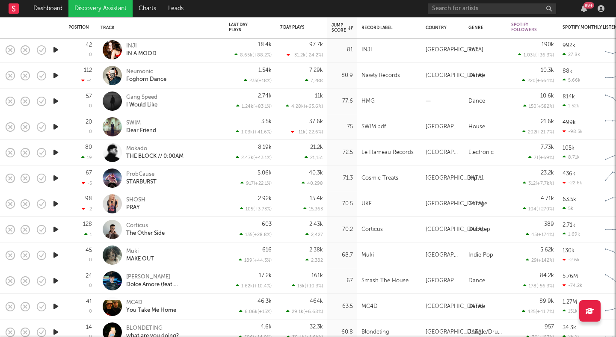
click at [53, 226] on icon "button" at bounding box center [55, 229] width 9 height 11
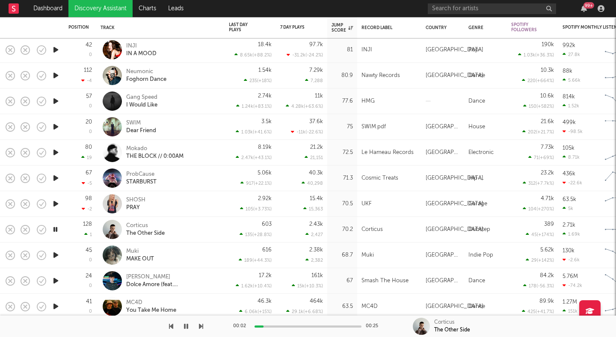
click at [305, 327] on div at bounding box center [308, 327] width 107 height 2
click at [333, 326] on div at bounding box center [308, 327] width 107 height 2
click at [351, 326] on div at bounding box center [308, 327] width 107 height 2
click at [53, 256] on icon "button" at bounding box center [55, 255] width 9 height 11
click at [55, 285] on icon "button" at bounding box center [55, 281] width 9 height 11
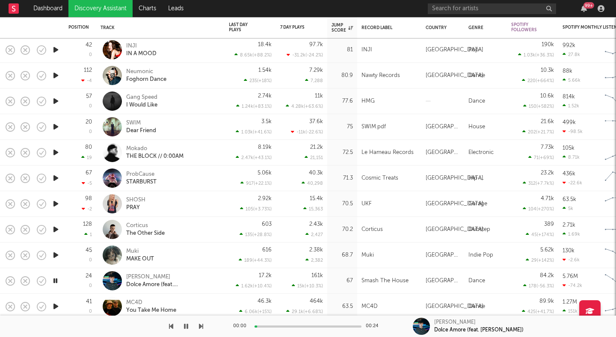
click at [55, 283] on icon "button" at bounding box center [55, 281] width 8 height 11
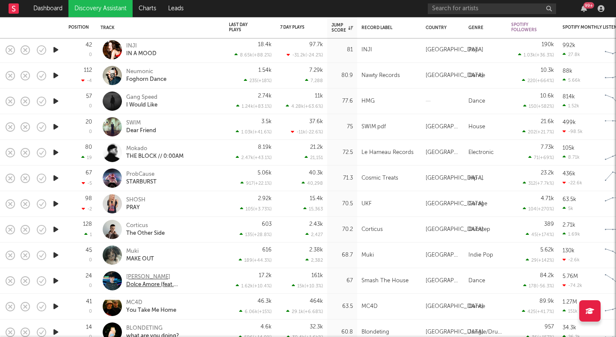
click at [140, 274] on div "Niklas Dee" at bounding box center [172, 277] width 92 height 8
click at [56, 101] on icon "button" at bounding box center [55, 101] width 9 height 11
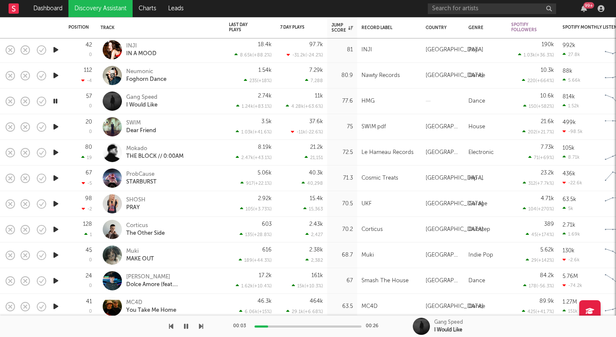
click at [314, 327] on div at bounding box center [308, 327] width 107 height 2
click at [338, 326] on div at bounding box center [308, 327] width 107 height 2
click at [139, 95] on div "Gang Speed" at bounding box center [141, 98] width 31 height 8
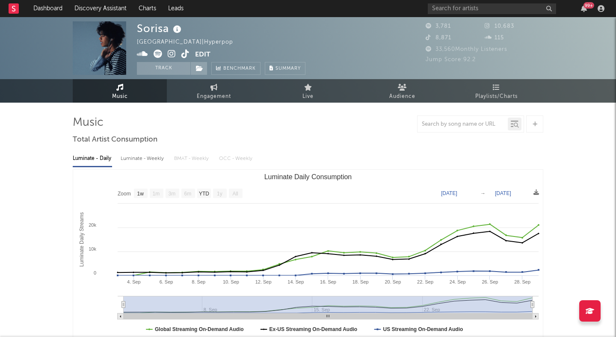
select select "1w"
click at [398, 92] on span "Audience" at bounding box center [402, 97] width 26 height 10
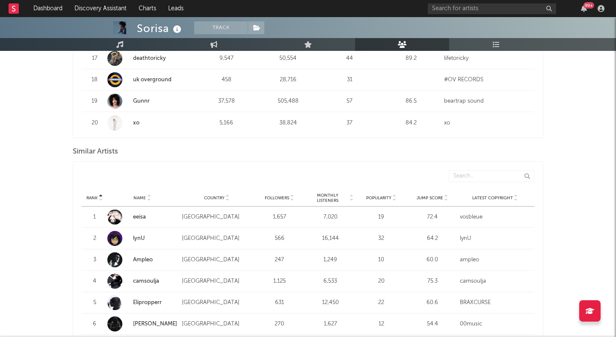
scroll to position [709, 0]
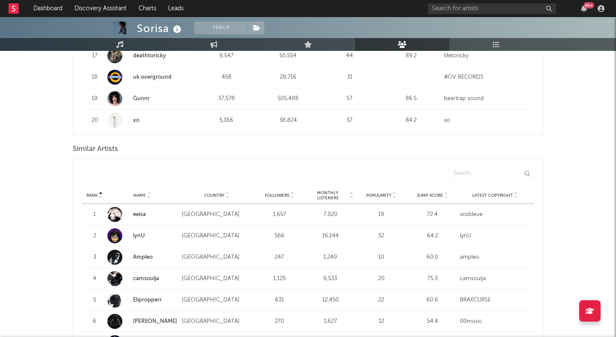
click at [444, 196] on icon at bounding box center [446, 197] width 4 height 3
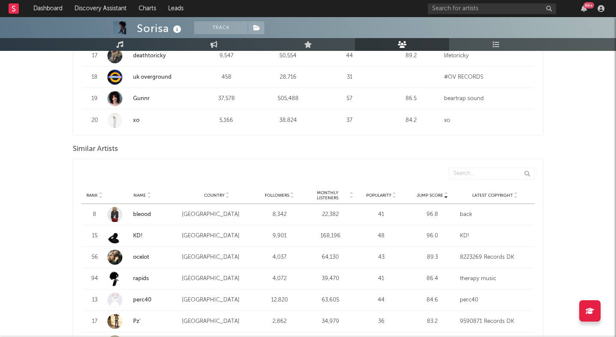
click at [140, 214] on link "bleood" at bounding box center [142, 215] width 18 height 6
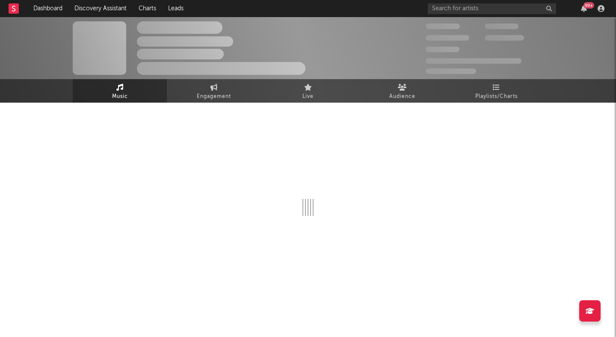
select select "1w"
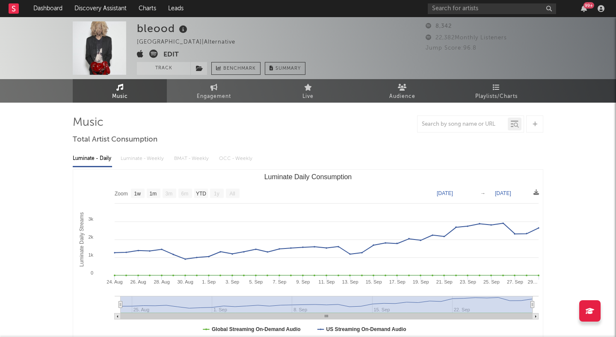
click at [155, 54] on icon at bounding box center [153, 54] width 9 height 9
click at [173, 66] on button "Track" at bounding box center [163, 68] width 53 height 13
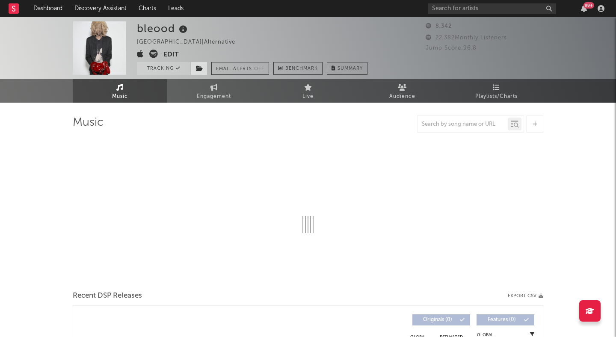
click at [196, 68] on icon at bounding box center [199, 68] width 7 height 6
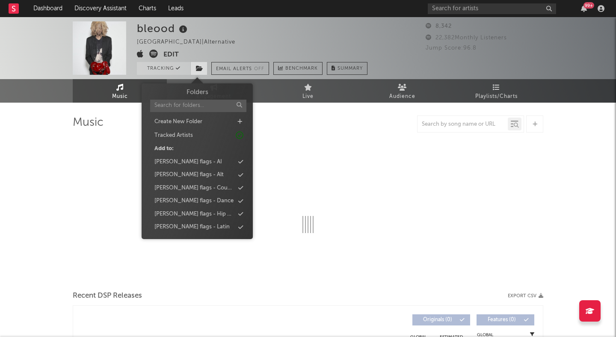
select select "1w"
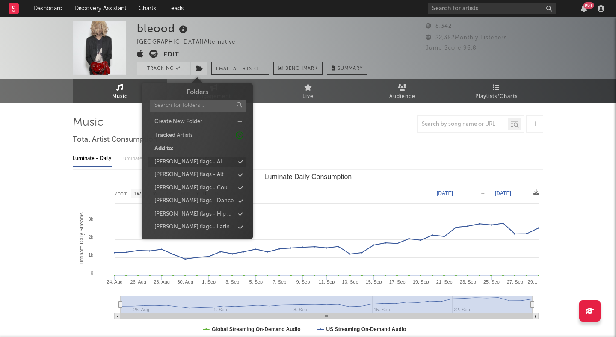
click at [193, 161] on div "[PERSON_NAME] flags - AI" at bounding box center [197, 162] width 98 height 11
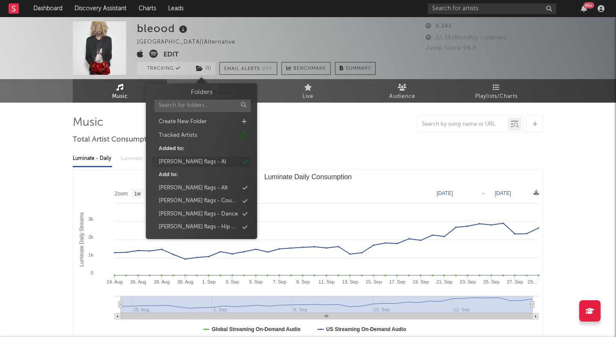
click at [197, 161] on div "[PERSON_NAME] flags - AI" at bounding box center [201, 162] width 98 height 11
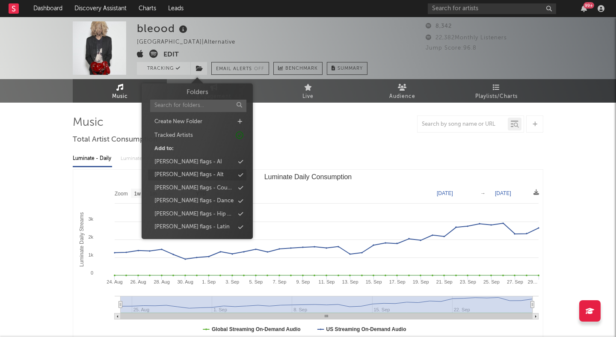
click at [202, 173] on div "[PERSON_NAME] flags - Alt" at bounding box center [197, 174] width 98 height 11
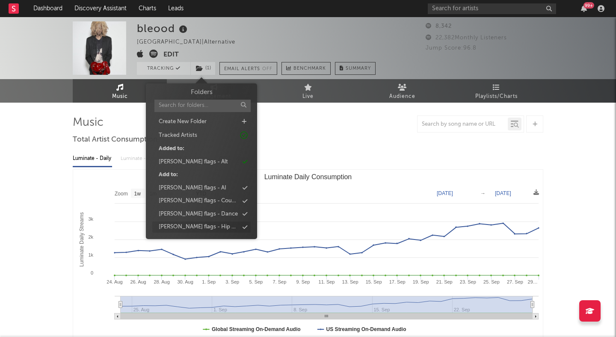
click at [209, 228] on div "[PERSON_NAME] flags - Hip Hop" at bounding box center [199, 227] width 80 height 9
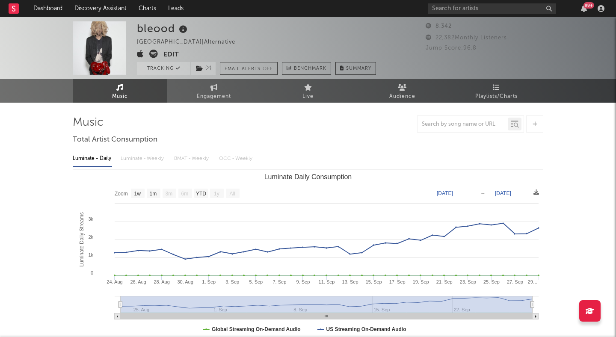
click at [283, 53] on div "bleood United States | Alternative Edit Tracking ( 2 ) Email Alerts Off Benchma…" at bounding box center [256, 47] width 239 height 53
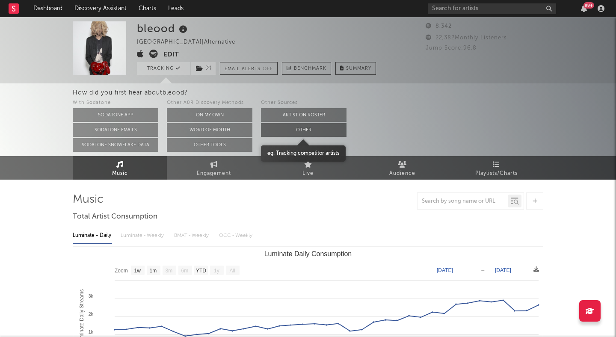
click at [310, 129] on button "Other" at bounding box center [304, 130] width 86 height 14
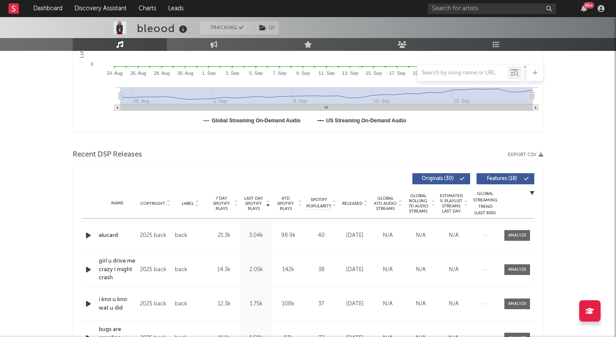
scroll to position [232, 0]
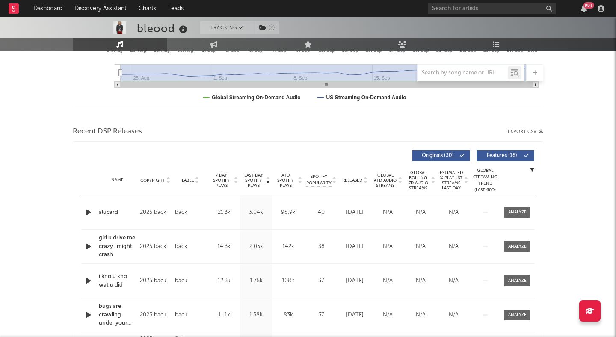
click at [86, 218] on div "Name alucard Copyright 2025 back Label back Album Names alucard Composer Names …" at bounding box center [308, 213] width 453 height 34
click at [86, 211] on icon "button" at bounding box center [88, 212] width 9 height 11
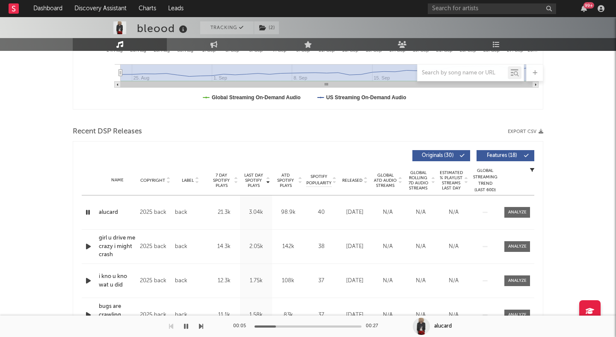
click at [91, 213] on icon "button" at bounding box center [88, 212] width 8 height 11
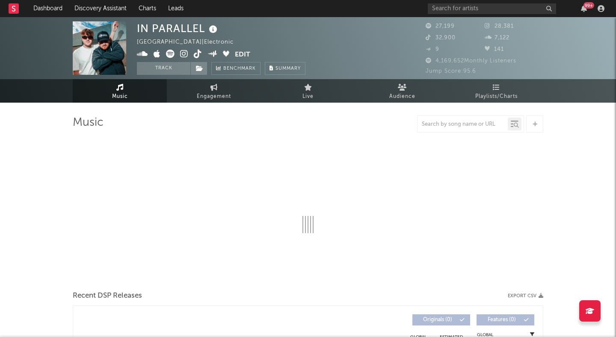
select select "6m"
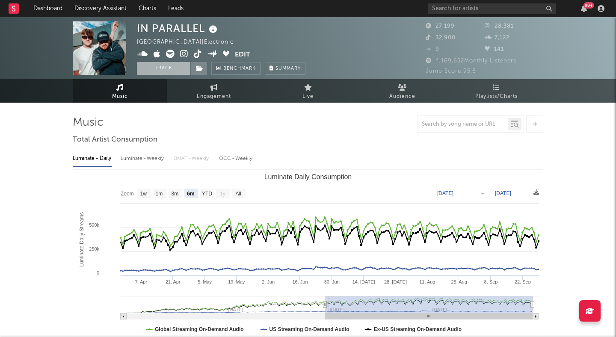
click at [180, 66] on button "Track" at bounding box center [163, 68] width 53 height 13
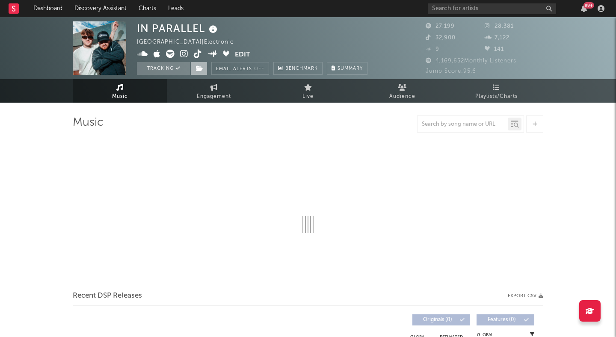
click at [201, 66] on icon at bounding box center [199, 68] width 7 height 6
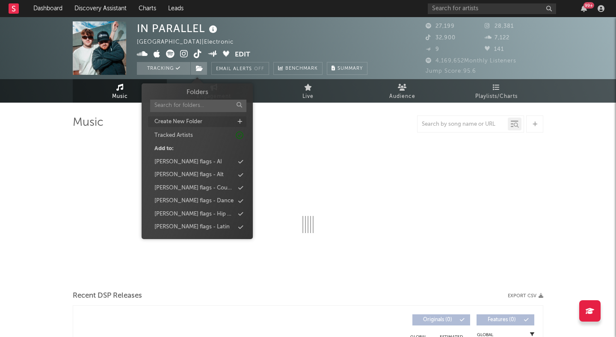
select select "6m"
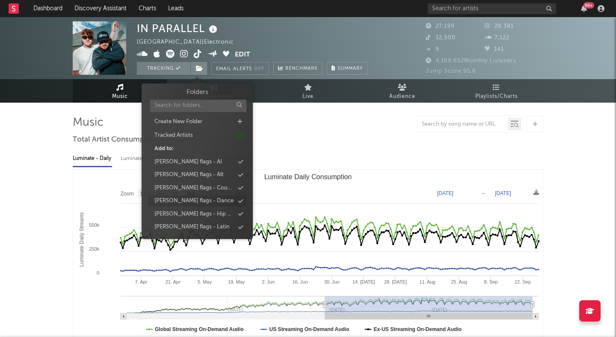
click at [203, 199] on div "[PERSON_NAME] flags - Dance" at bounding box center [193, 201] width 79 height 9
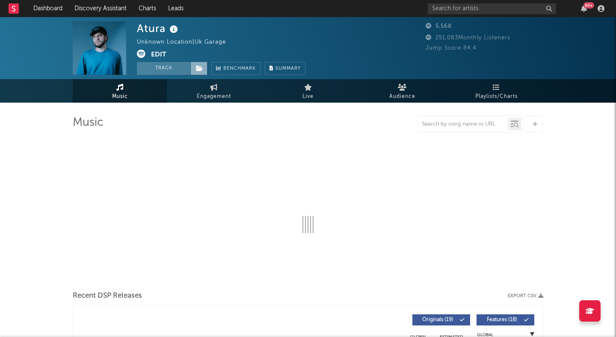
click at [196, 66] on icon at bounding box center [199, 68] width 7 height 6
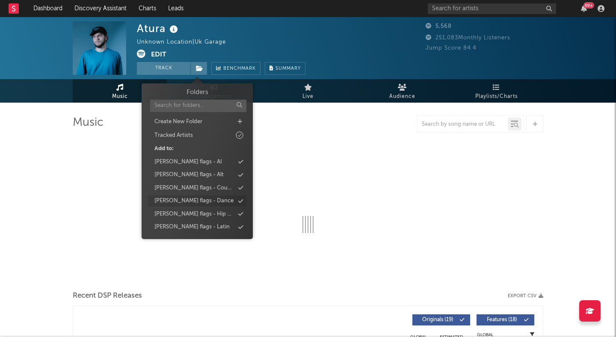
click at [200, 198] on div "[PERSON_NAME] flags - Dance" at bounding box center [193, 201] width 79 height 9
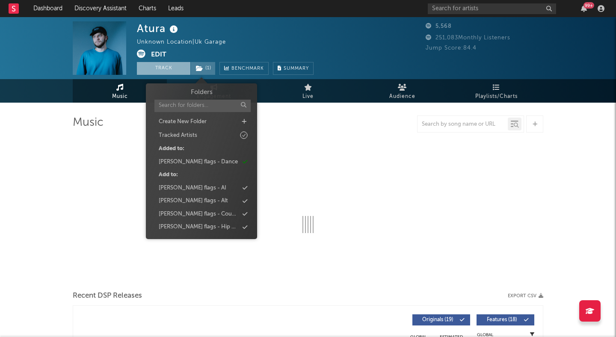
click at [174, 67] on button "Track" at bounding box center [163, 68] width 53 height 13
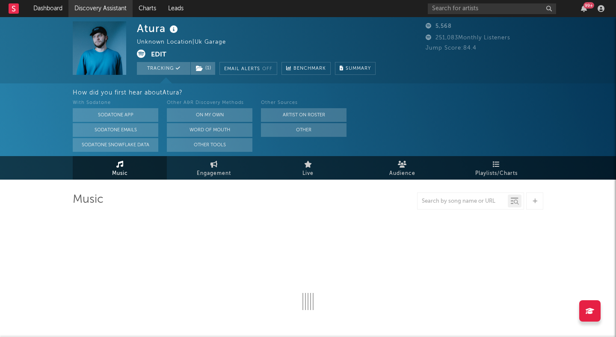
select select "1w"
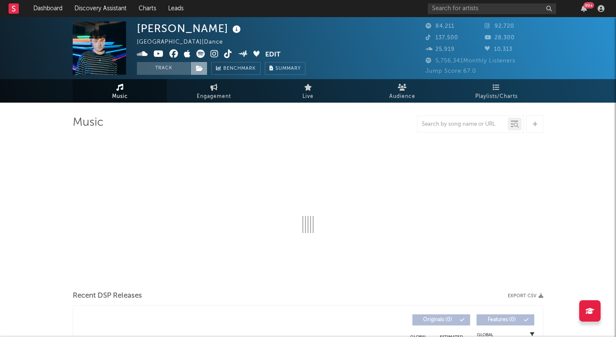
select select "6m"
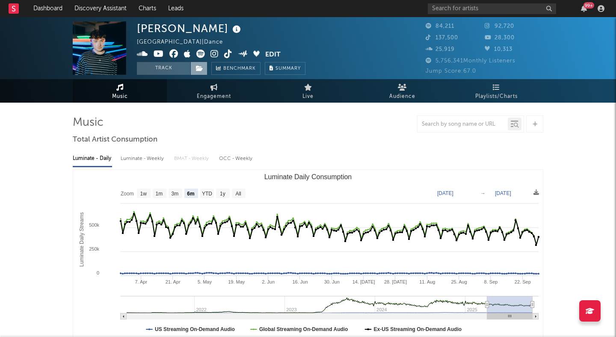
click at [203, 67] on icon at bounding box center [199, 68] width 7 height 6
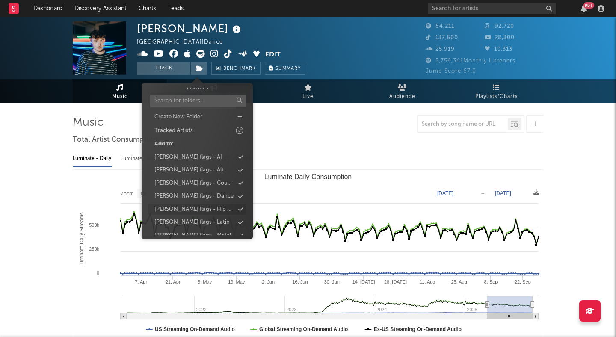
scroll to position [3, 0]
click at [197, 199] on div "[PERSON_NAME] flags - Dance" at bounding box center [193, 197] width 79 height 9
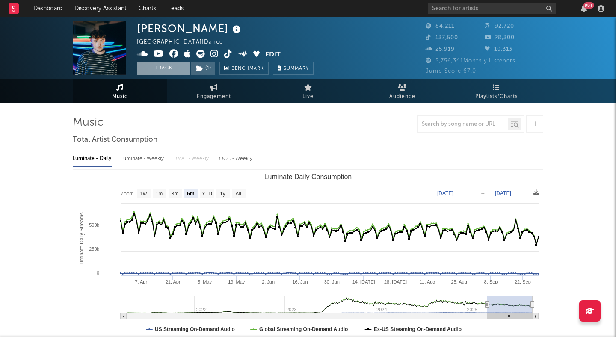
click at [163, 67] on button "Track" at bounding box center [163, 68] width 53 height 13
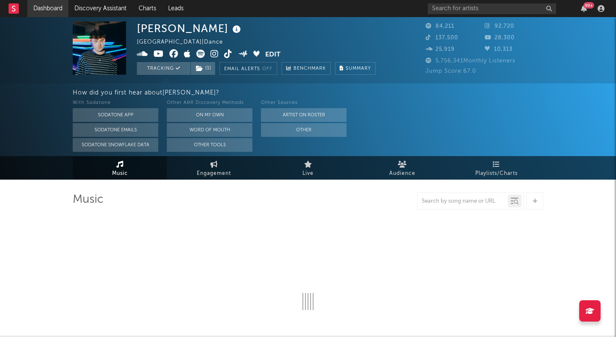
click at [50, 12] on link "Dashboard" at bounding box center [47, 8] width 41 height 17
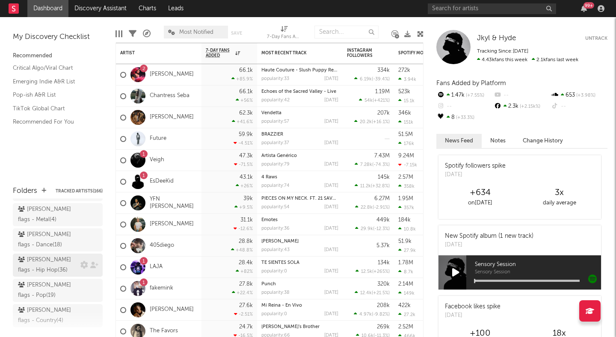
scroll to position [117, 0]
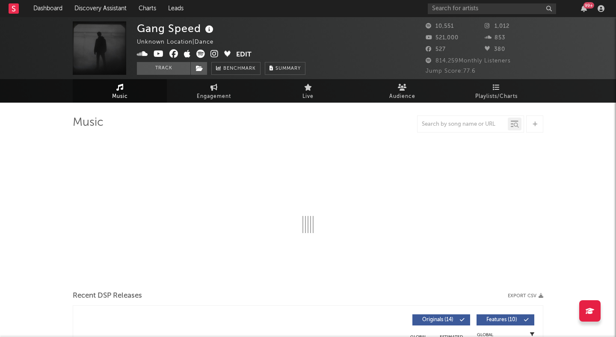
click at [214, 53] on icon at bounding box center [215, 54] width 8 height 9
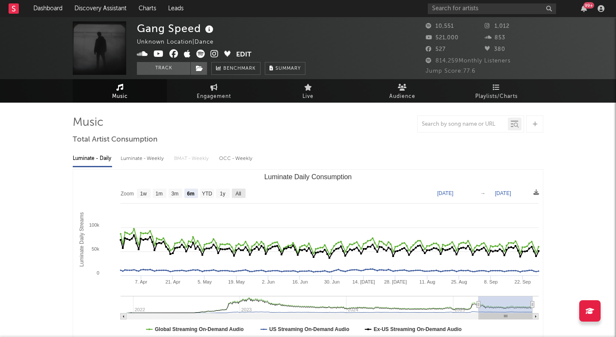
click at [237, 192] on text "All" at bounding box center [238, 194] width 6 height 6
select select "All"
type input "[DATE]"
